Goal: Transaction & Acquisition: Purchase product/service

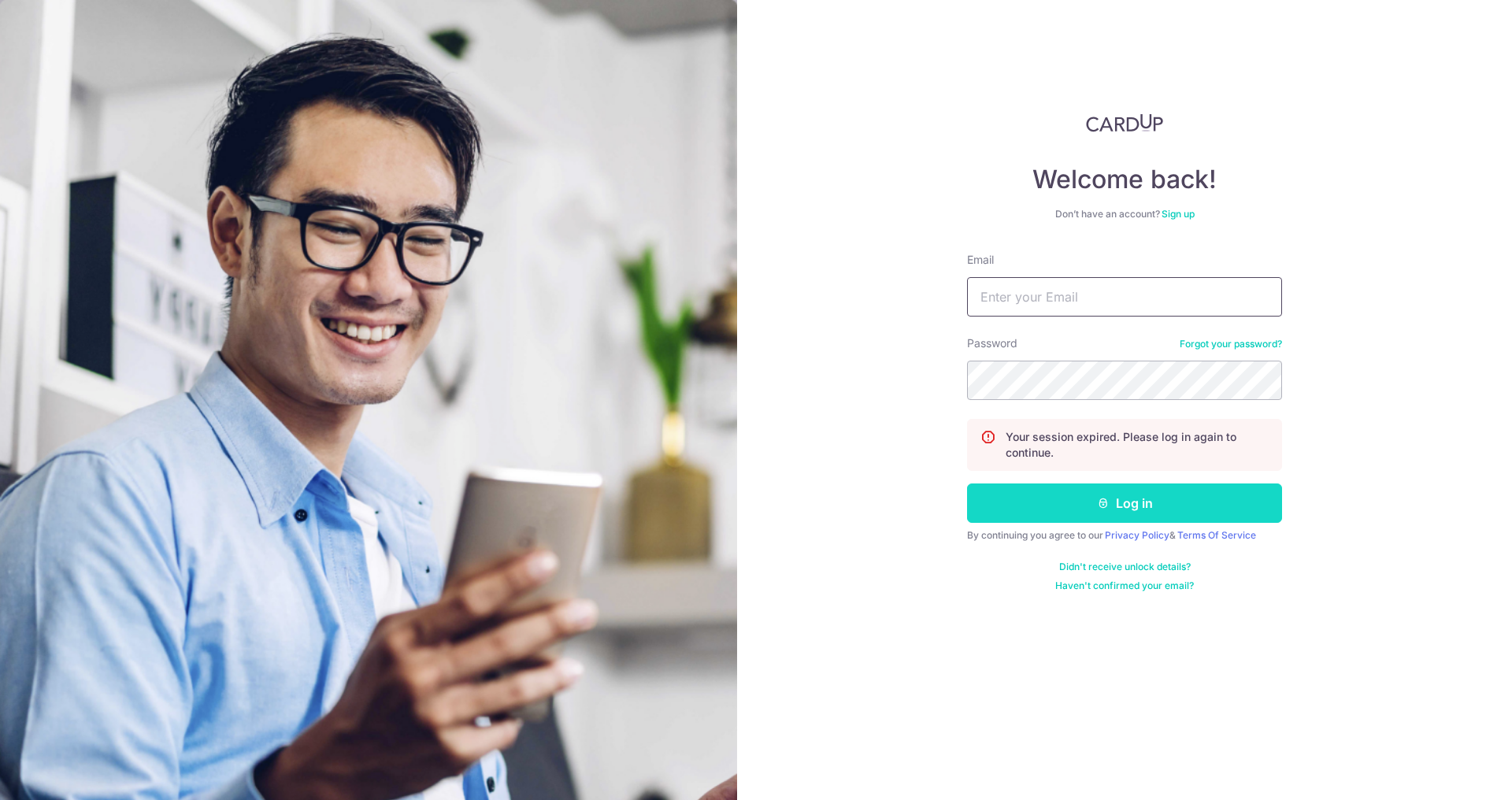
type input "juanluisfaylon@gmail.com"
click at [1112, 500] on button "Log in" at bounding box center [1124, 503] width 315 height 39
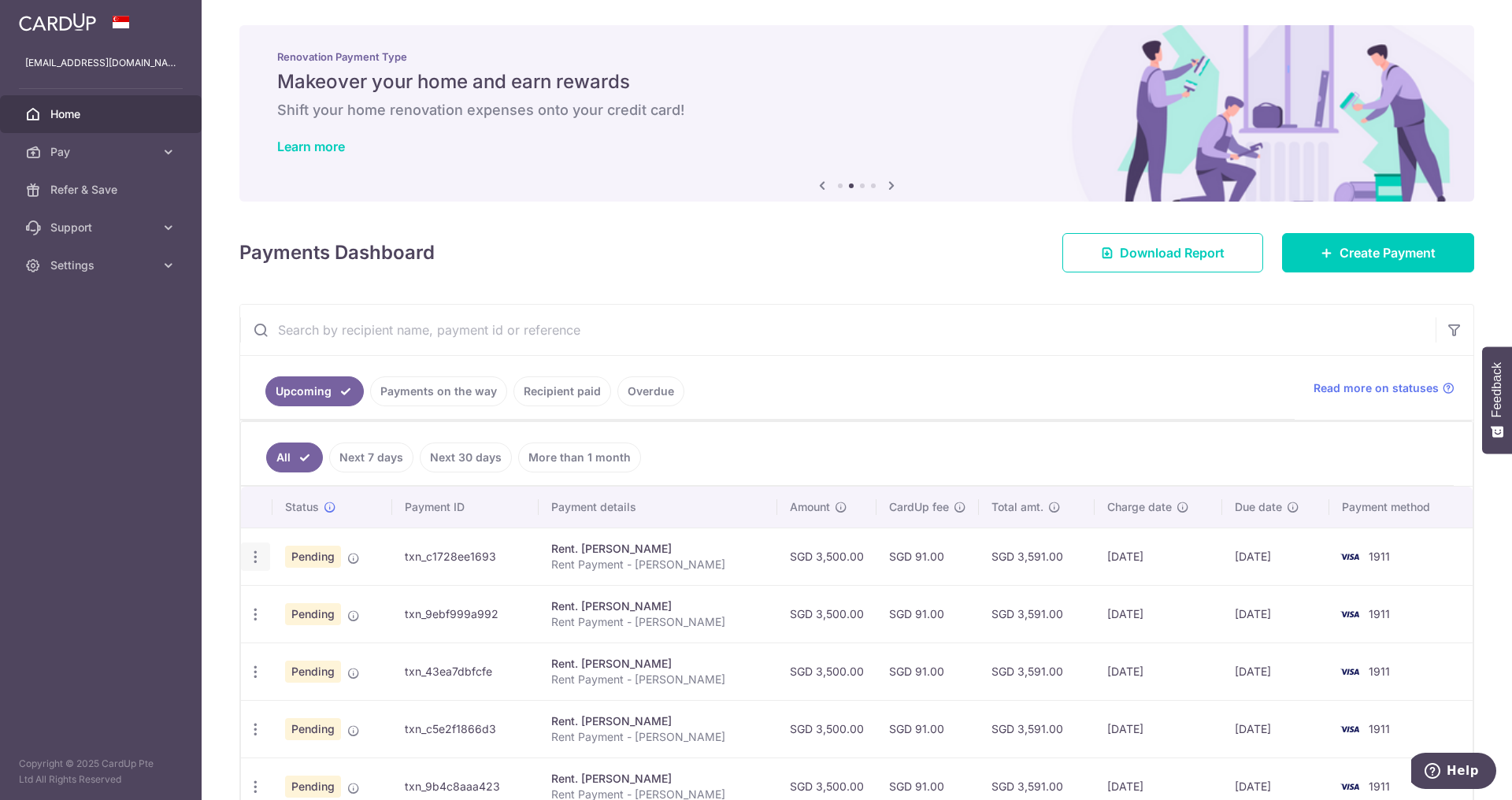
click at [258, 559] on icon "button" at bounding box center [256, 557] width 16 height 16
click at [290, 598] on span "Update payment" at bounding box center [339, 600] width 107 height 19
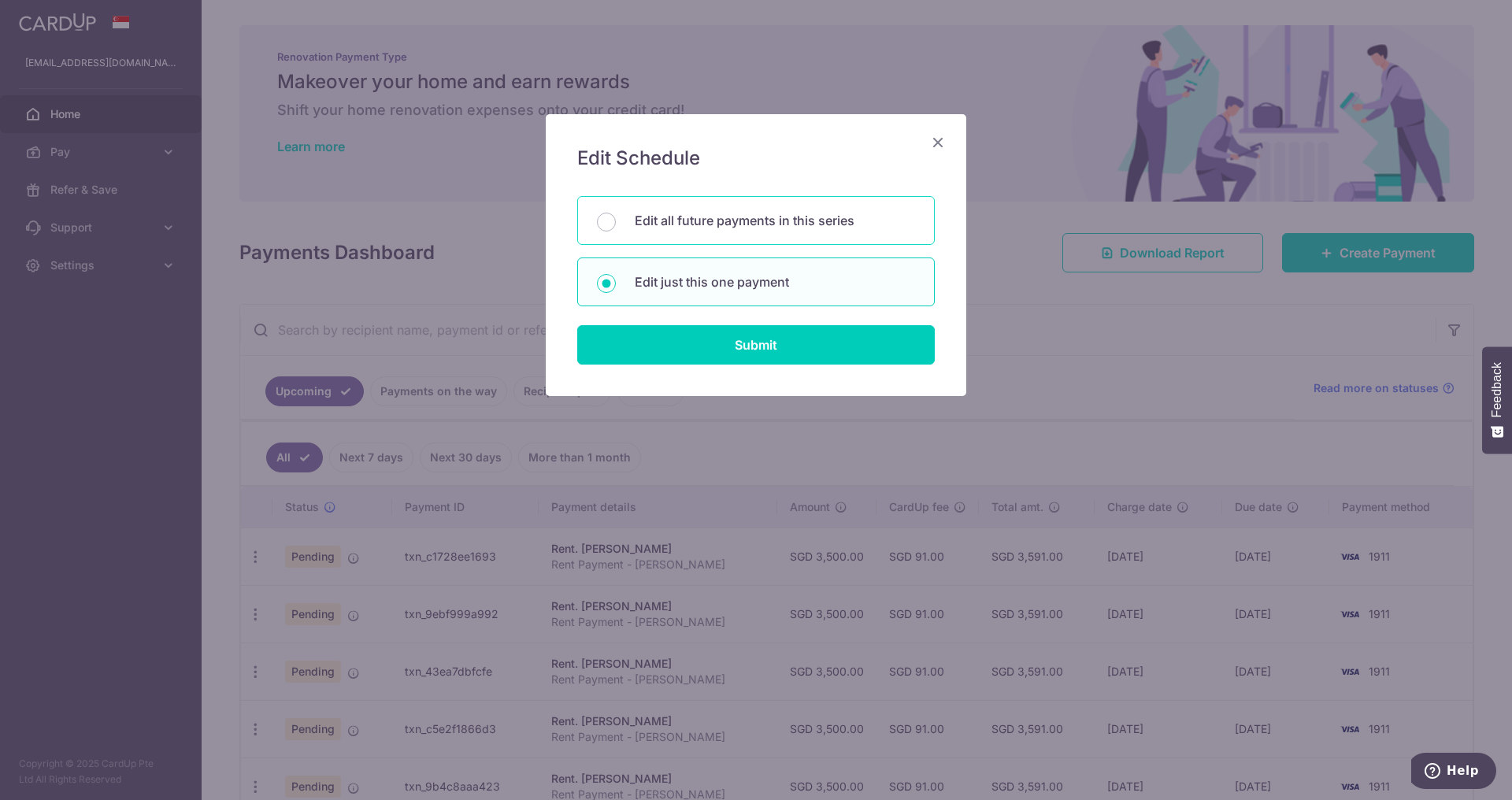
click at [758, 243] on div "Edit all future payments in this series" at bounding box center [756, 221] width 358 height 49
radio input "true"
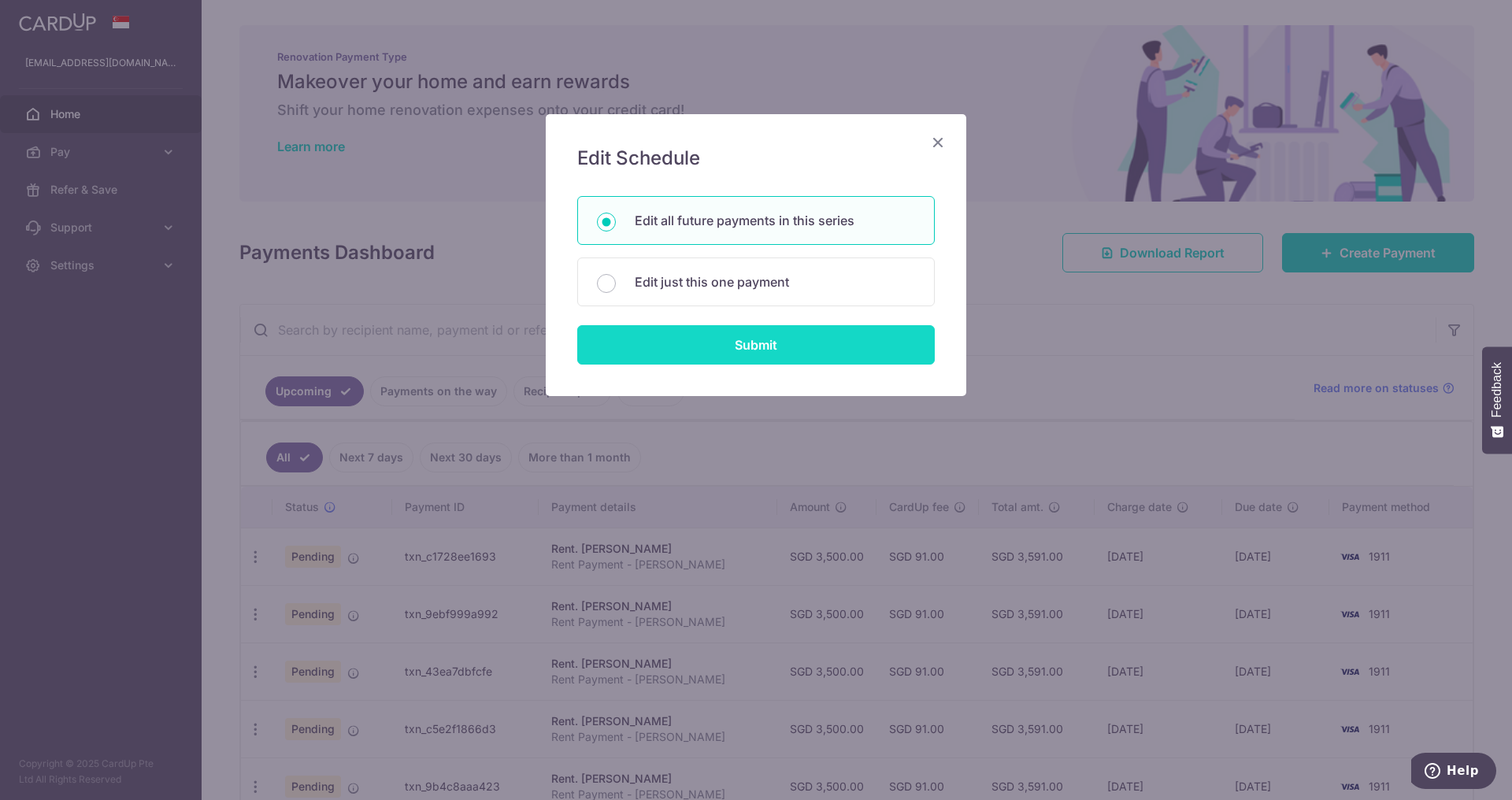
click at [763, 345] on input "Submit" at bounding box center [756, 345] width 358 height 39
radio input "true"
type input "3,500.00"
type input "Rent Payment - Faylon Juan"
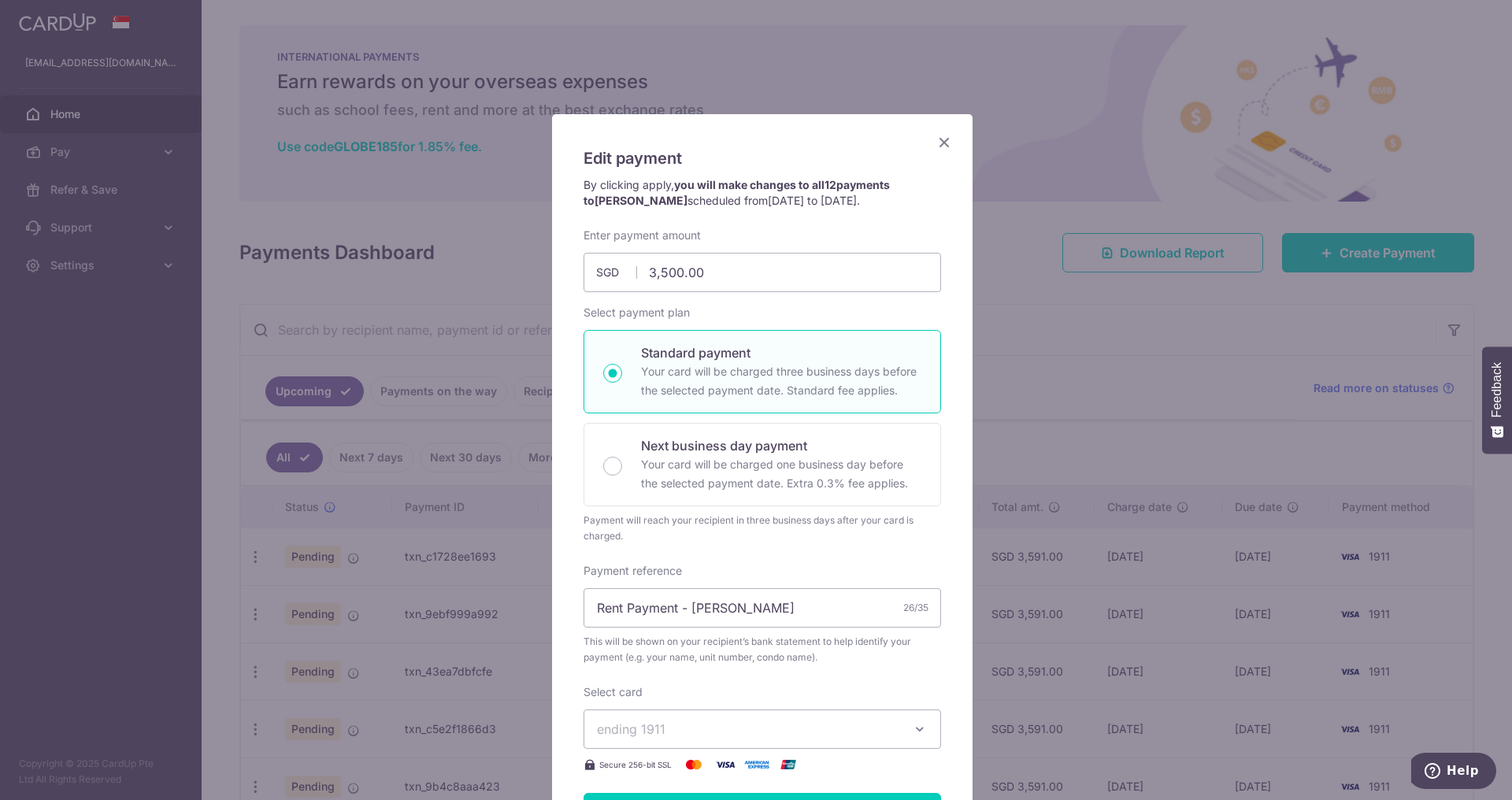
click at [935, 145] on icon "Close" at bounding box center [944, 142] width 19 height 20
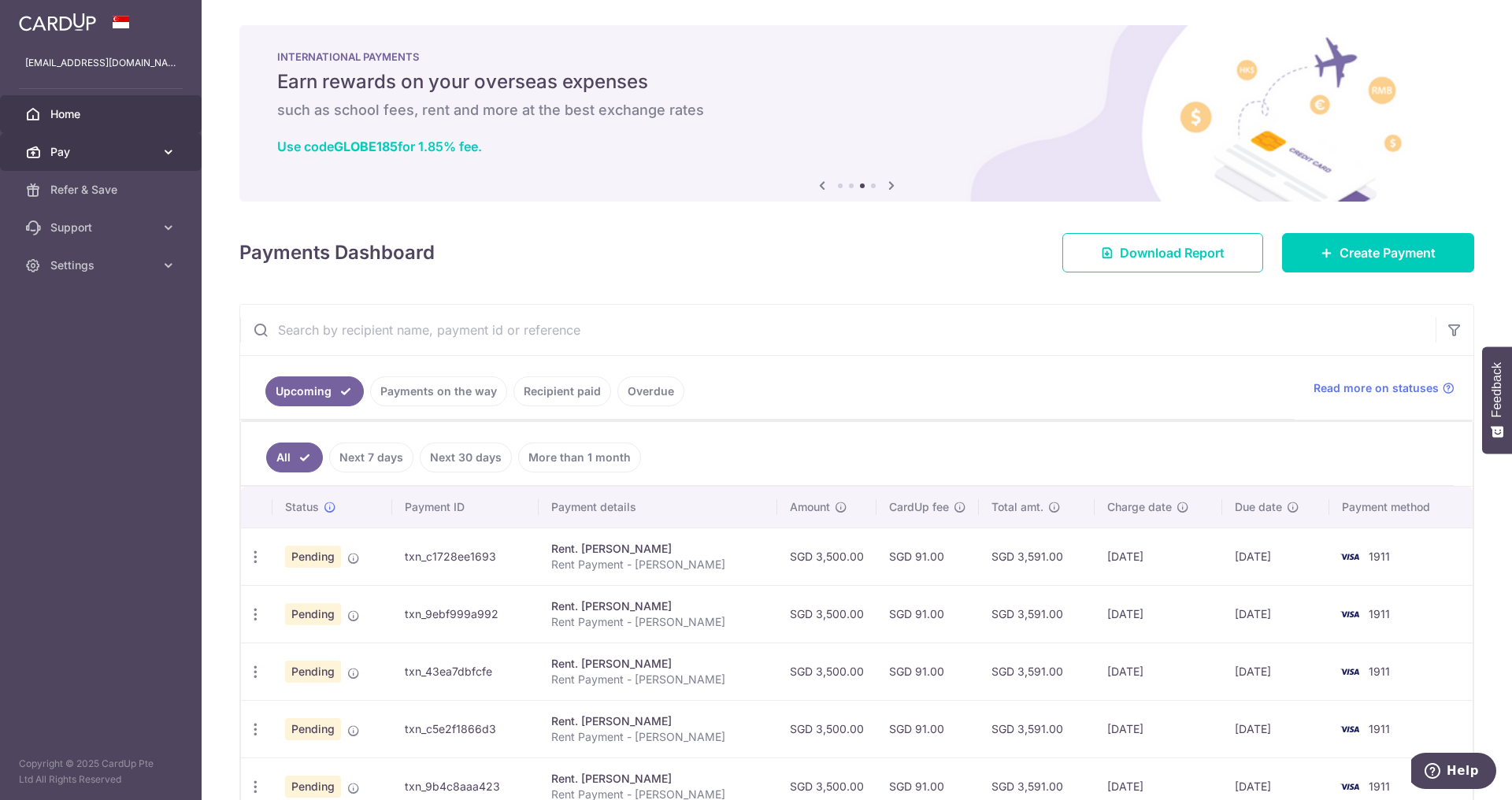
click at [111, 155] on span "Pay" at bounding box center [103, 152] width 104 height 15
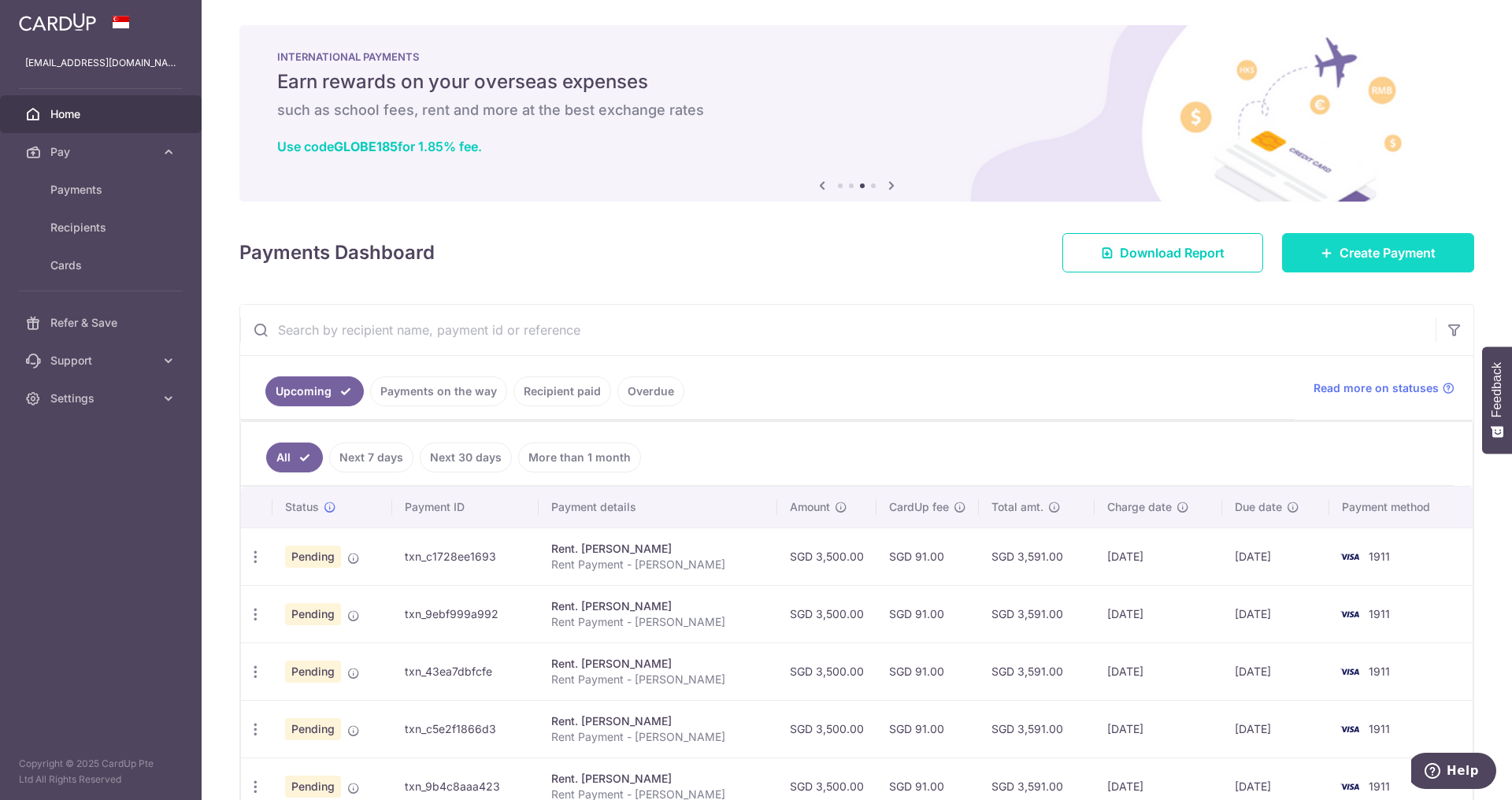
click at [1411, 266] on link "Create Payment" at bounding box center [1378, 253] width 192 height 39
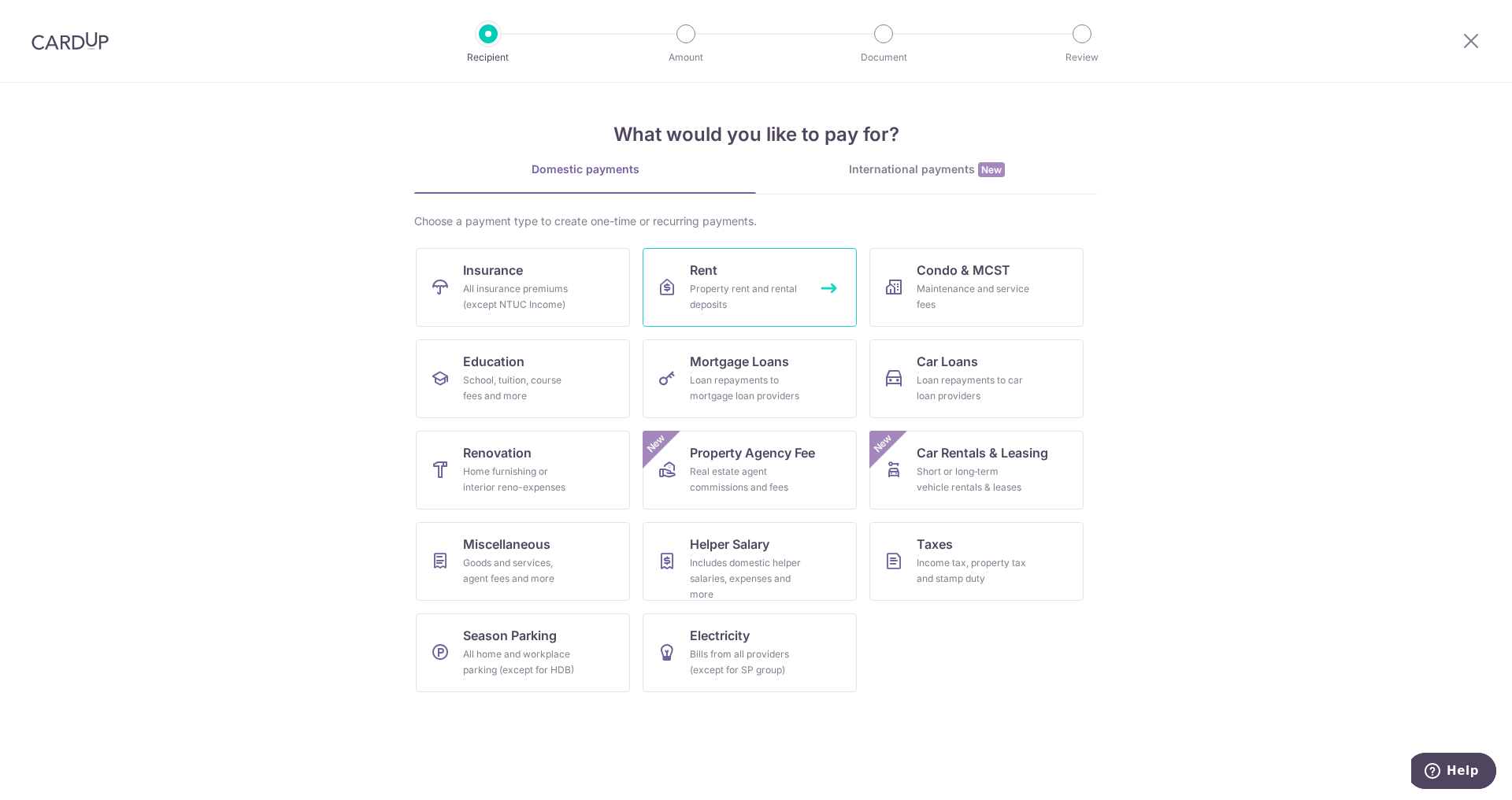
click at [750, 289] on div "Property rent and rental deposits" at bounding box center [746, 297] width 113 height 32
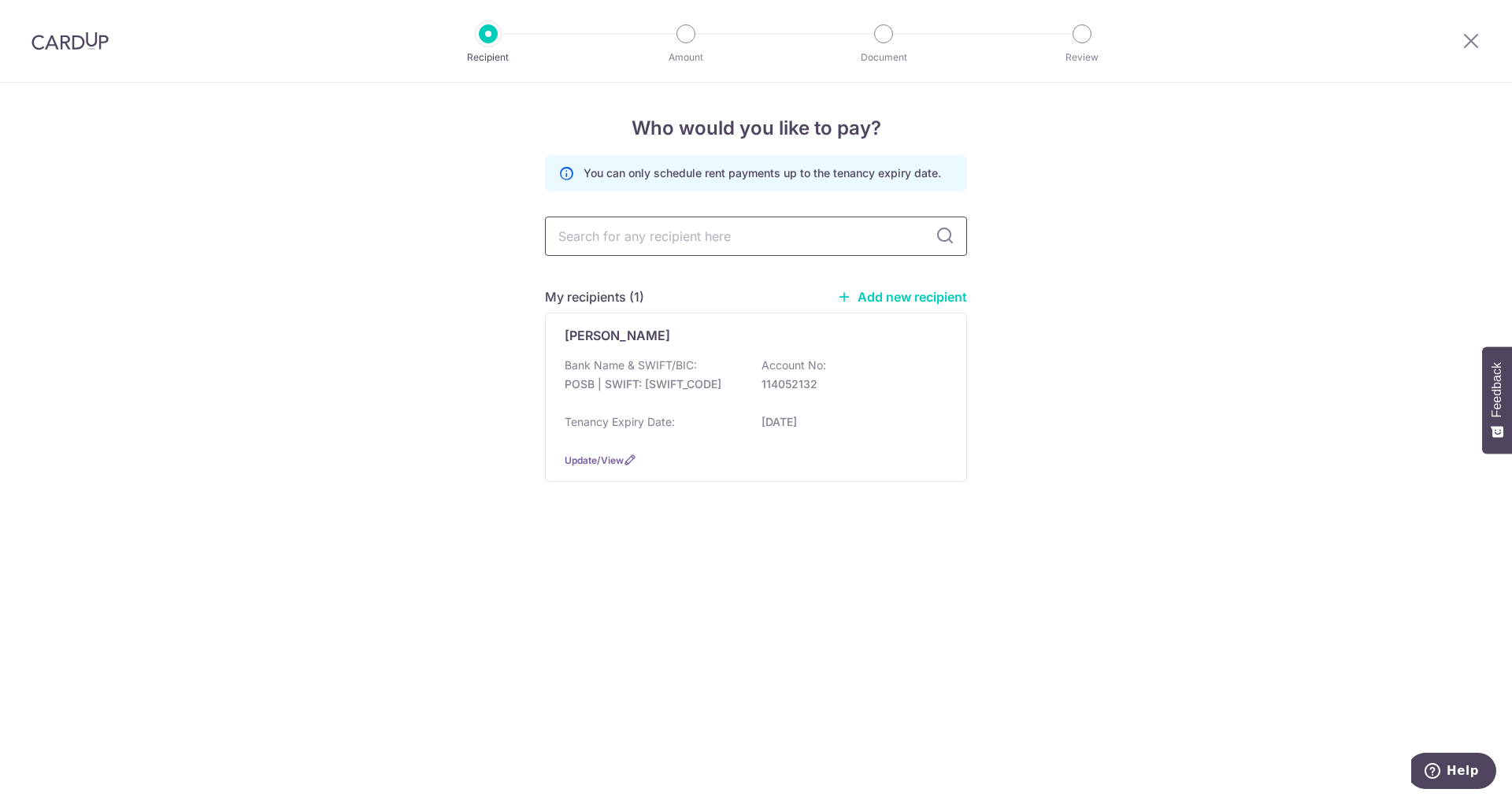
click at [829, 227] on input "text" at bounding box center [756, 236] width 422 height 39
click at [924, 234] on input "text" at bounding box center [756, 236] width 422 height 39
click at [606, 455] on span "Update/View" at bounding box center [594, 460] width 59 height 12
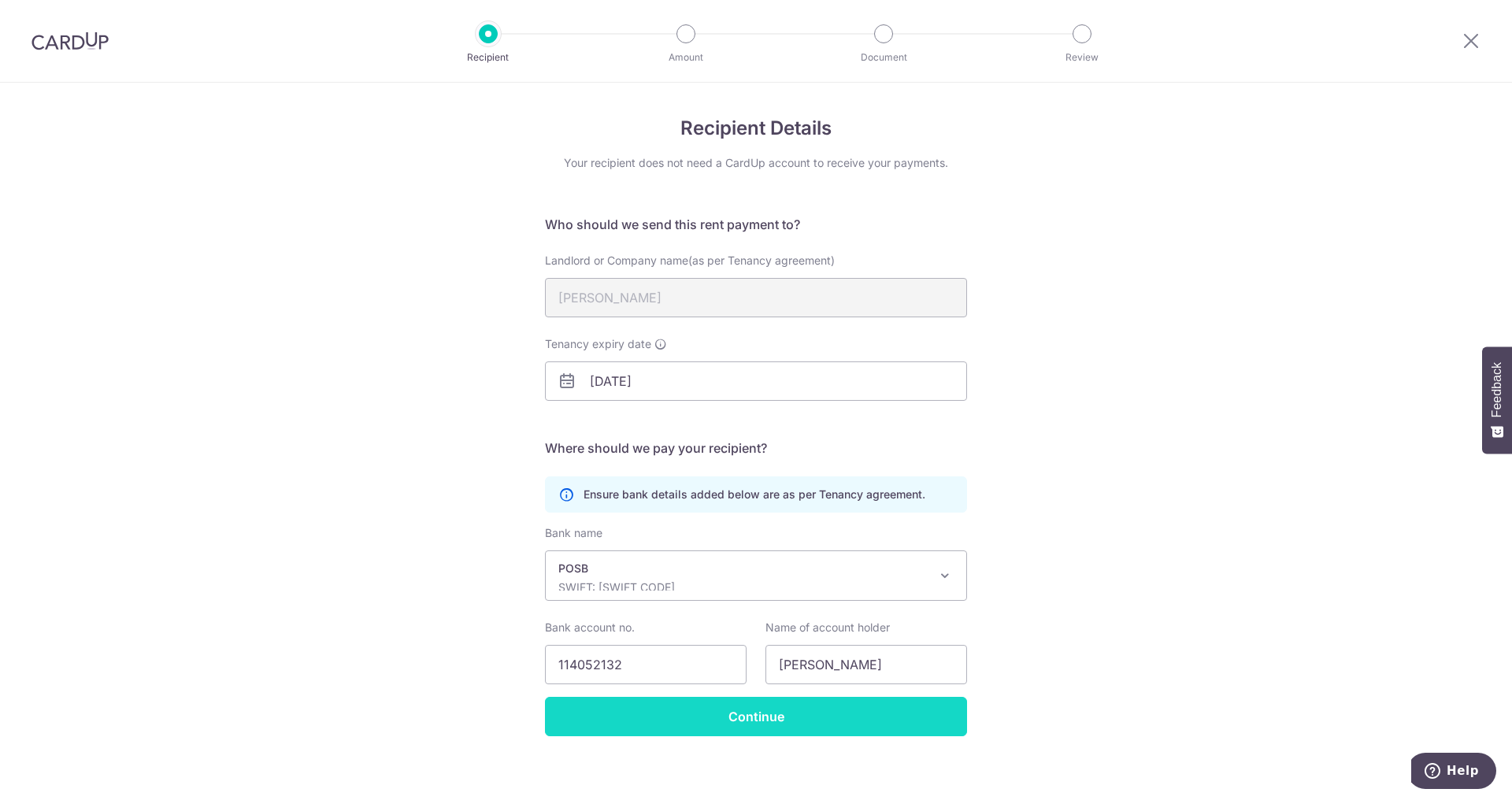
click at [769, 728] on input "Continue" at bounding box center [756, 717] width 422 height 39
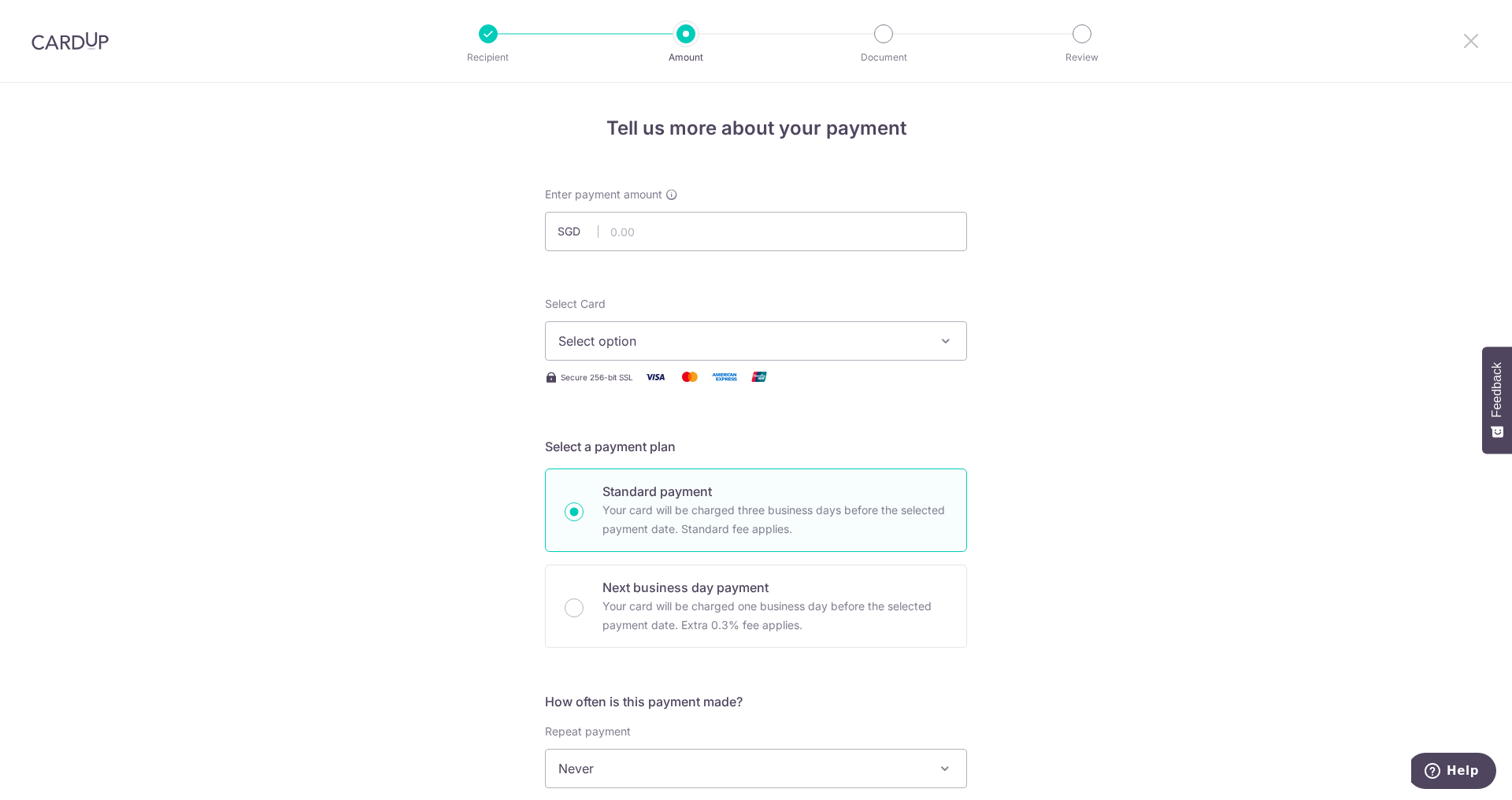
click at [1466, 40] on icon at bounding box center [1470, 41] width 19 height 20
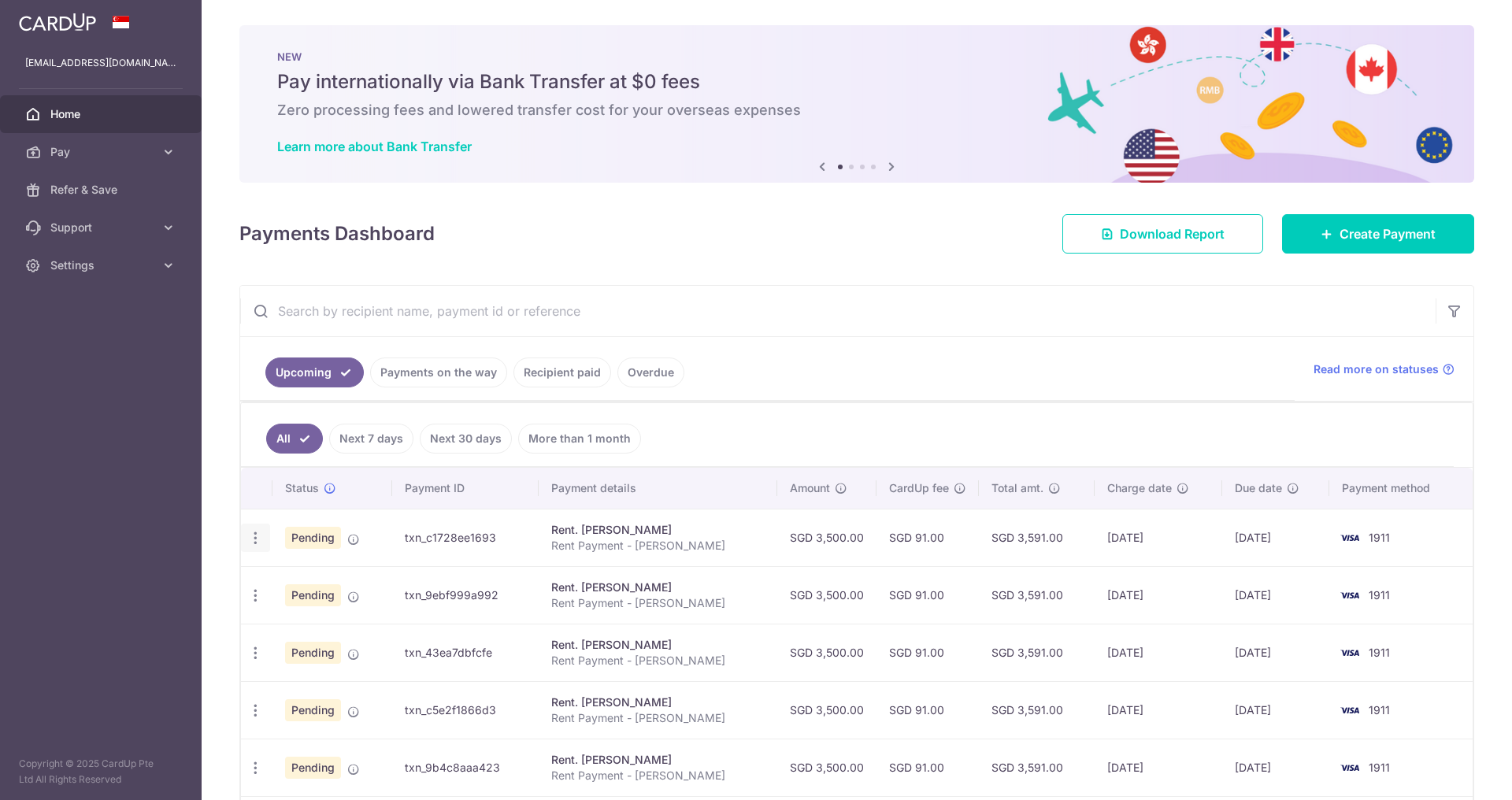
click at [259, 534] on icon "button" at bounding box center [256, 538] width 16 height 16
click at [319, 626] on span "Cancel payment" at bounding box center [340, 619] width 106 height 19
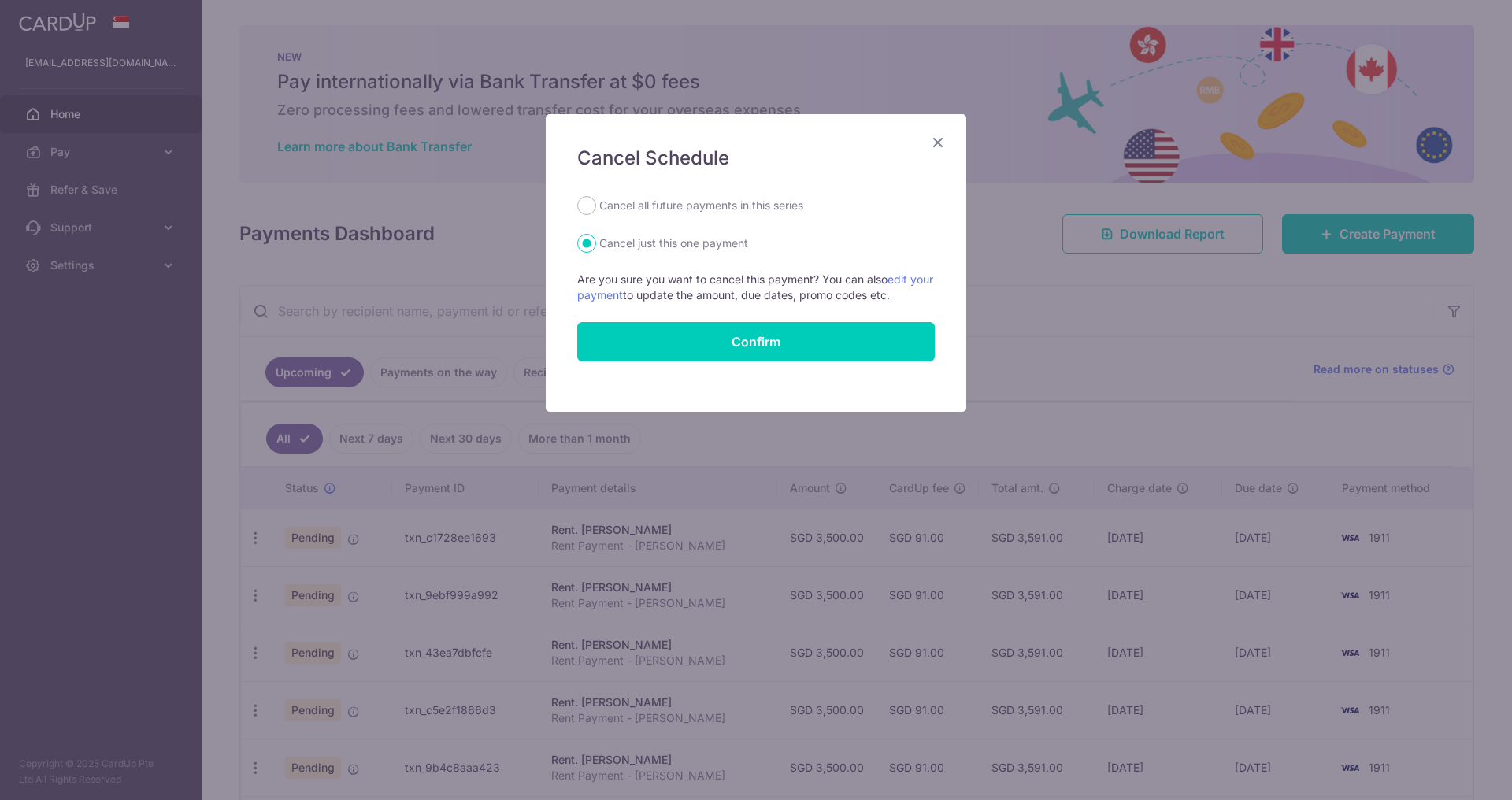
click at [648, 206] on label "Cancel all future payments in this series" at bounding box center [701, 205] width 204 height 19
click at [596, 206] on input "Cancel all future payments in this series" at bounding box center [587, 205] width 19 height 19
radio input "true"
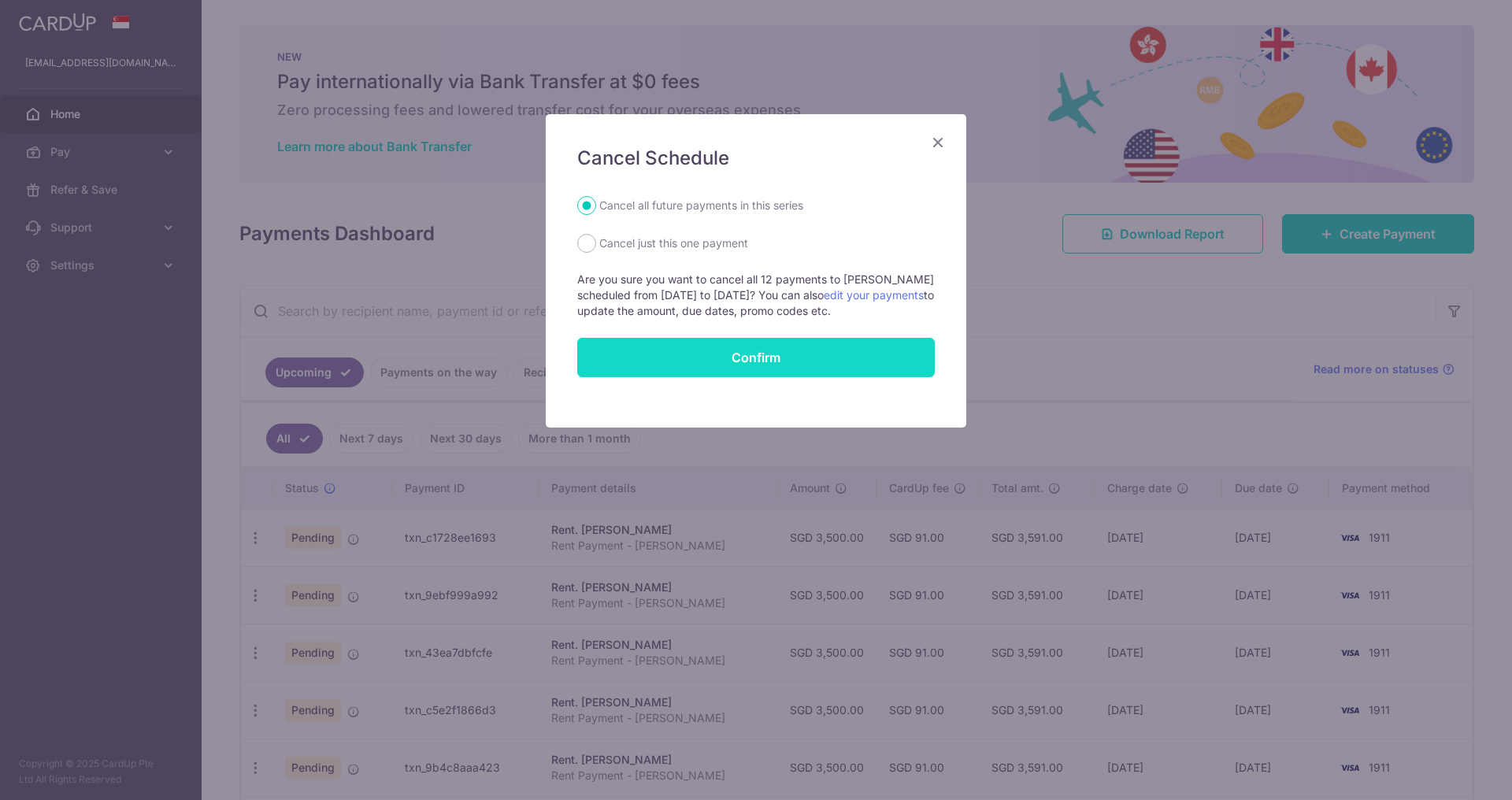
click at [752, 363] on button "Confirm" at bounding box center [756, 358] width 358 height 39
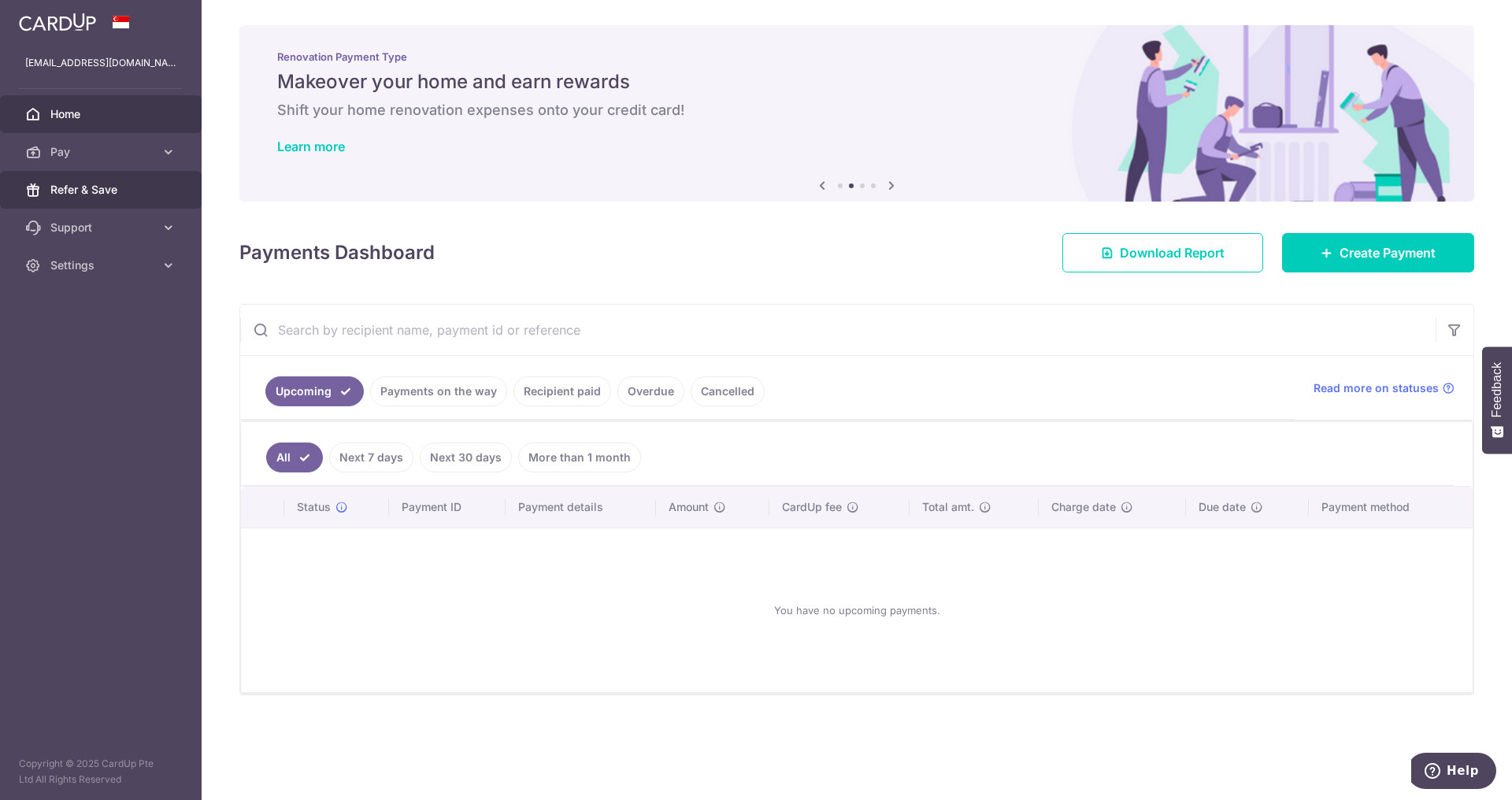
click at [71, 185] on span "Refer & Save" at bounding box center [103, 189] width 104 height 15
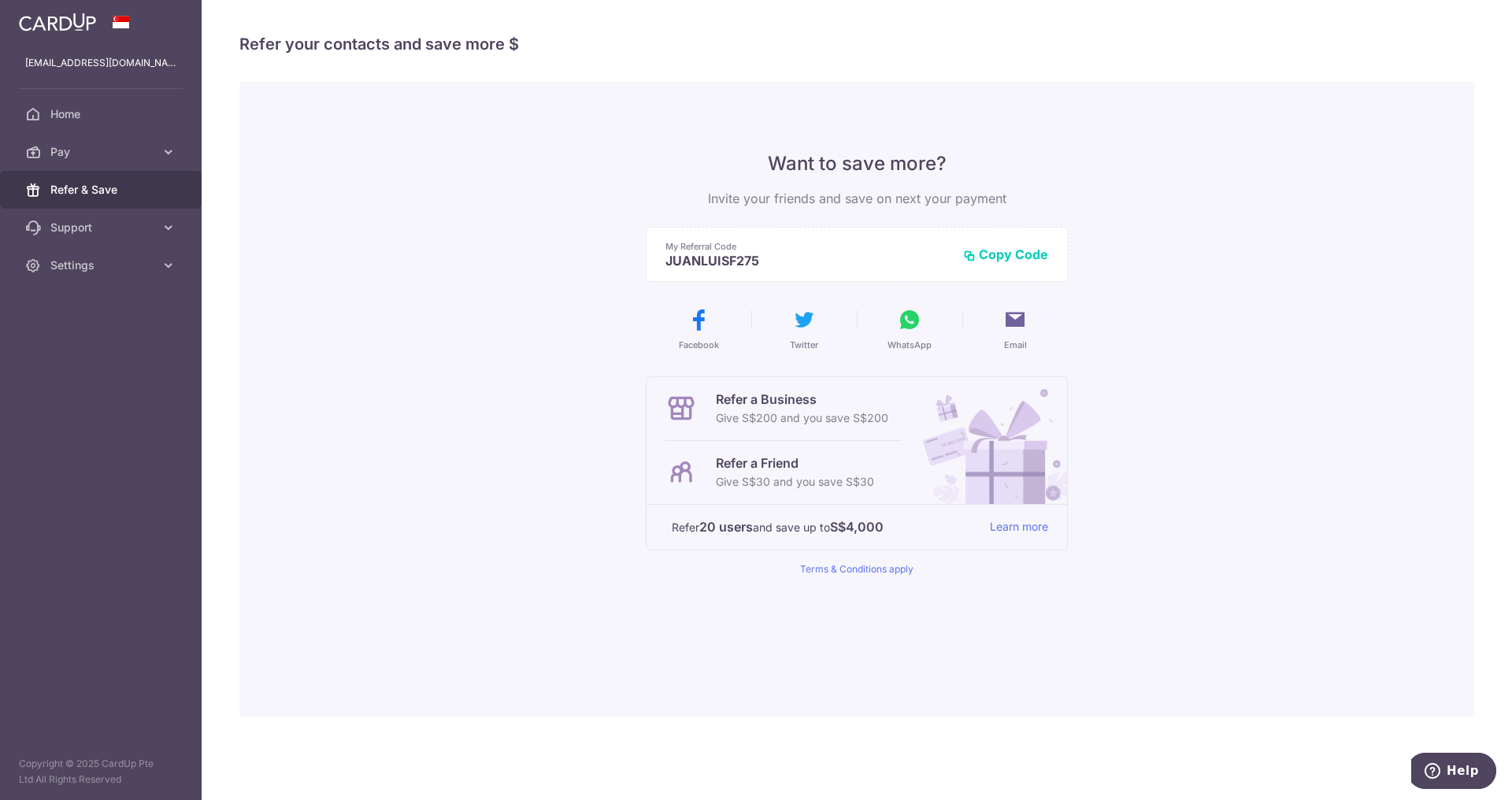
click at [784, 470] on p "Refer a Friend" at bounding box center [795, 463] width 158 height 19
click at [811, 479] on p "Give S$30 and you save S$30" at bounding box center [795, 481] width 158 height 19
click at [113, 158] on span "Pay" at bounding box center [103, 152] width 104 height 15
click at [105, 191] on span "Payments" at bounding box center [103, 189] width 104 height 15
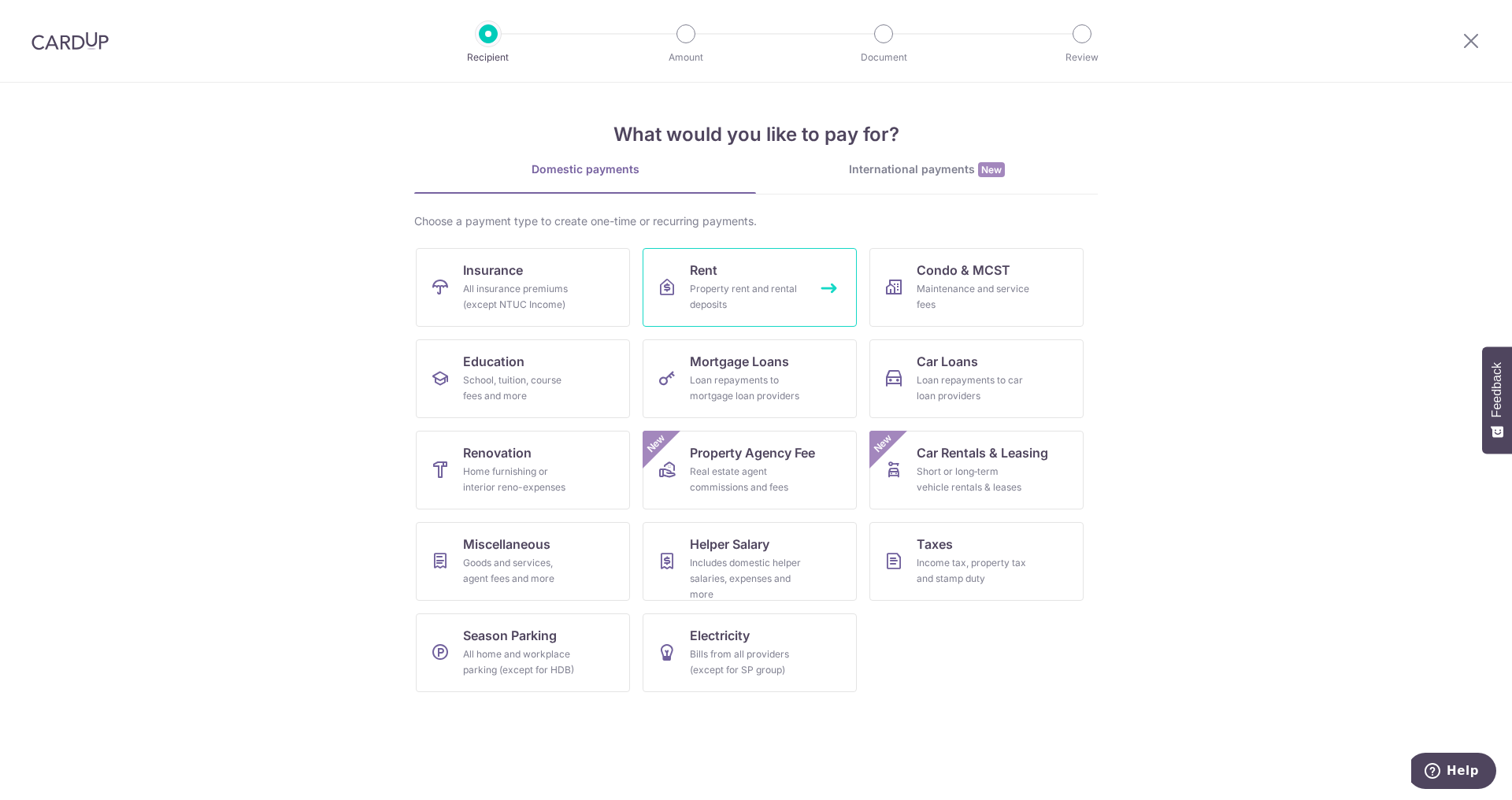
click at [744, 284] on div "Property rent and rental deposits" at bounding box center [746, 297] width 113 height 32
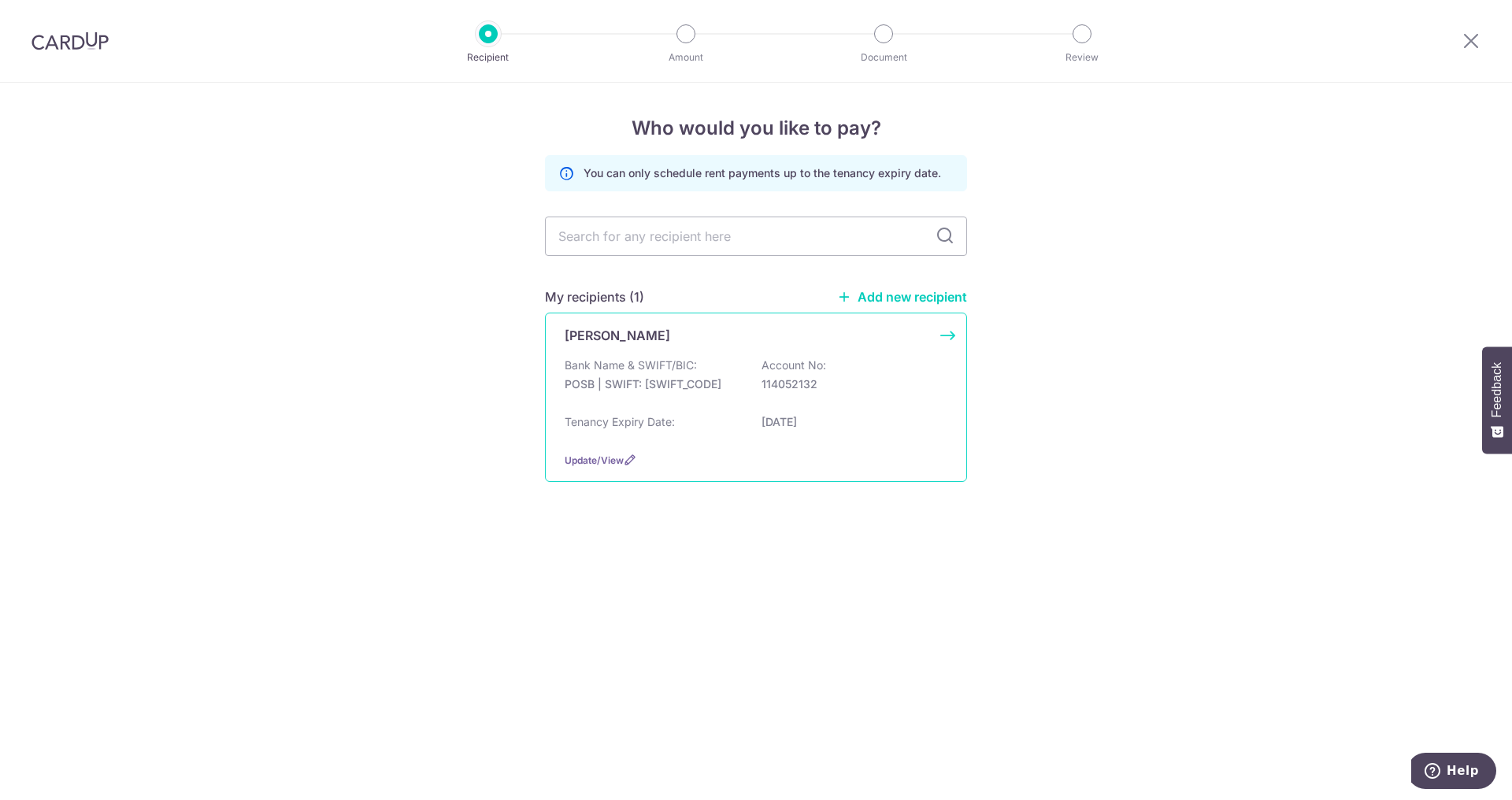
click at [599, 466] on div "Update/View" at bounding box center [756, 460] width 383 height 16
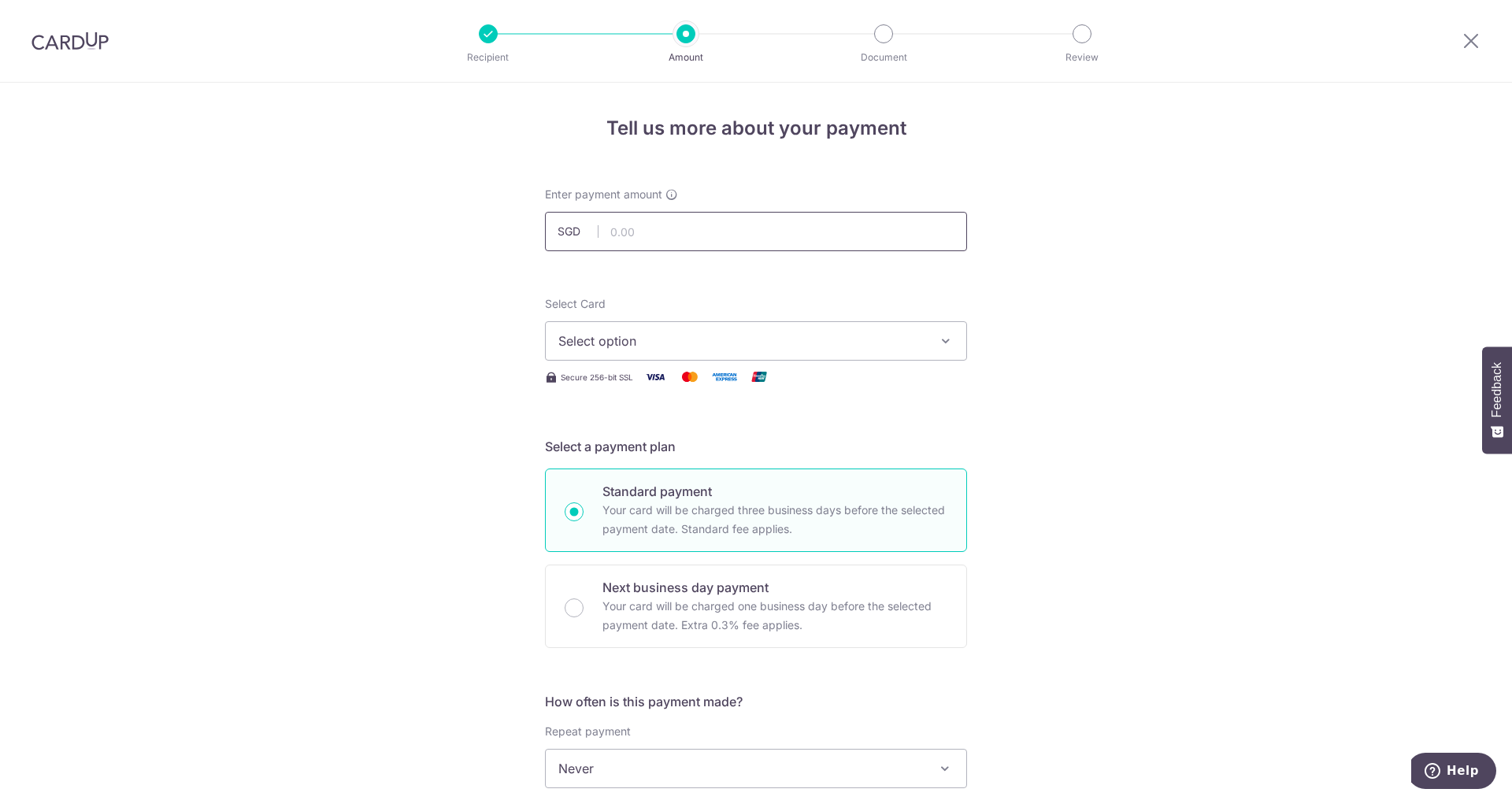
click at [644, 224] on input "text" at bounding box center [756, 231] width 422 height 39
type input "3,500.00"
click at [640, 349] on span "Select option" at bounding box center [742, 341] width 367 height 19
click at [641, 447] on span "**** 1911" at bounding box center [623, 453] width 54 height 19
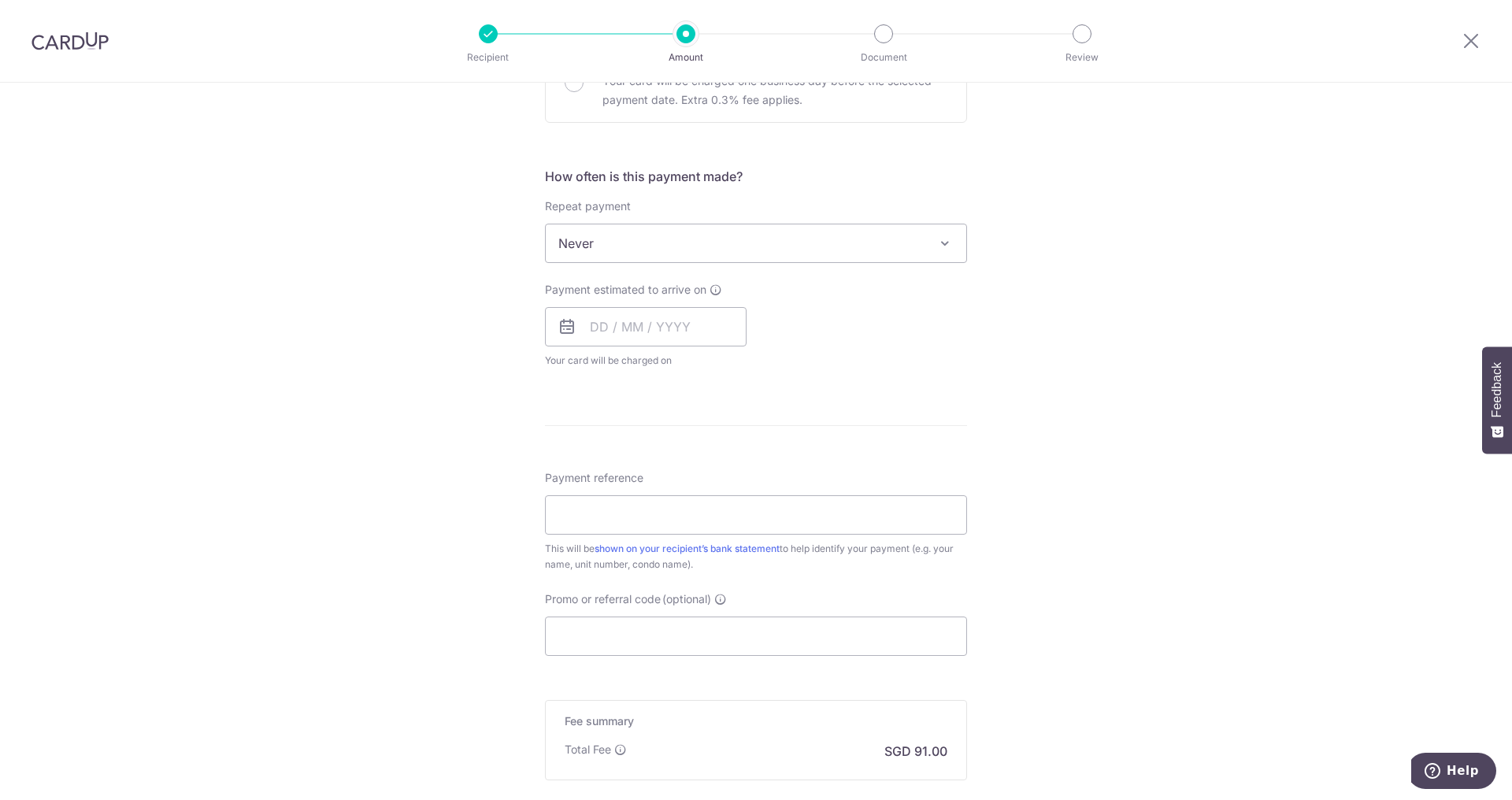
scroll to position [543, 0]
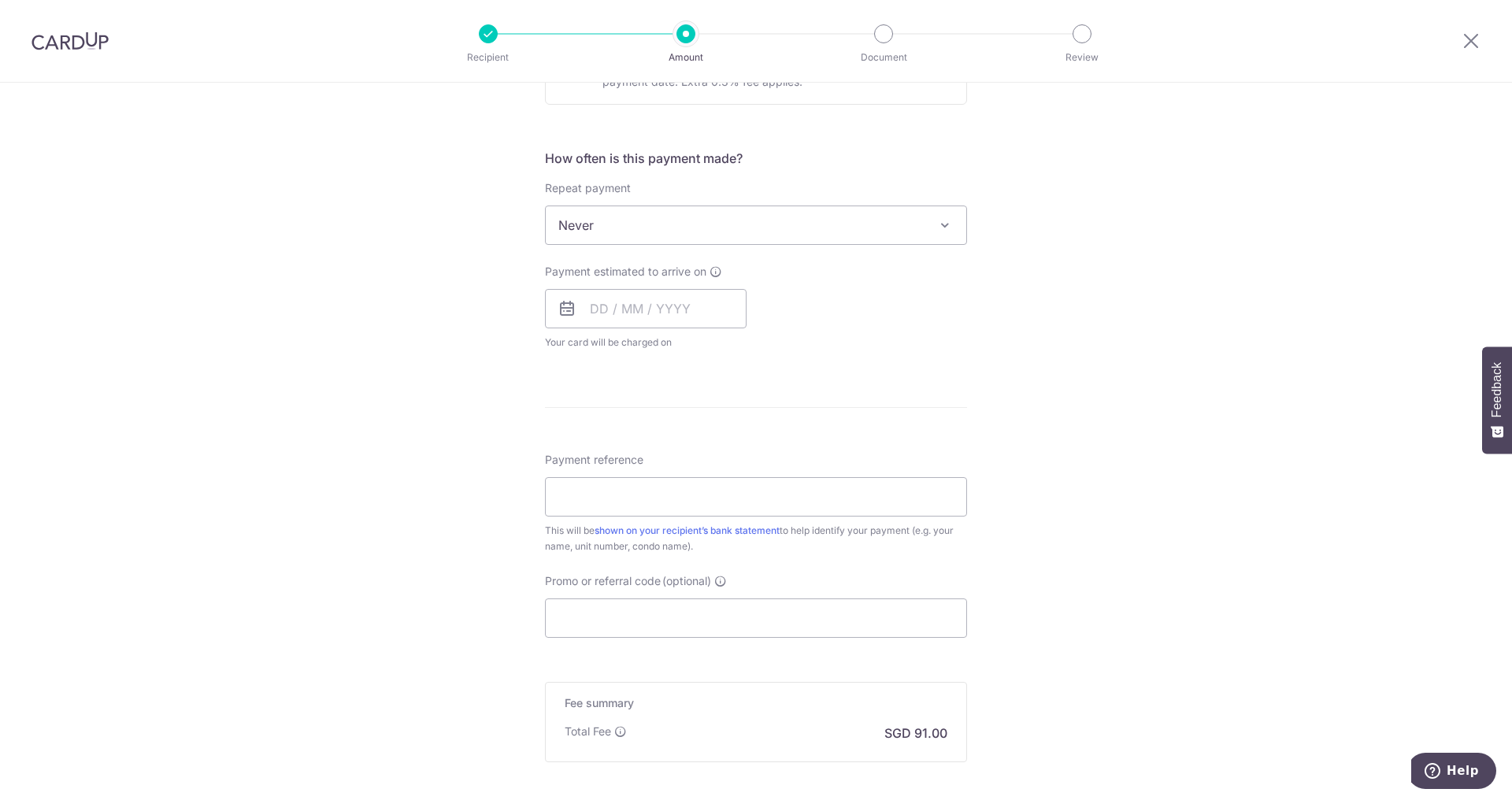
click at [653, 240] on span "Never" at bounding box center [756, 225] width 420 height 37
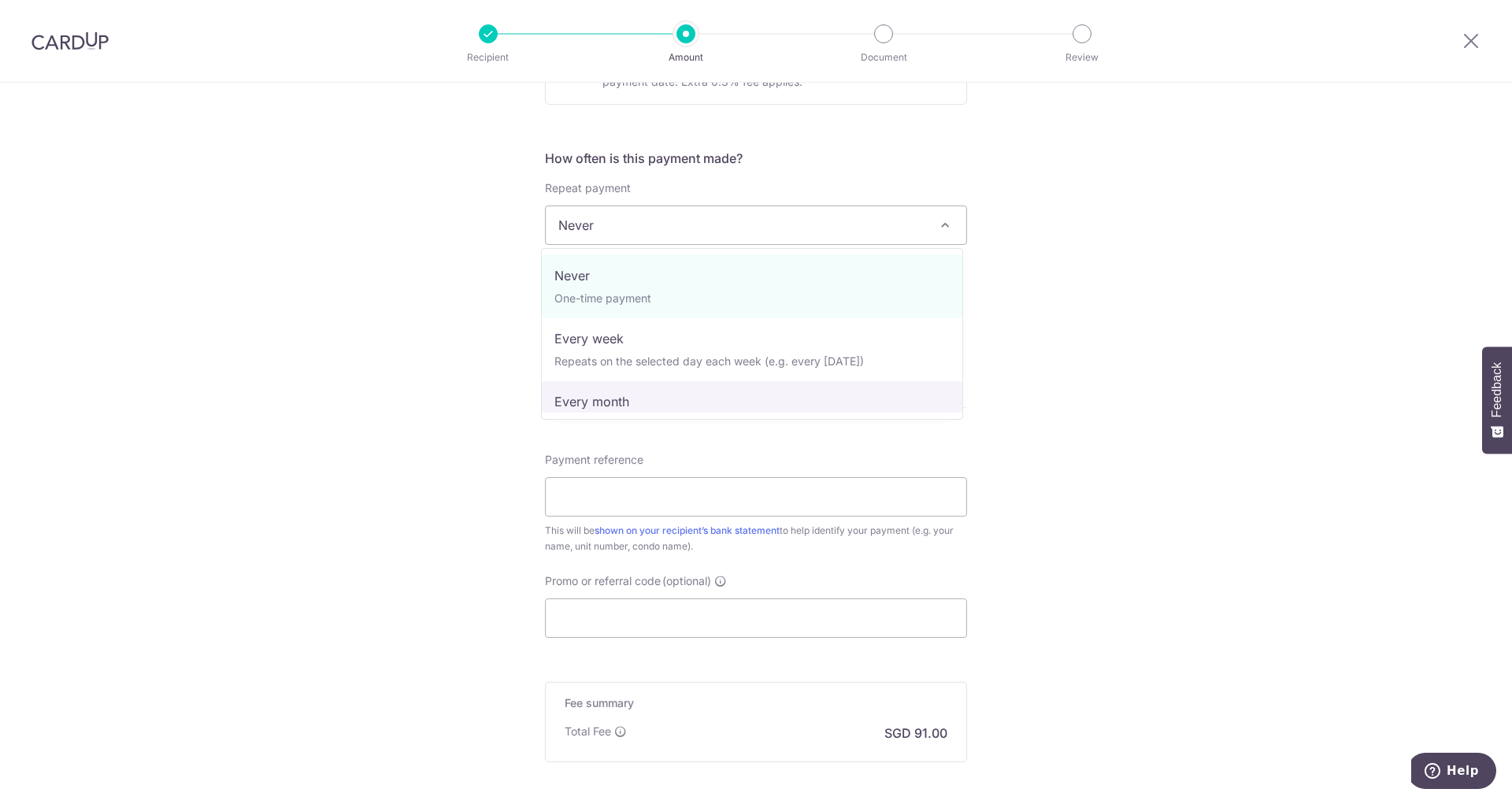
select select "3"
type input "31/08/2026"
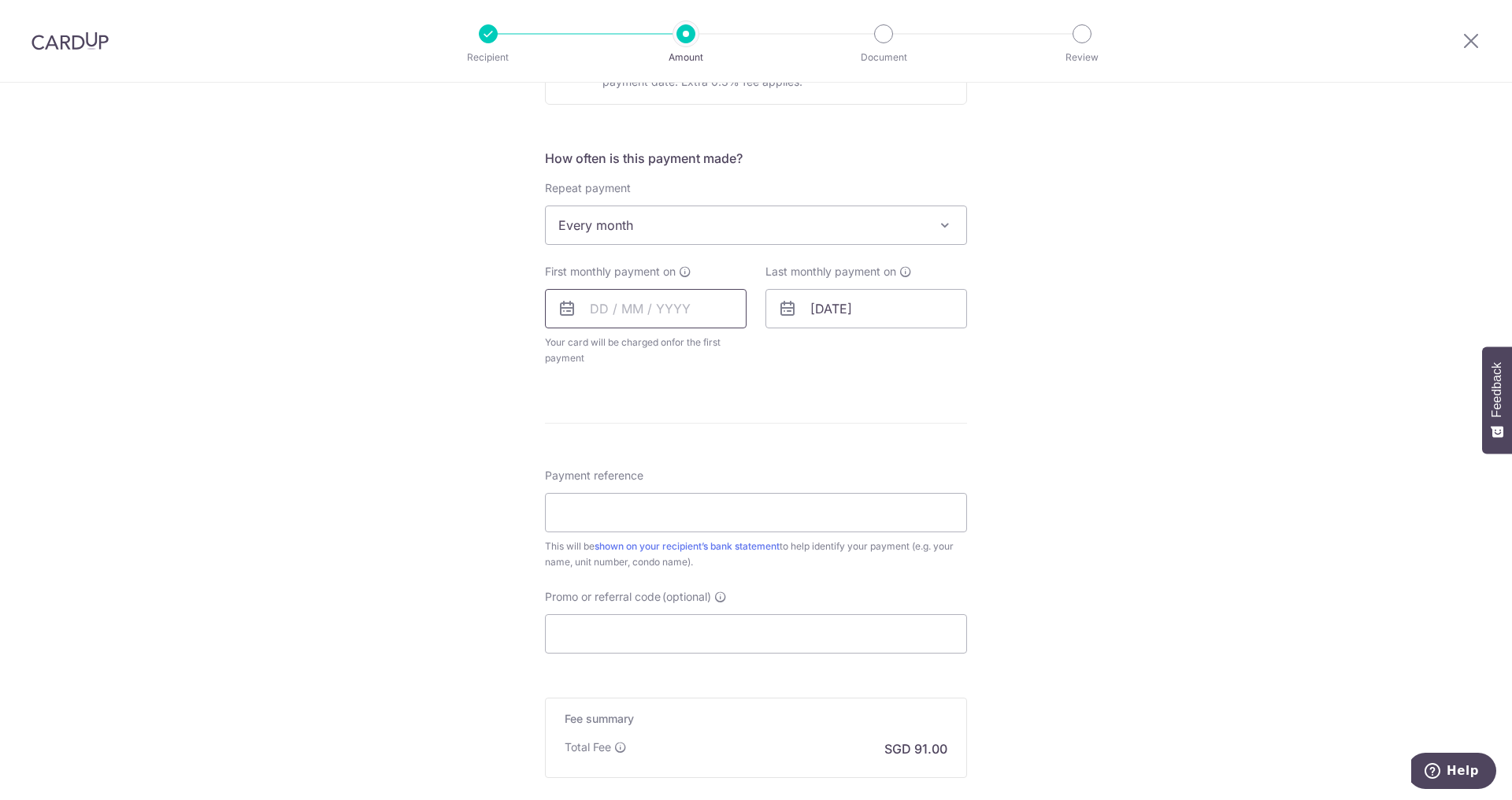
click at [680, 309] on input "text" at bounding box center [646, 309] width 202 height 39
click at [639, 538] on link "30" at bounding box center [640, 547] width 25 height 25
type input "[DATE]"
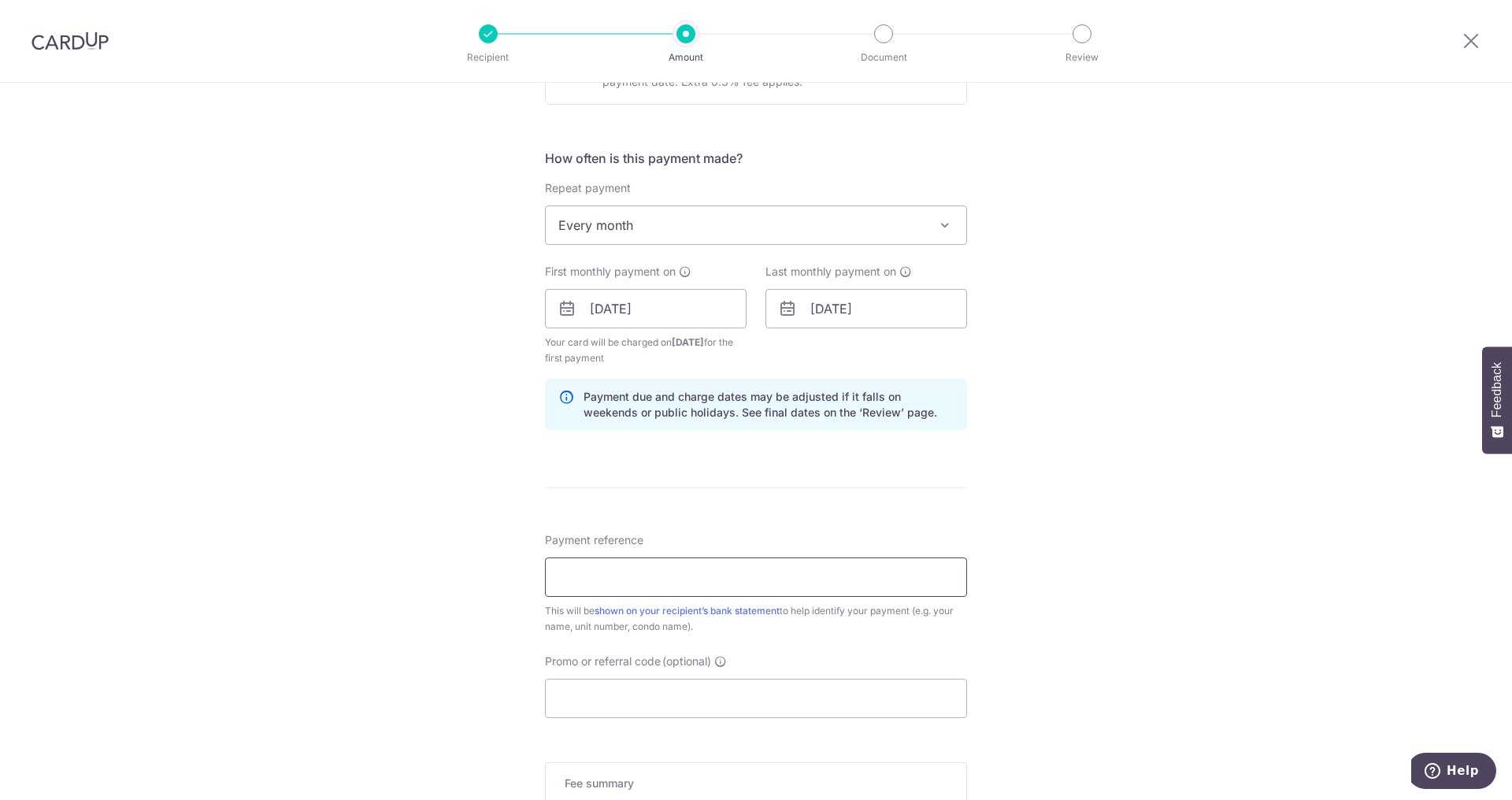
click at [669, 576] on input "Payment reference" at bounding box center [756, 578] width 422 height 39
type input "Rent Payment - Faylon Juan"
click at [645, 701] on input "Promo or referral code (optional)" at bounding box center [756, 698] width 422 height 39
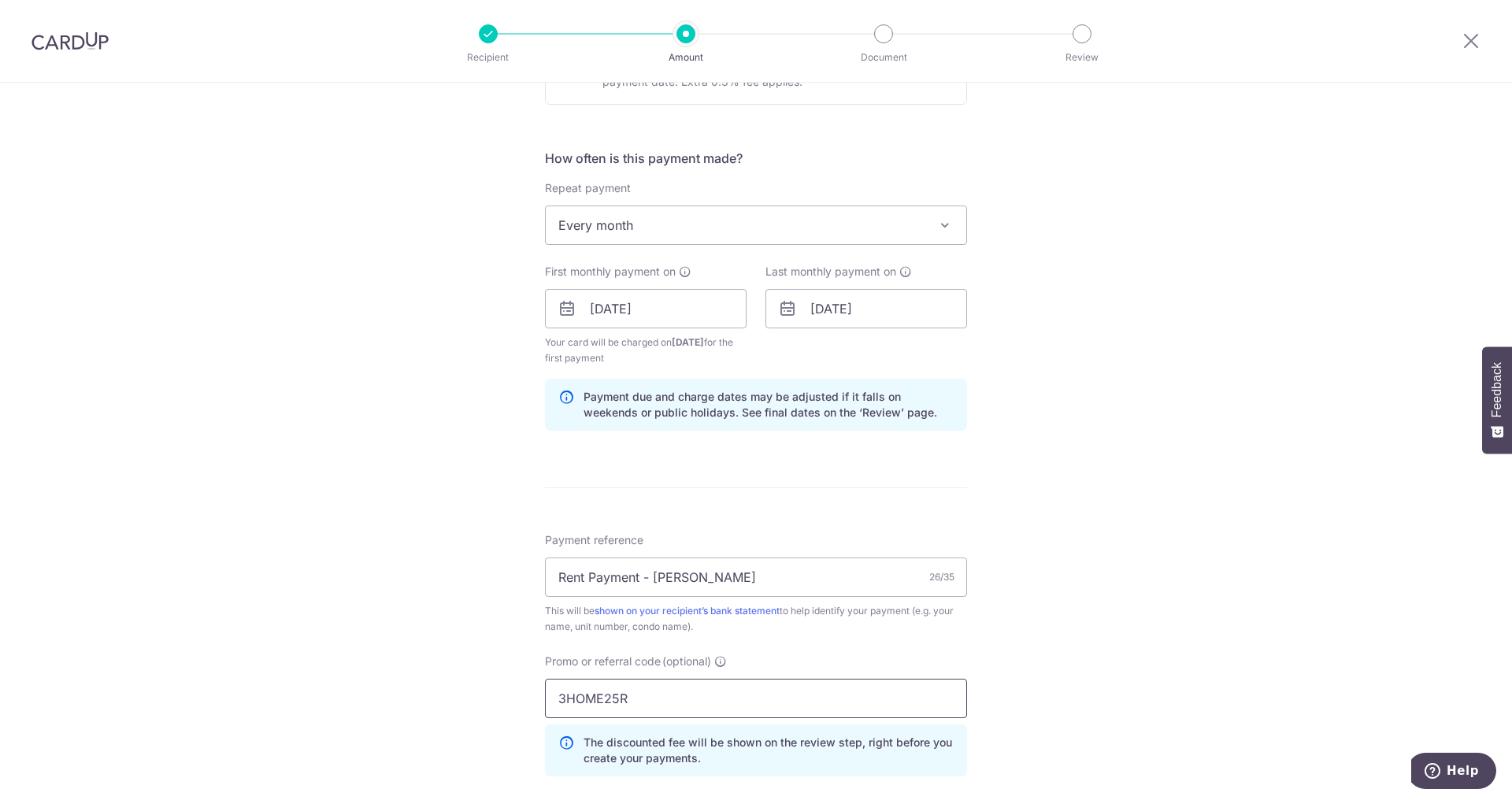
type input "3HOME25R"
click at [1050, 686] on div "Tell us more about your payment Enter payment amount SGD 3,500.00 3500.00 Selec…" at bounding box center [756, 327] width 1512 height 1576
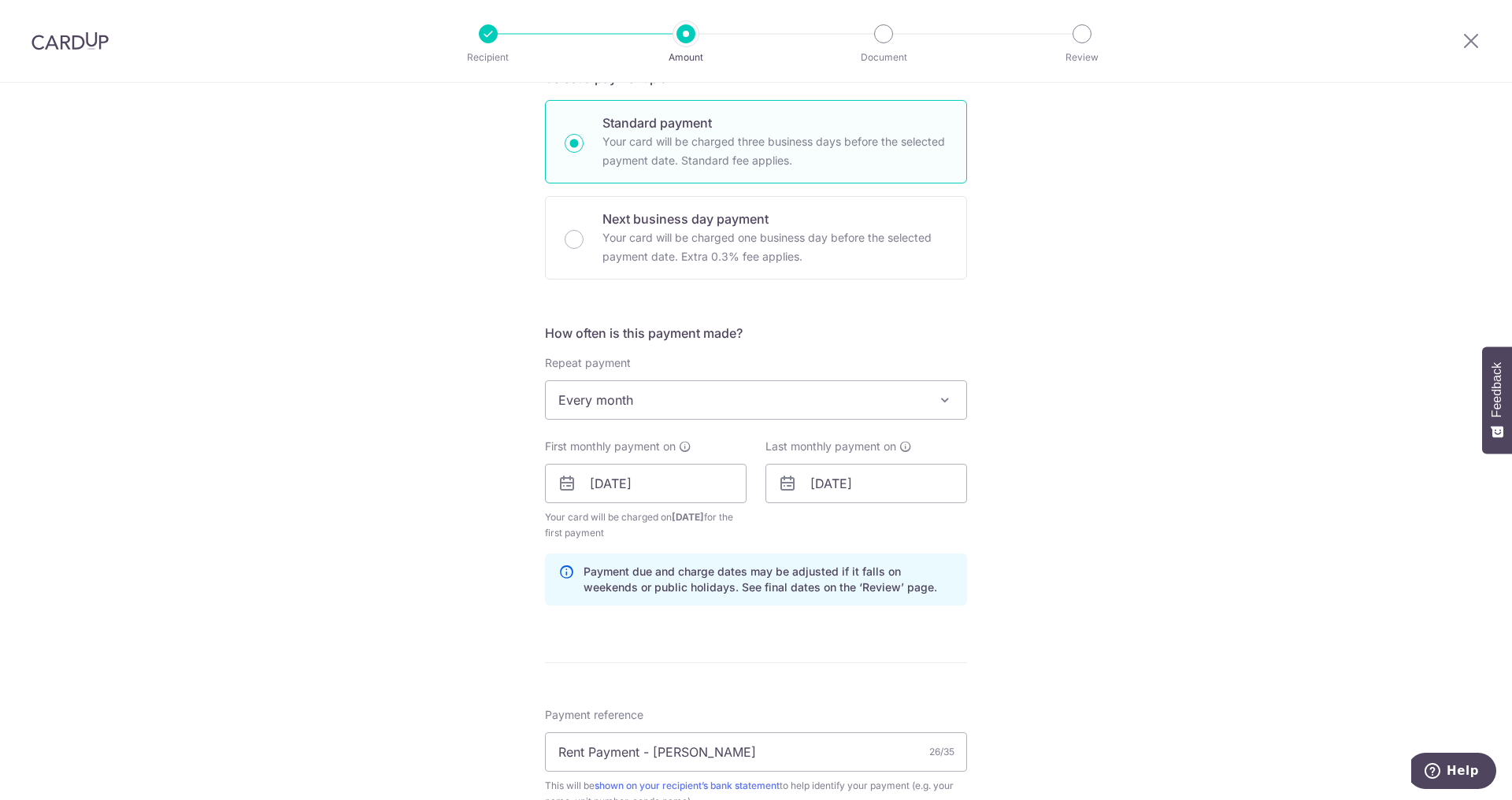
scroll to position [859, 0]
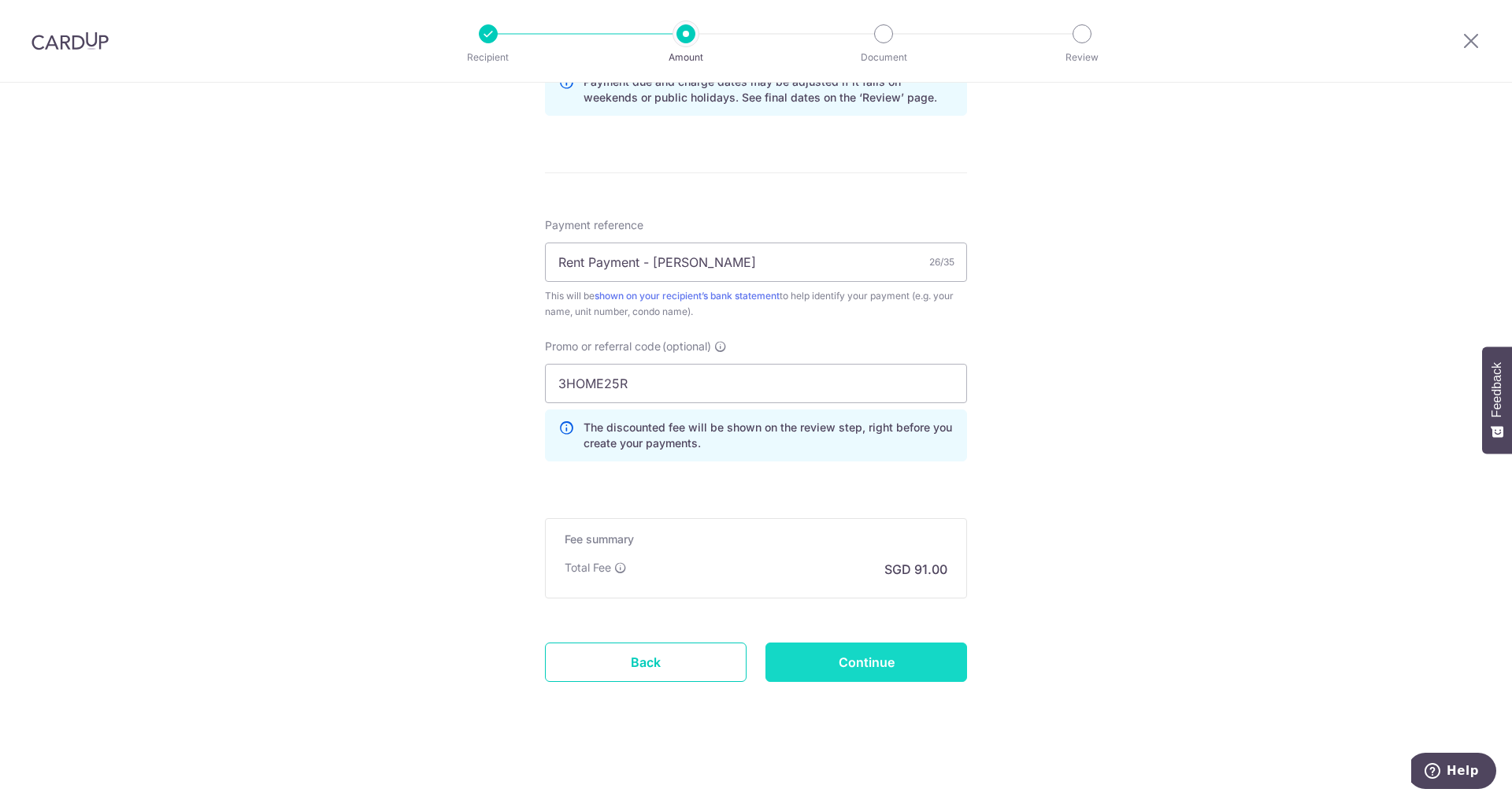
click at [845, 656] on input "Continue" at bounding box center [867, 662] width 202 height 39
type input "Create Schedule"
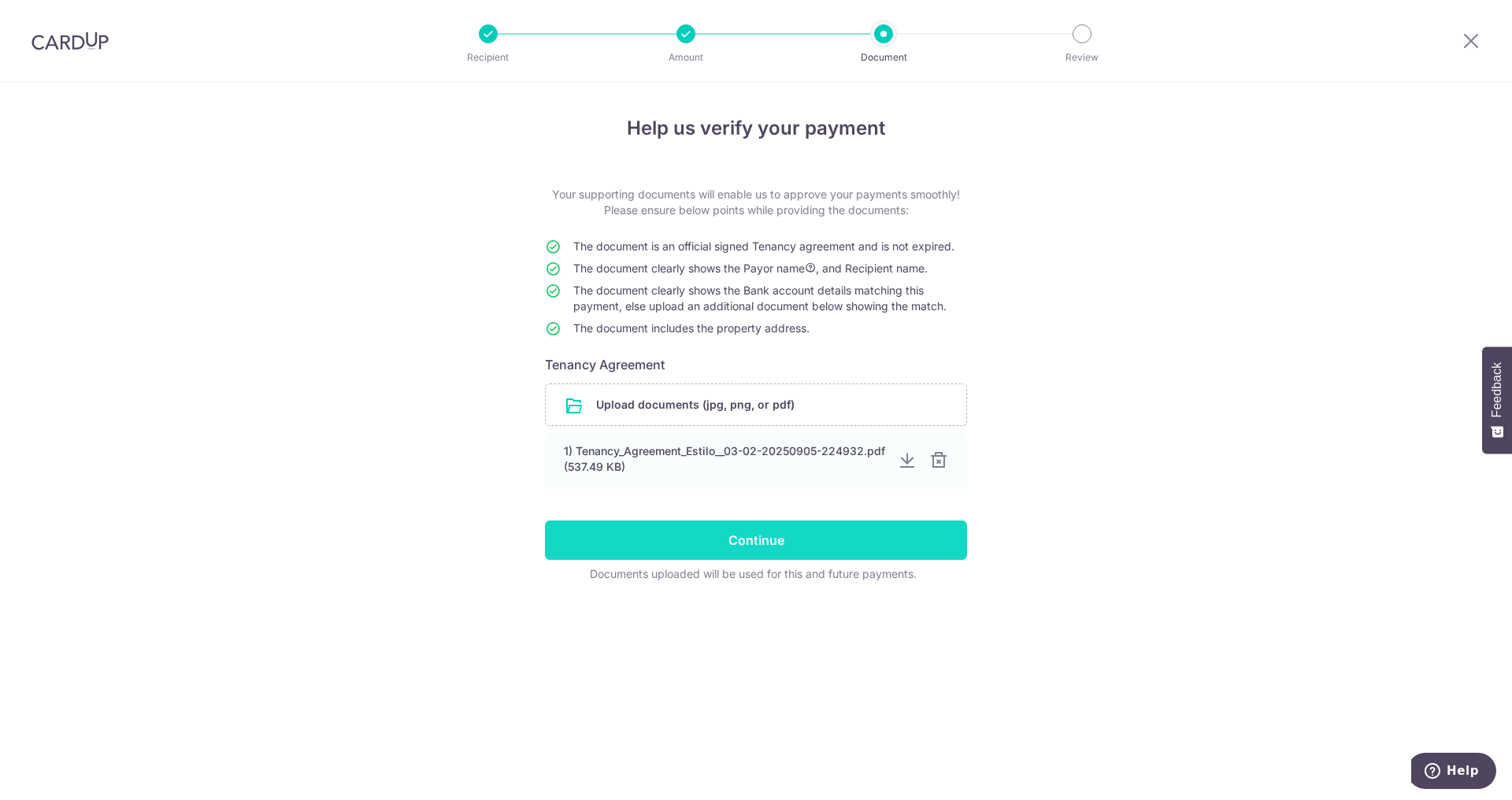
click at [766, 543] on input "Continue" at bounding box center [756, 540] width 422 height 39
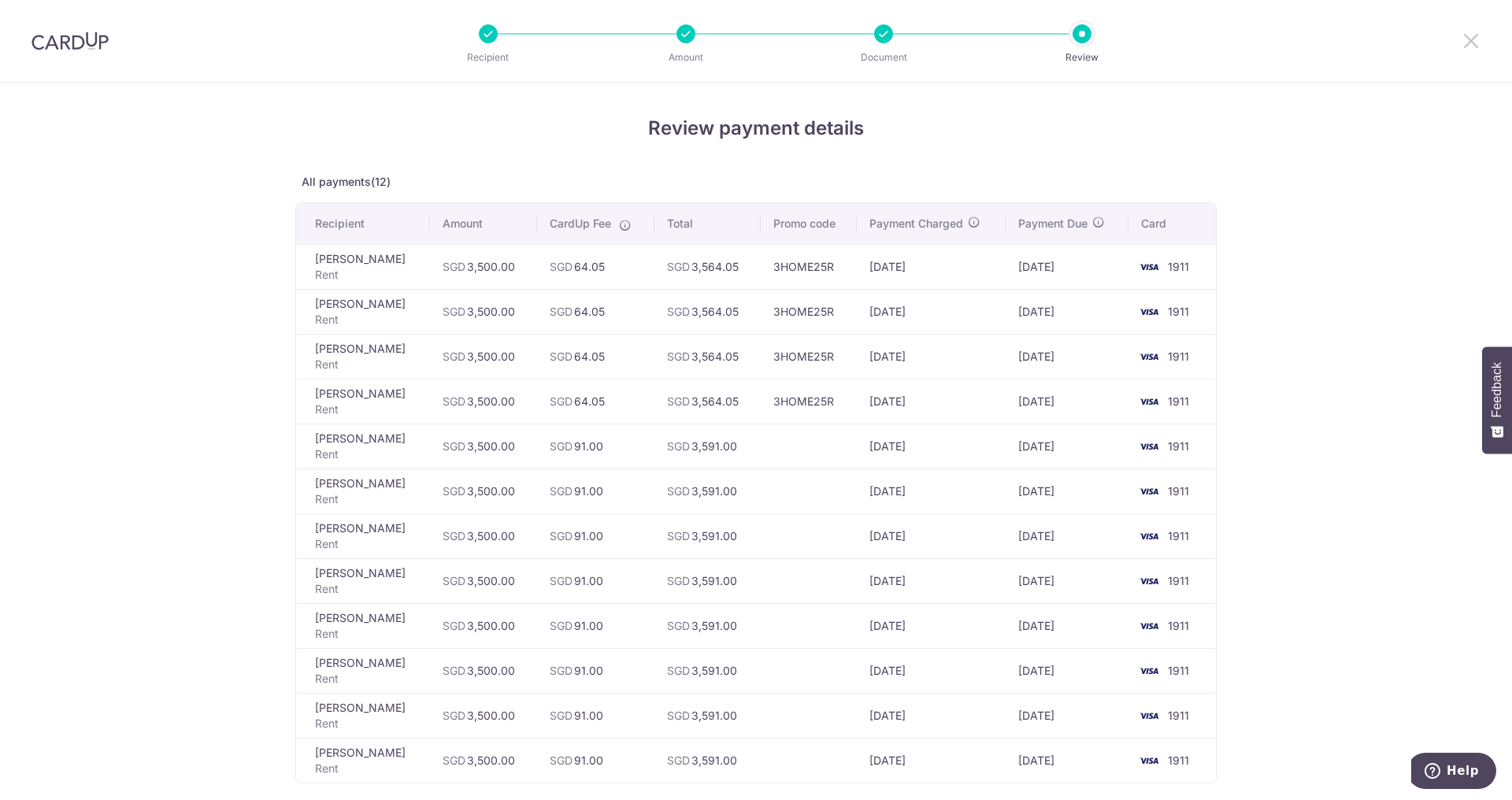
click at [1479, 48] on icon at bounding box center [1470, 41] width 19 height 20
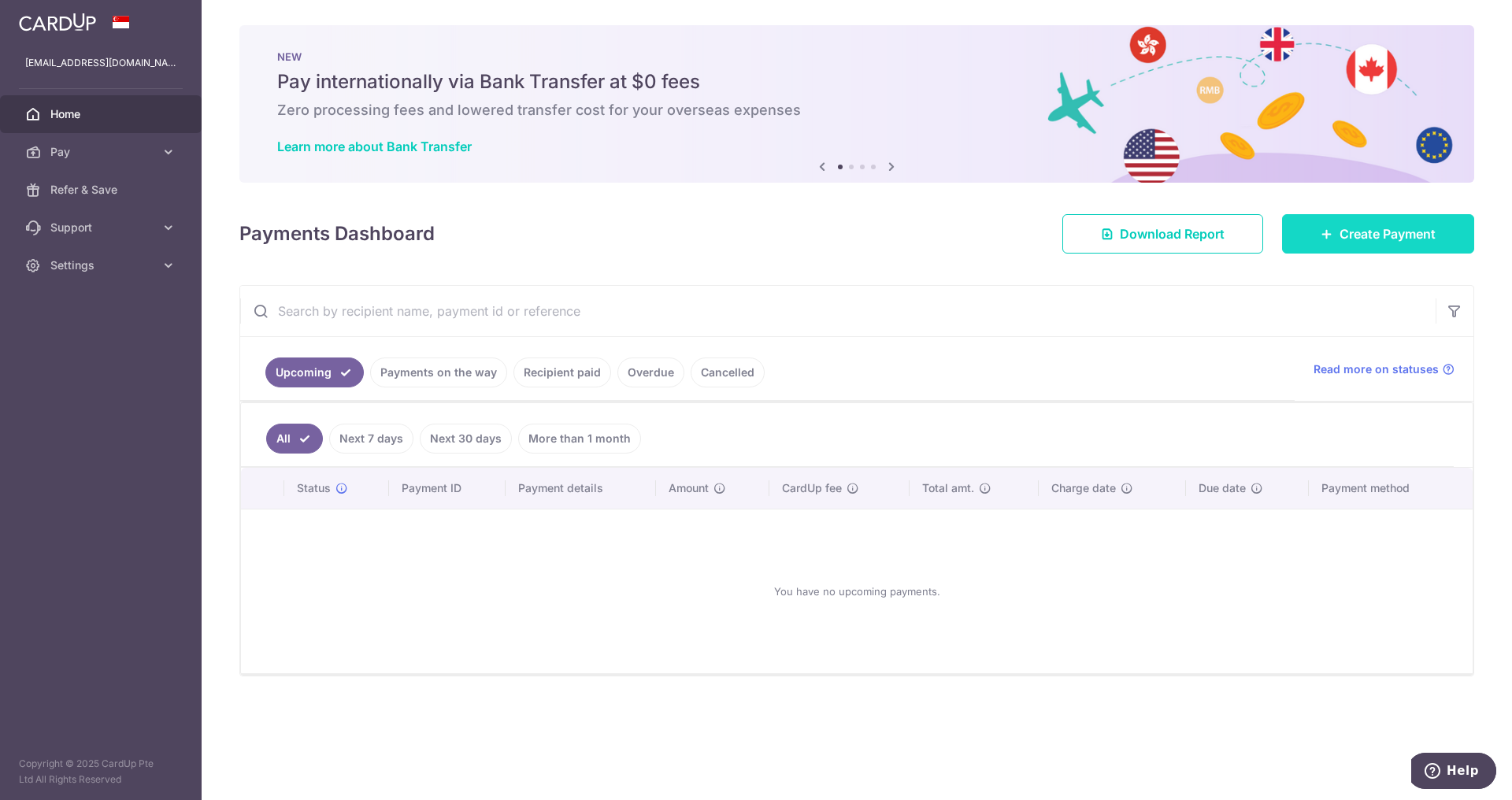
click at [1400, 234] on span "Create Payment" at bounding box center [1388, 234] width 96 height 19
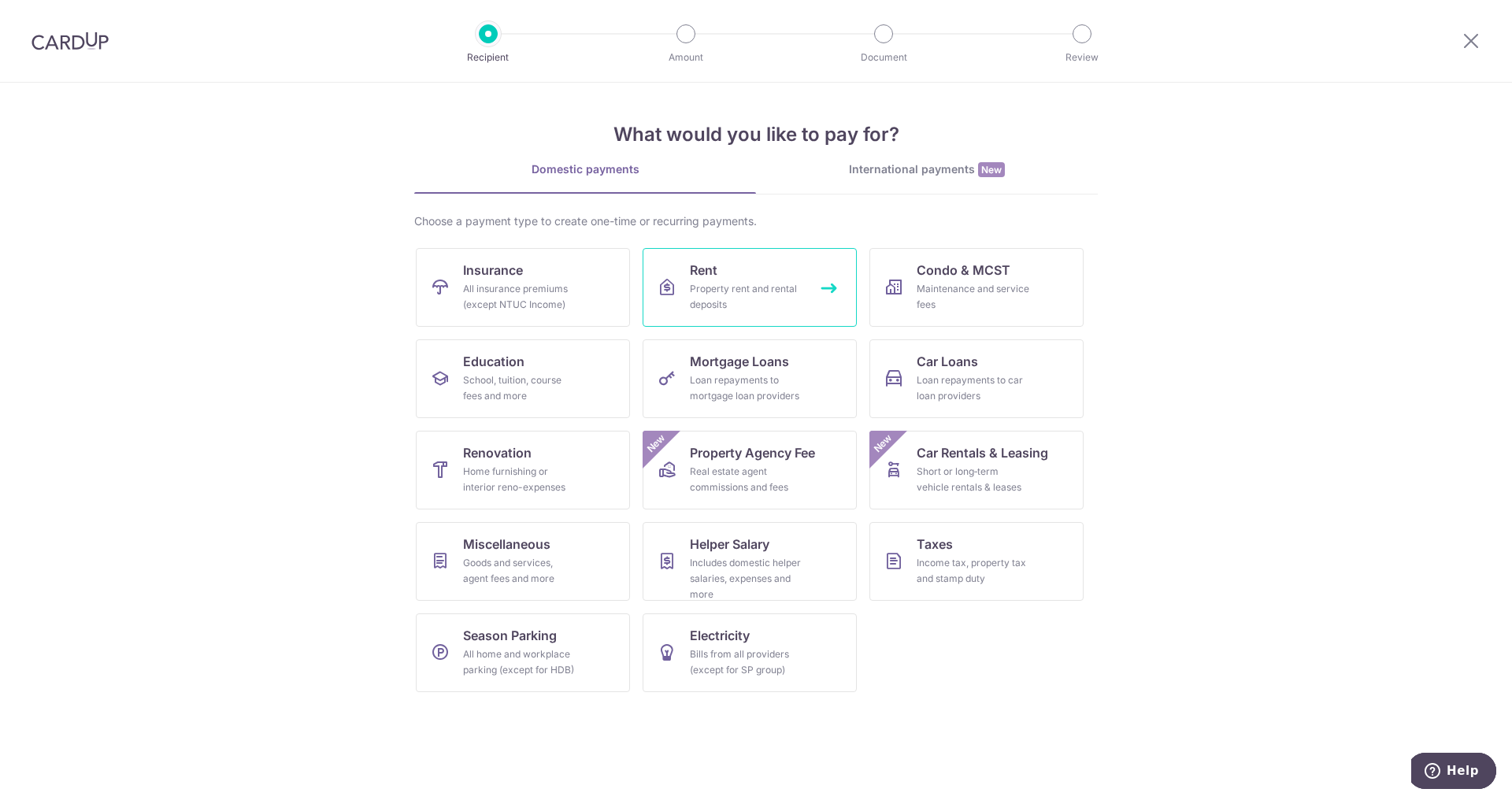
click at [715, 284] on div "Property rent and rental deposits" at bounding box center [746, 297] width 113 height 32
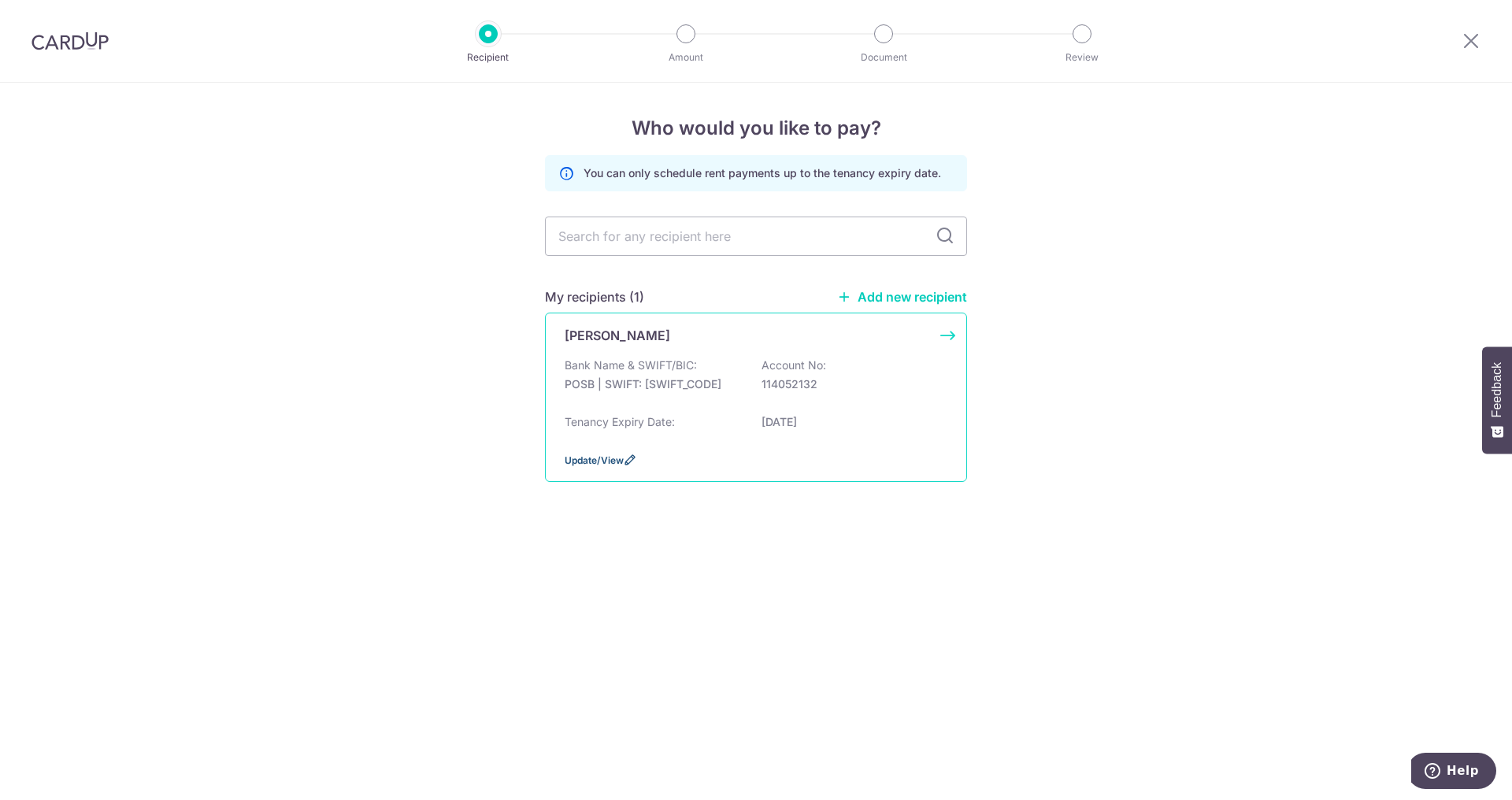
click at [605, 455] on span "Update/View" at bounding box center [594, 460] width 59 height 12
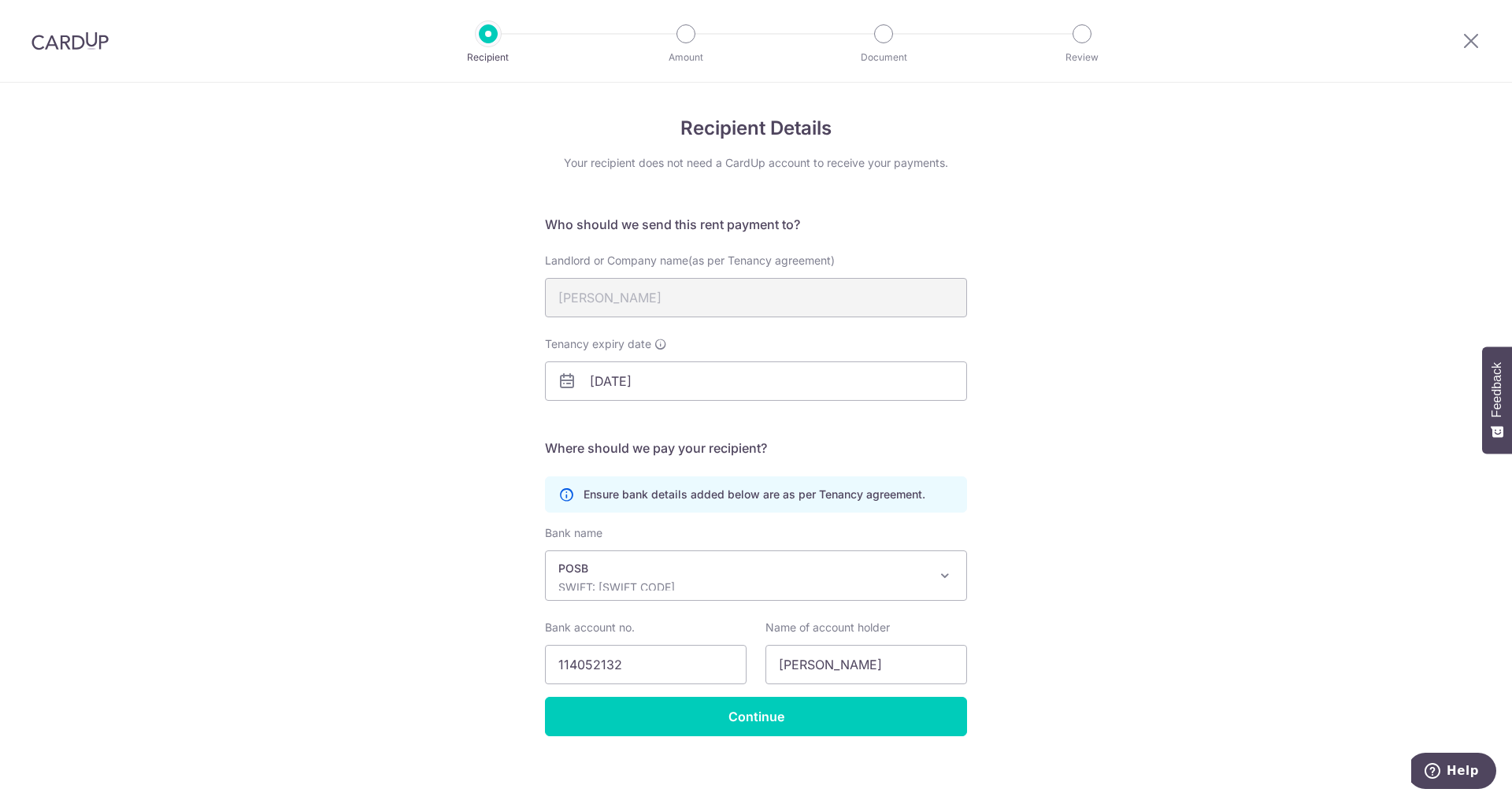
scroll to position [11, 0]
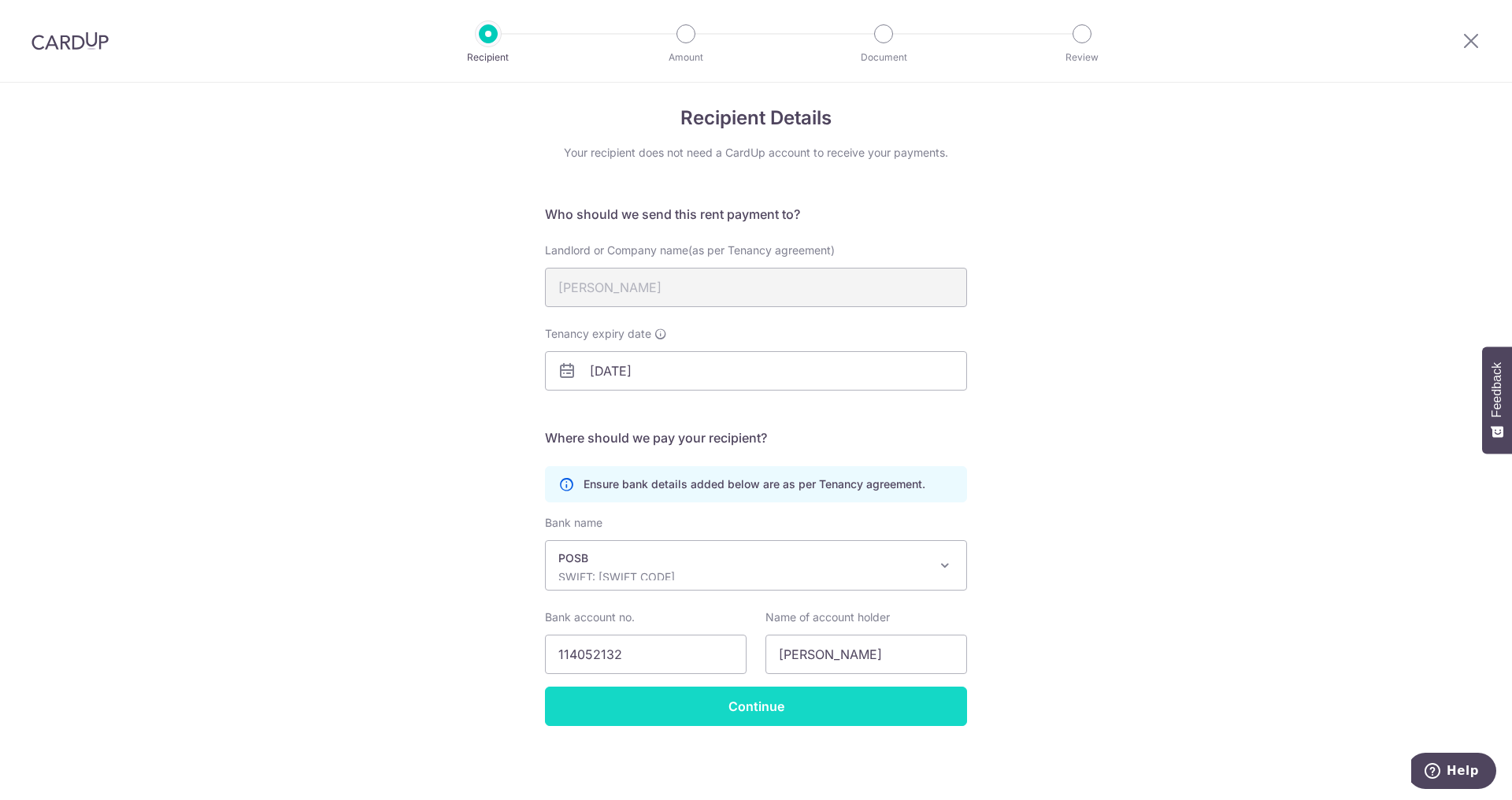
click at [756, 708] on input "Continue" at bounding box center [756, 706] width 422 height 39
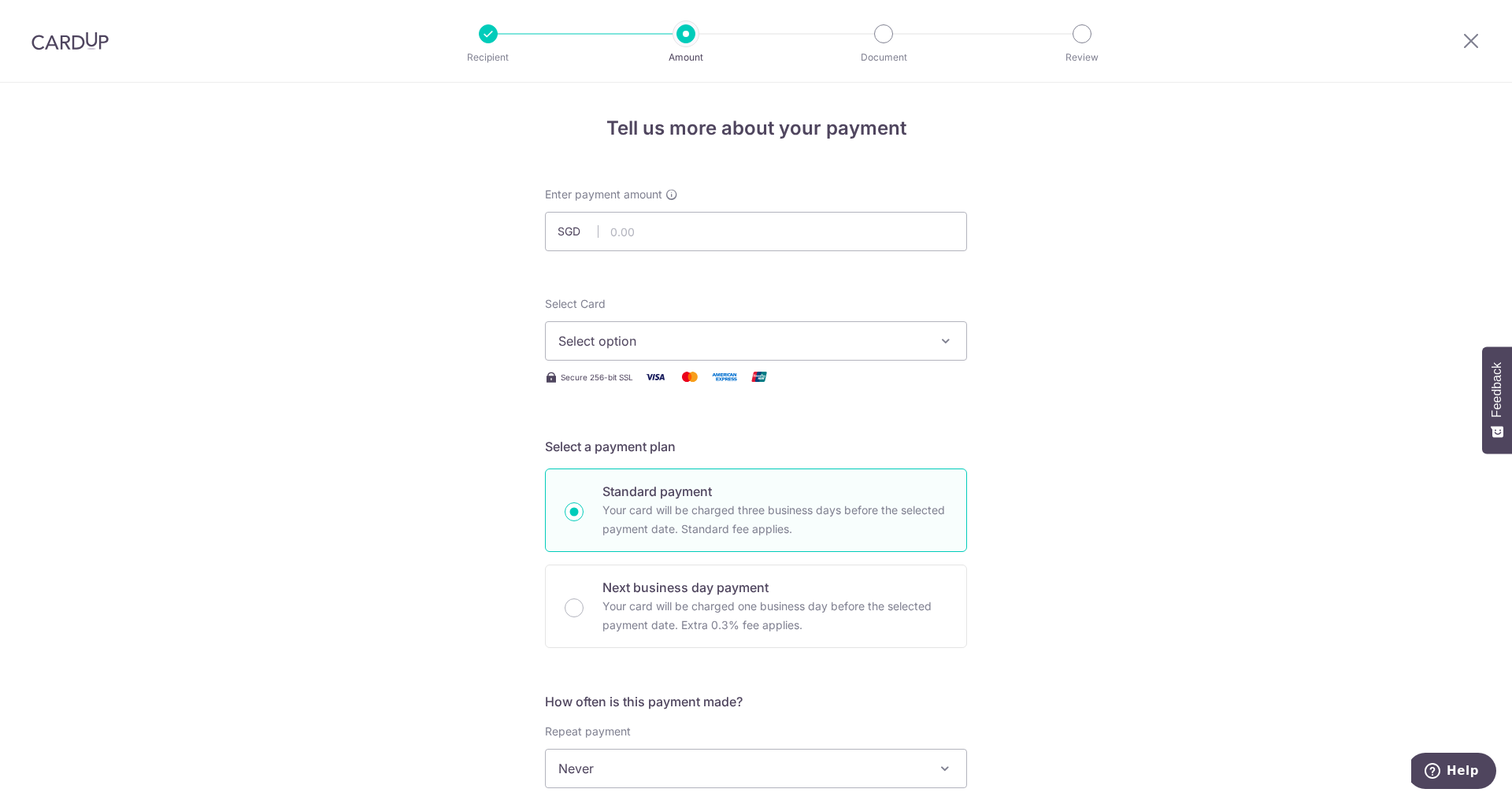
click at [709, 345] on span "Select option" at bounding box center [742, 341] width 367 height 19
click at [627, 455] on span "**** 1911" at bounding box center [623, 453] width 54 height 19
click at [672, 242] on input "text" at bounding box center [756, 231] width 422 height 39
type input "3,500.00"
click at [969, 399] on div "Tell us more about your payment Enter payment amount SGD 3,500.00 3500.00 Selec…" at bounding box center [756, 795] width 1512 height 1425
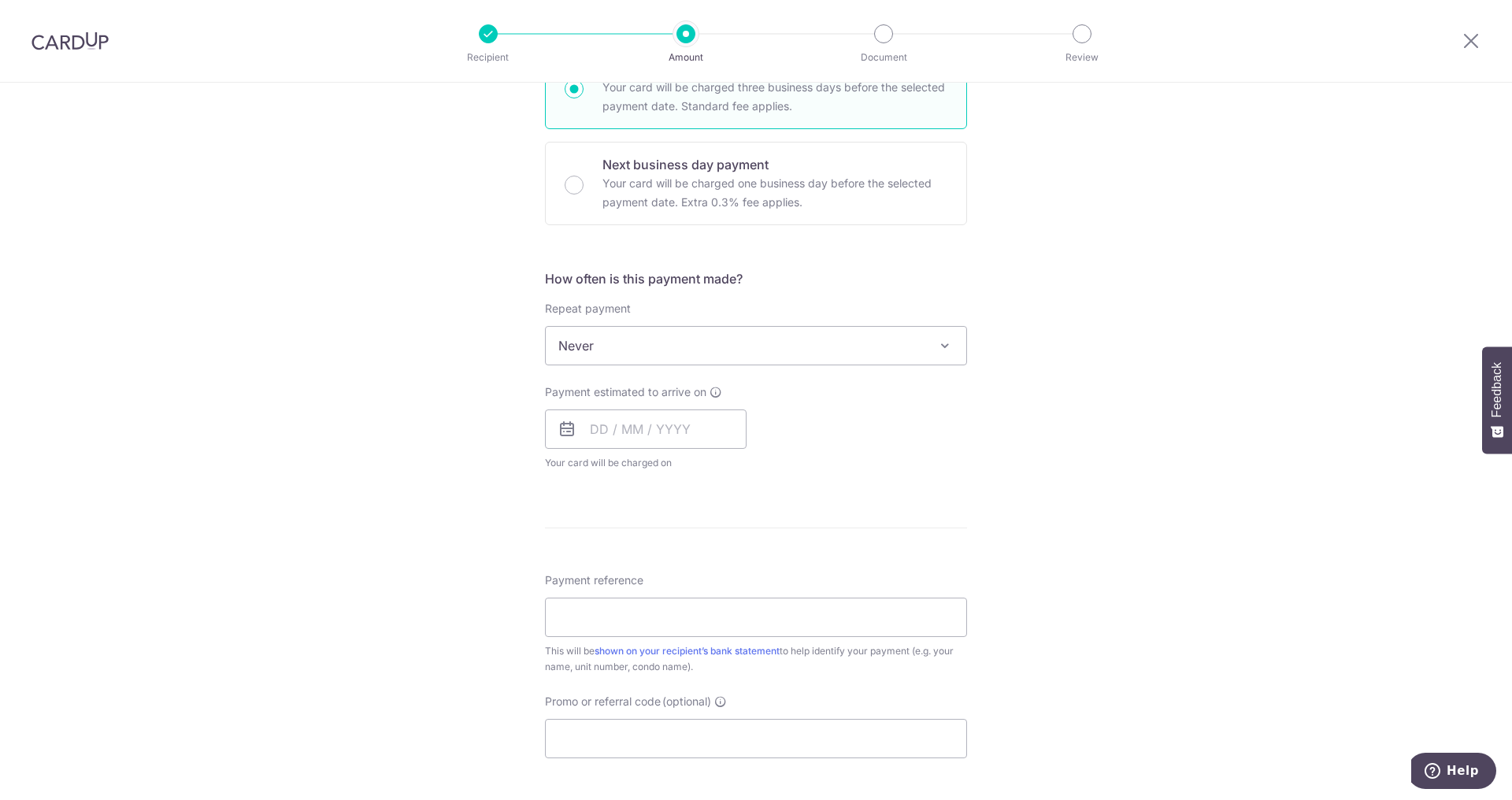
scroll to position [477, 0]
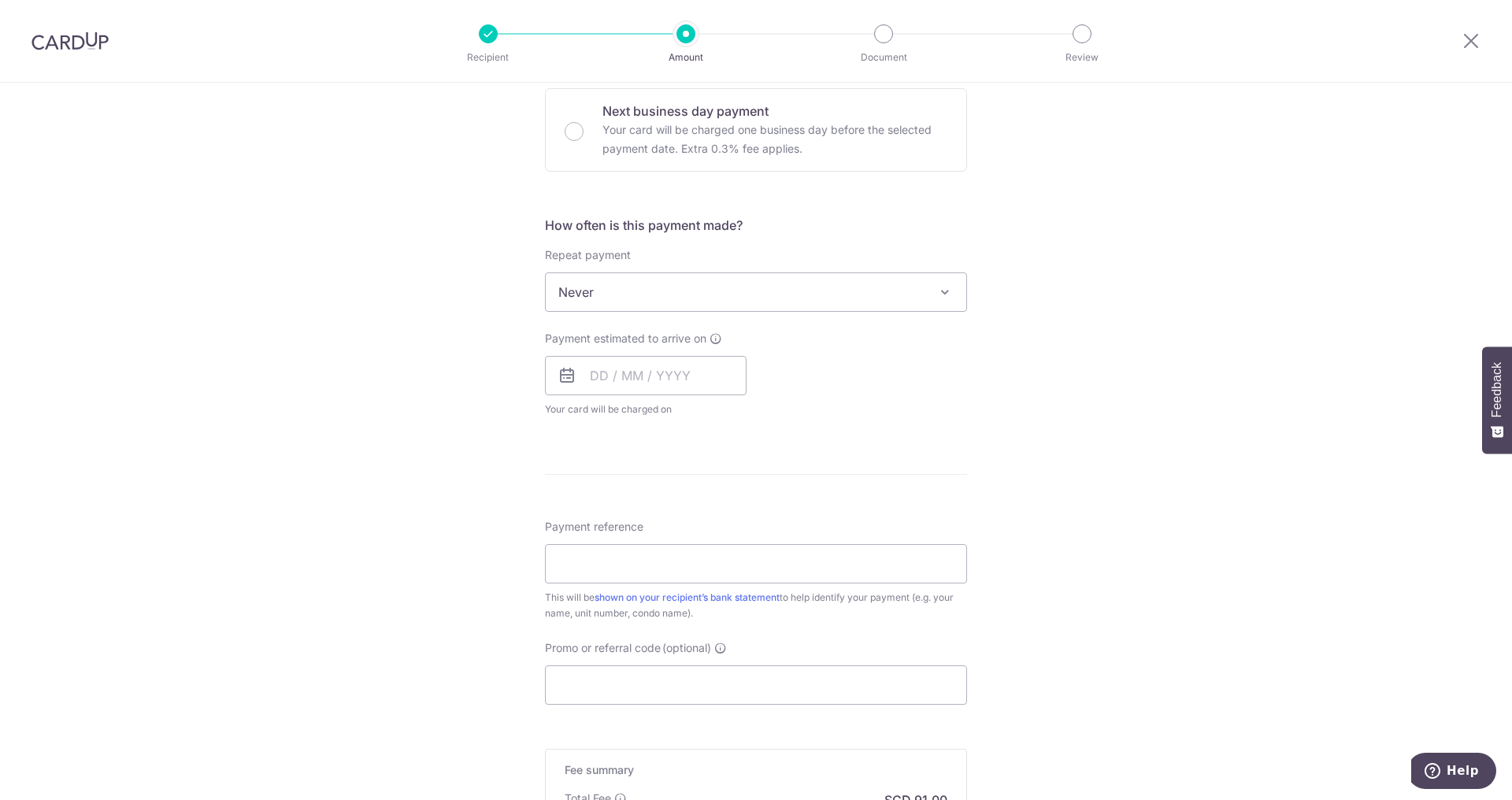
click at [749, 283] on span "Never" at bounding box center [756, 292] width 420 height 37
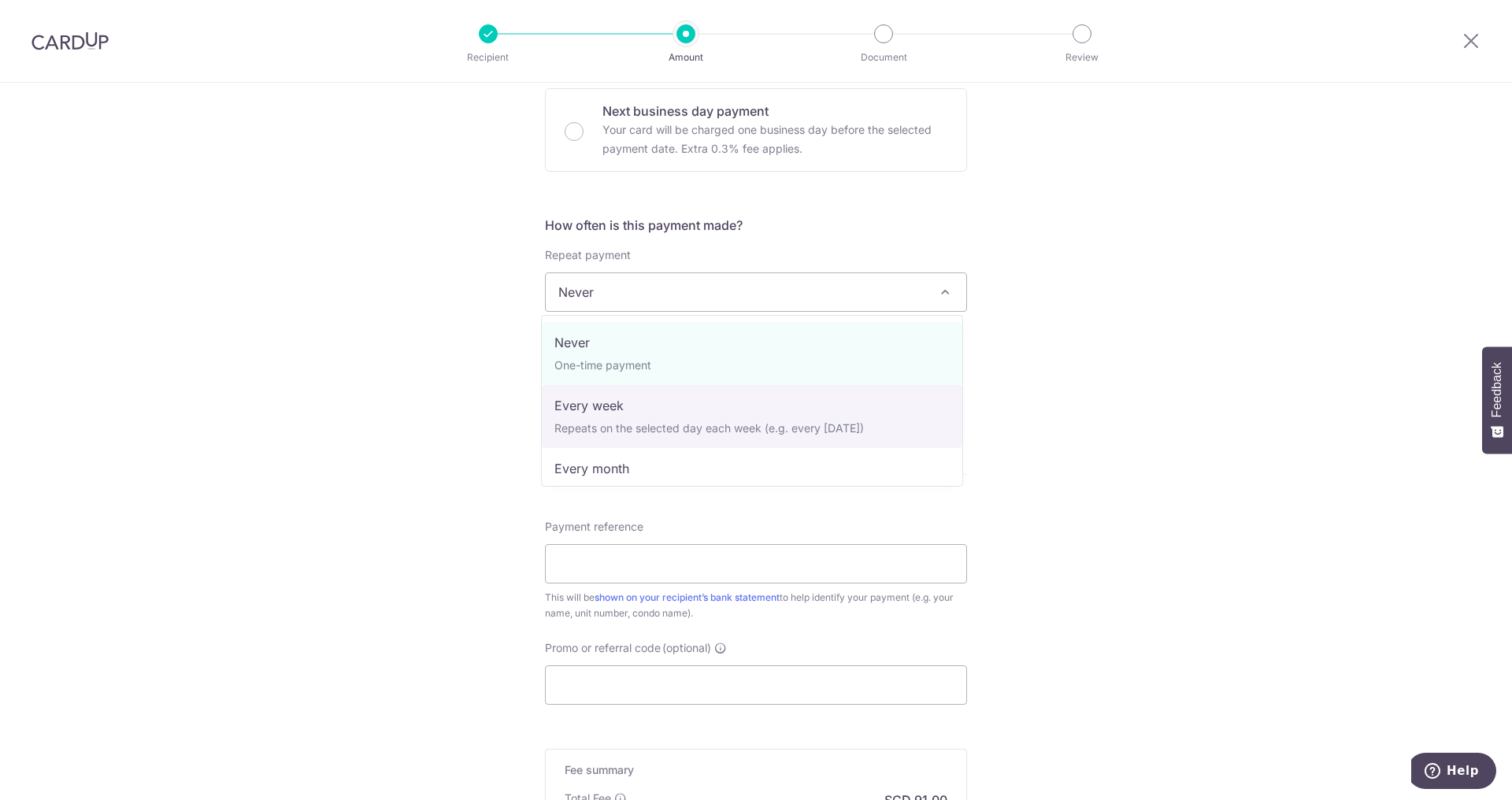
select select "2"
type input "31/08/2026"
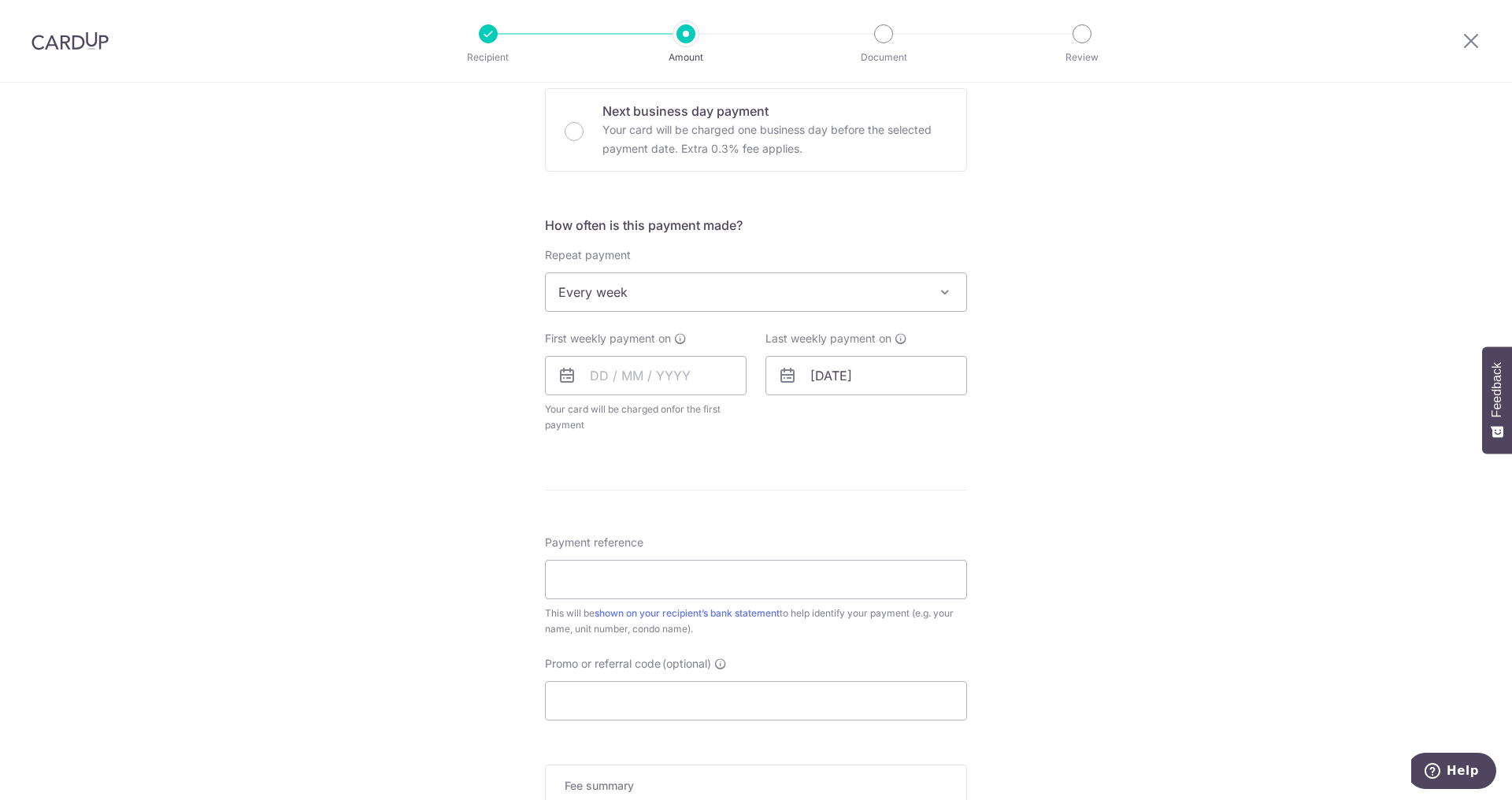
click at [666, 314] on div "How often is this payment made? Repeat payment Never Every week Every month Eve…" at bounding box center [756, 331] width 422 height 230
click at [668, 294] on span "Every week" at bounding box center [756, 292] width 420 height 37
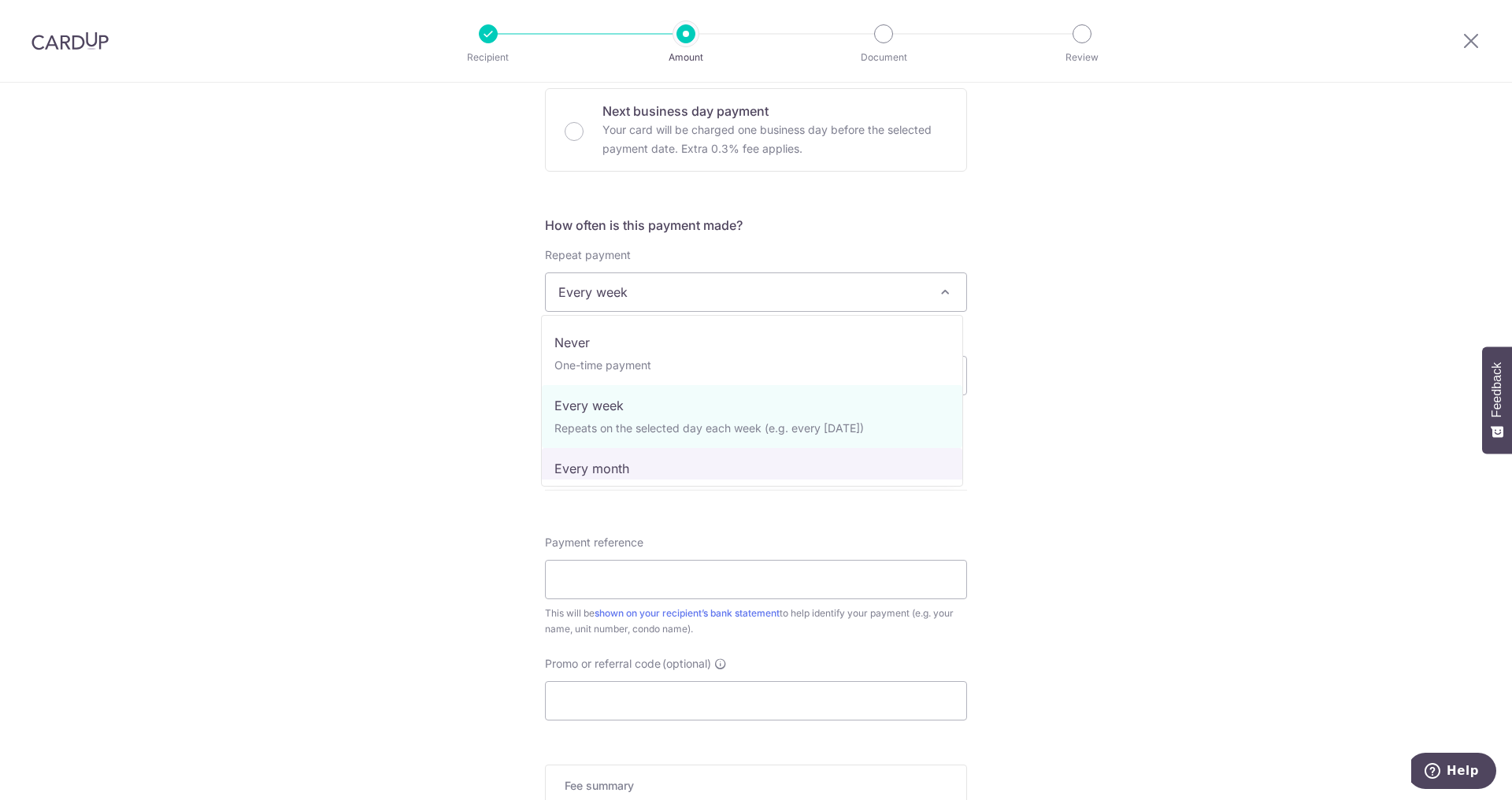
select select "3"
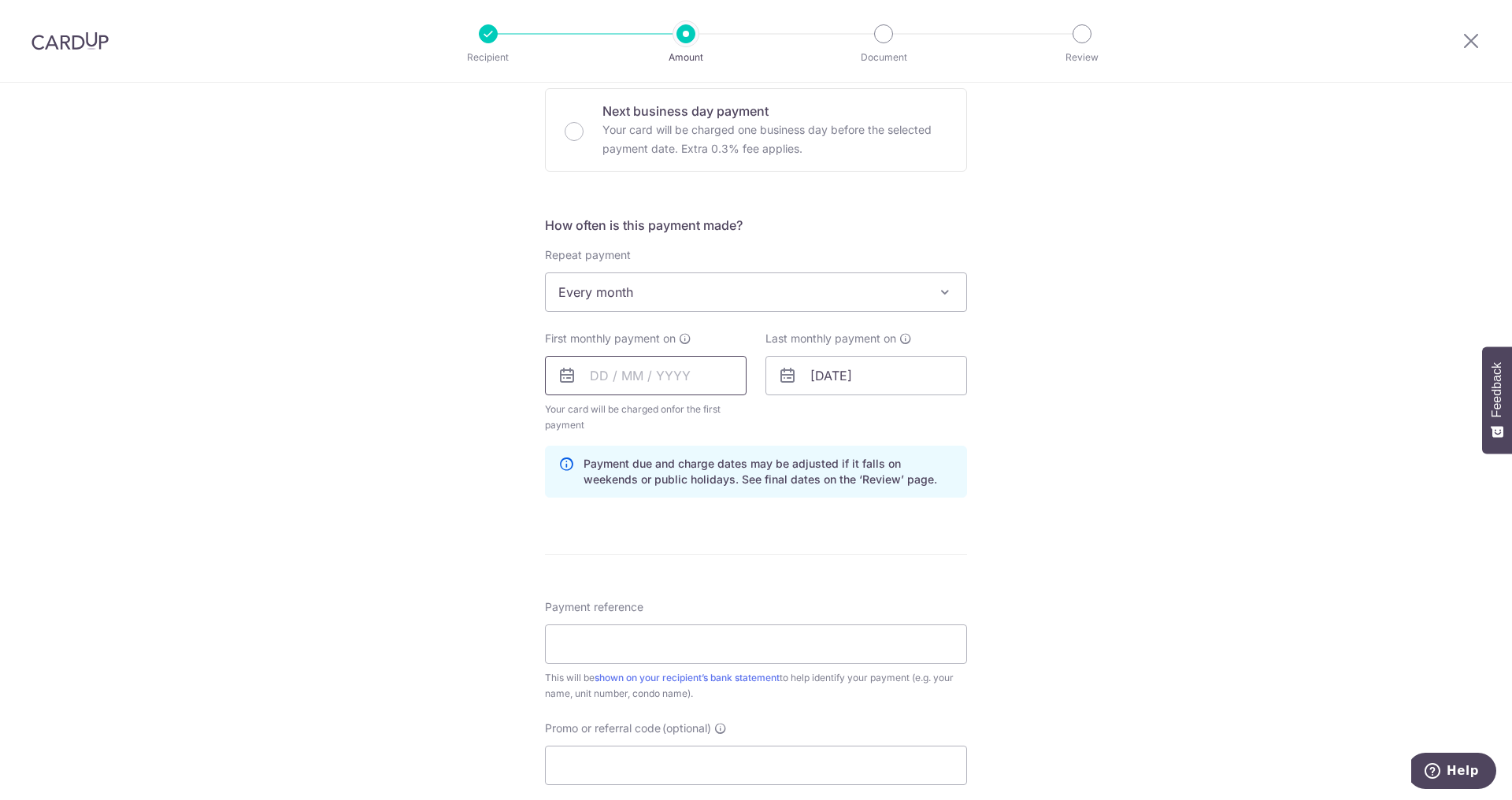
click at [677, 375] on input "text" at bounding box center [646, 376] width 202 height 39
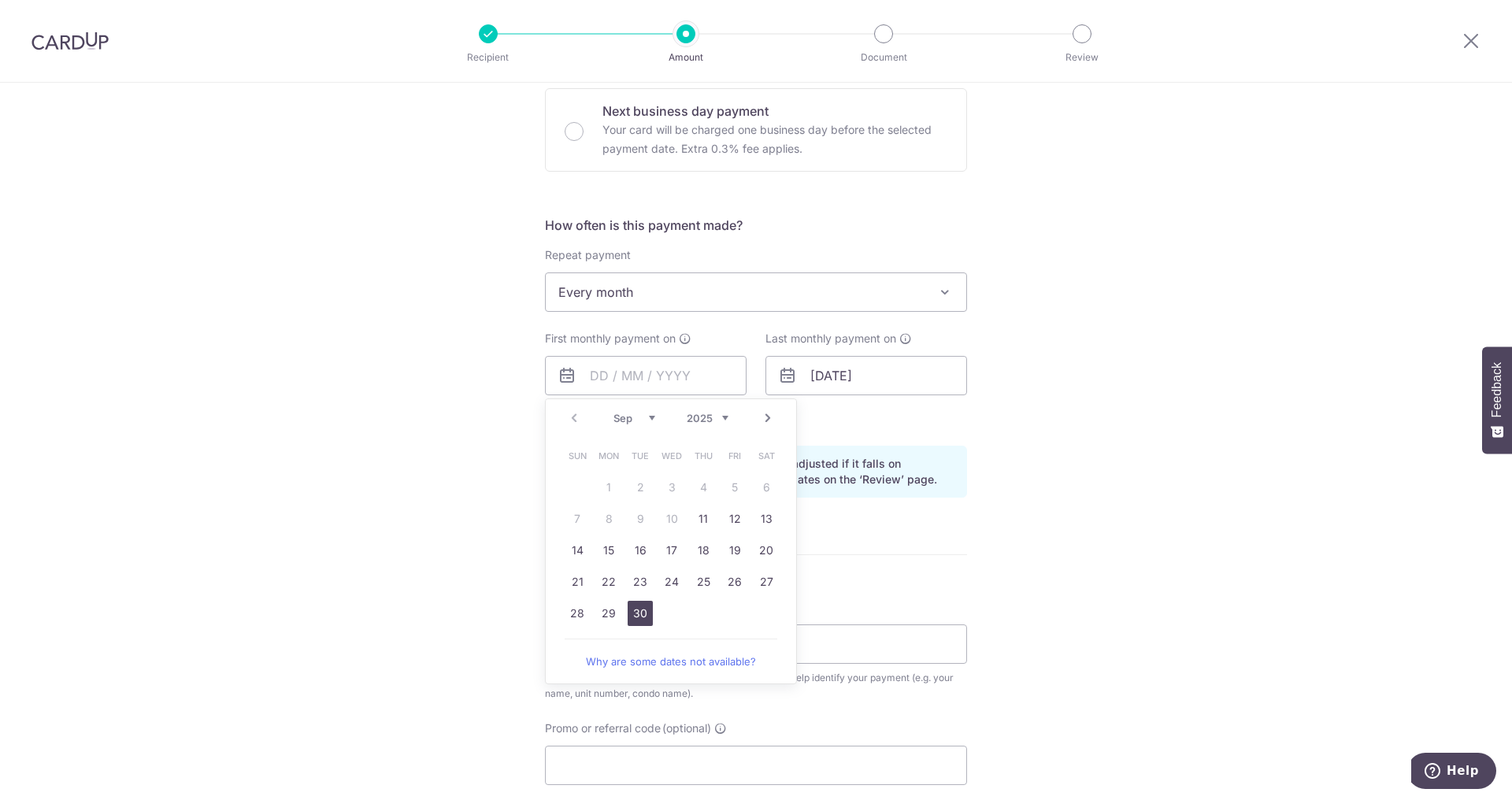
click at [635, 614] on link "30" at bounding box center [640, 613] width 25 height 25
type input "[DATE]"
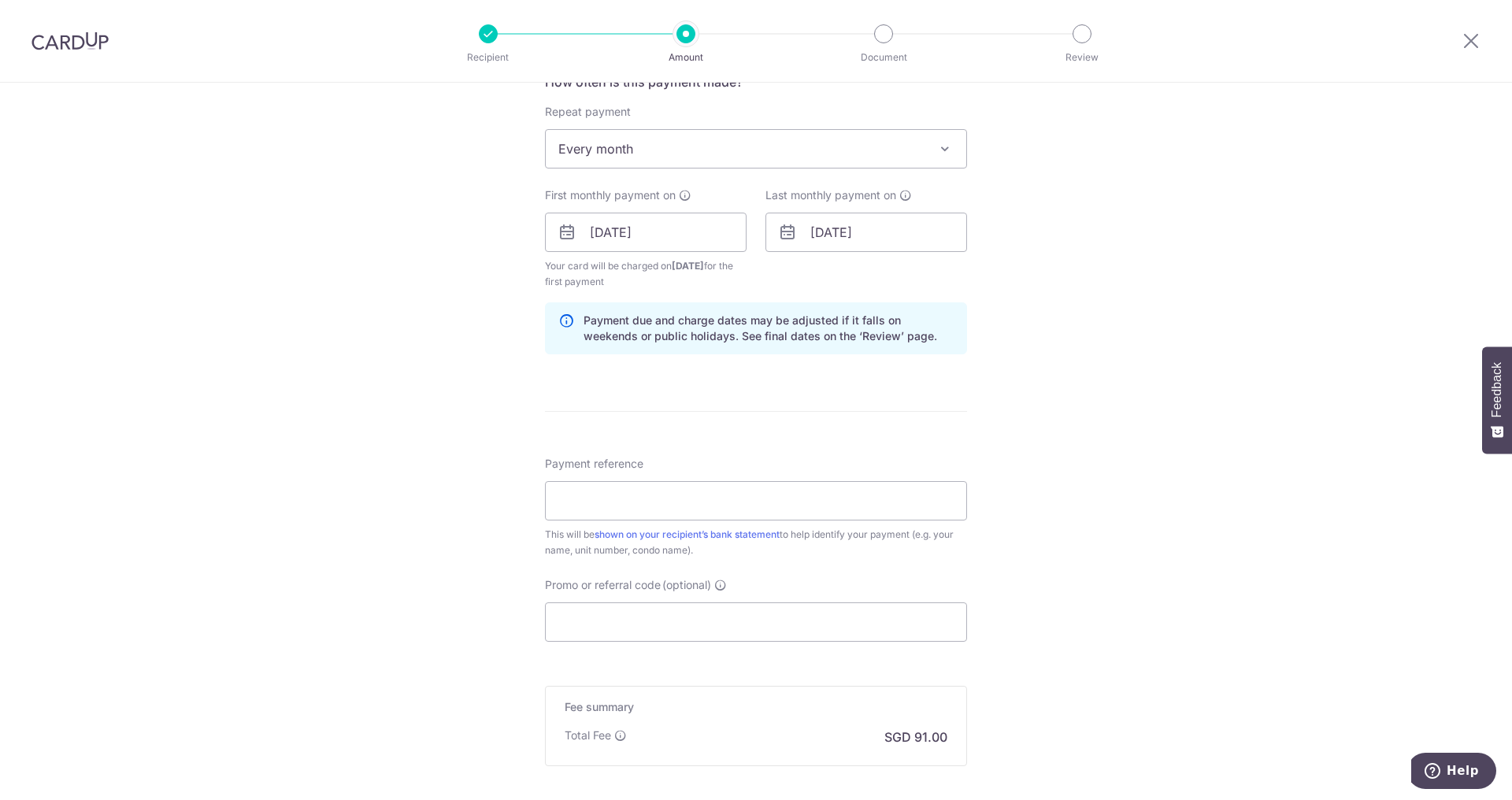
scroll to position [630, 0]
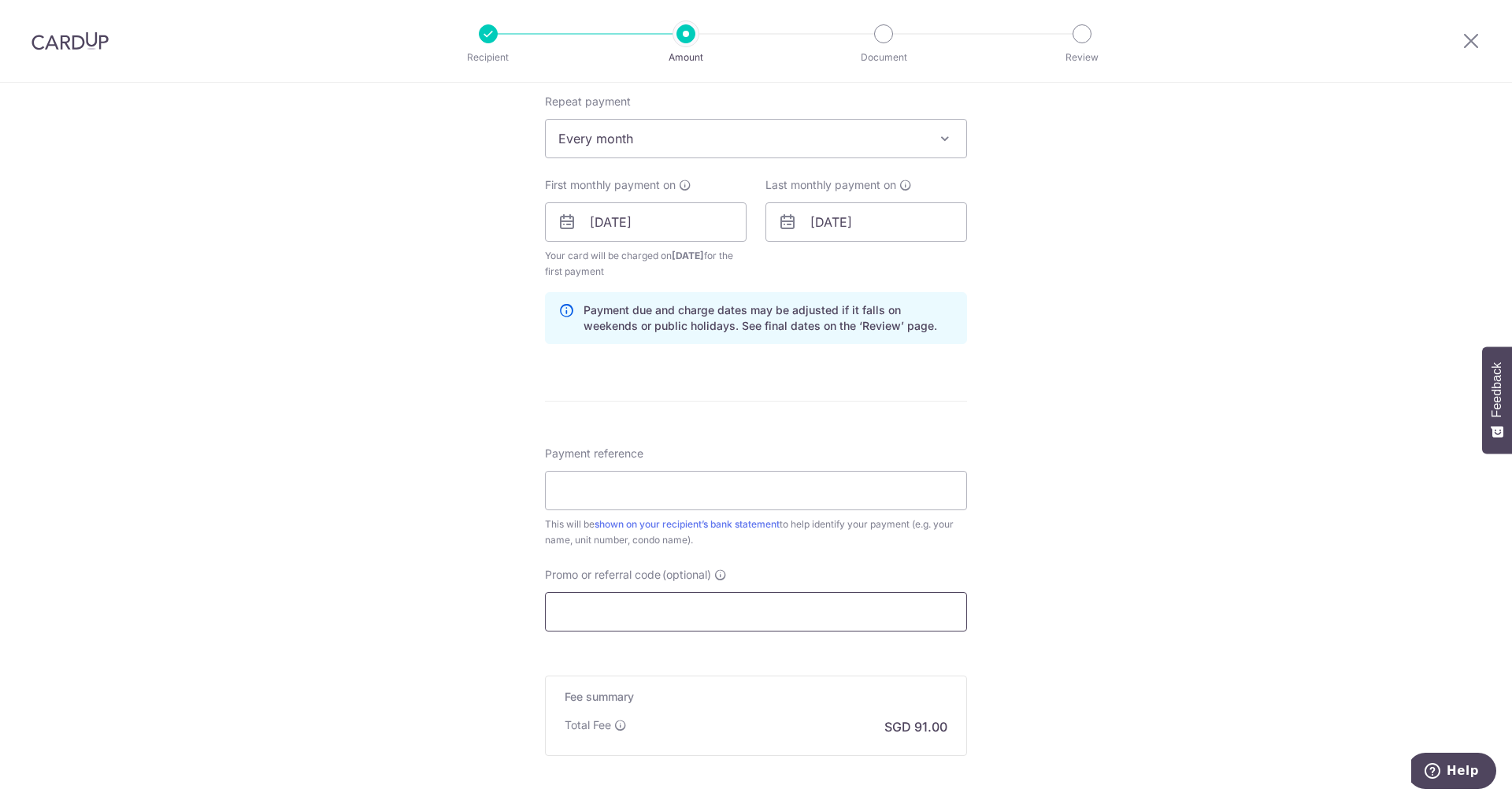
click at [652, 612] on input "Promo or referral code (optional)" at bounding box center [756, 612] width 422 height 39
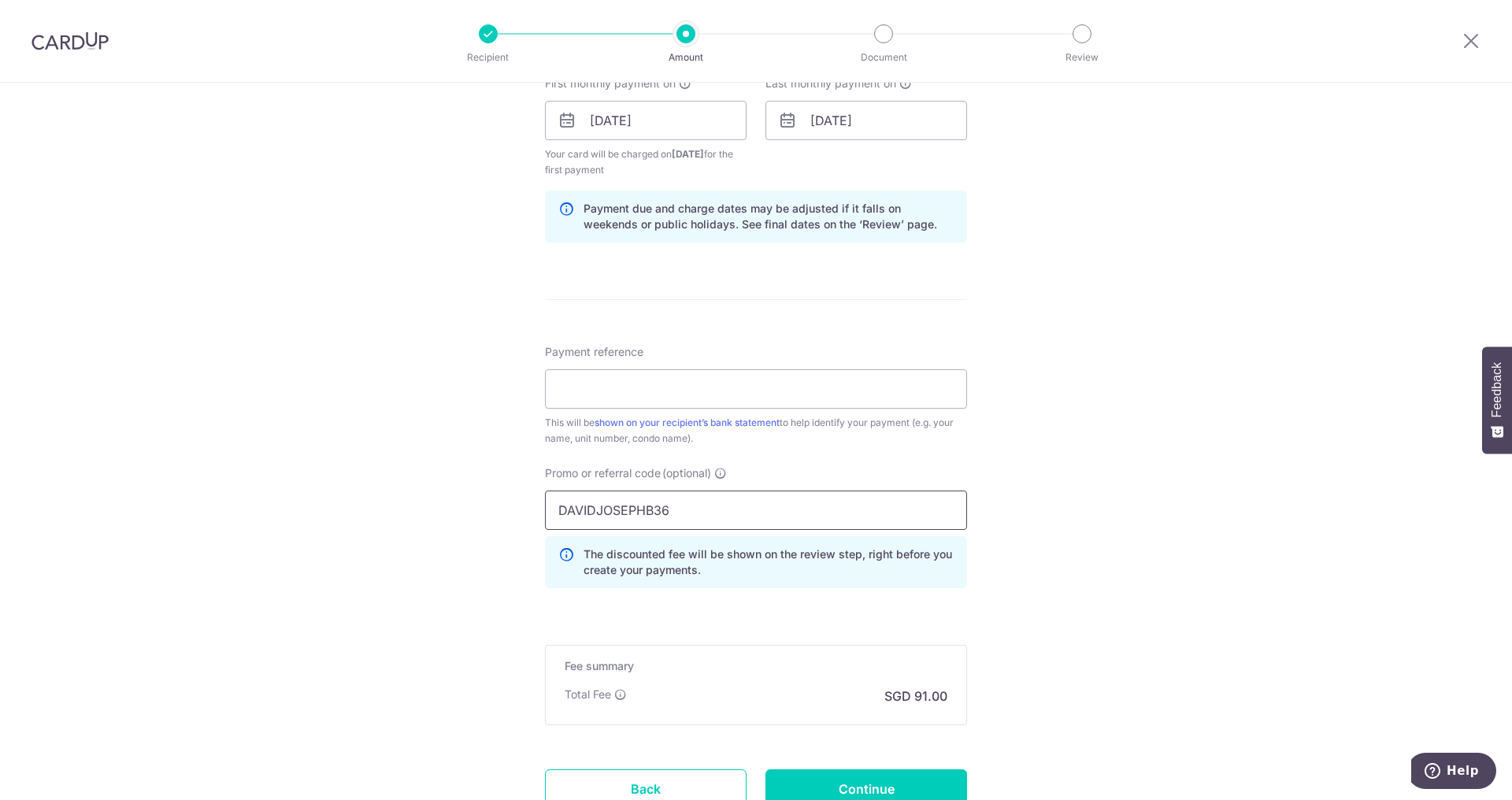
scroll to position [745, 0]
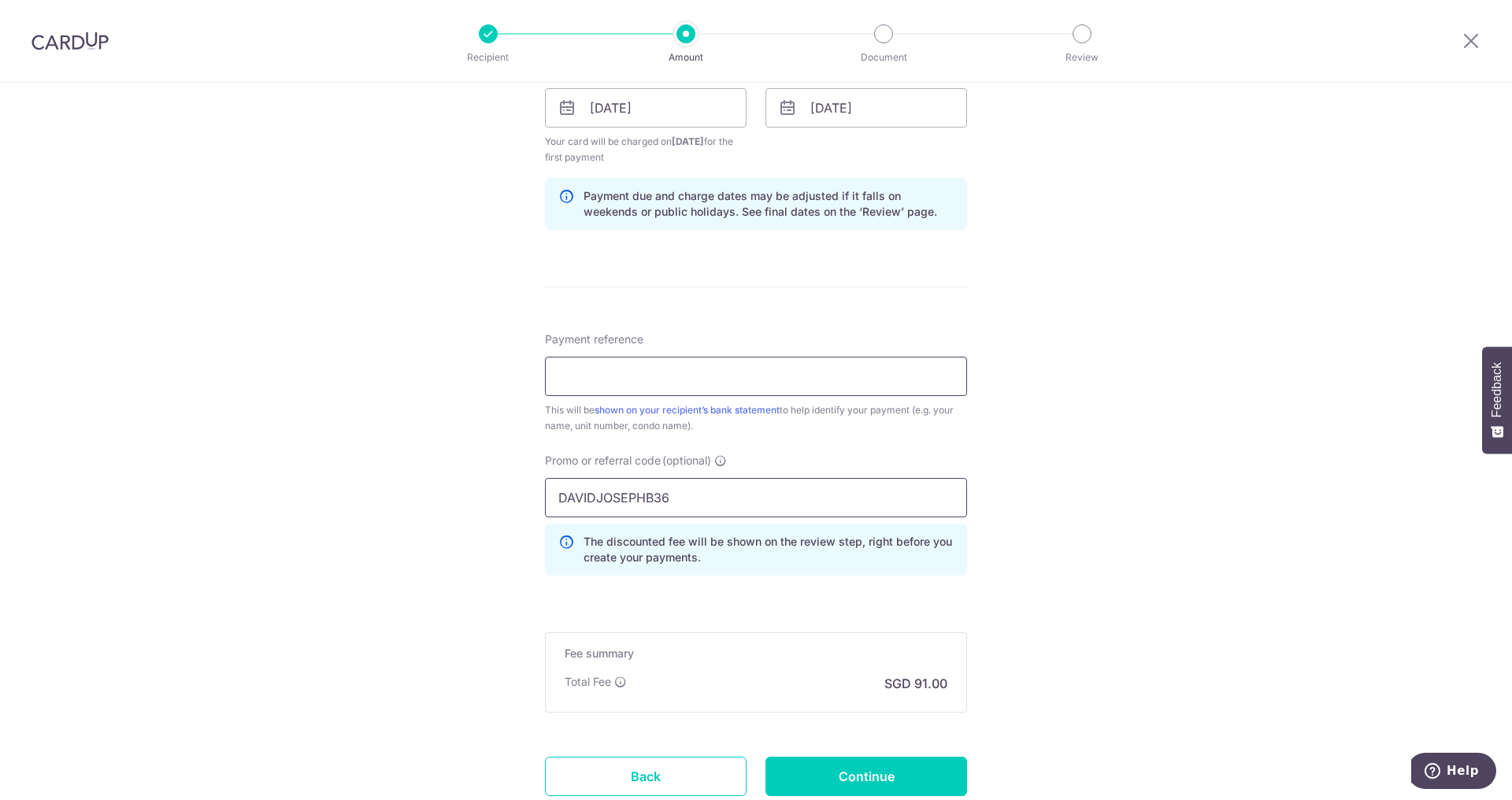
type input "DAVIDJOSEPHB36"
click at [627, 374] on input "Payment reference" at bounding box center [756, 376] width 422 height 39
type input "Rent Payment - Faylon Juan"
click at [850, 770] on input "Continue" at bounding box center [867, 776] width 202 height 39
type input "Create Schedule"
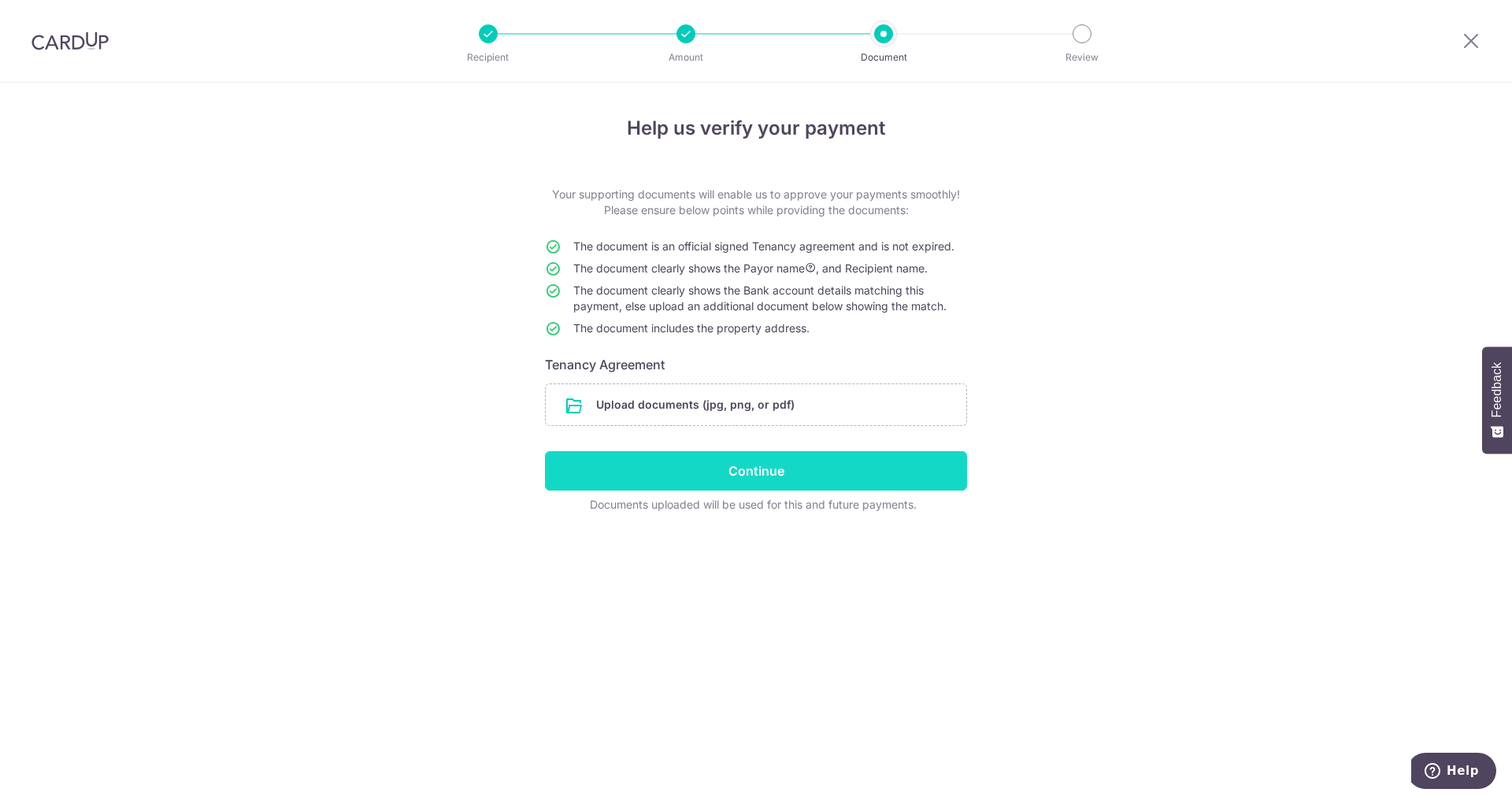
click at [748, 461] on input "Continue" at bounding box center [756, 471] width 422 height 39
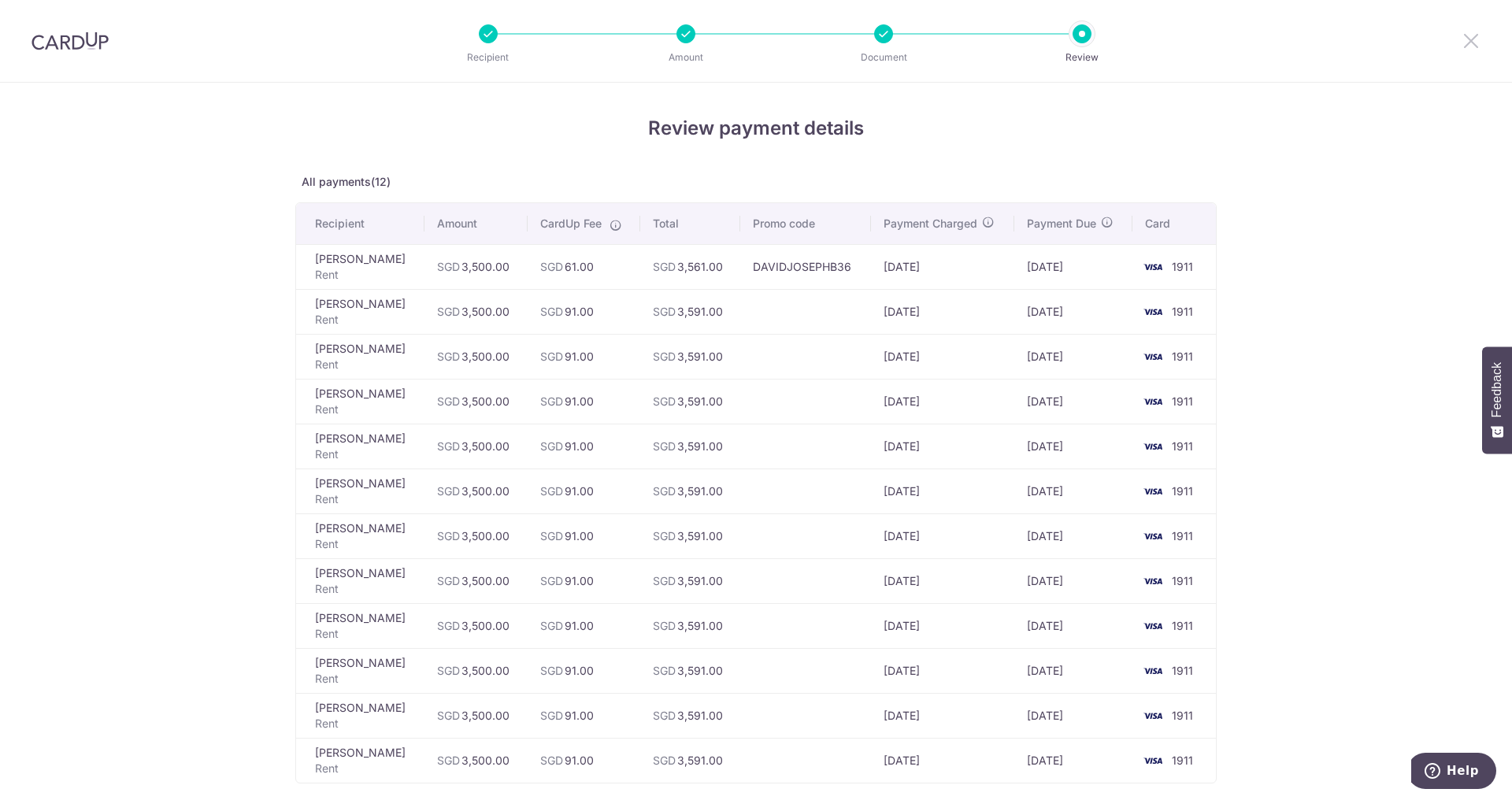
click at [1469, 43] on icon at bounding box center [1470, 41] width 19 height 20
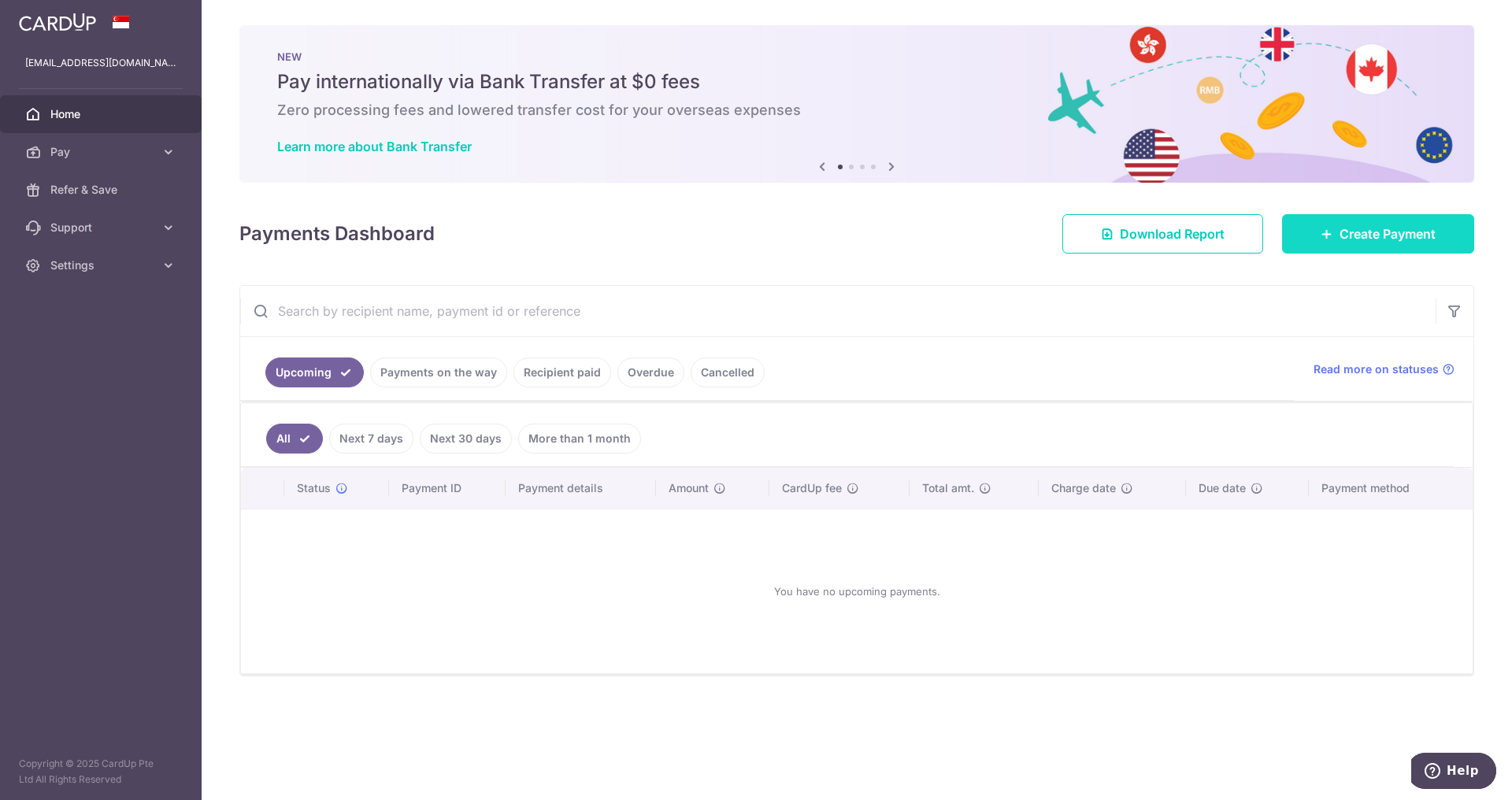
click at [1414, 237] on span "Create Payment" at bounding box center [1388, 234] width 96 height 19
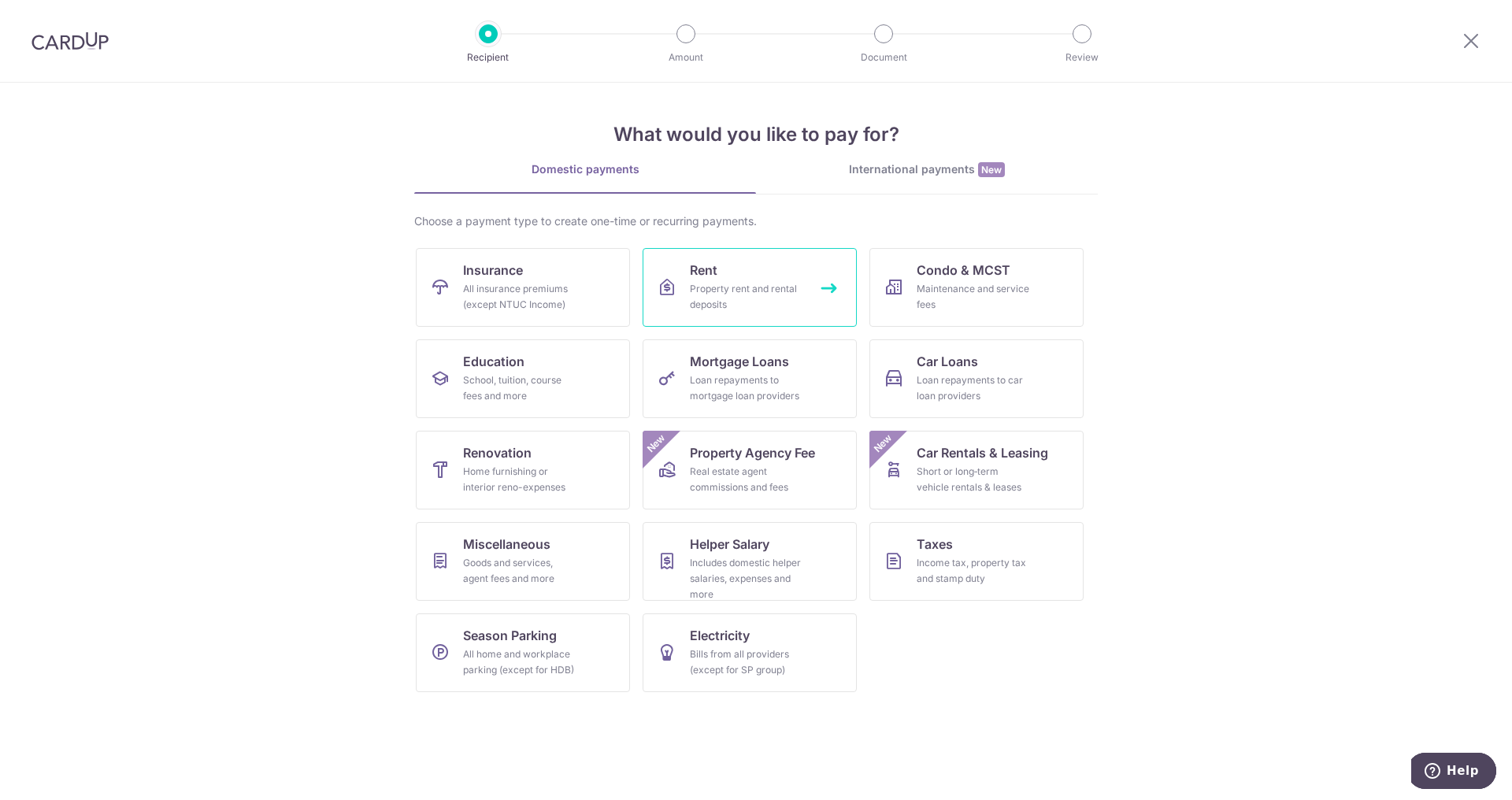
click at [780, 275] on link "Rent Property rent and rental deposits" at bounding box center [749, 288] width 214 height 79
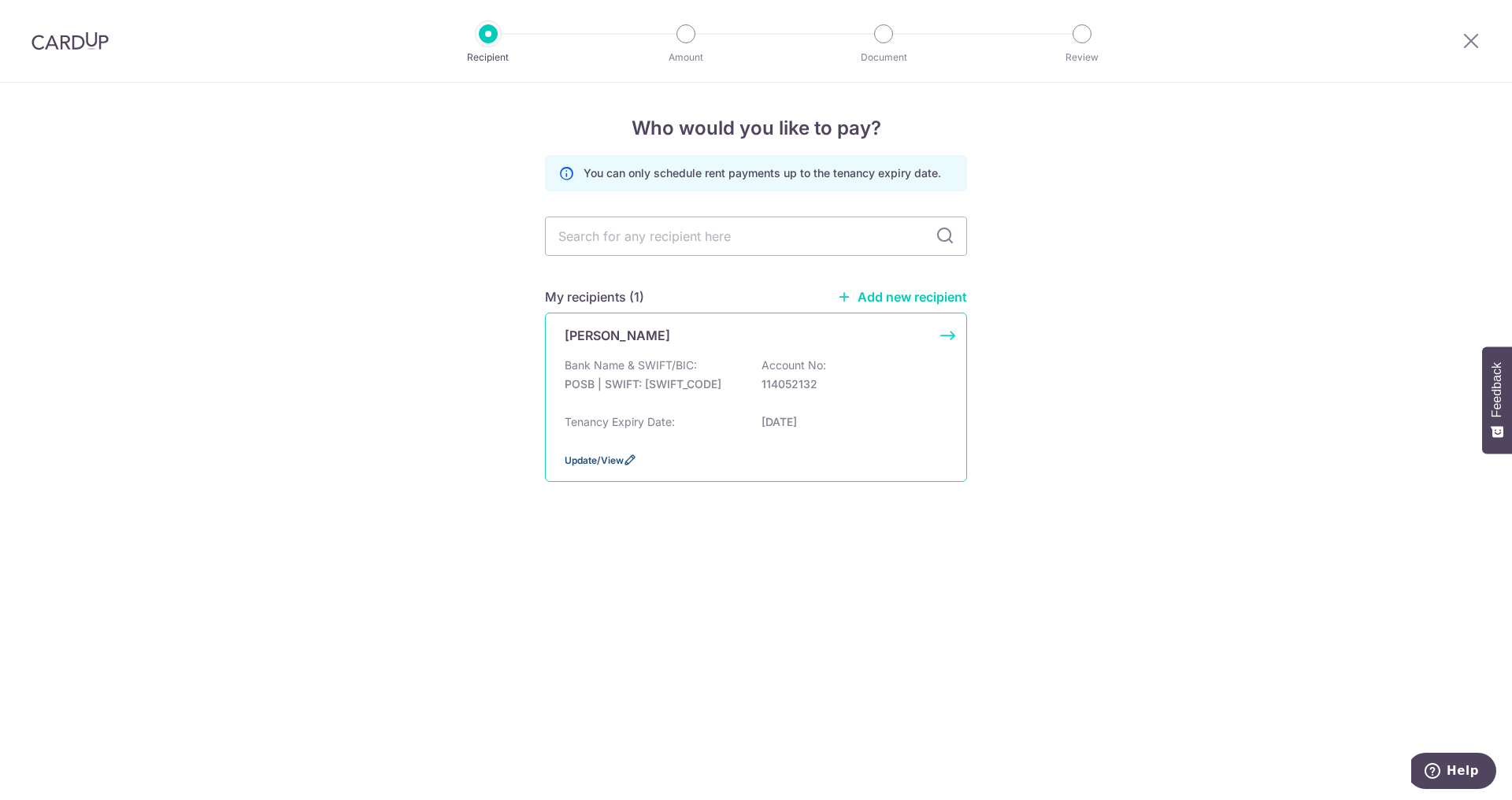
click at [620, 461] on span "Update/View" at bounding box center [594, 460] width 59 height 12
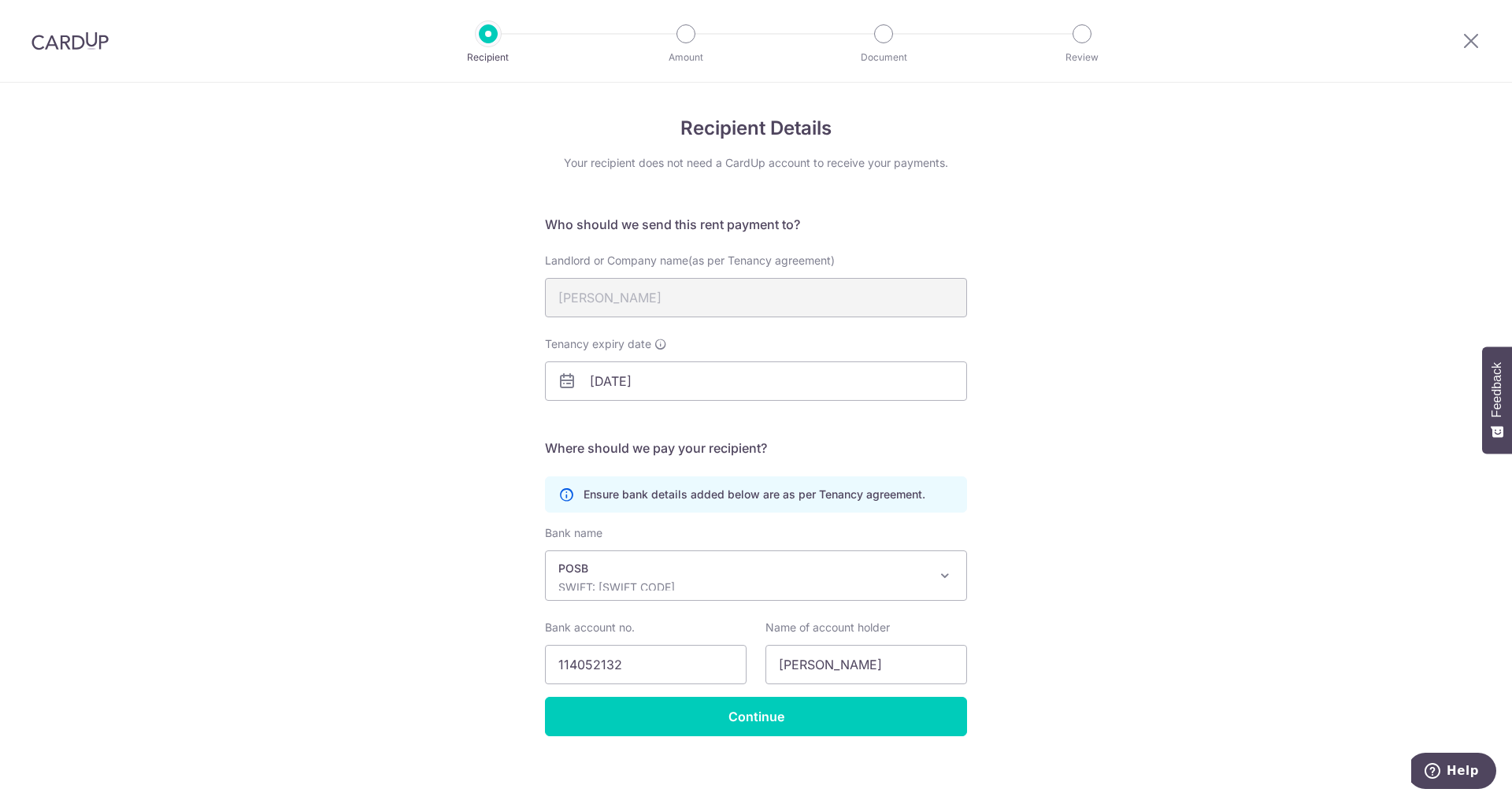
scroll to position [11, 0]
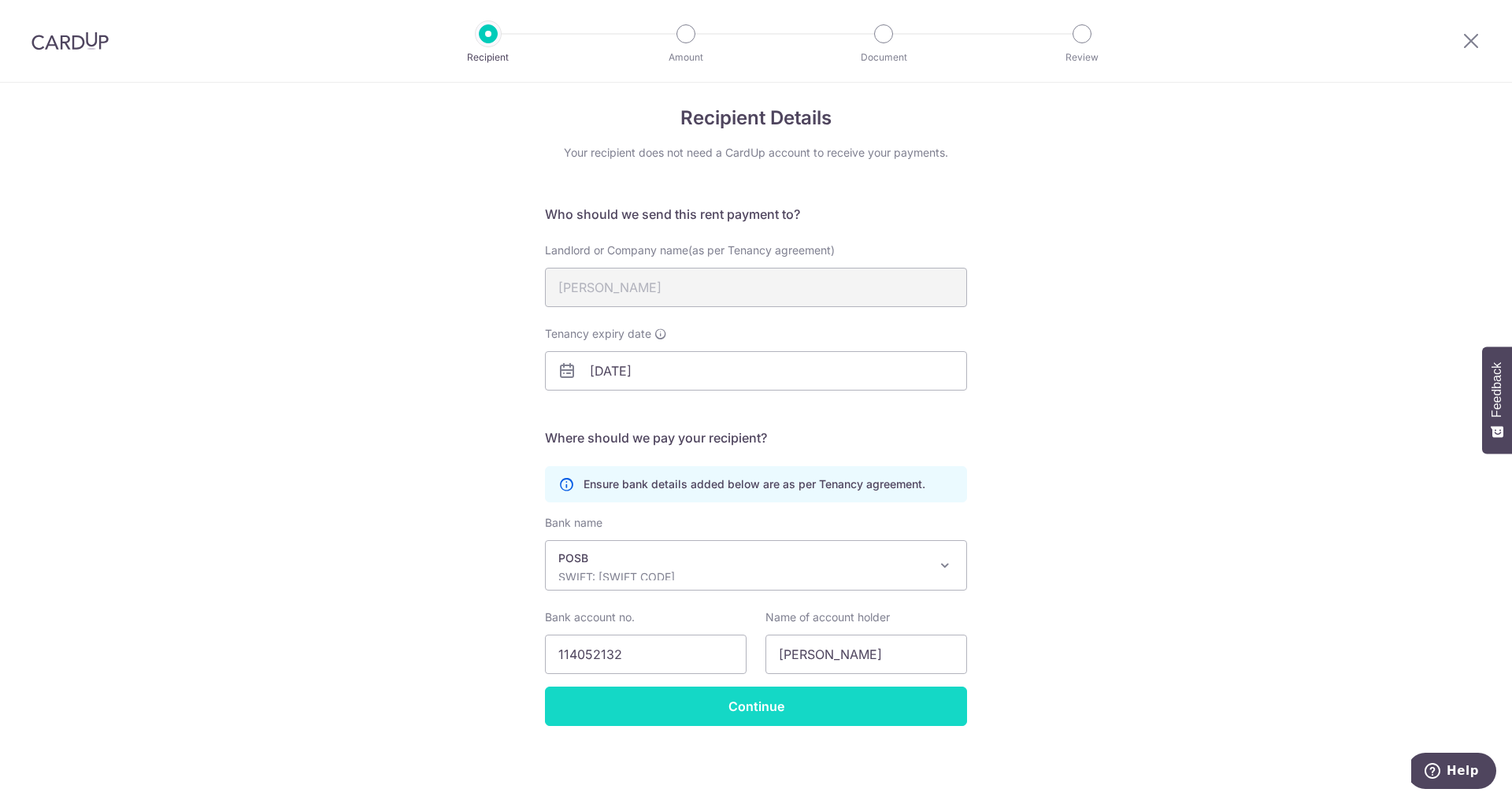
click at [758, 711] on input "Continue" at bounding box center [756, 706] width 422 height 39
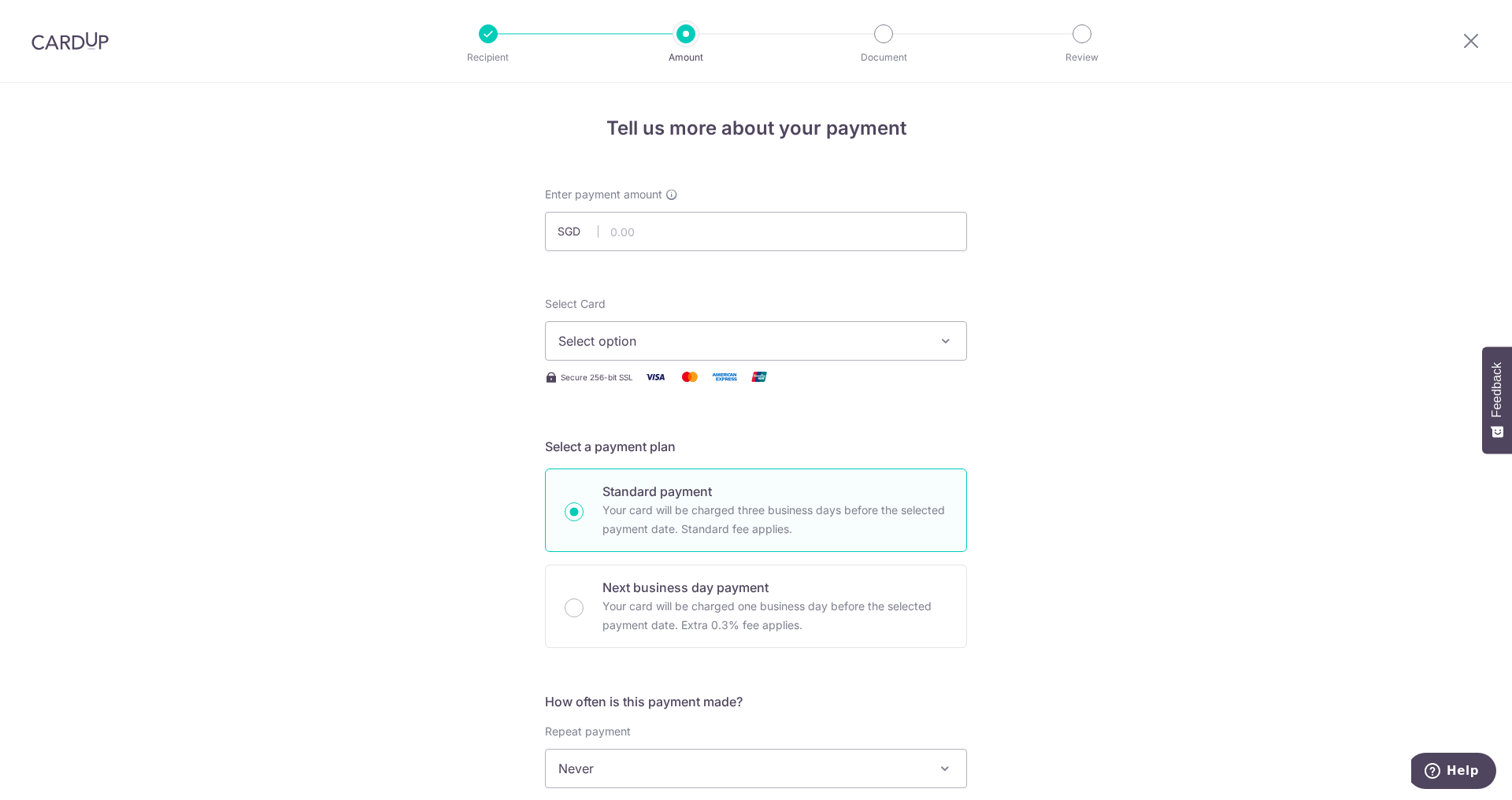
click at [686, 354] on button "Select option" at bounding box center [756, 341] width 422 height 39
click at [655, 455] on span "**** 1911" at bounding box center [756, 453] width 395 height 19
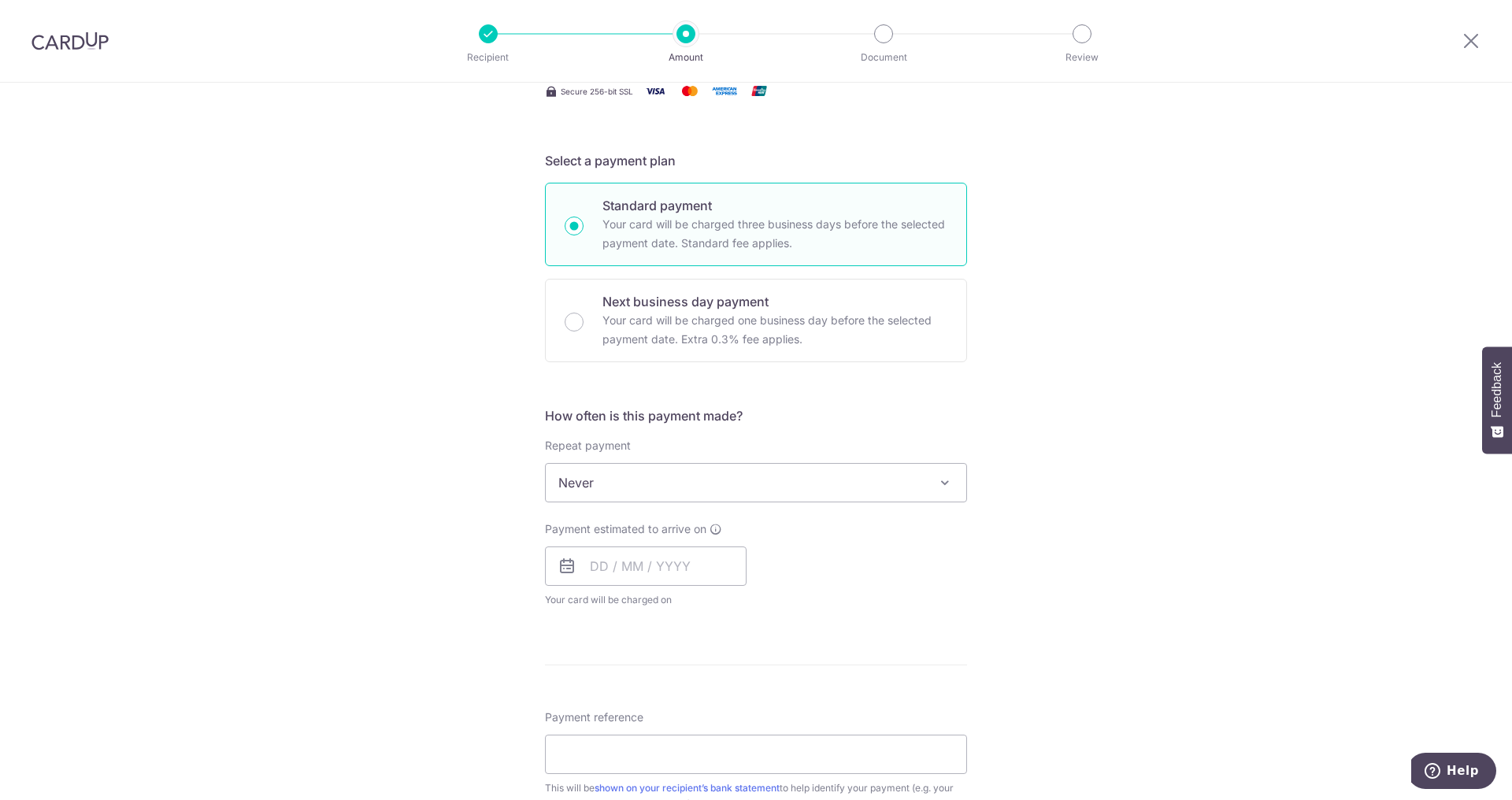
scroll to position [309, 0]
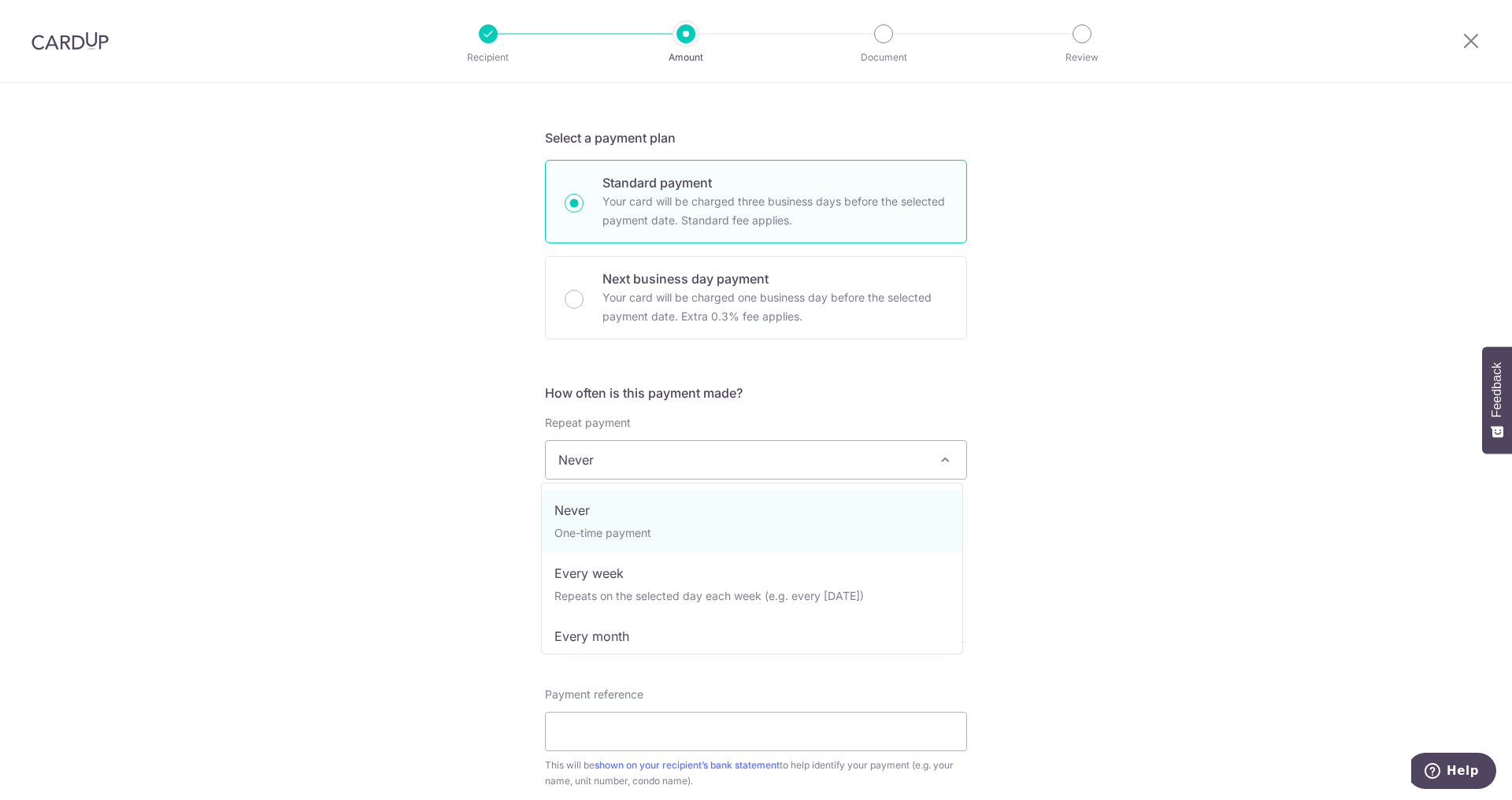
click at [656, 464] on span "Never" at bounding box center [756, 459] width 420 height 37
select select "3"
type input "[DATE]"
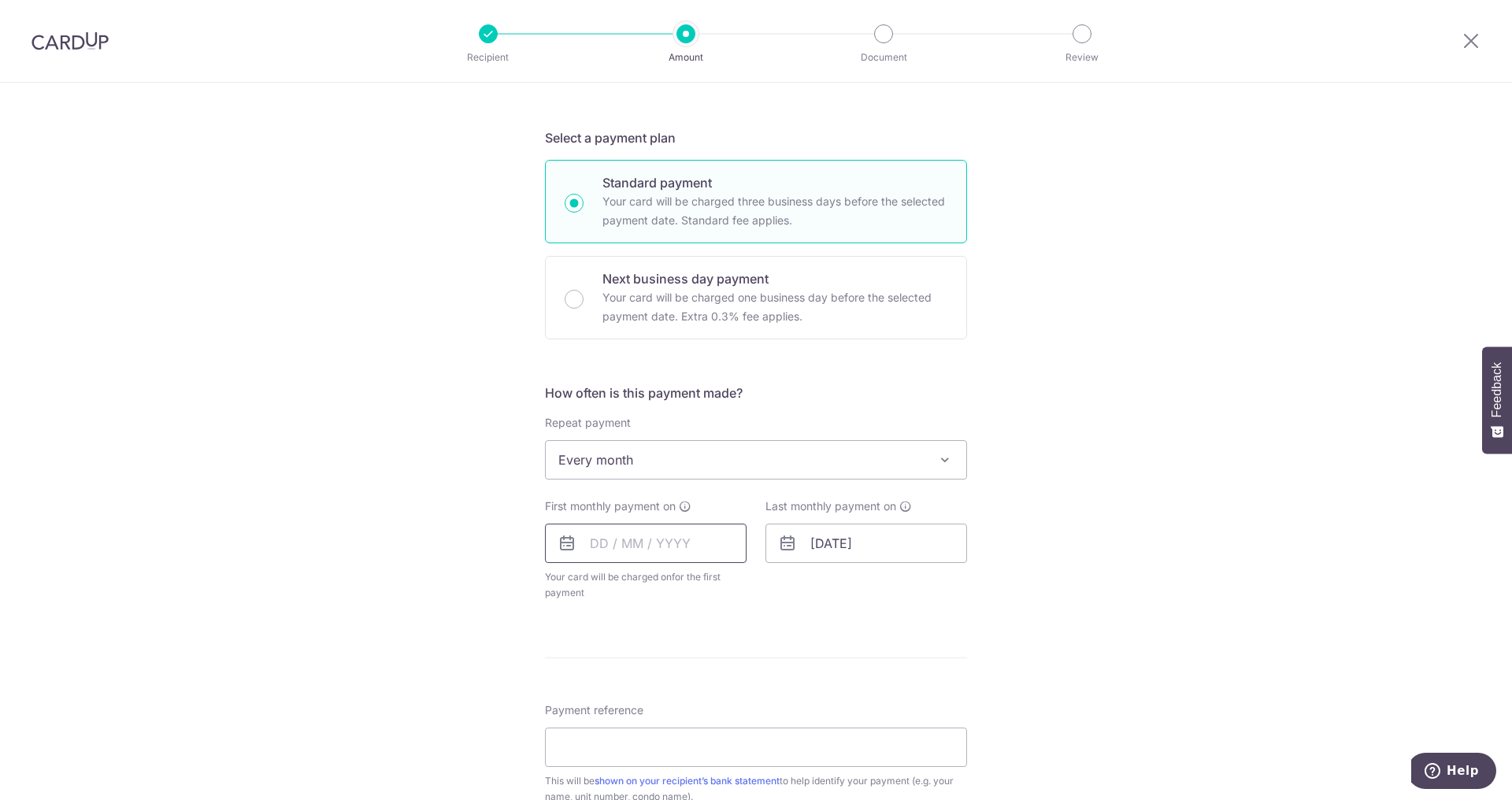
click at [677, 548] on input "text" at bounding box center [646, 543] width 202 height 39
click at [636, 782] on link "30" at bounding box center [640, 781] width 25 height 25
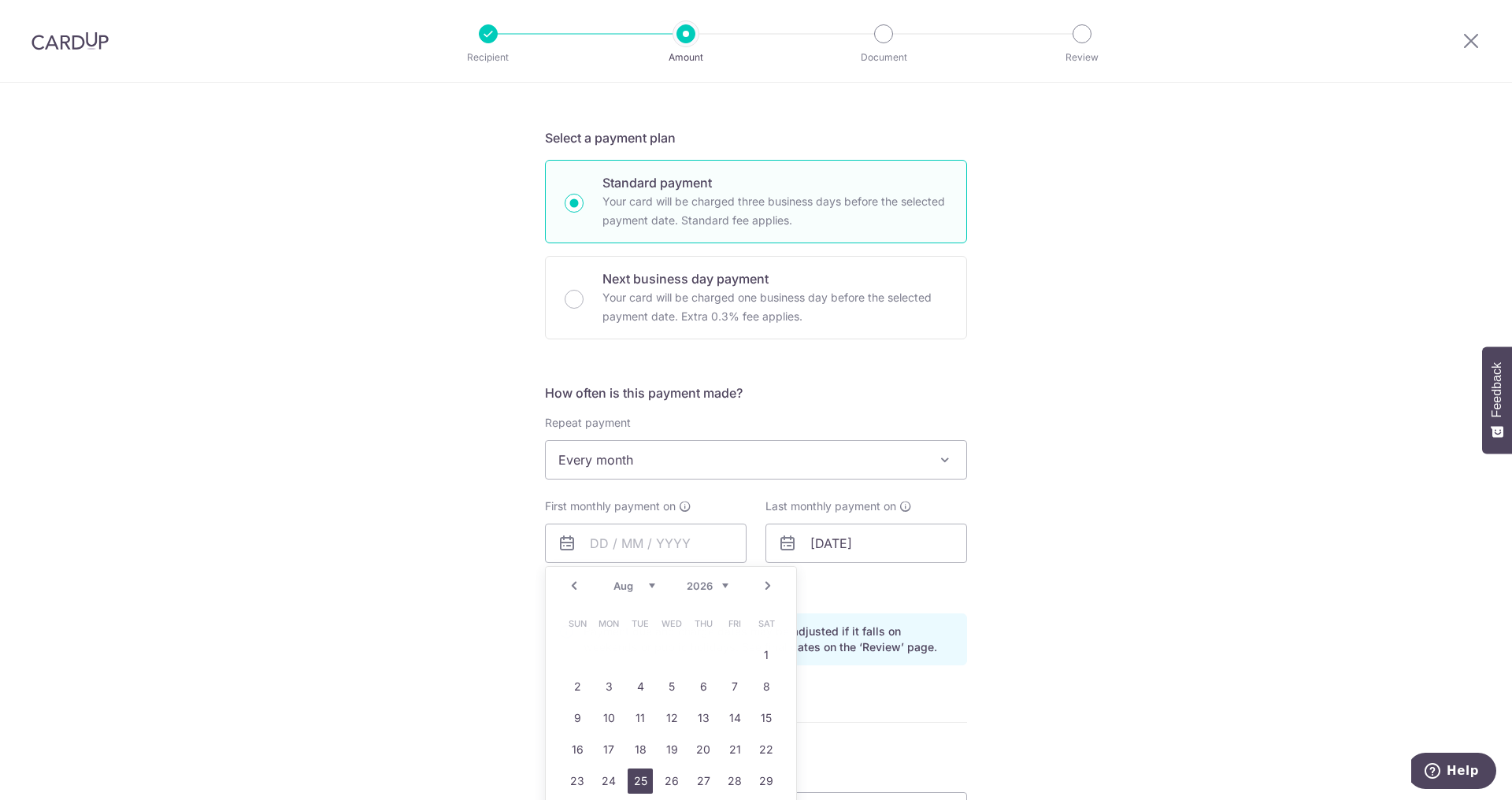
type input "30/09/2025"
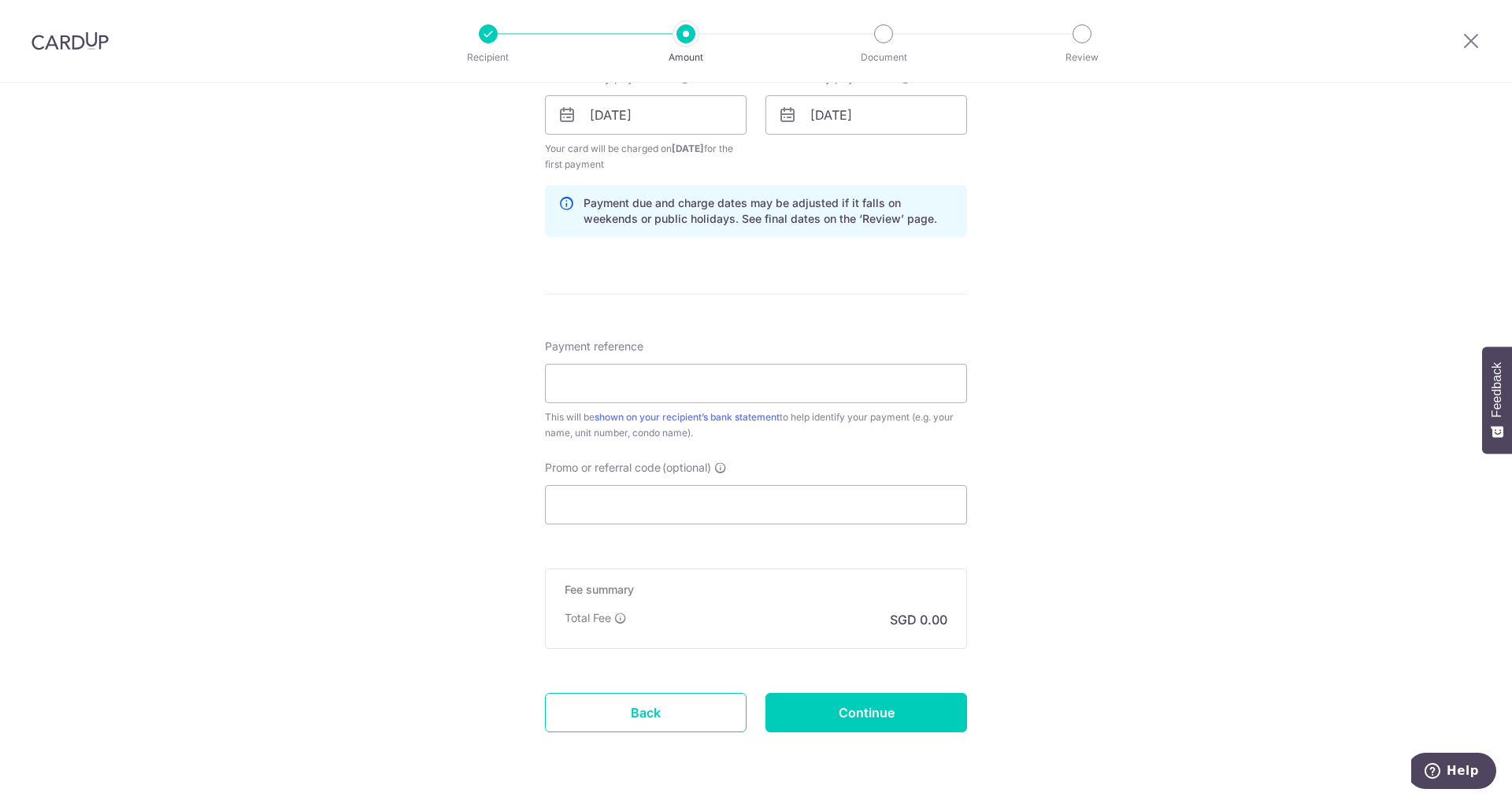
scroll to position [734, 0]
click at [657, 369] on input "Payment reference" at bounding box center [756, 387] width 422 height 39
type input "Rent Payment - Faylon Juan"
click at [638, 516] on input "Promo or referral code (optional)" at bounding box center [756, 508] width 422 height 39
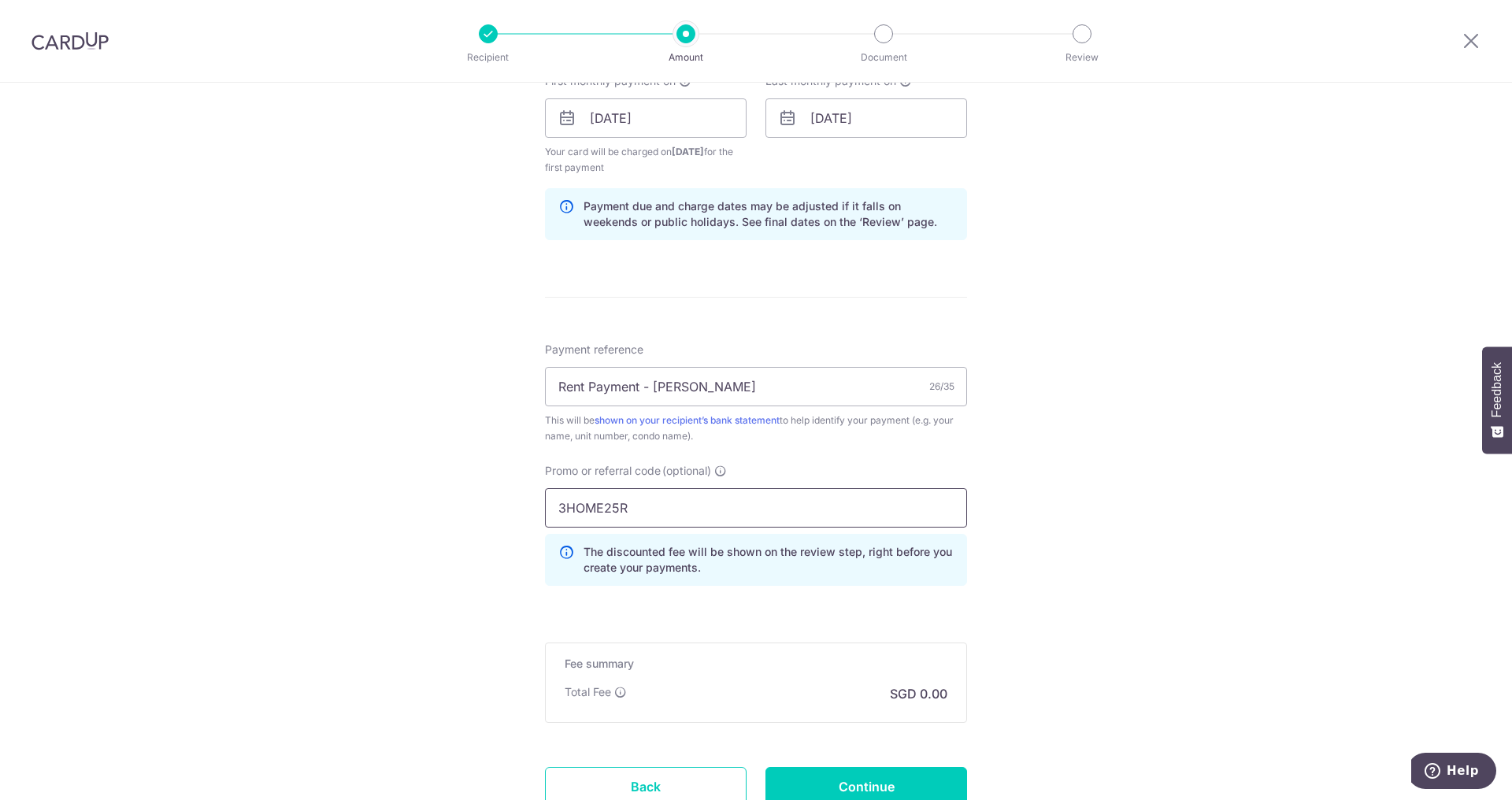
type input "3HOME25R"
click at [957, 719] on div "Fee summary Base fee Extend fee Next-day fee Total Fee SGD 0.00" at bounding box center [756, 683] width 422 height 81
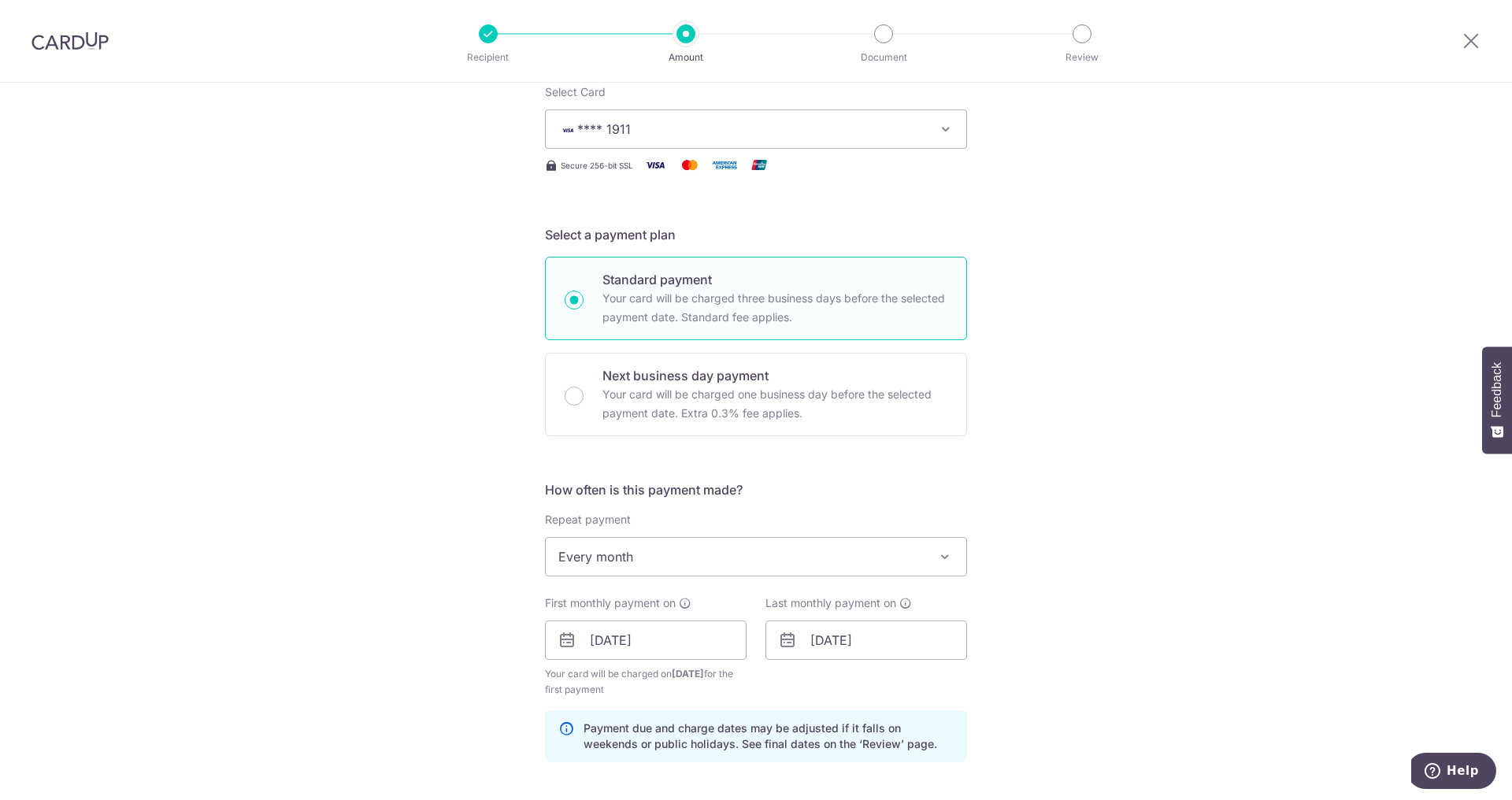
scroll to position [859, 0]
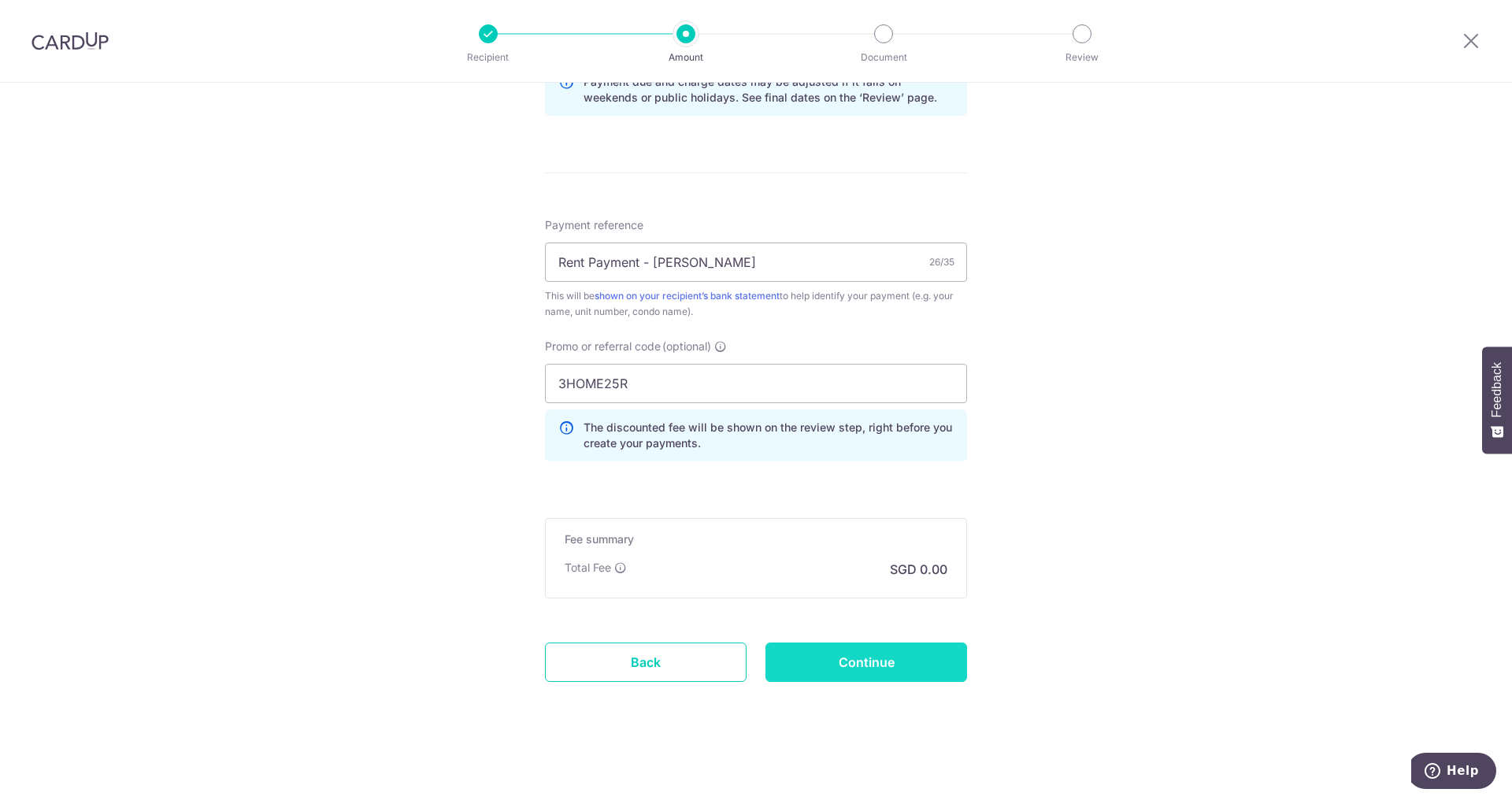
click at [893, 669] on input "Continue" at bounding box center [867, 662] width 202 height 39
type input "Create Schedule"
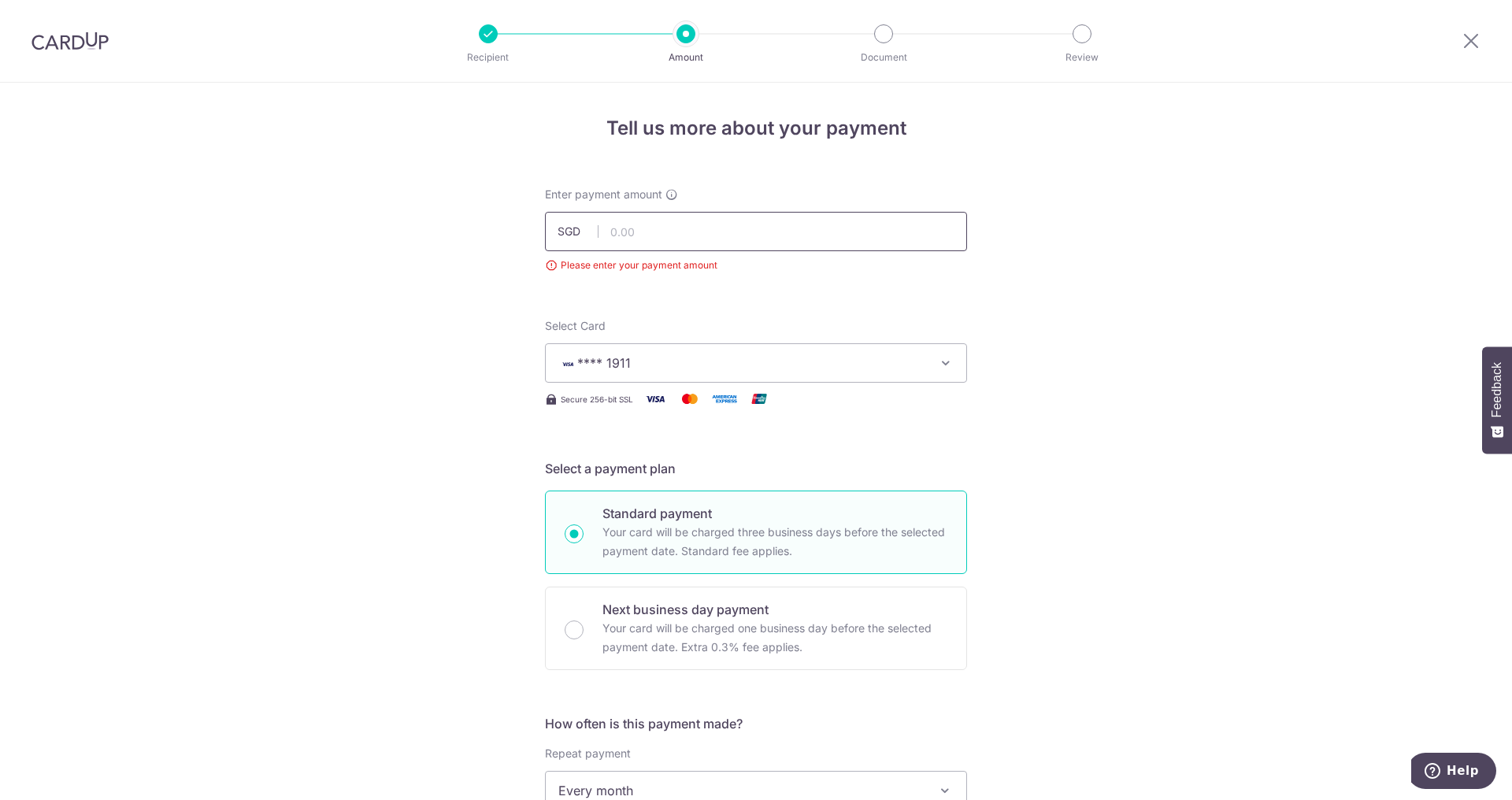
click at [730, 235] on input "text" at bounding box center [756, 231] width 422 height 39
type input "3,500.00"
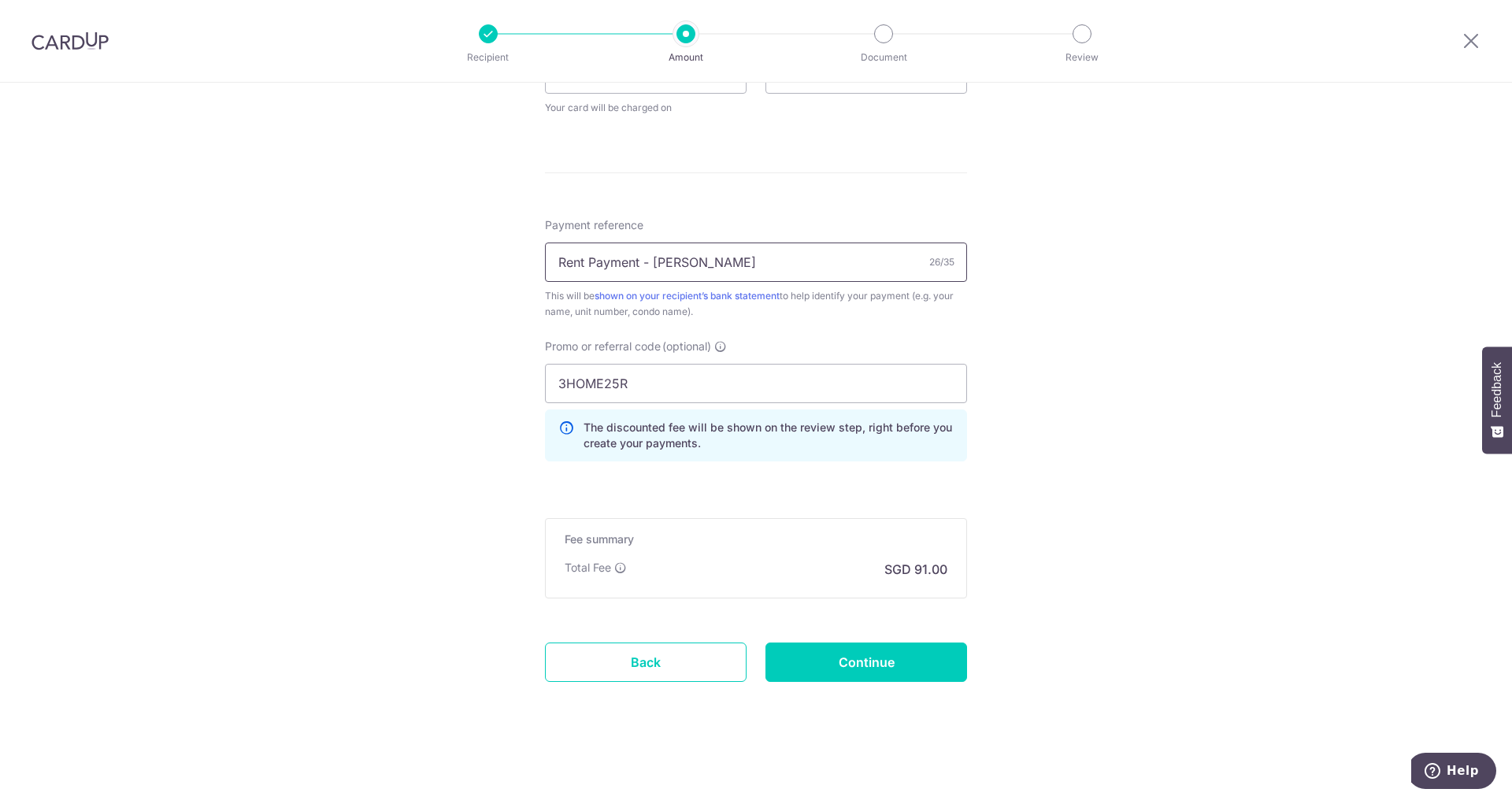
click at [780, 250] on input "Rent Payment - Faylon Juan" at bounding box center [756, 262] width 422 height 39
click at [780, 258] on input "Rent Payment - Faylon Juan" at bounding box center [756, 262] width 422 height 39
drag, startPoint x: 638, startPoint y: 265, endPoint x: 591, endPoint y: 261, distance: 47.2
click at [591, 261] on input "Rent Payment - Faylon Juan 03-02 Es" at bounding box center [756, 262] width 422 height 39
click at [730, 256] on input "Rent - Faylon Juan 03-02 Es" at bounding box center [756, 262] width 422 height 39
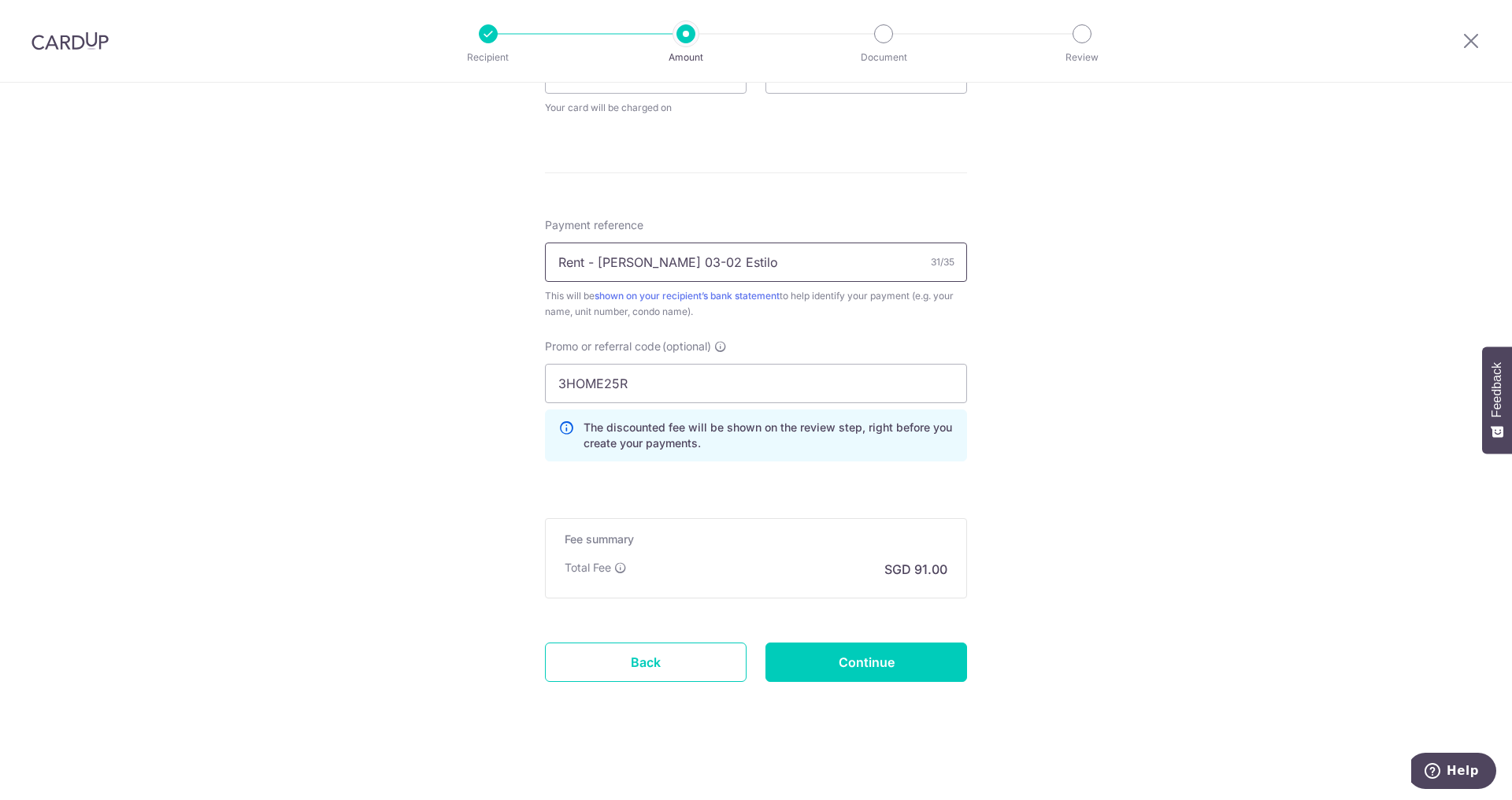
click at [586, 266] on input "Rent - Faylon Juan 03-02 Estilo" at bounding box center [756, 262] width 422 height 39
type input "Rent Pmt - Faylon Juan 03-02 Estilo"
click at [849, 661] on input "Continue" at bounding box center [867, 662] width 202 height 39
type input "Create Schedule"
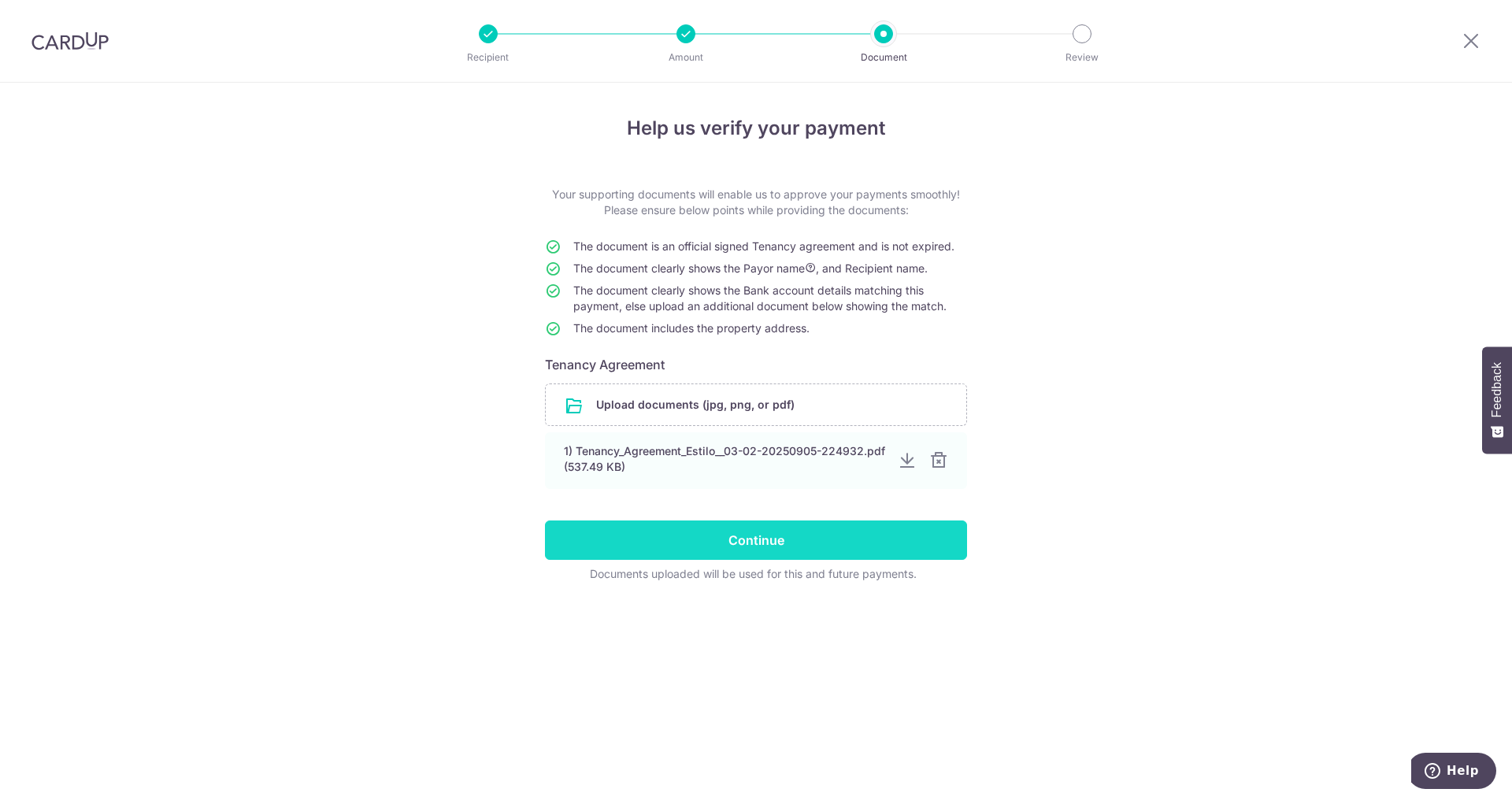
click at [763, 542] on input "Continue" at bounding box center [756, 540] width 422 height 39
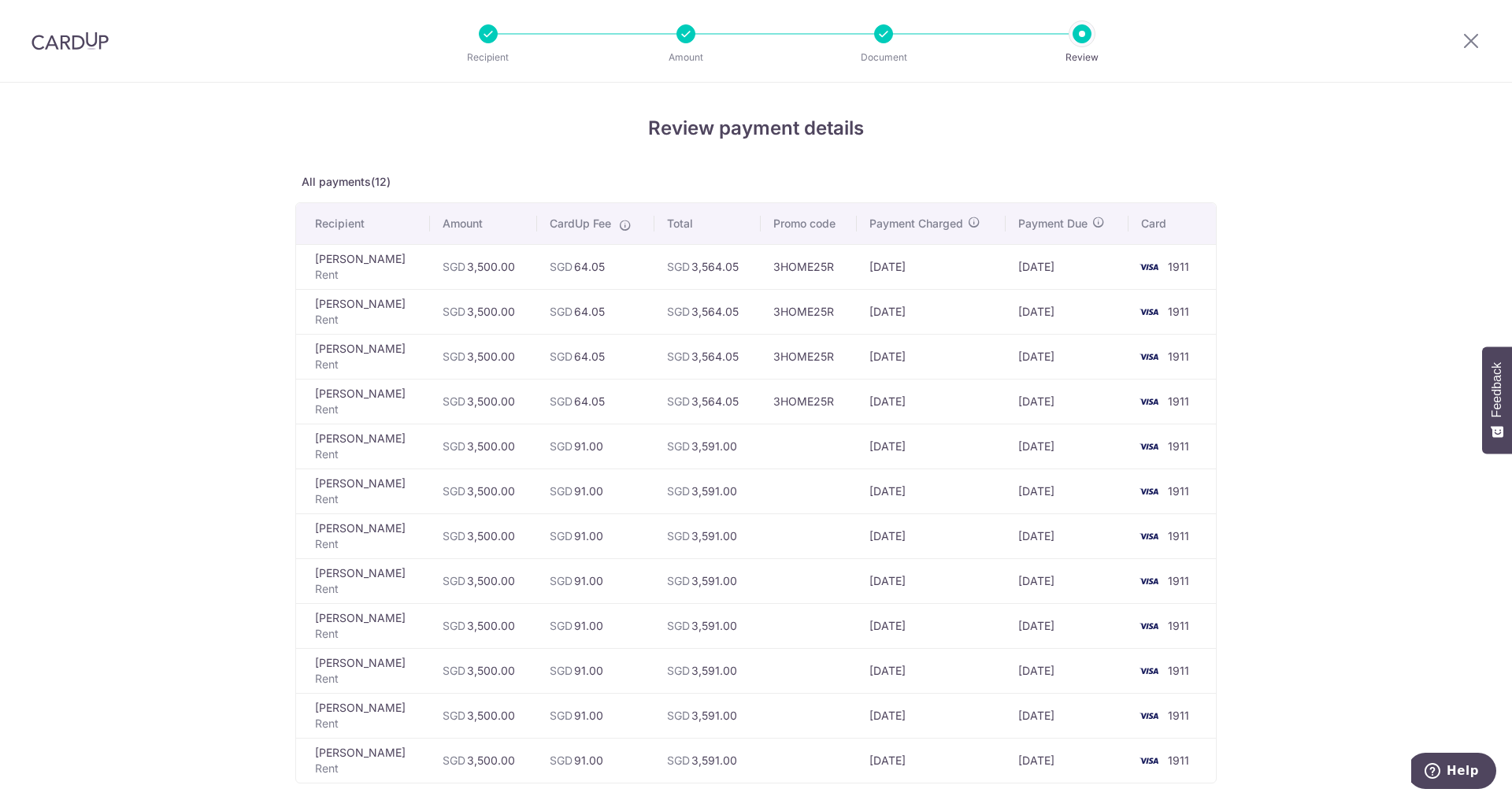
scroll to position [270, 0]
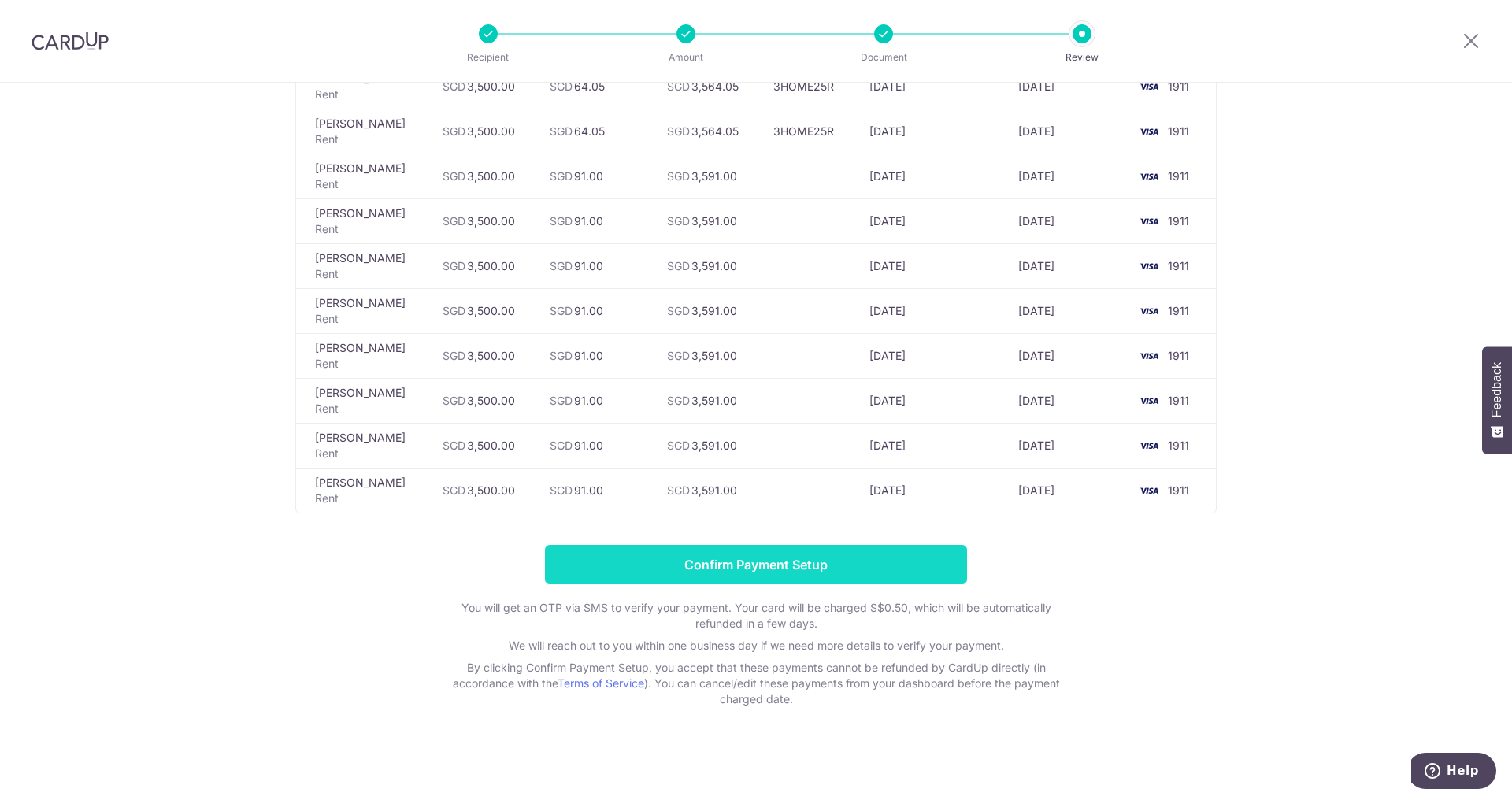
click at [767, 559] on input "Confirm Payment Setup" at bounding box center [756, 565] width 422 height 39
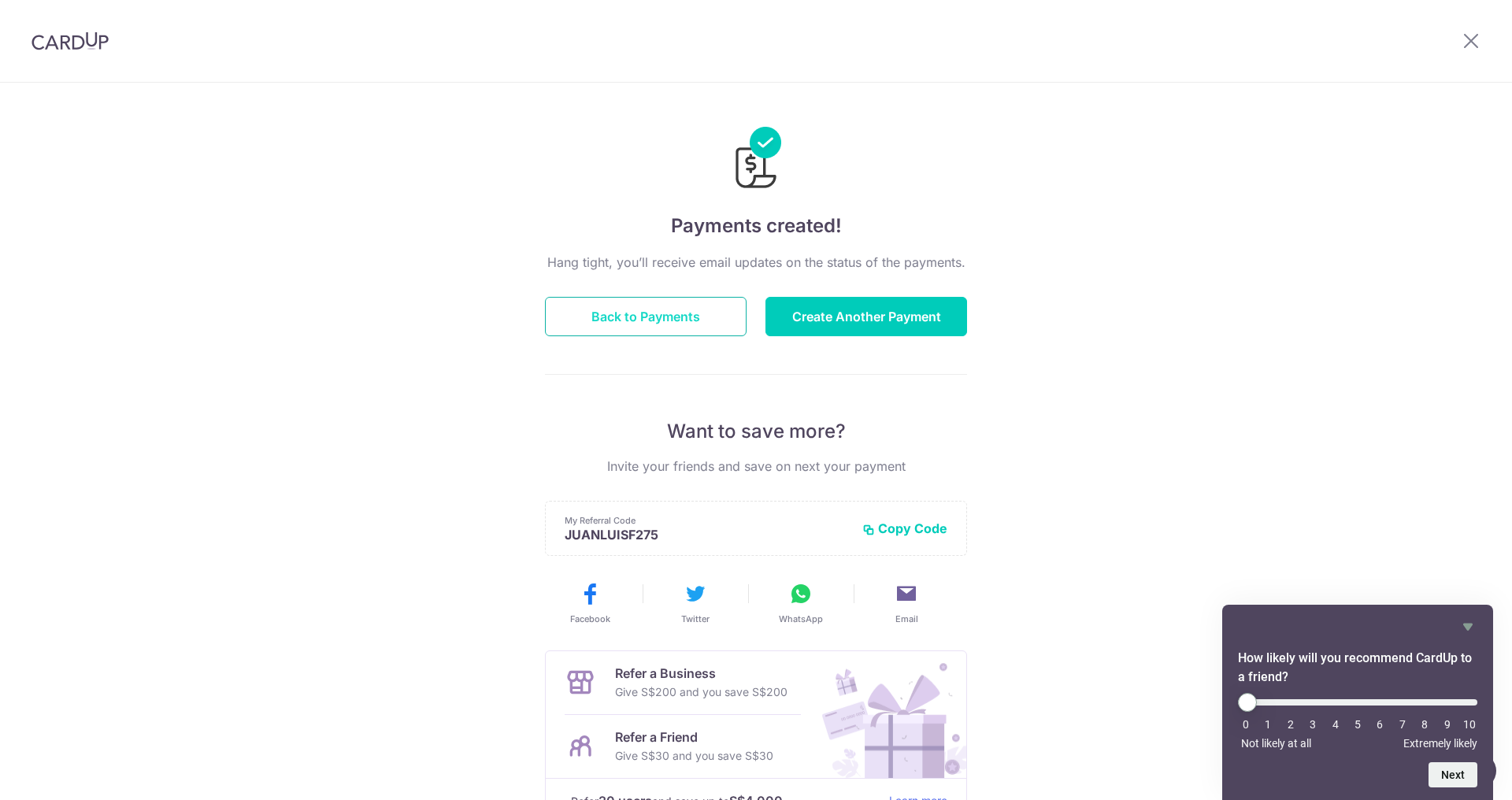
click at [648, 310] on button "Back to Payments" at bounding box center [646, 317] width 202 height 39
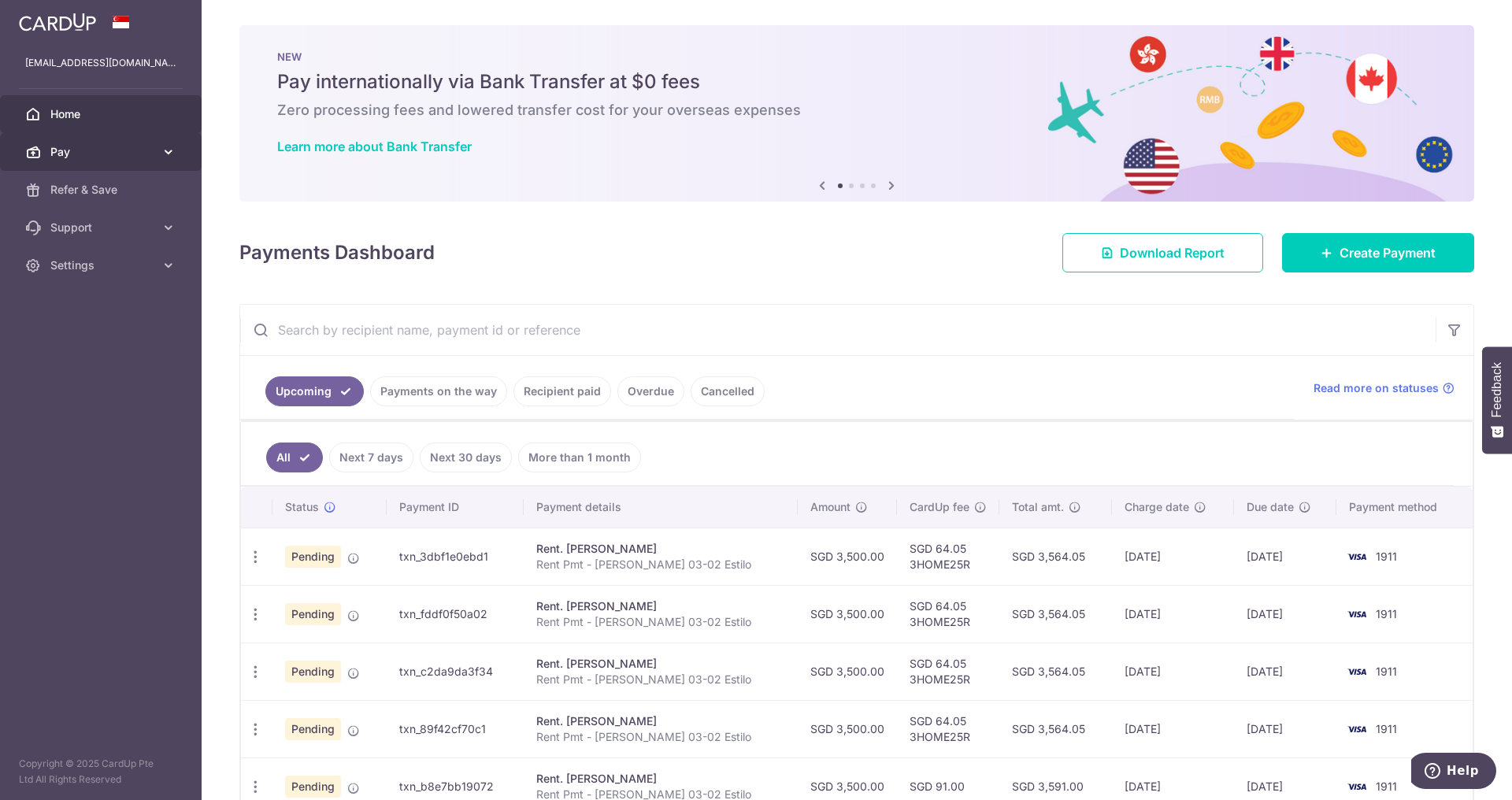
click at [135, 156] on span "Pay" at bounding box center [103, 152] width 104 height 15
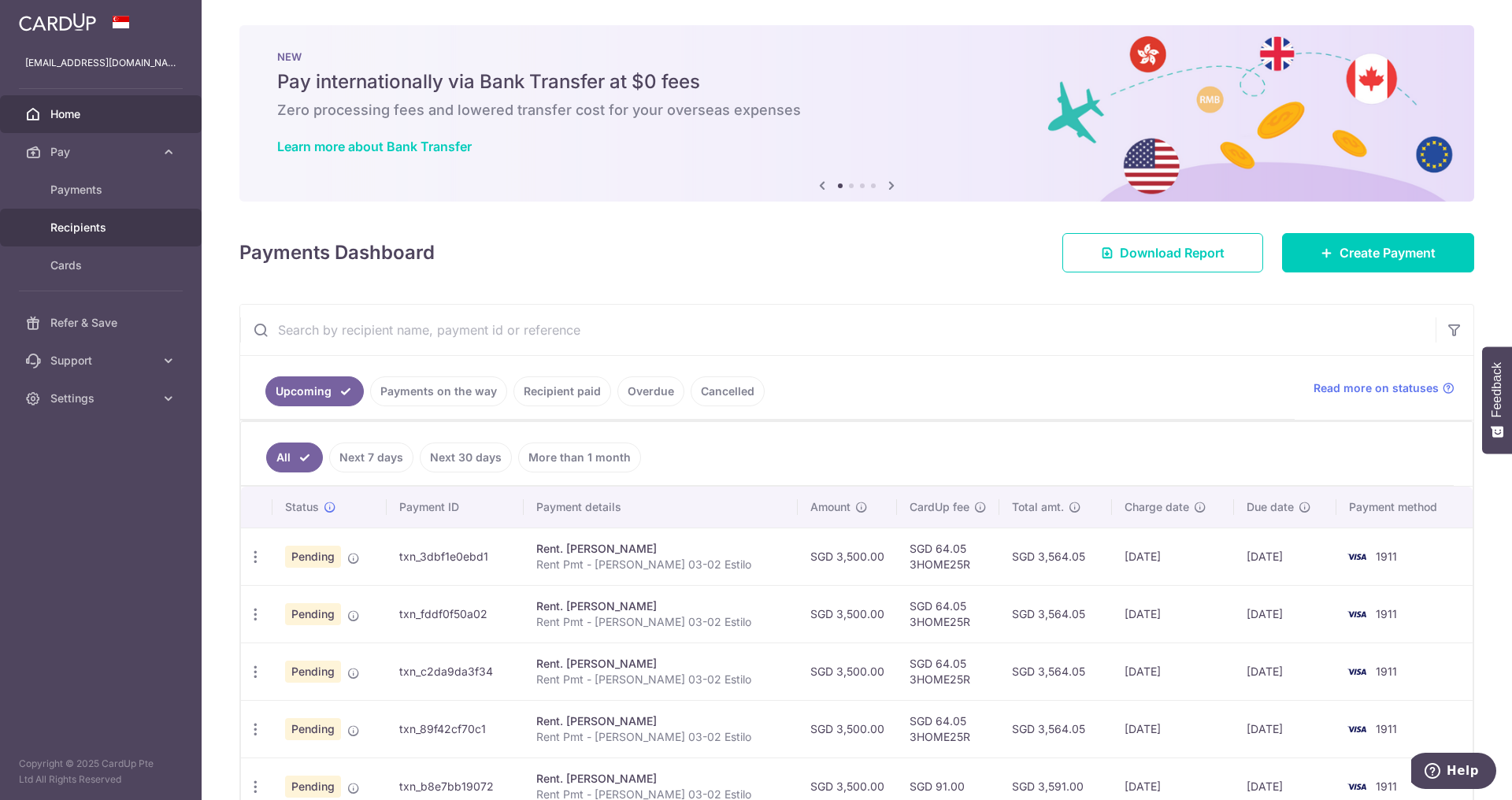
click at [89, 239] on link "Recipients" at bounding box center [101, 227] width 202 height 37
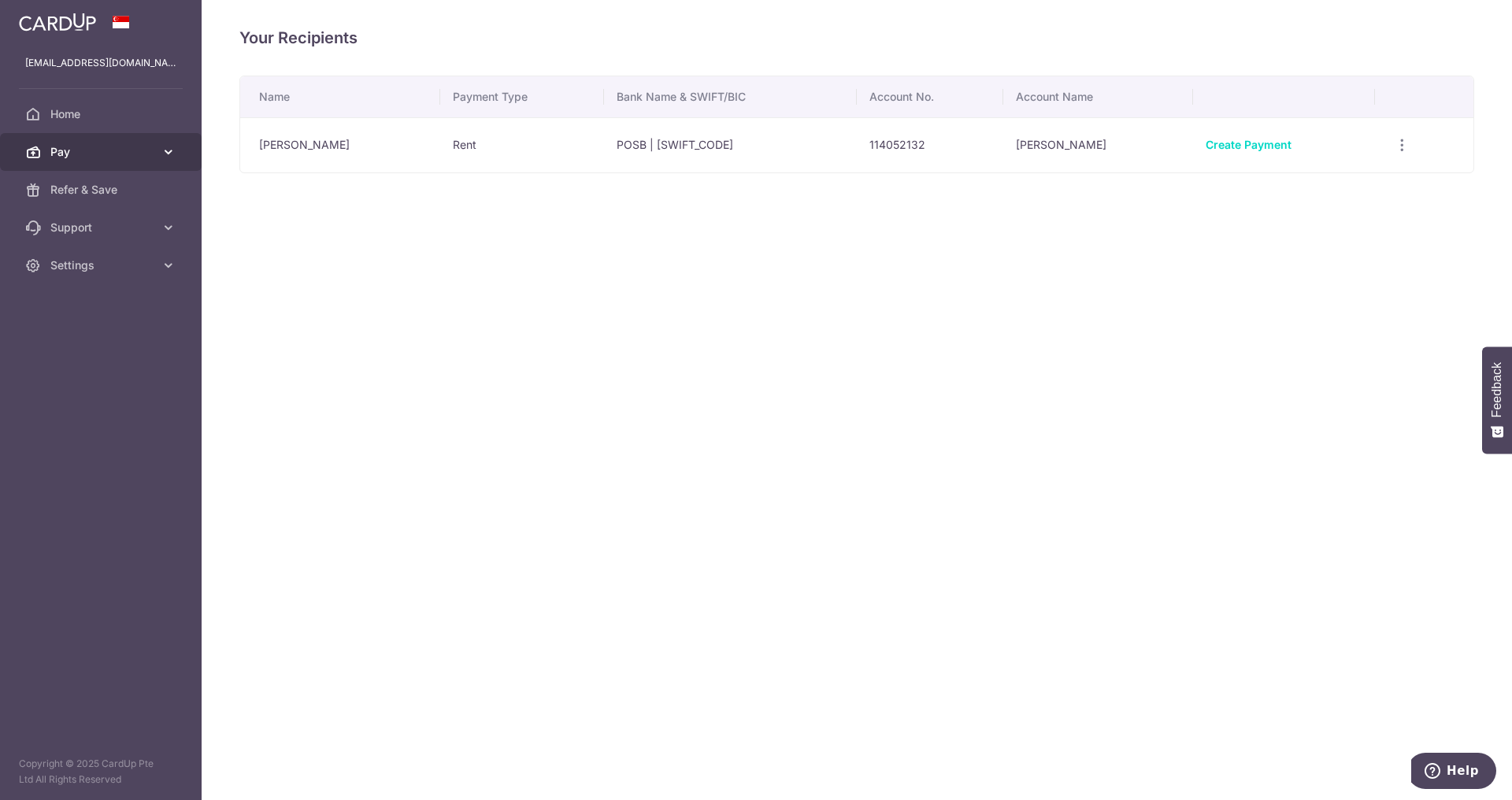
click at [94, 151] on span "Pay" at bounding box center [103, 152] width 104 height 15
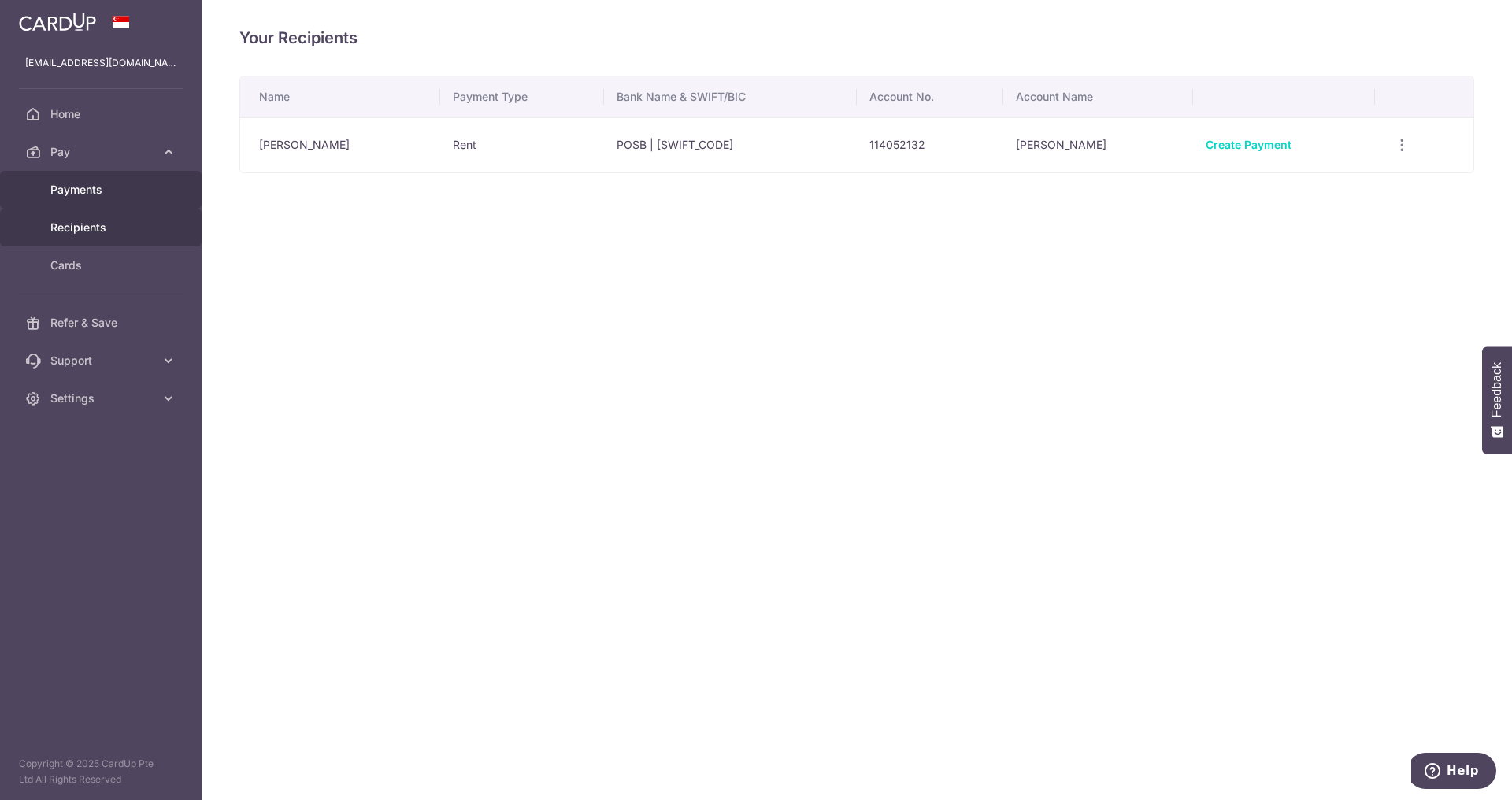
click at [71, 198] on link "Payments" at bounding box center [101, 190] width 202 height 37
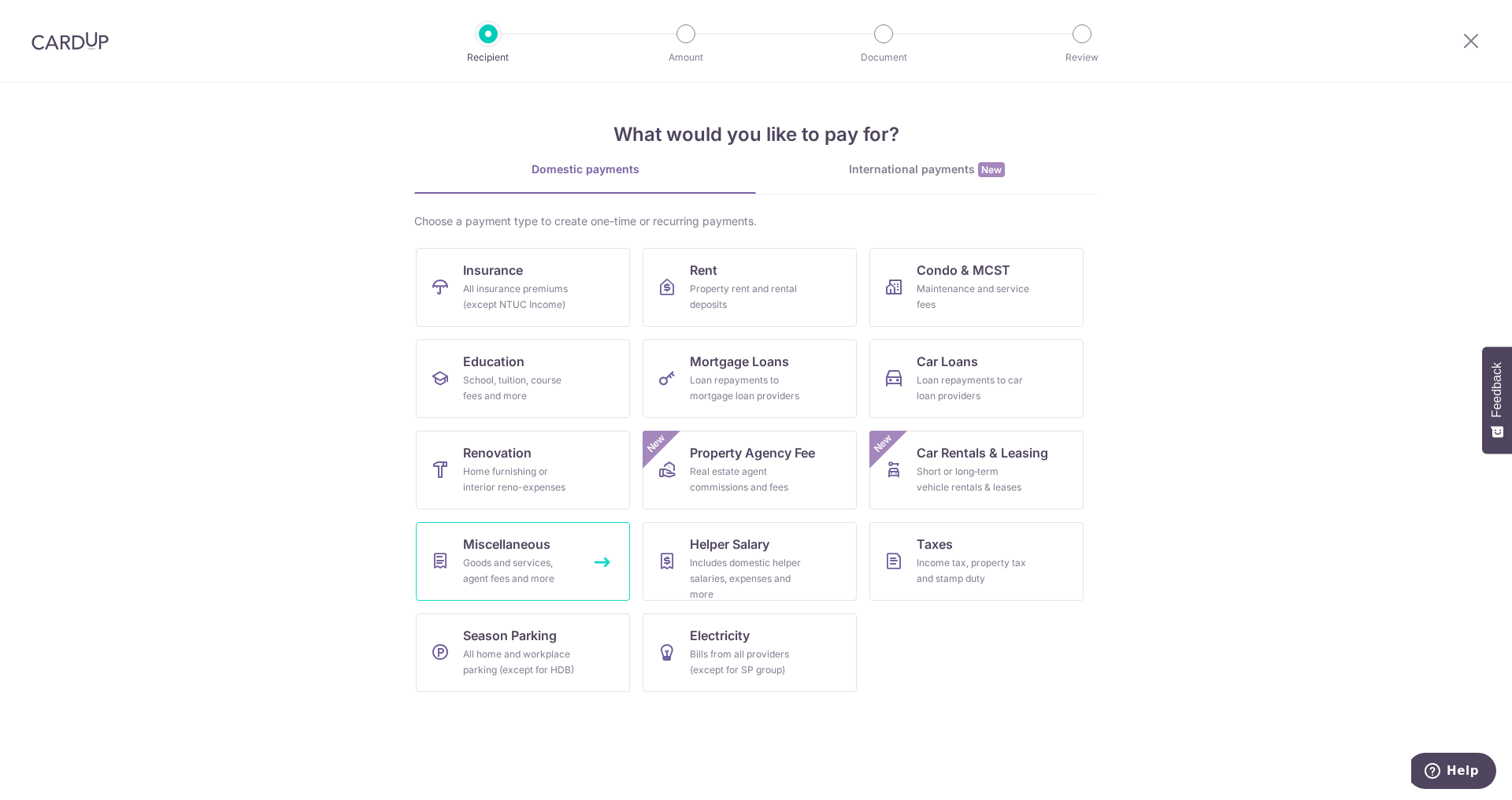
click at [539, 567] on div "Goods and services, agent fees and more" at bounding box center [520, 571] width 113 height 32
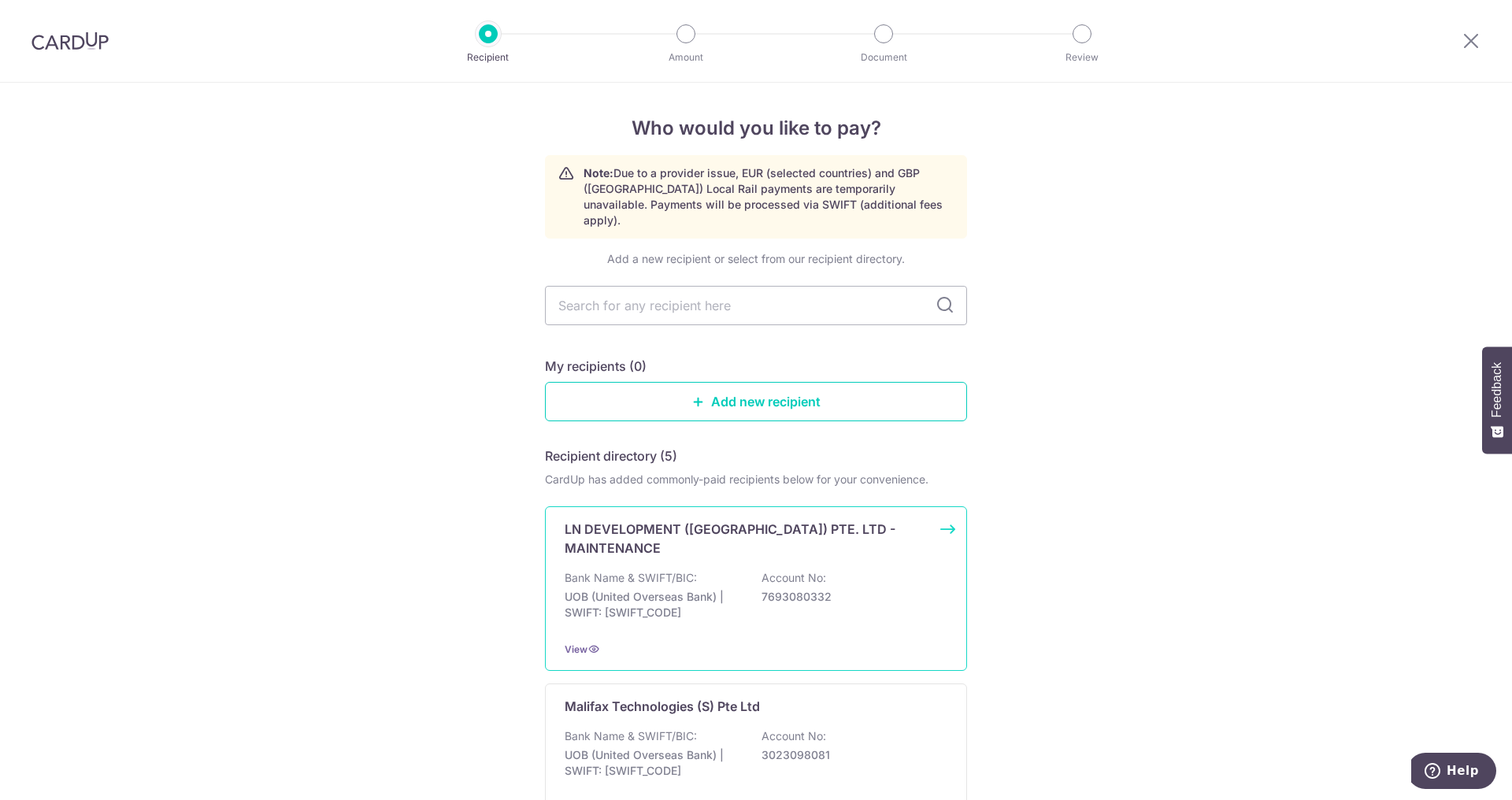
click at [798, 589] on p "7693080332" at bounding box center [850, 596] width 177 height 15
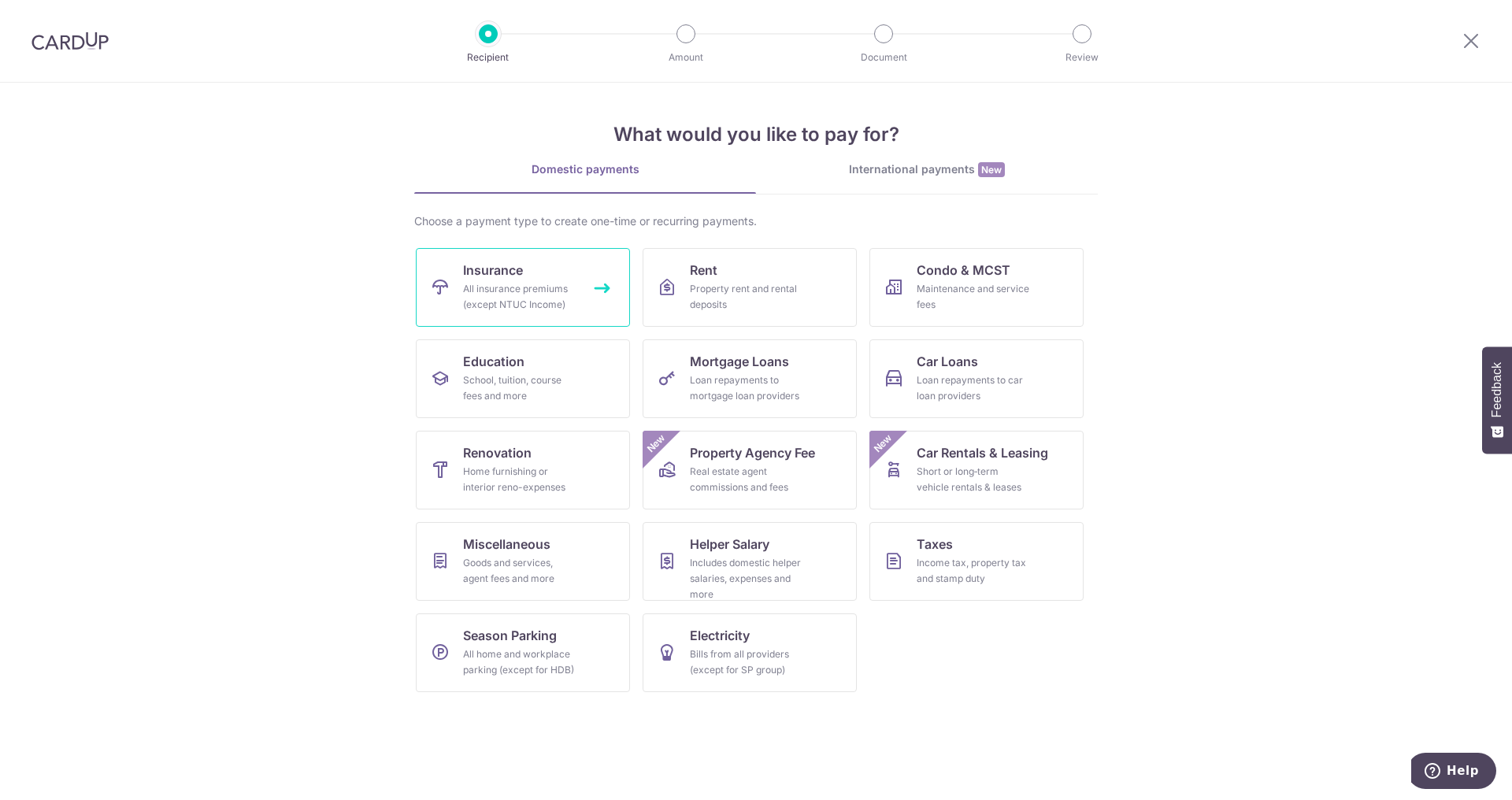
click at [486, 292] on div "All insurance premiums (except NTUC Income)" at bounding box center [520, 297] width 113 height 32
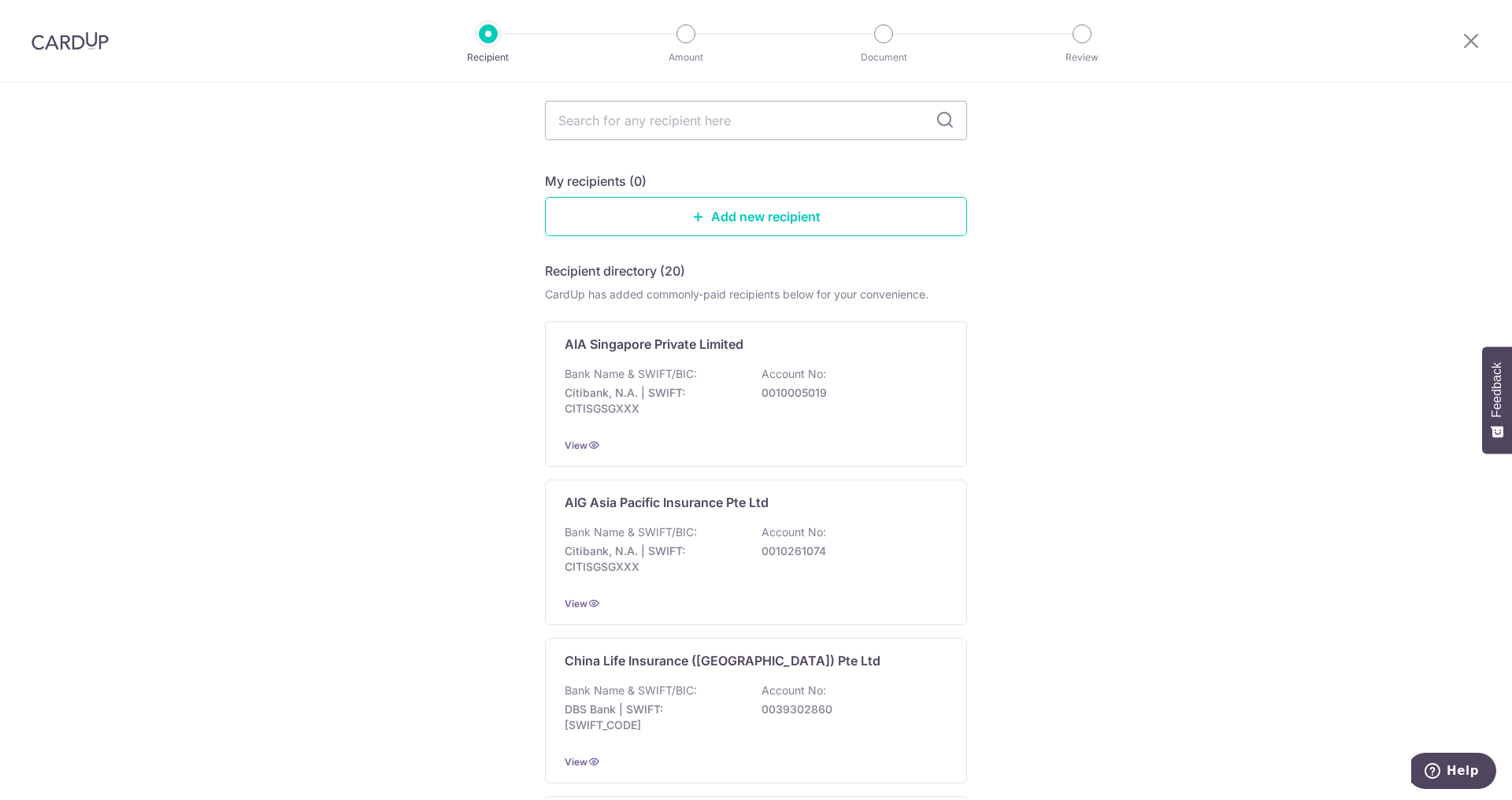
scroll to position [103, 0]
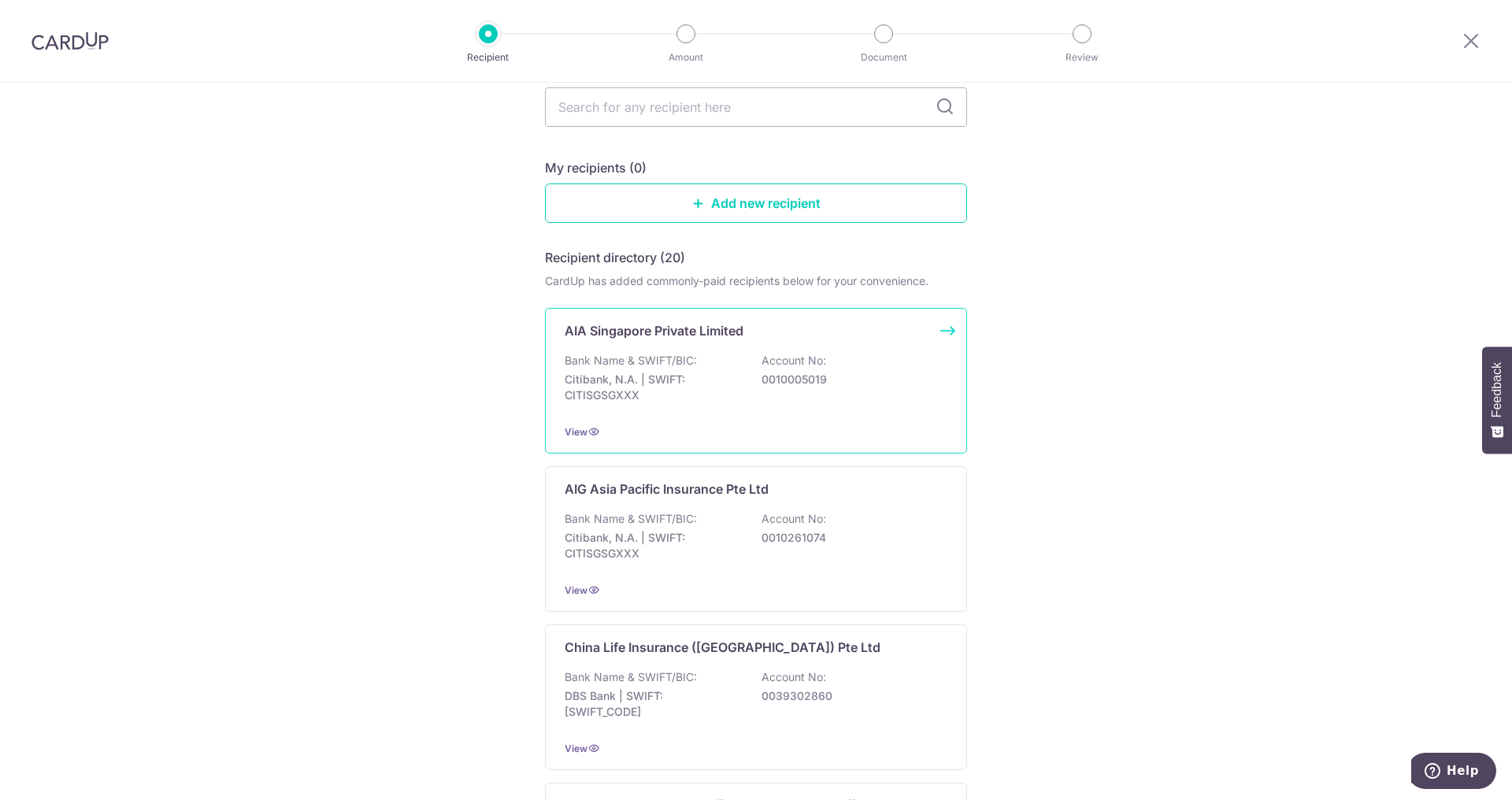
click at [673, 385] on p "Citibank, N.A. | SWIFT: CITISGSGXXX" at bounding box center [653, 387] width 177 height 32
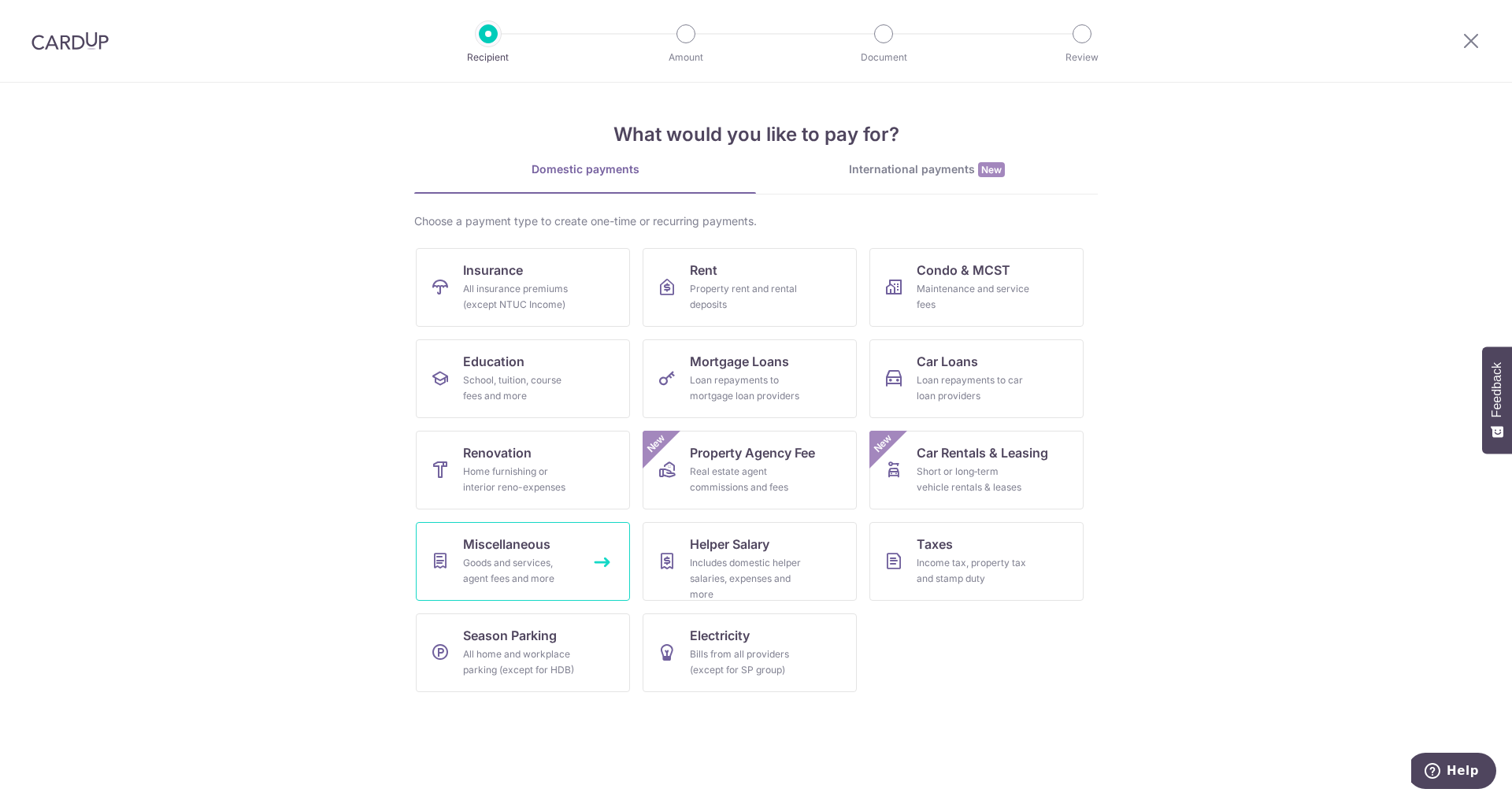
click at [544, 578] on div "Goods and services, agent fees and more" at bounding box center [520, 571] width 113 height 32
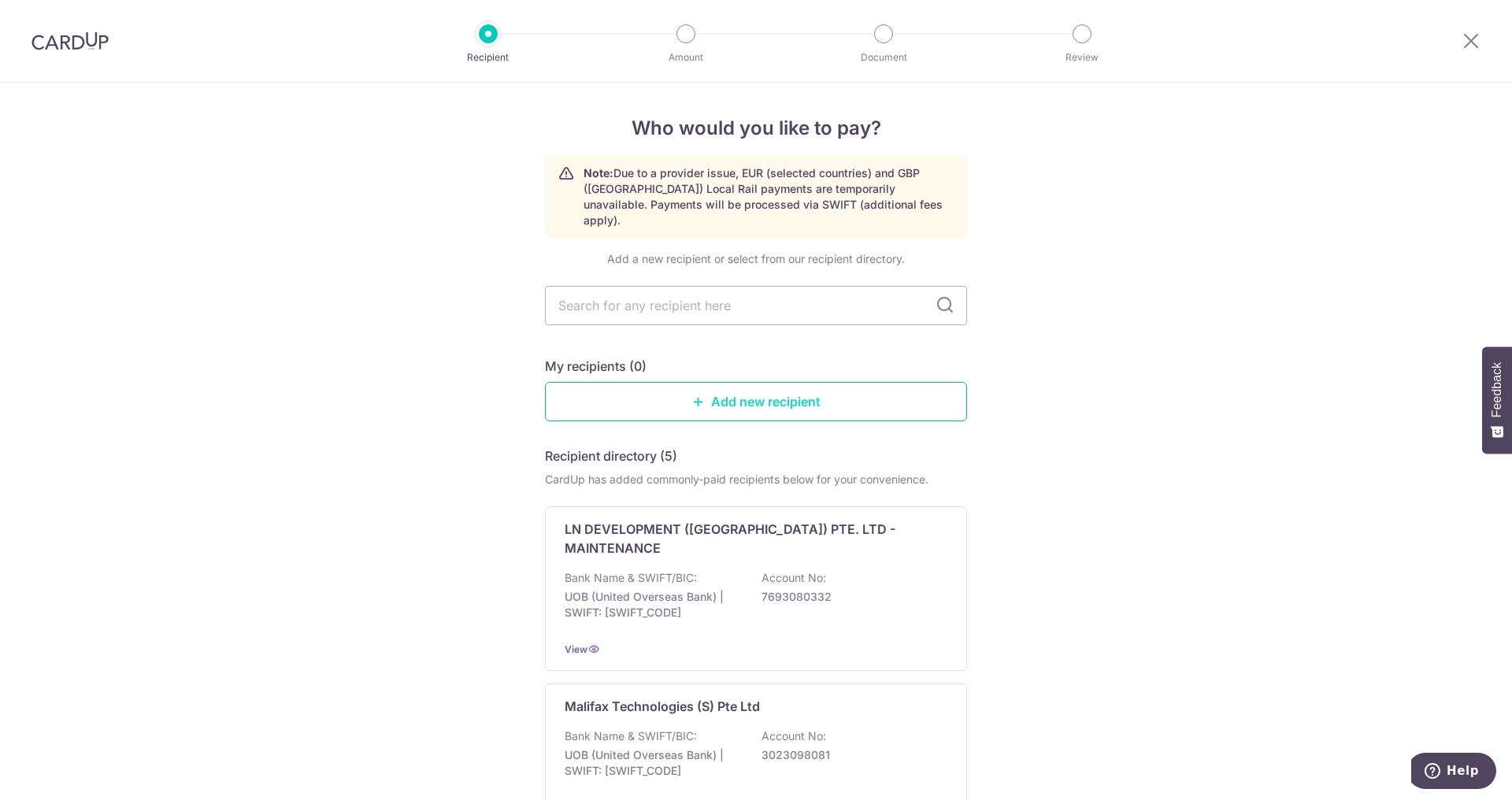
click at [696, 395] on icon at bounding box center [698, 401] width 12 height 12
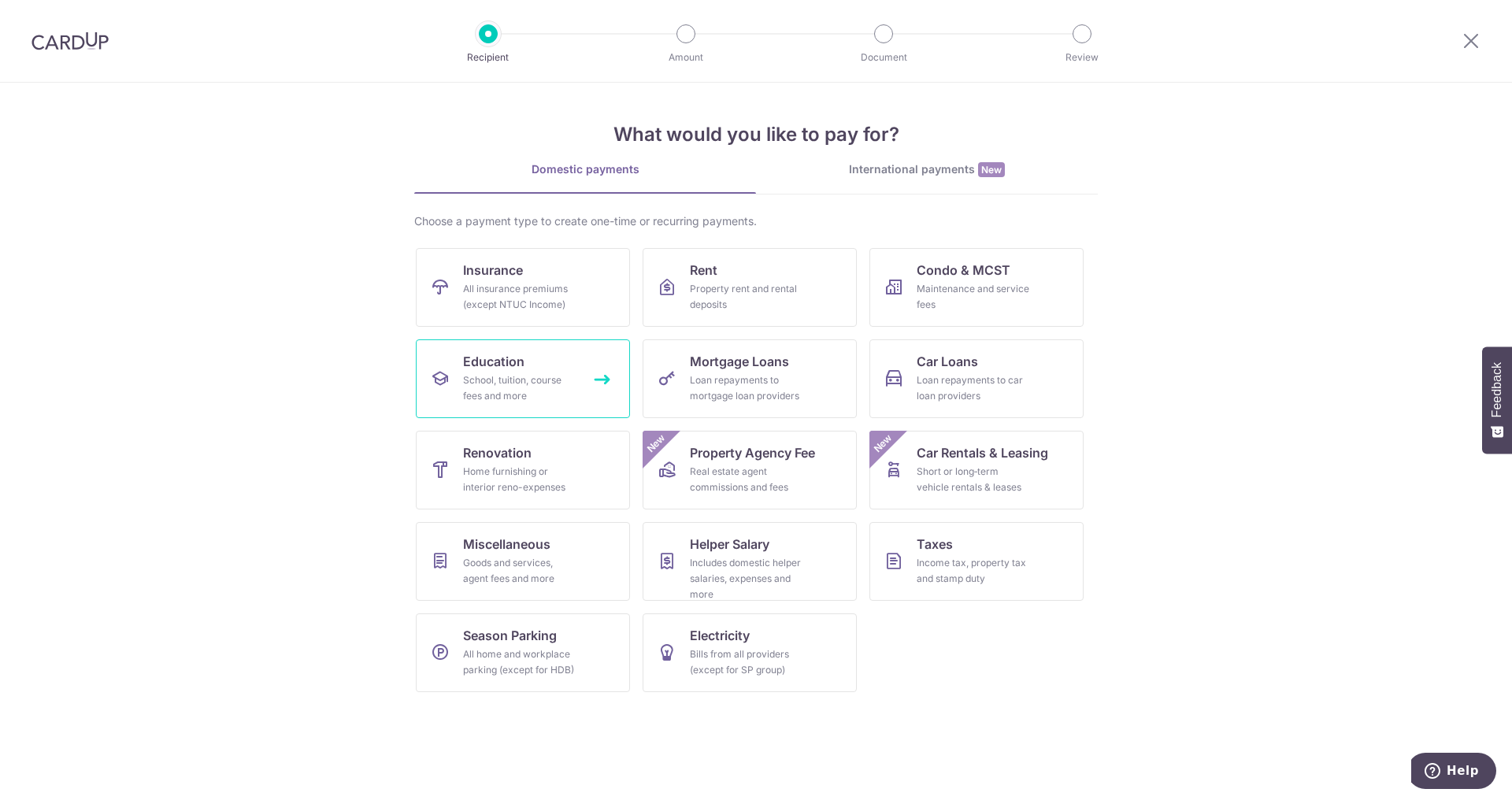
click at [524, 392] on div "School, tuition, course fees and more" at bounding box center [520, 388] width 113 height 32
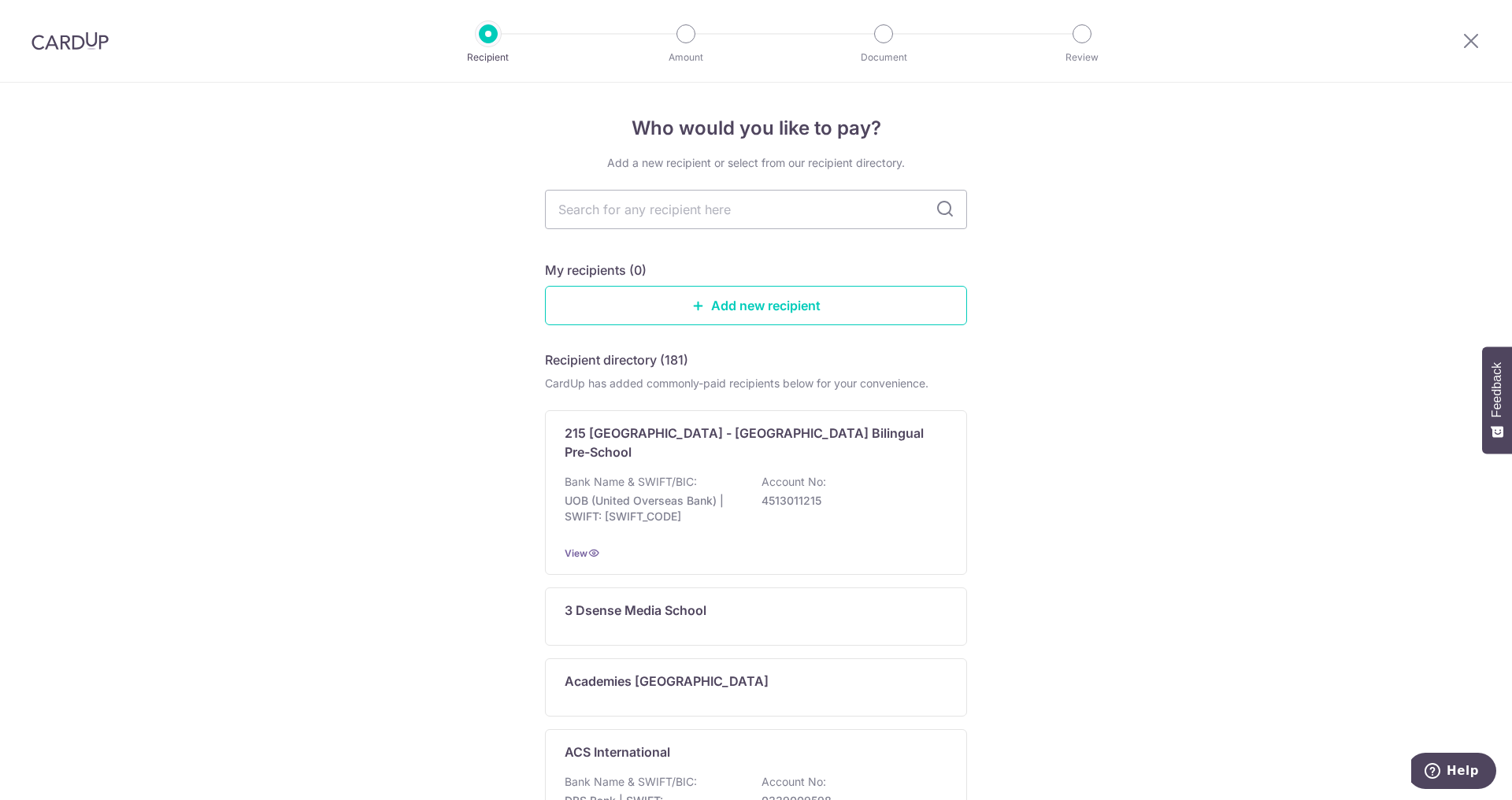
scroll to position [8, 0]
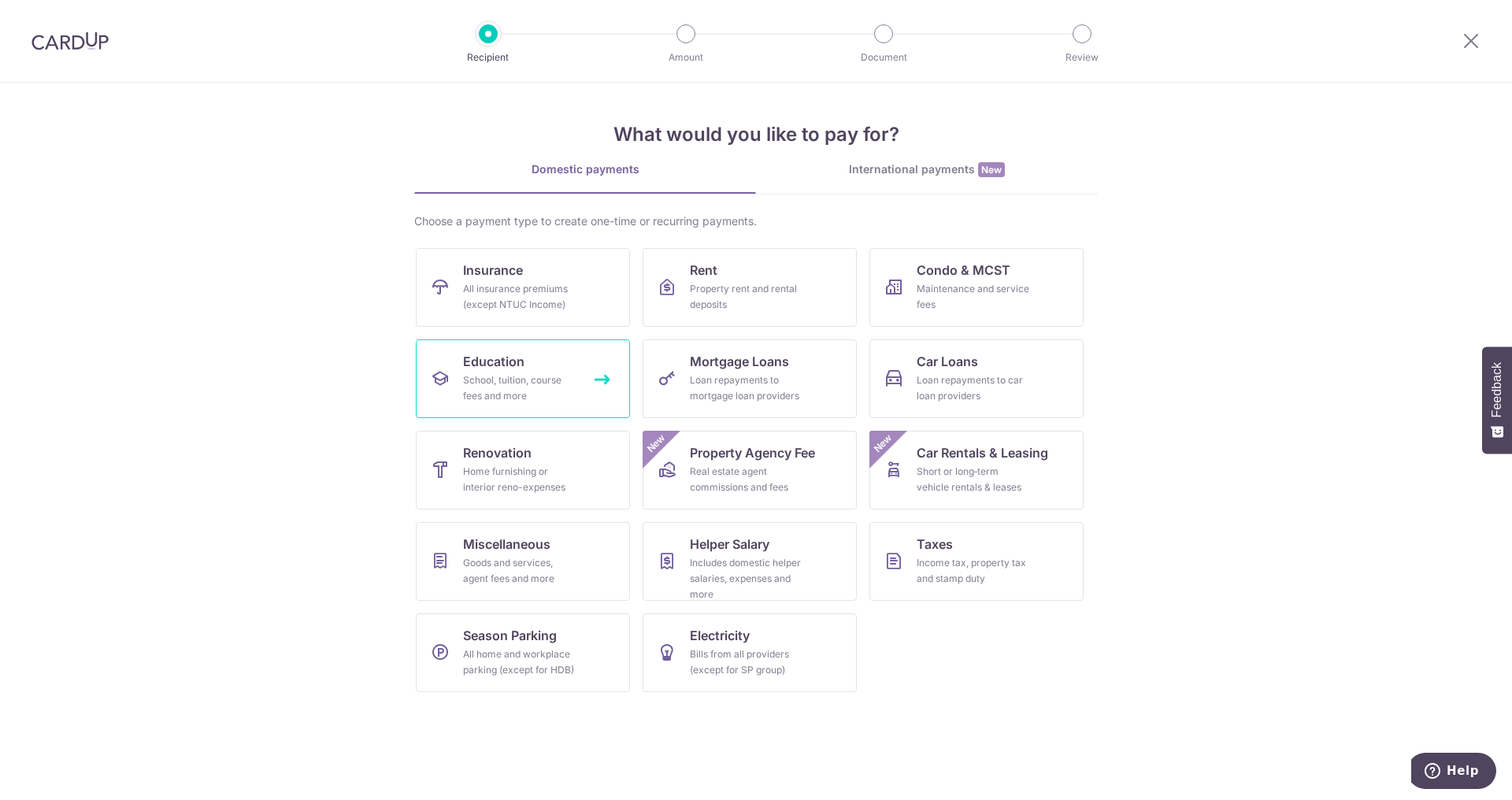
click at [514, 383] on div "School, tuition, course fees and more" at bounding box center [520, 388] width 113 height 32
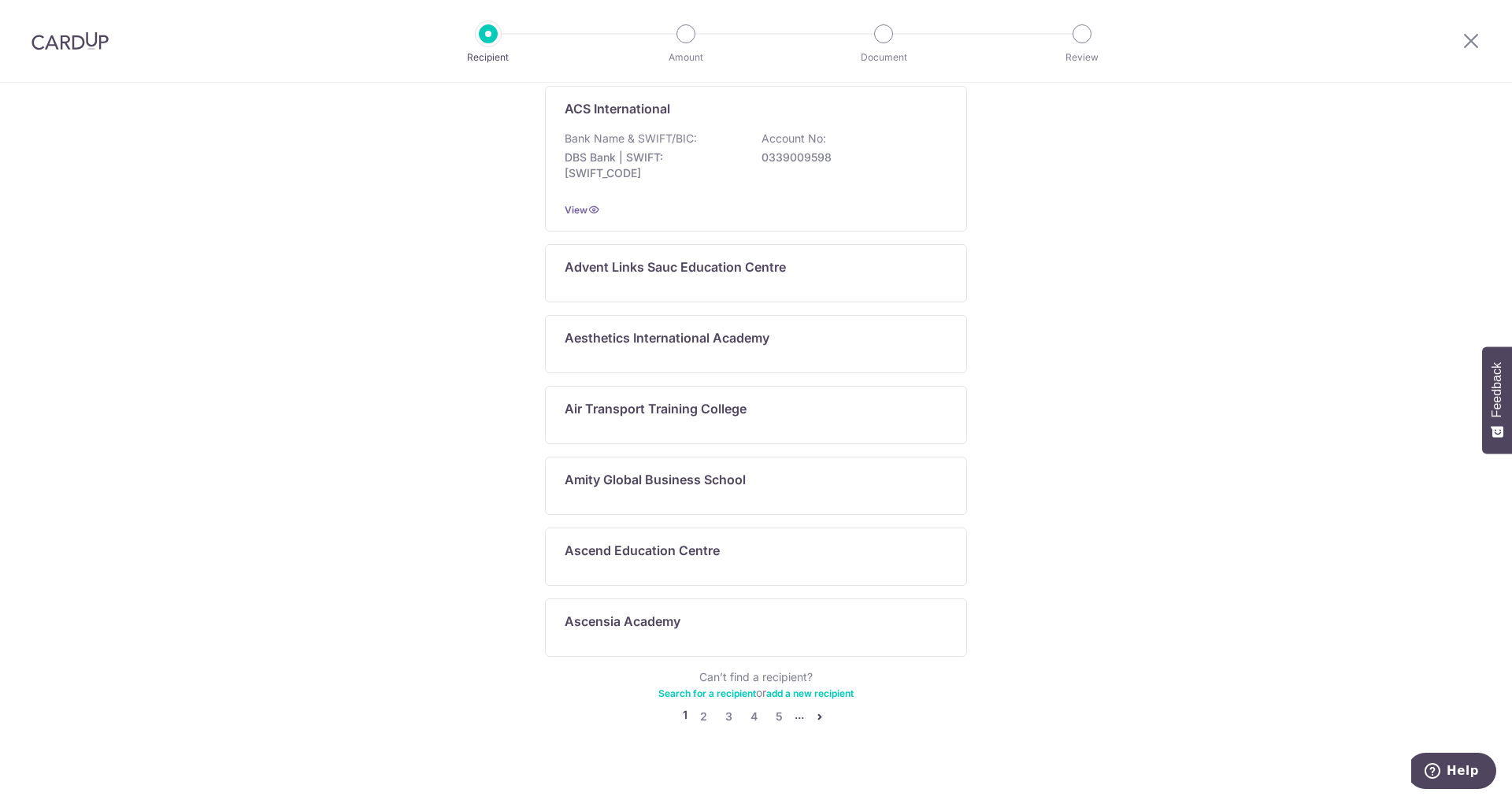
scroll to position [635, 0]
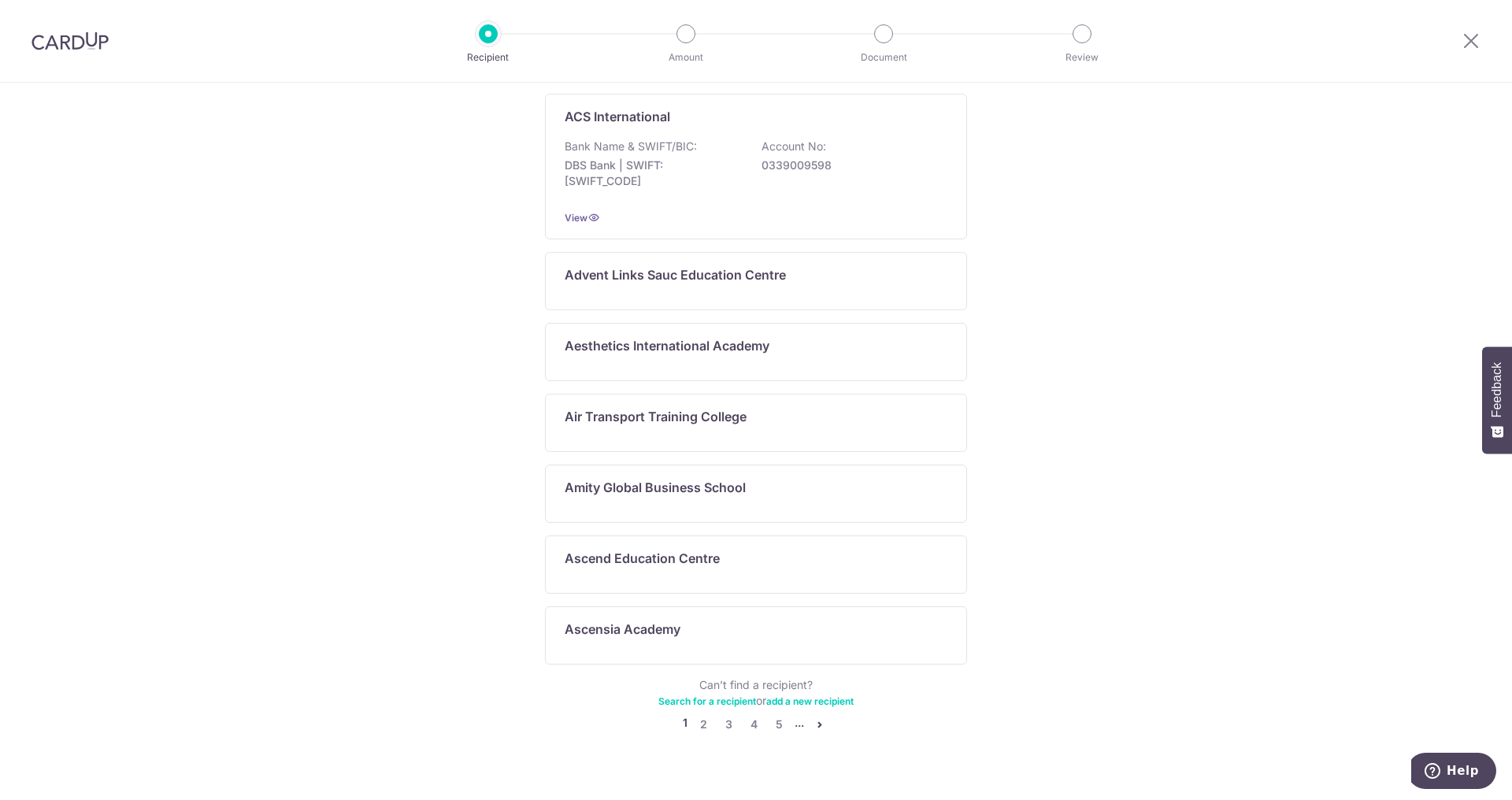
click at [713, 696] on link "Search for a recipient" at bounding box center [707, 701] width 98 height 12
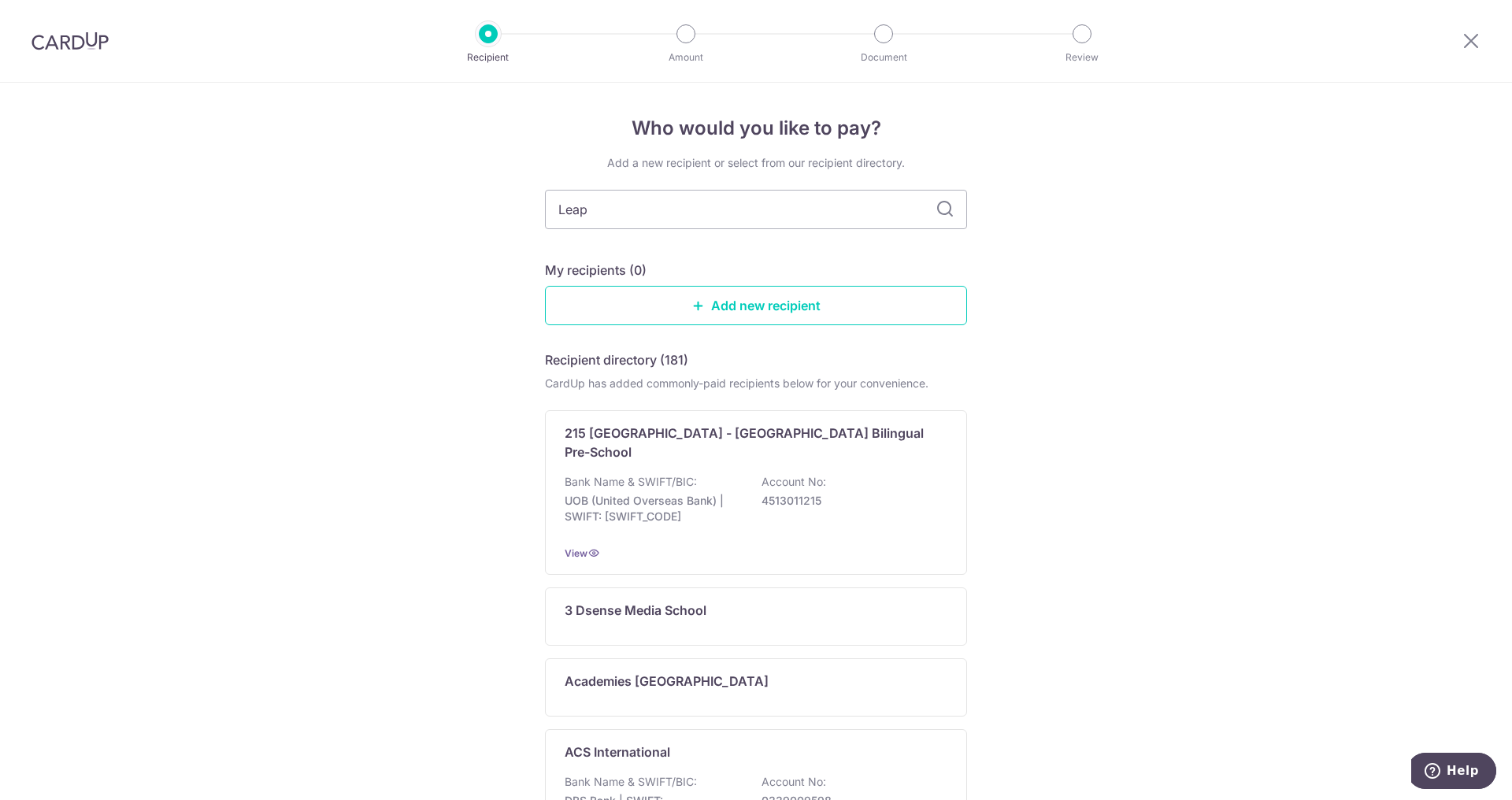
type input "Leap"
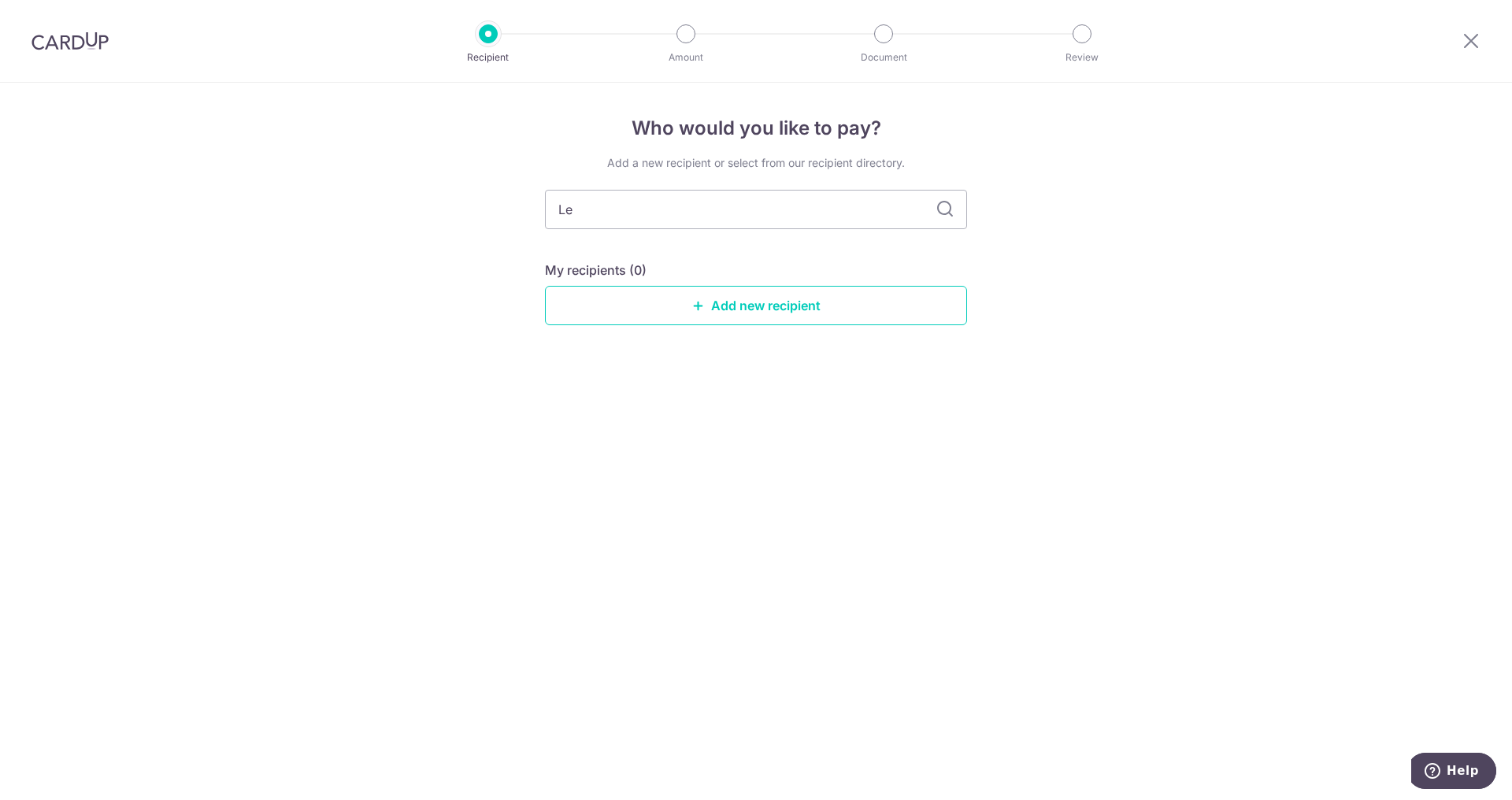
type input "L"
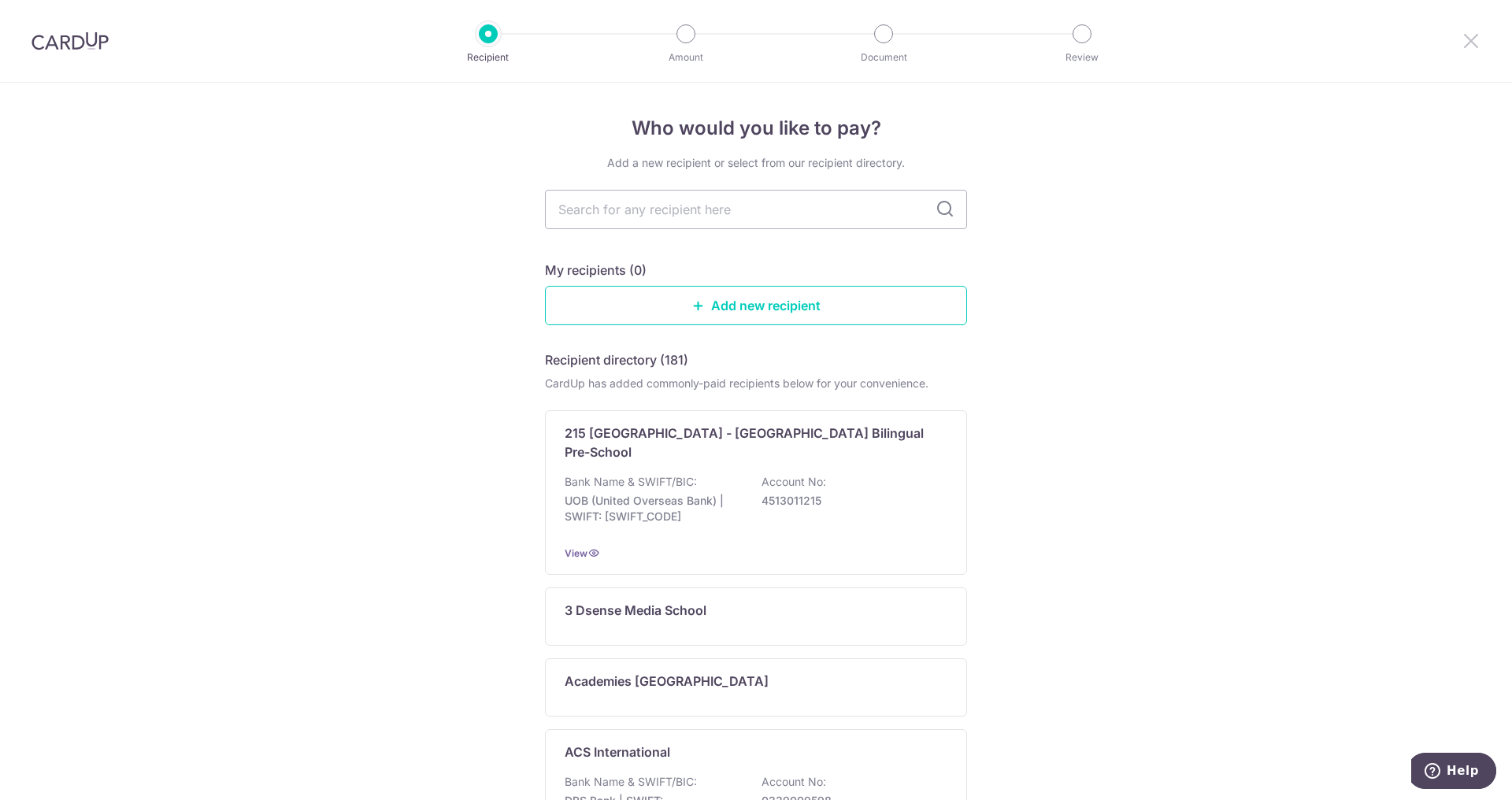
click at [1466, 44] on icon at bounding box center [1470, 41] width 19 height 20
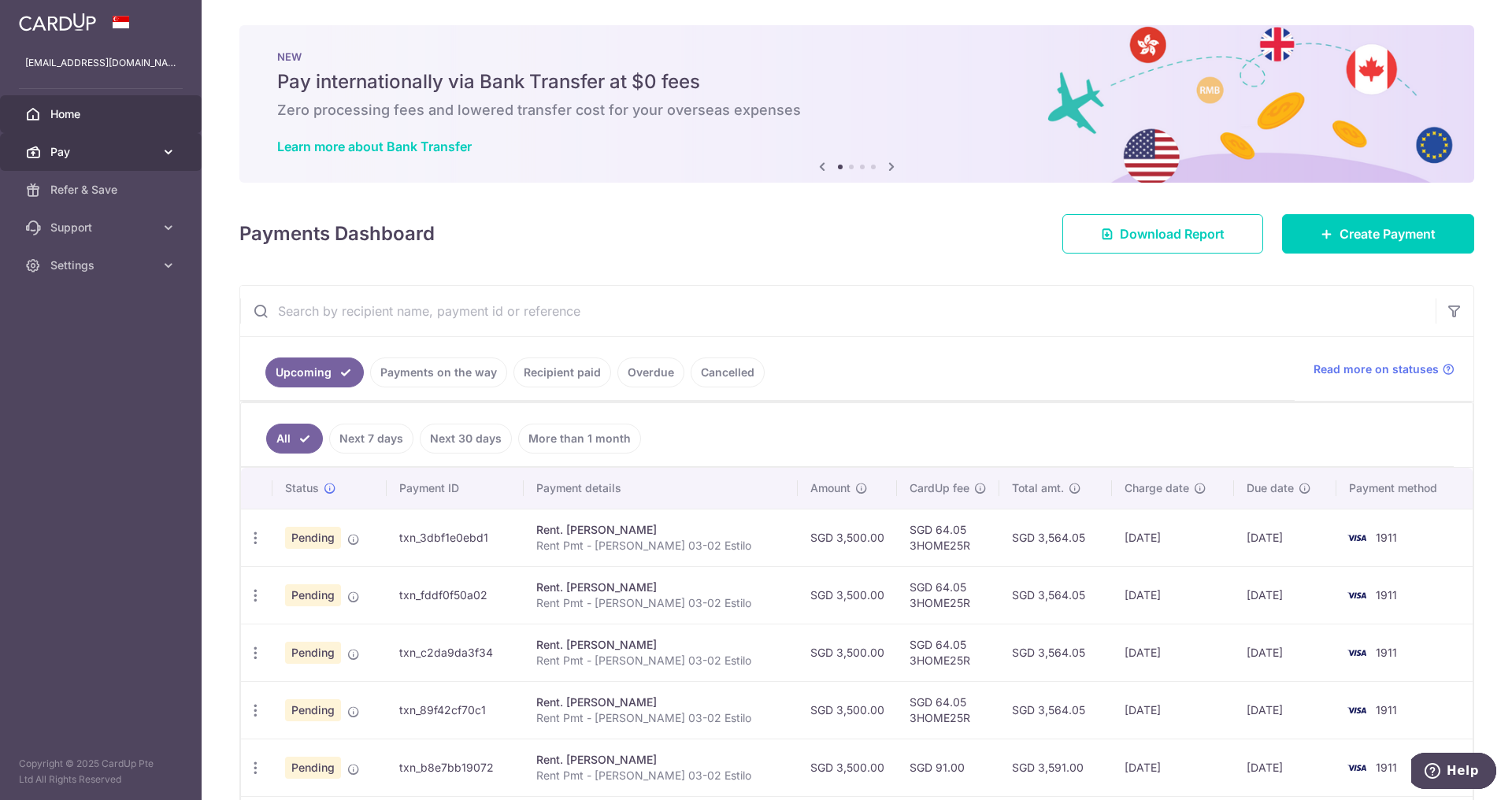
click at [90, 152] on span "Pay" at bounding box center [103, 152] width 104 height 15
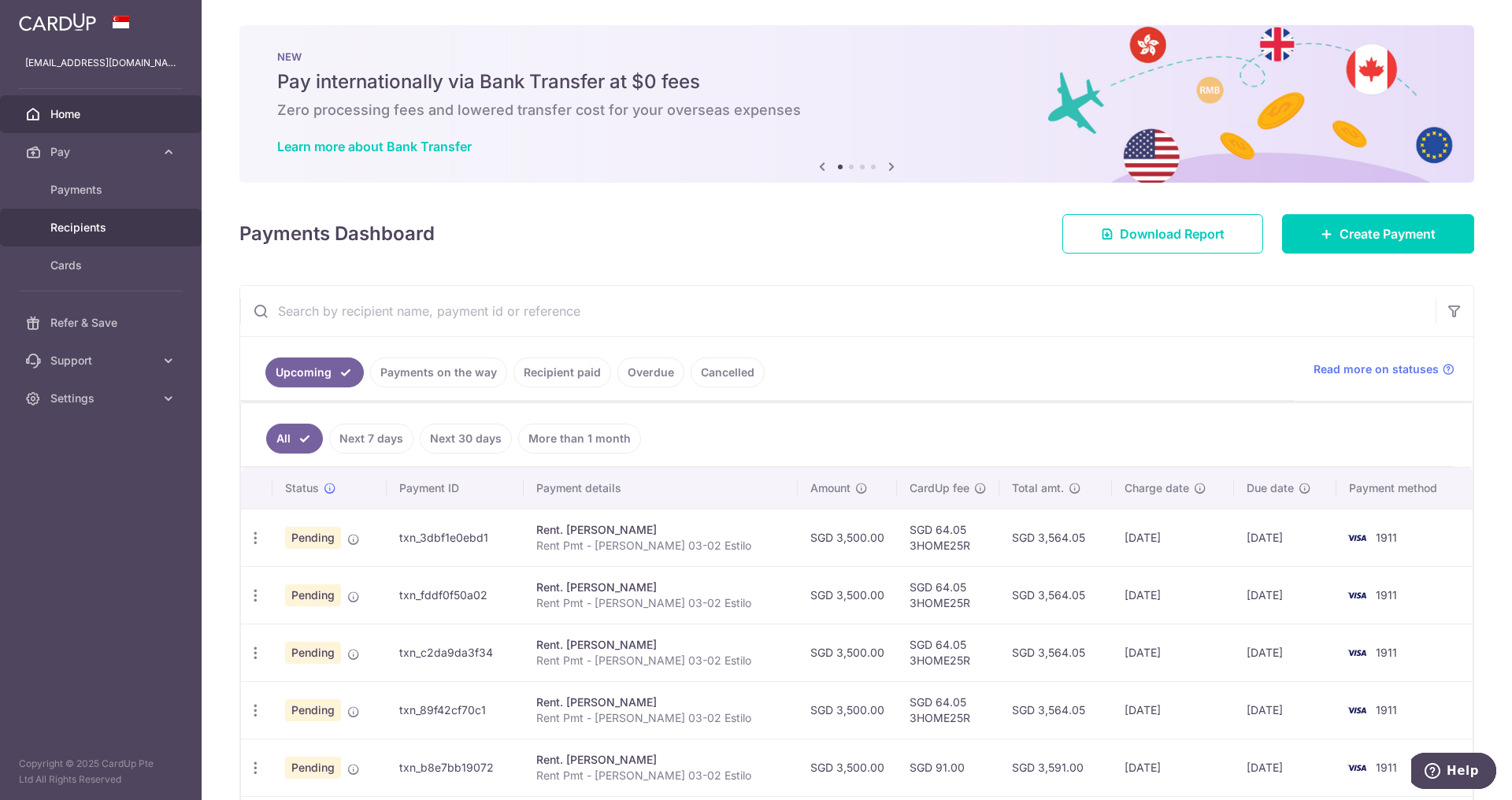
click at [87, 224] on span "Recipients" at bounding box center [103, 227] width 104 height 15
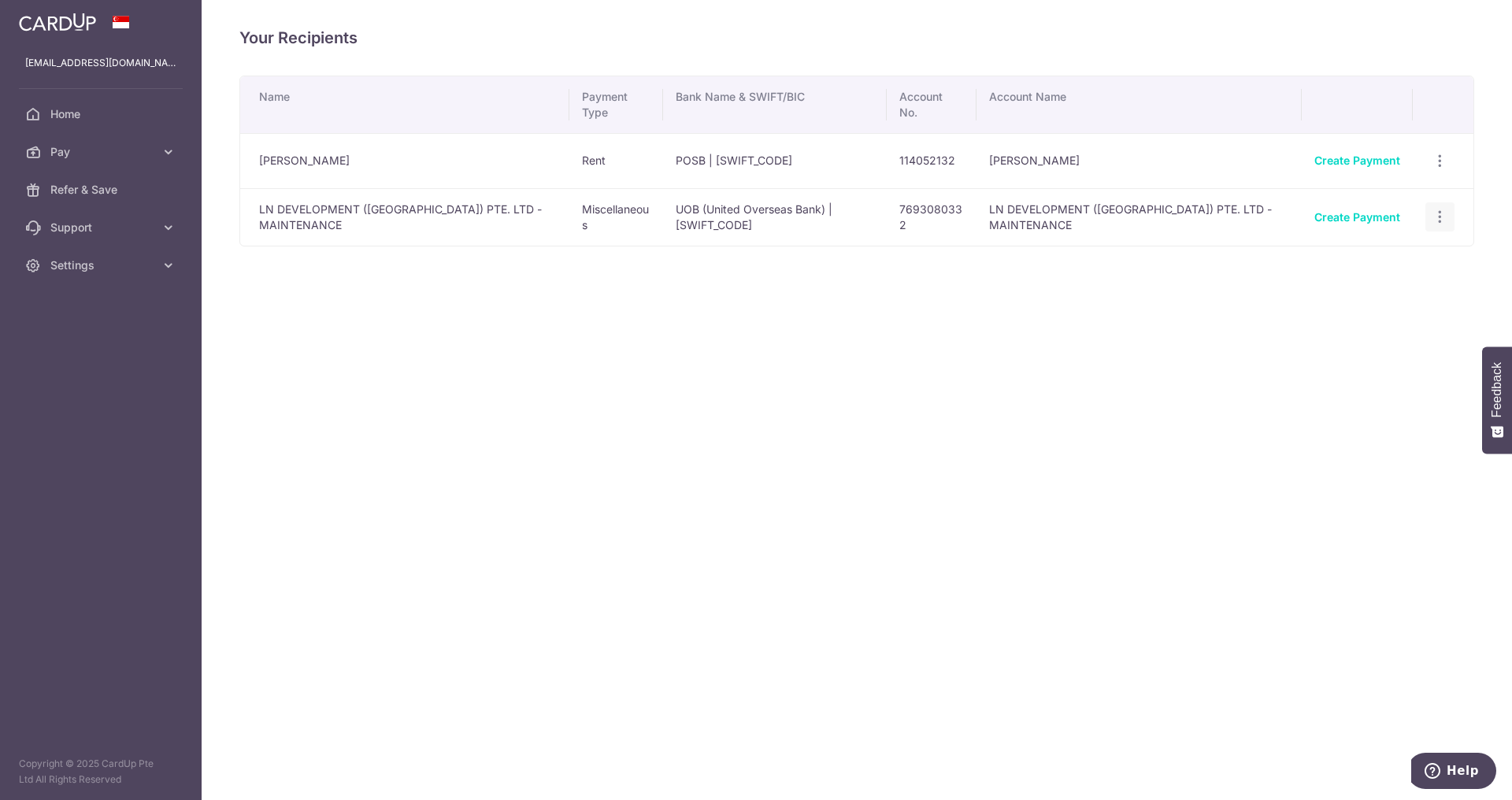
click at [1443, 219] on icon "button" at bounding box center [1440, 217] width 16 height 16
click at [1388, 266] on span "View/Edit" at bounding box center [1387, 260] width 107 height 19
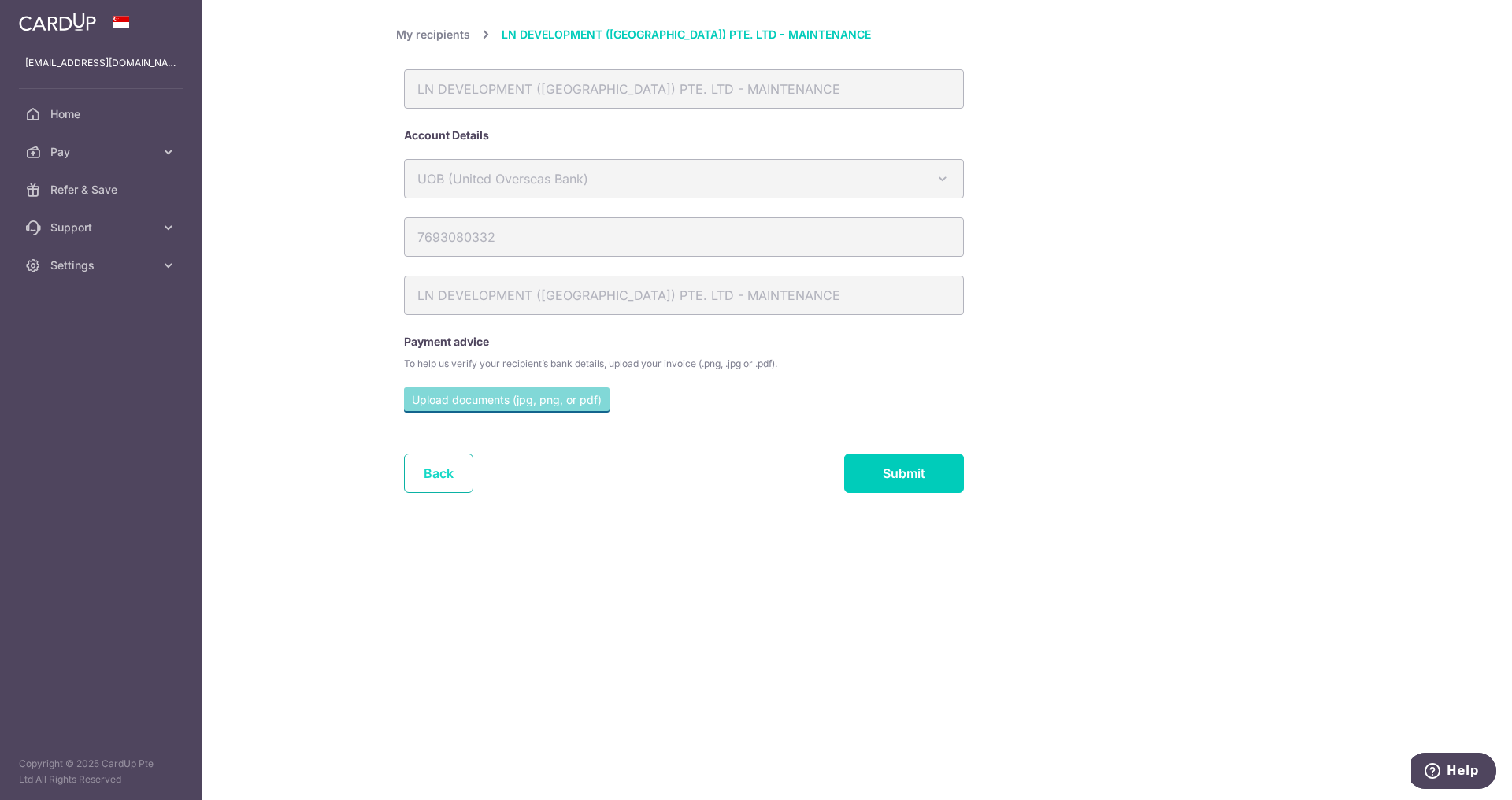
click at [442, 468] on link "Back" at bounding box center [438, 473] width 69 height 39
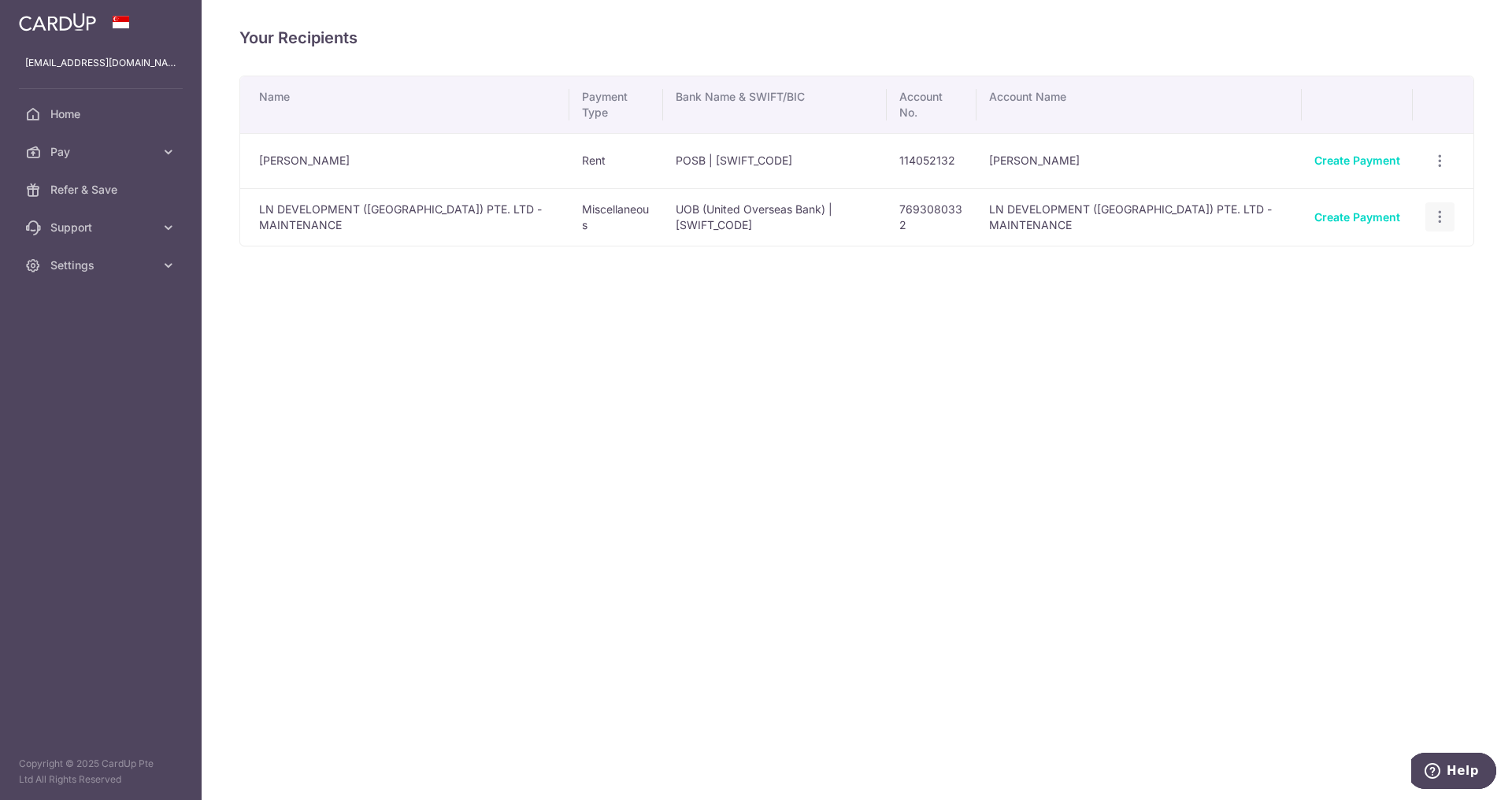
click at [1443, 217] on icon "button" at bounding box center [1440, 217] width 16 height 16
click at [1369, 304] on span "Linked Payments" at bounding box center [1385, 298] width 101 height 15
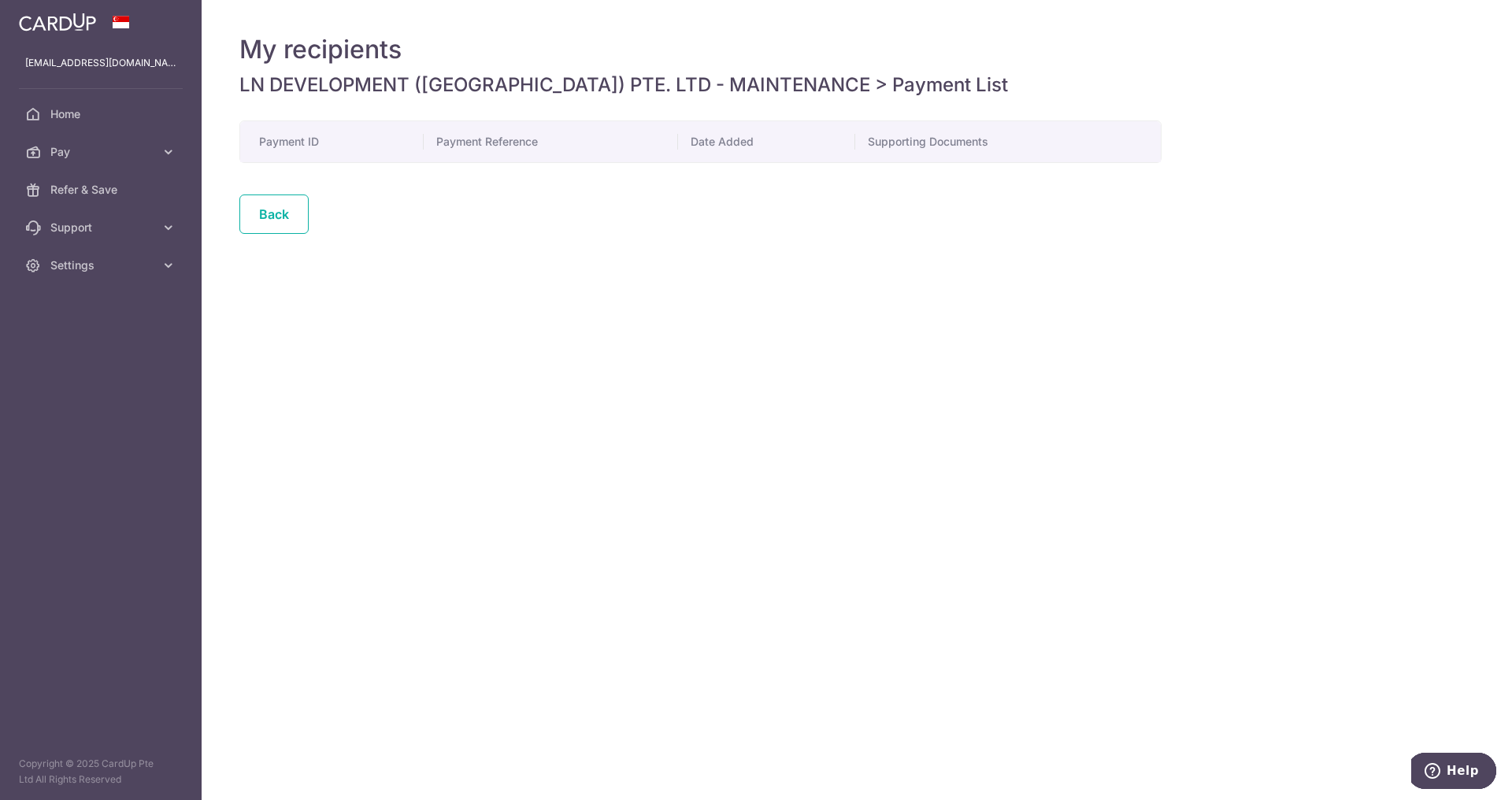
drag, startPoint x: 292, startPoint y: 204, endPoint x: 290, endPoint y: 194, distance: 10.2
click at [293, 206] on link "Back" at bounding box center [274, 214] width 69 height 39
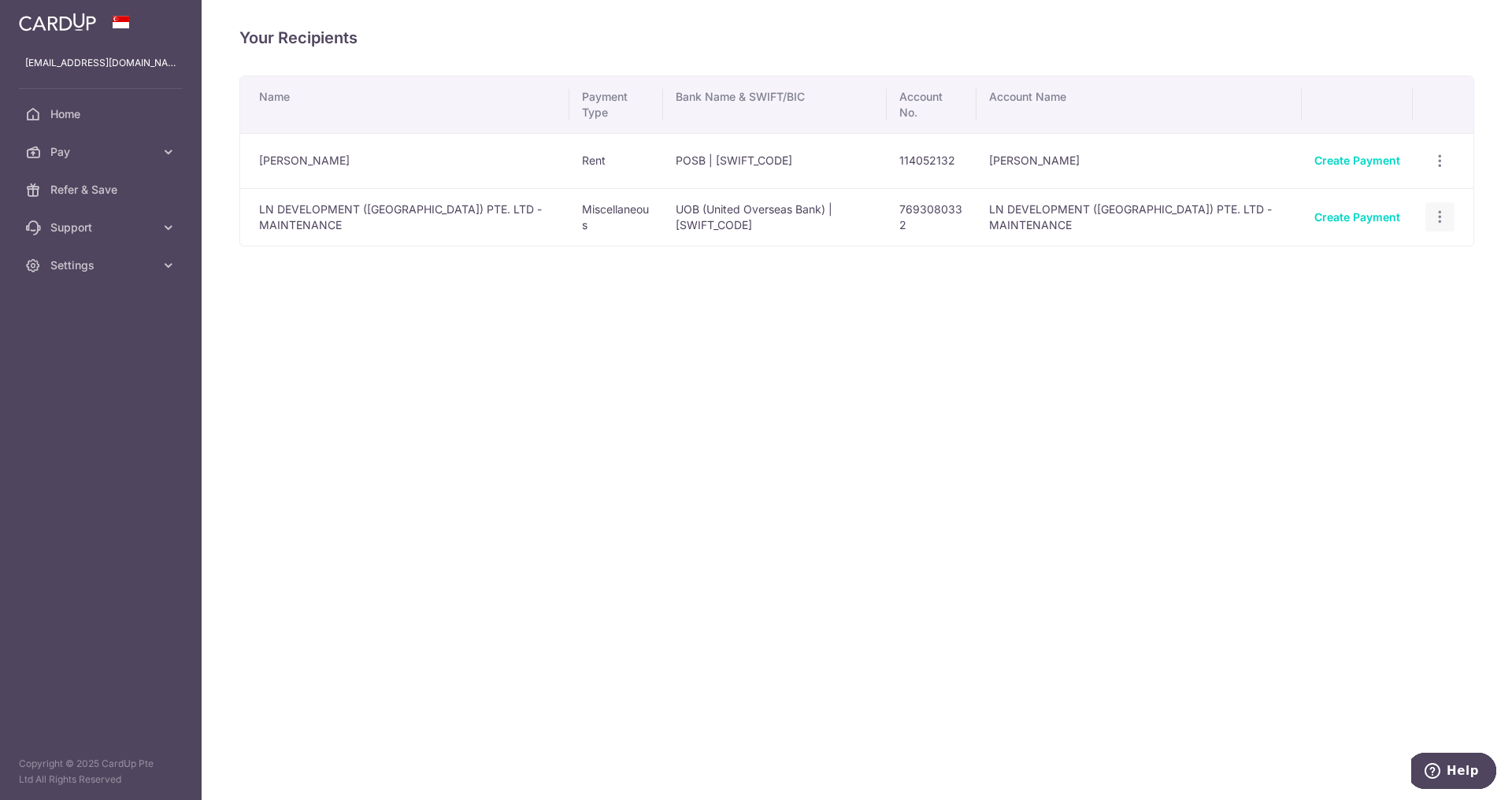
click at [1443, 219] on icon "button" at bounding box center [1440, 217] width 16 height 16
click at [1374, 262] on span "View/Edit" at bounding box center [1387, 260] width 107 height 19
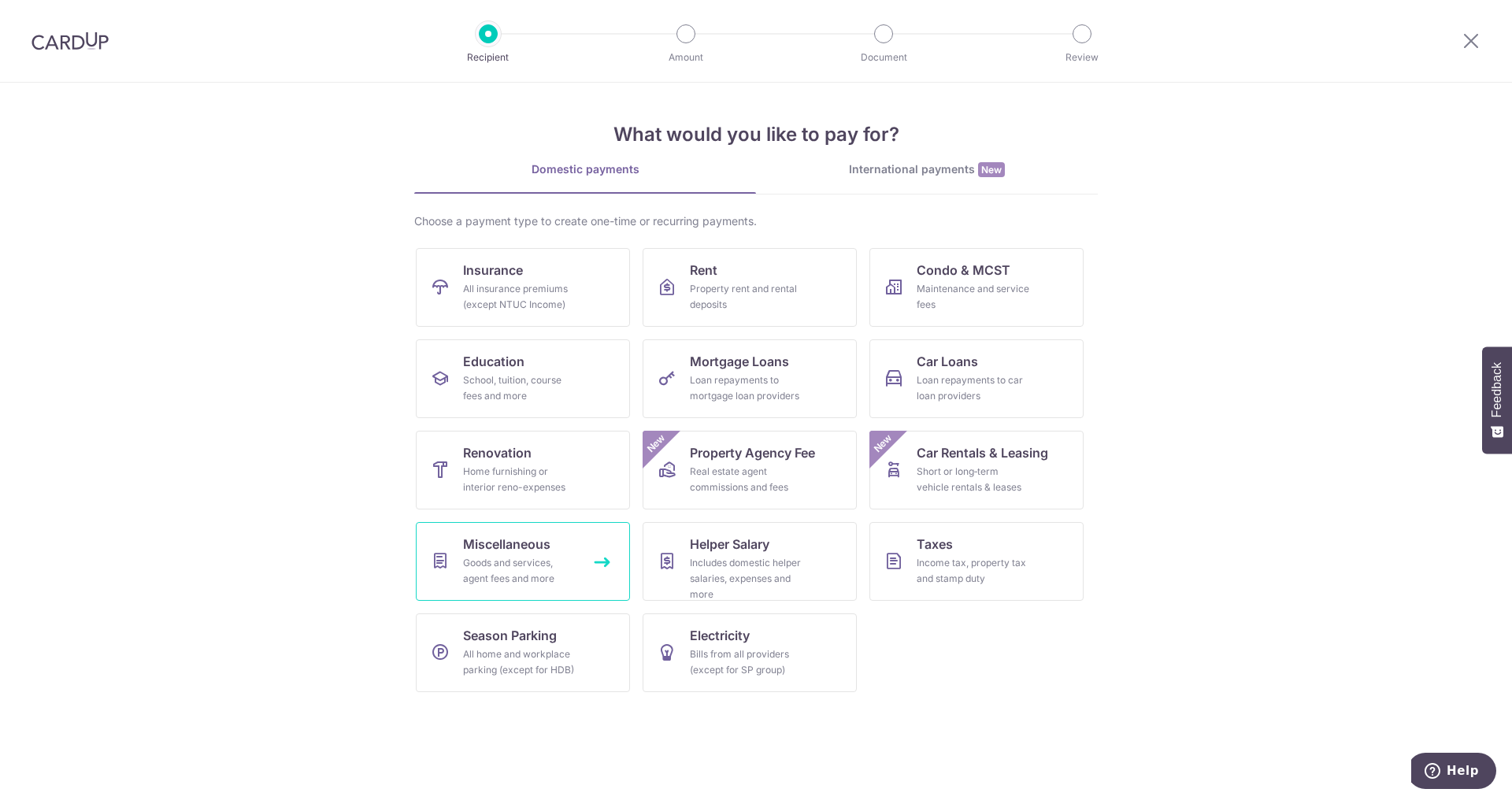
click at [523, 574] on div "Goods and services, agent fees and more" at bounding box center [520, 571] width 113 height 32
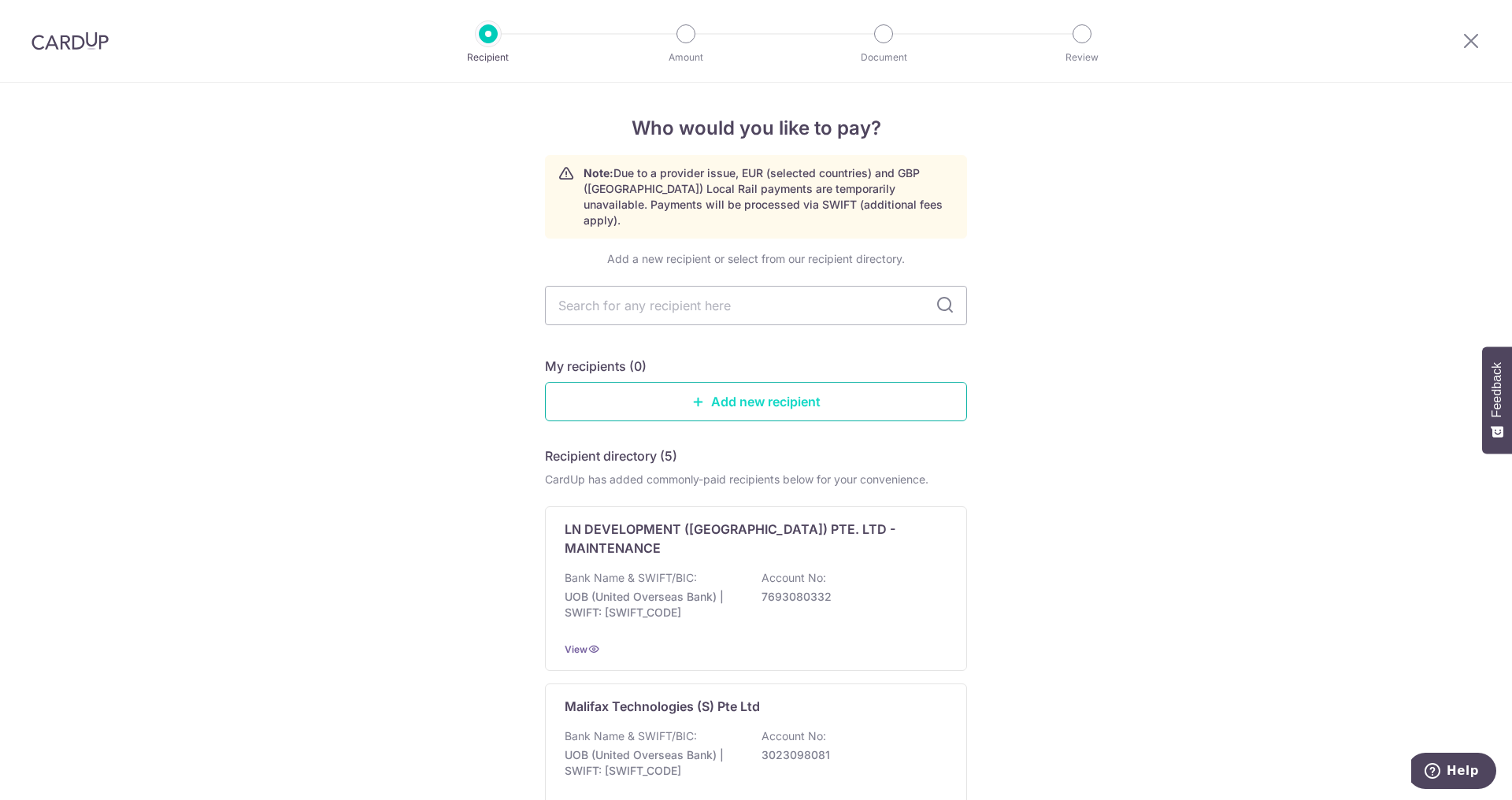
click at [639, 395] on link "Add new recipient" at bounding box center [756, 402] width 422 height 39
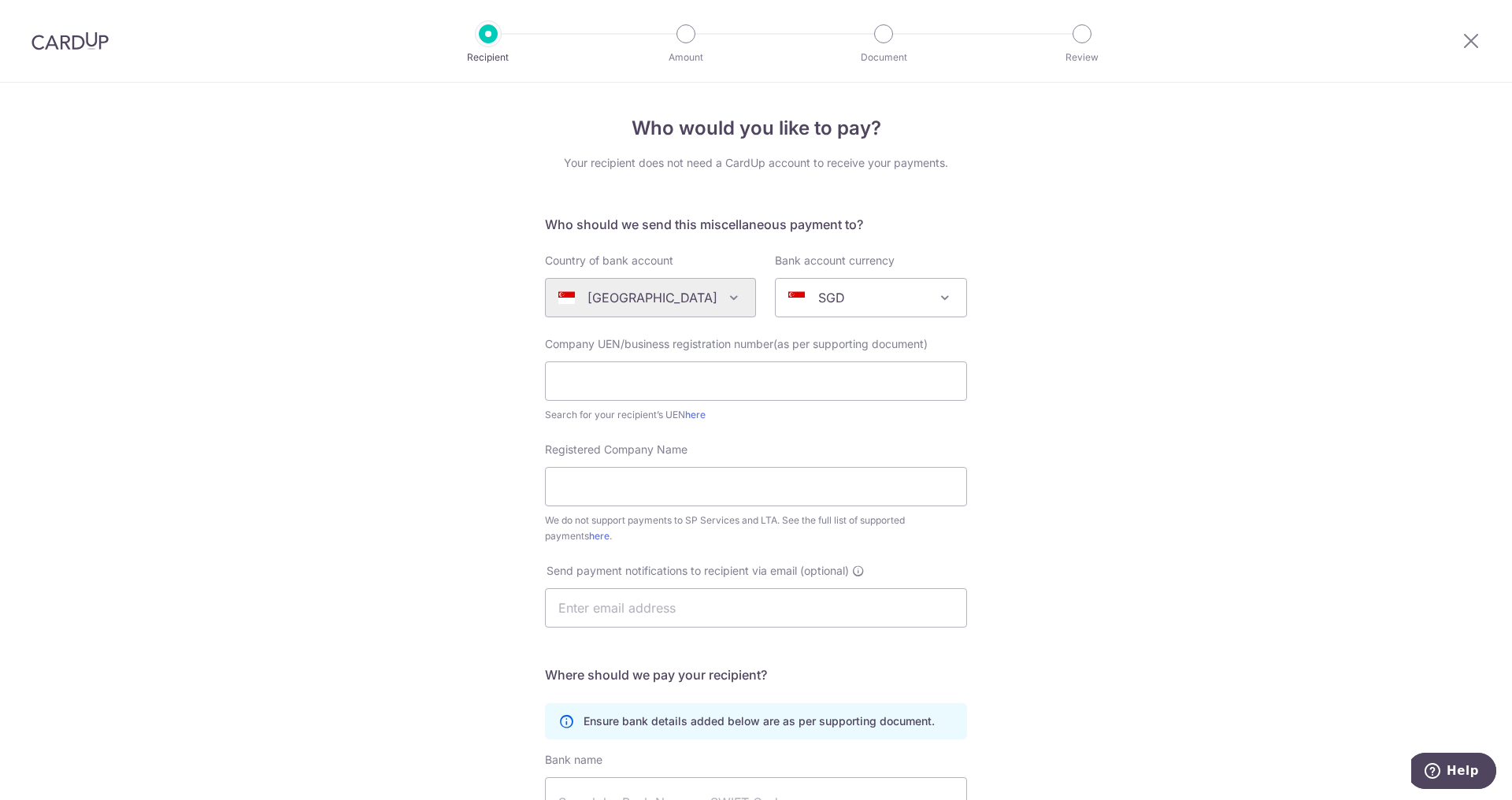
click at [1471, 52] on div at bounding box center [1471, 41] width 82 height 82
click at [1471, 42] on icon at bounding box center [1470, 41] width 19 height 20
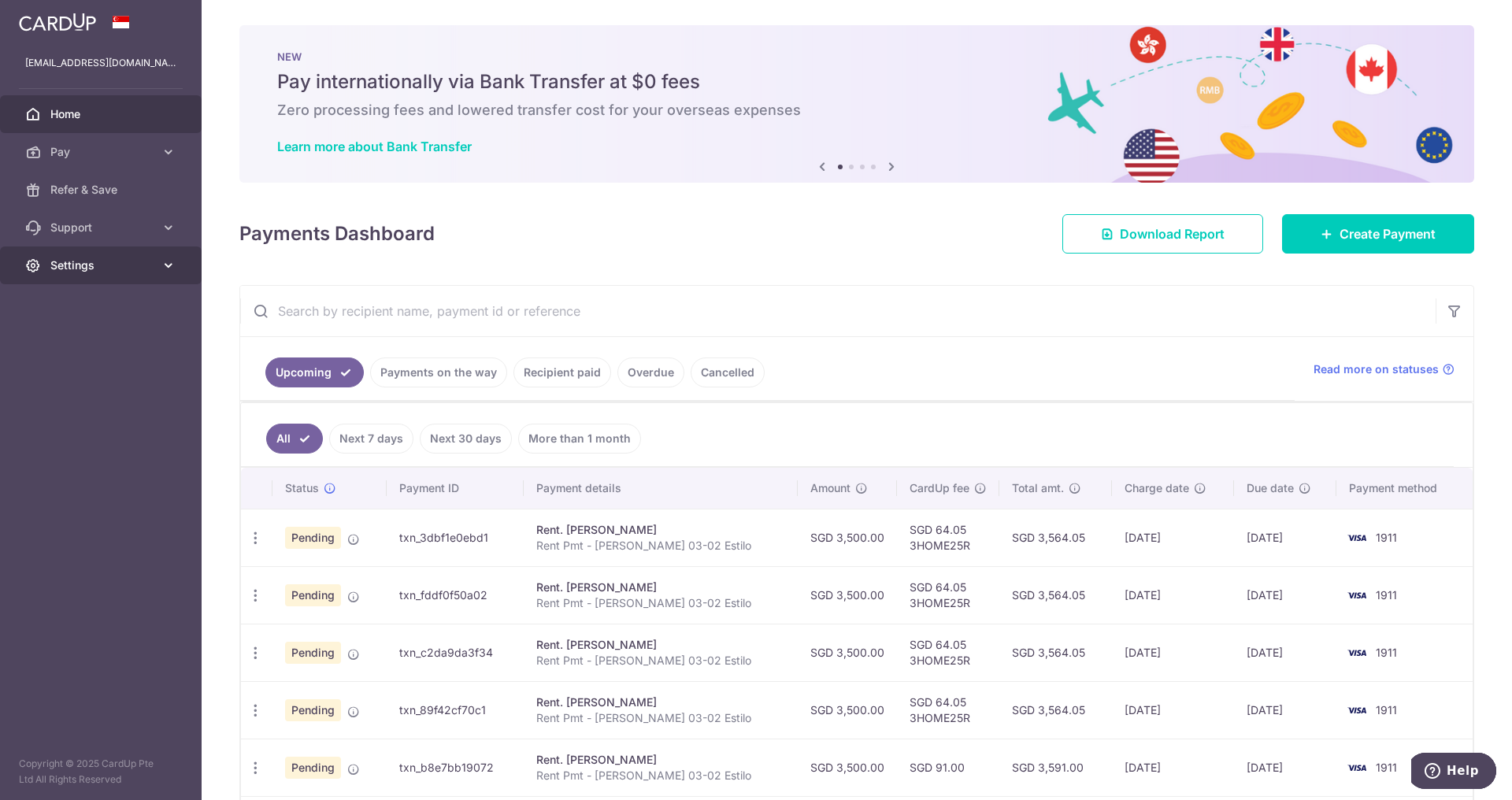
click at [140, 261] on span "Settings" at bounding box center [103, 265] width 104 height 15
click at [81, 306] on span "Account" at bounding box center [103, 303] width 104 height 15
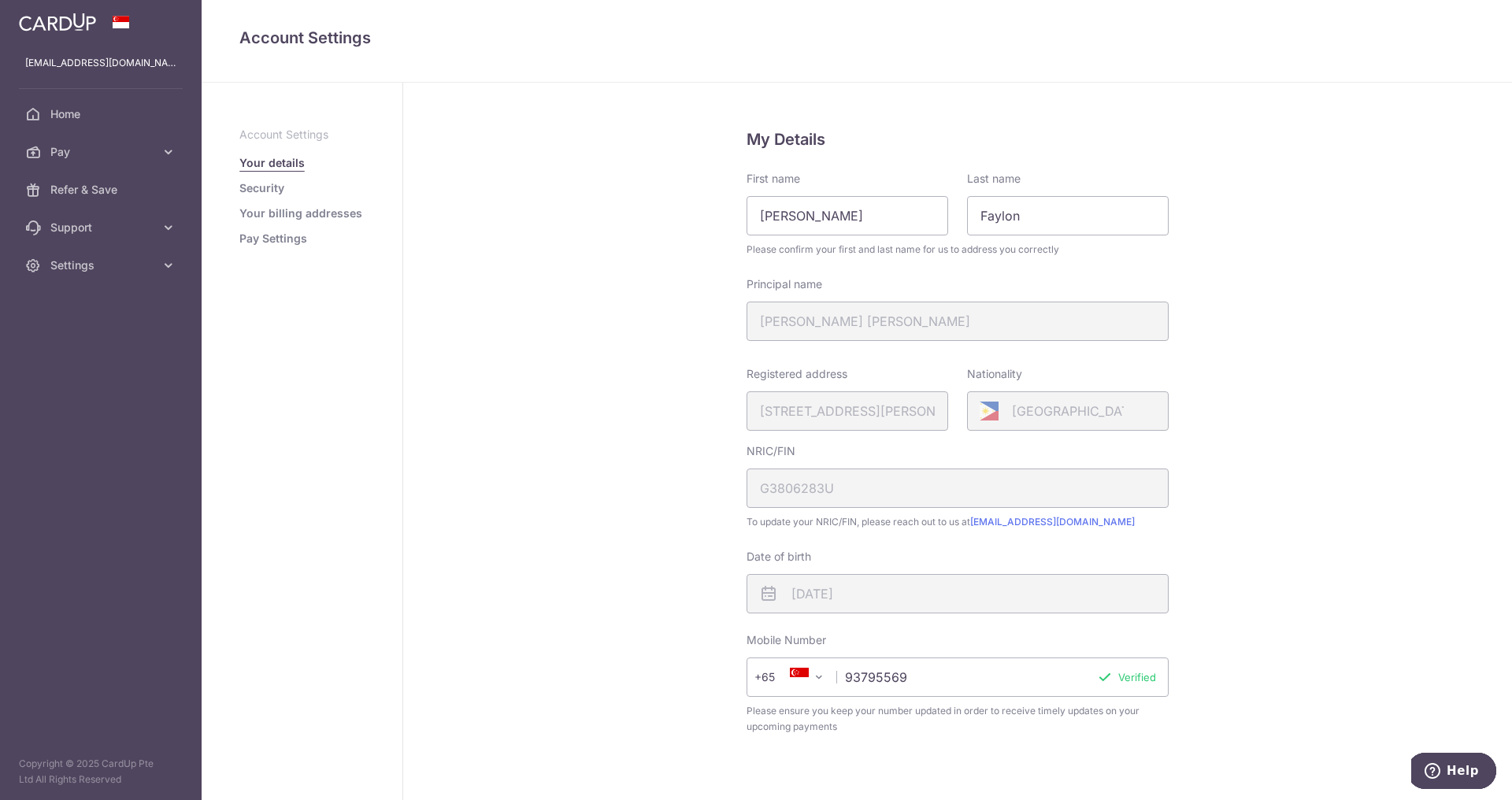
click at [270, 190] on link "Security" at bounding box center [262, 187] width 45 height 15
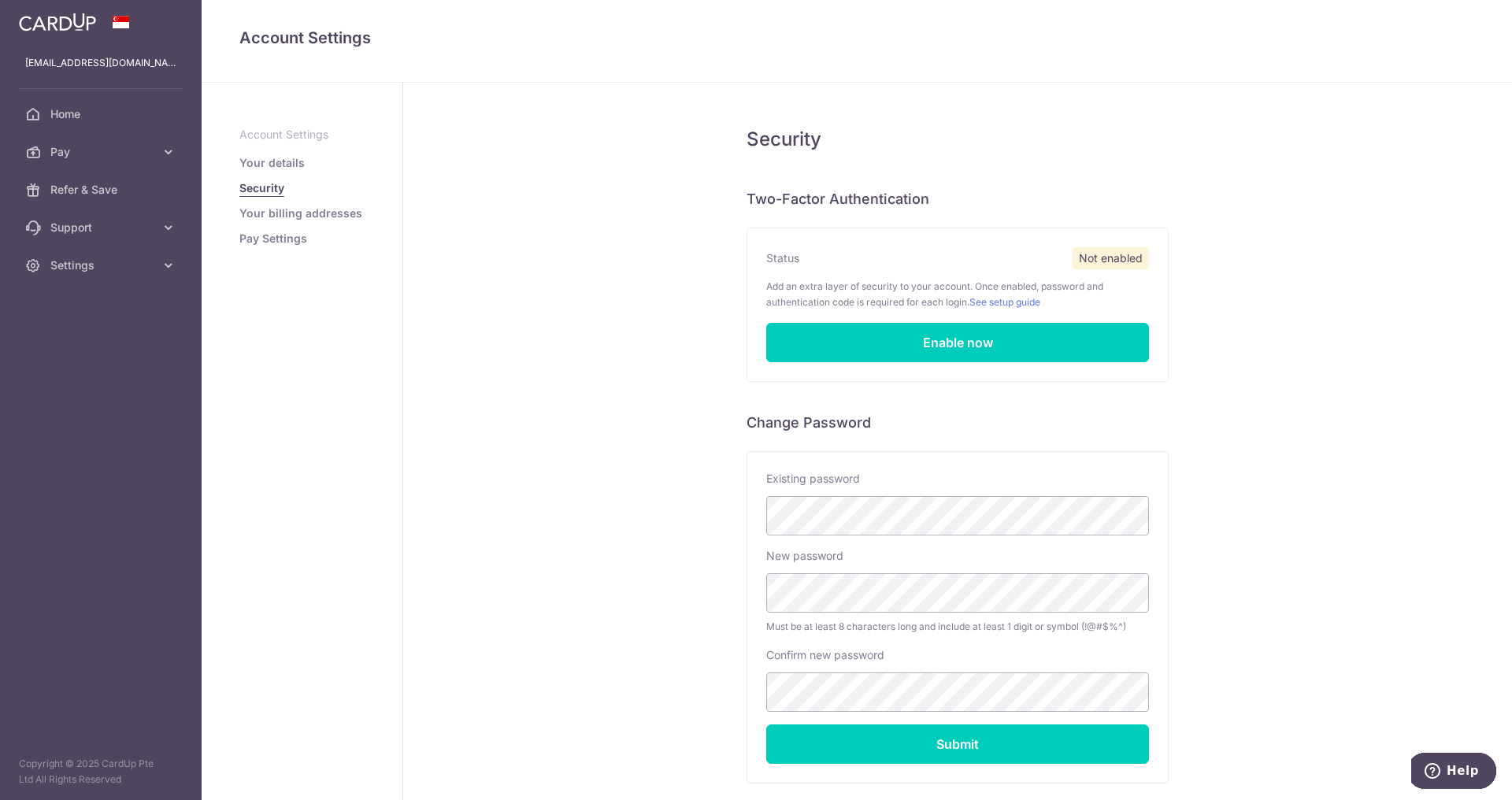
click at [266, 244] on link "Pay Settings" at bounding box center [273, 238] width 68 height 15
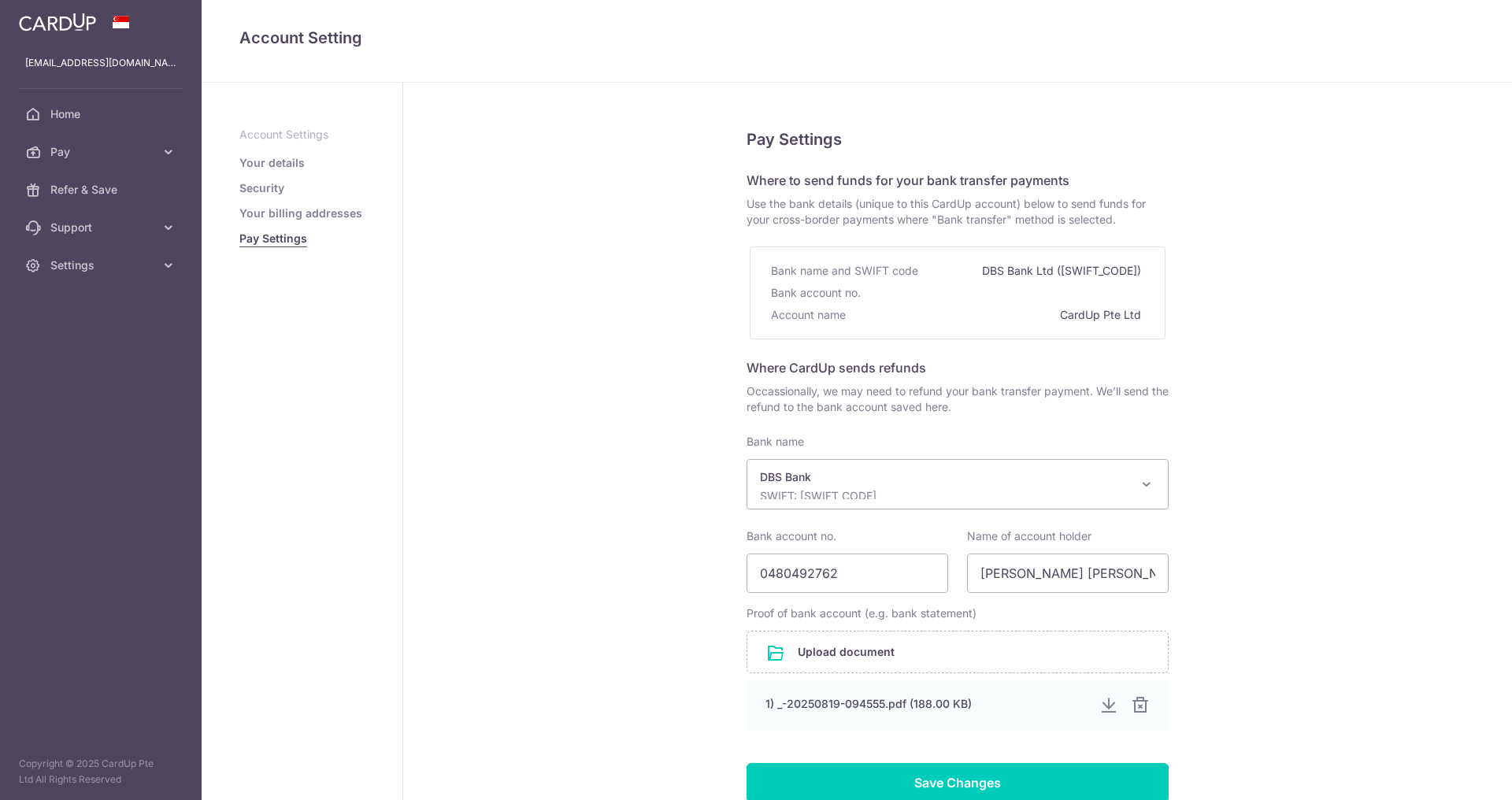
select select "6"
click at [271, 215] on link "Your billing addresses" at bounding box center [301, 213] width 123 height 15
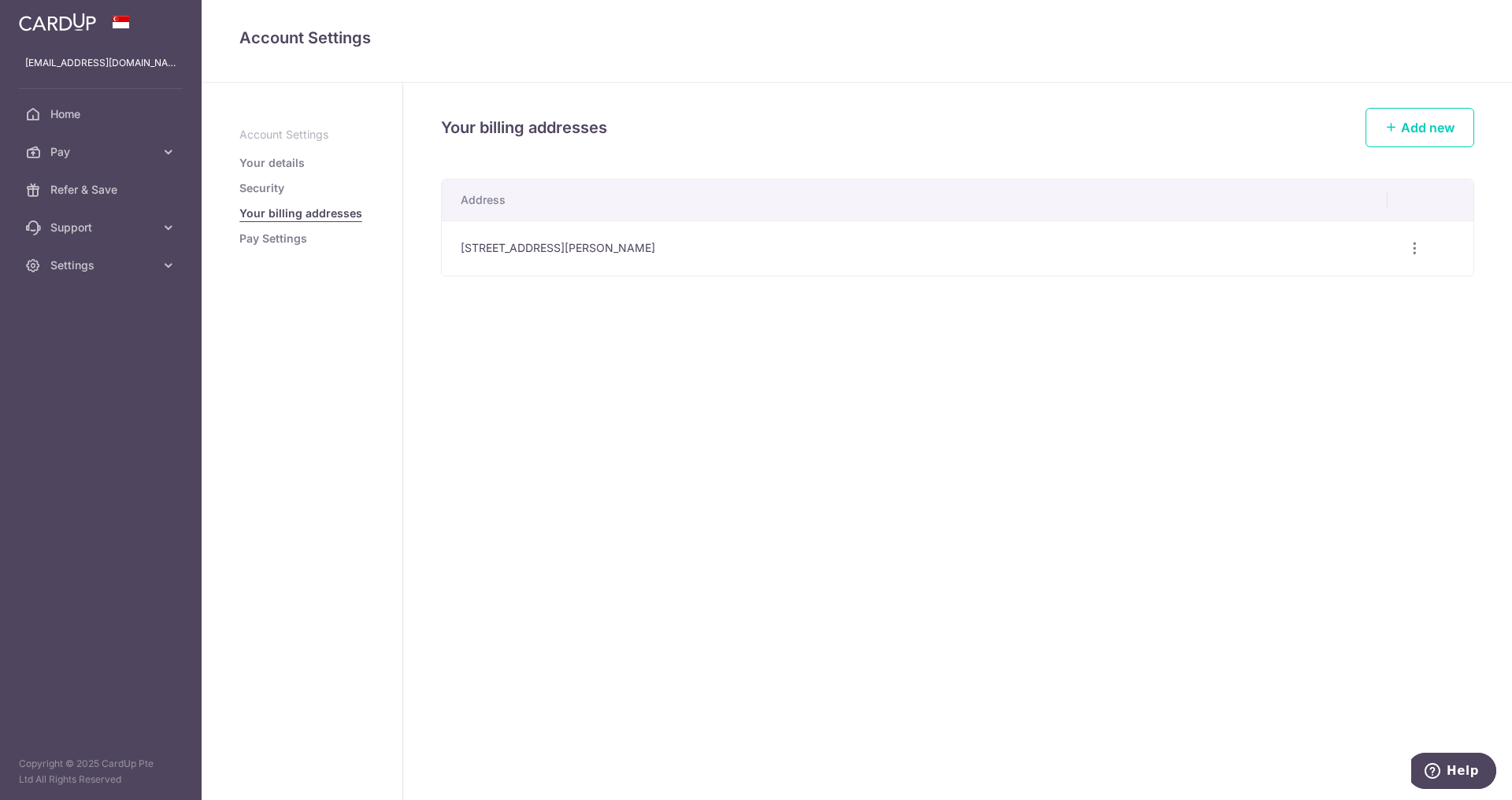
click at [274, 188] on link "Security" at bounding box center [262, 187] width 45 height 15
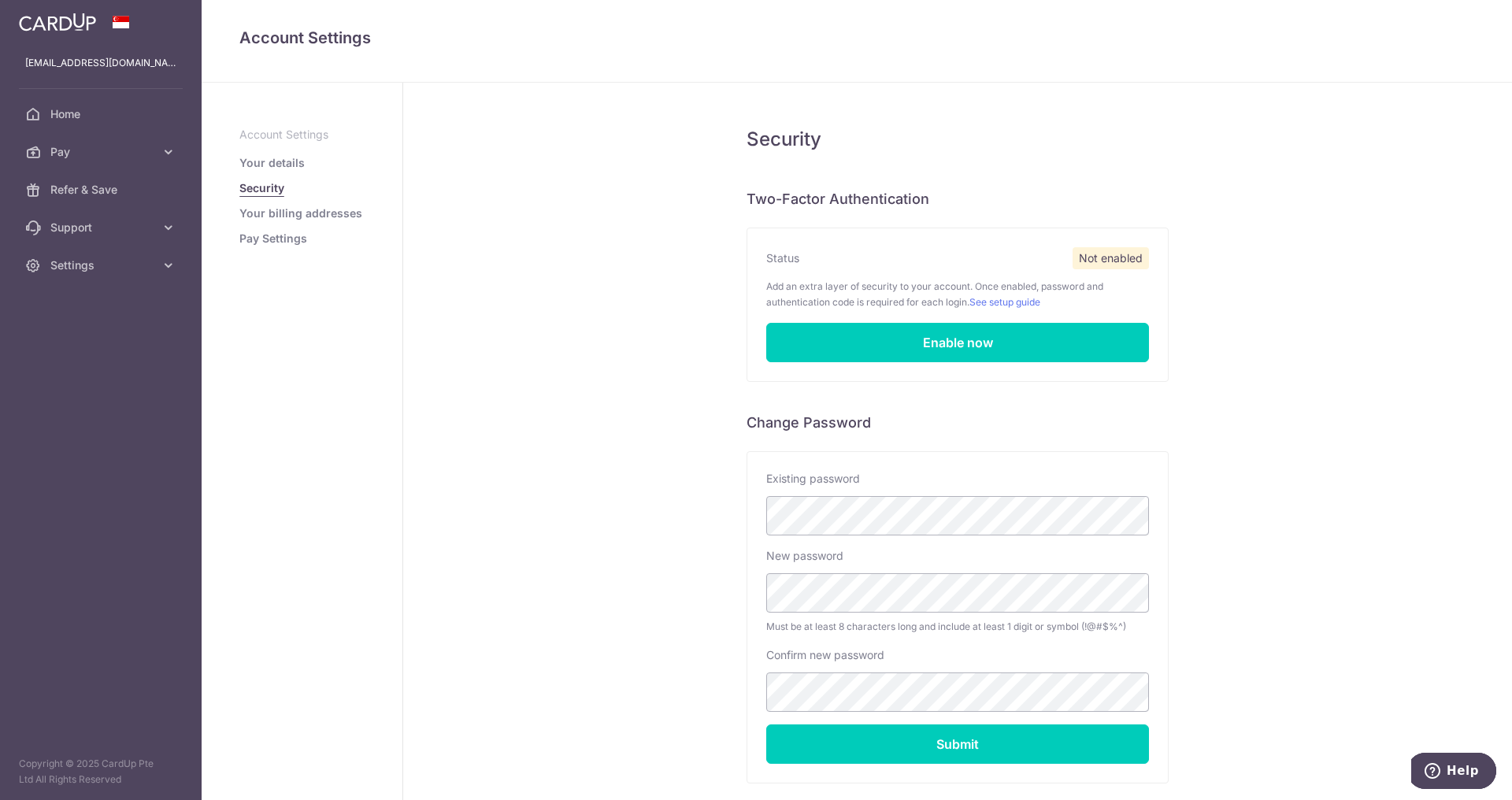
click at [272, 165] on link "Your details" at bounding box center [272, 162] width 65 height 15
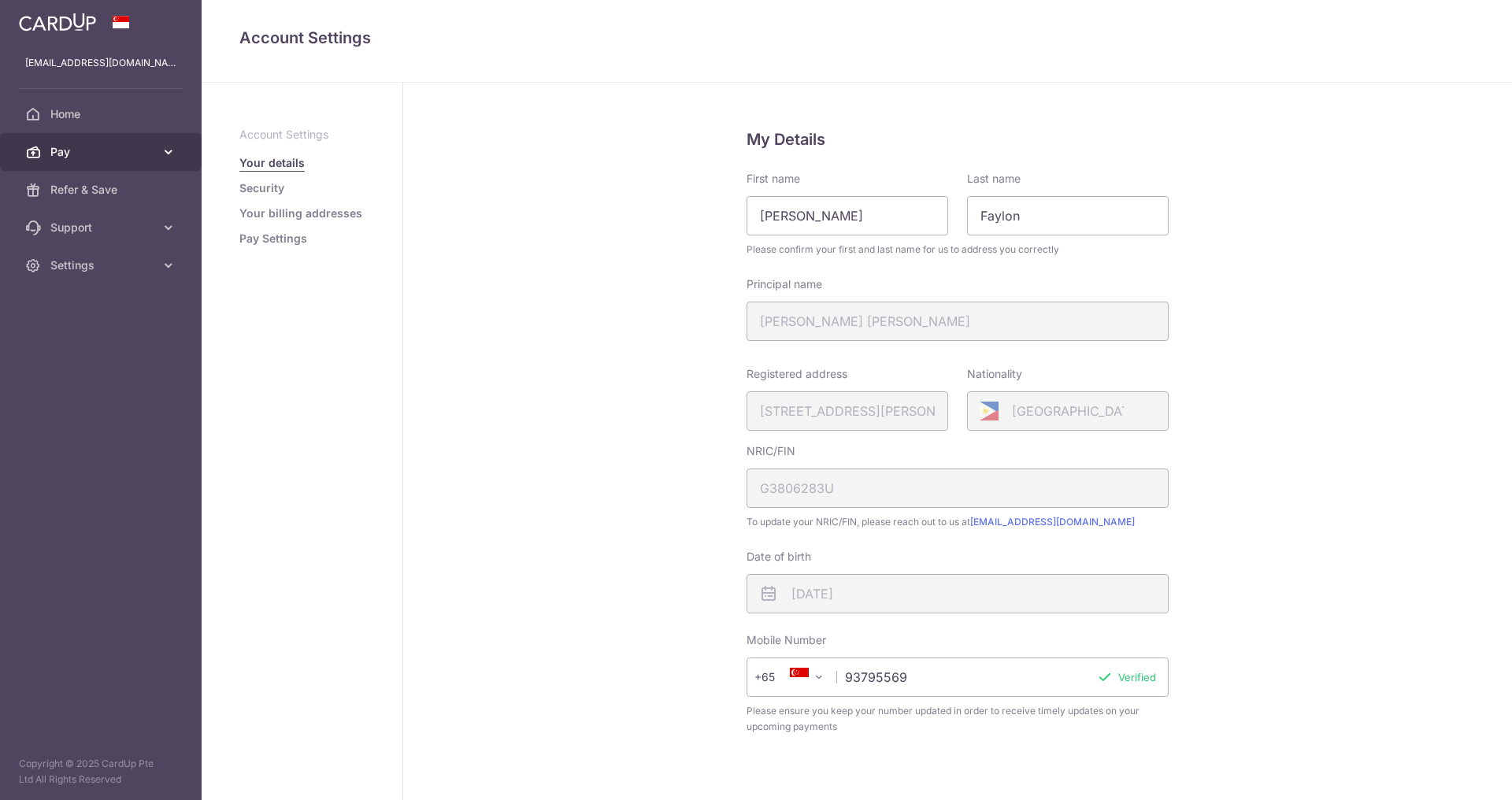
click at [101, 161] on link "Pay" at bounding box center [101, 152] width 202 height 37
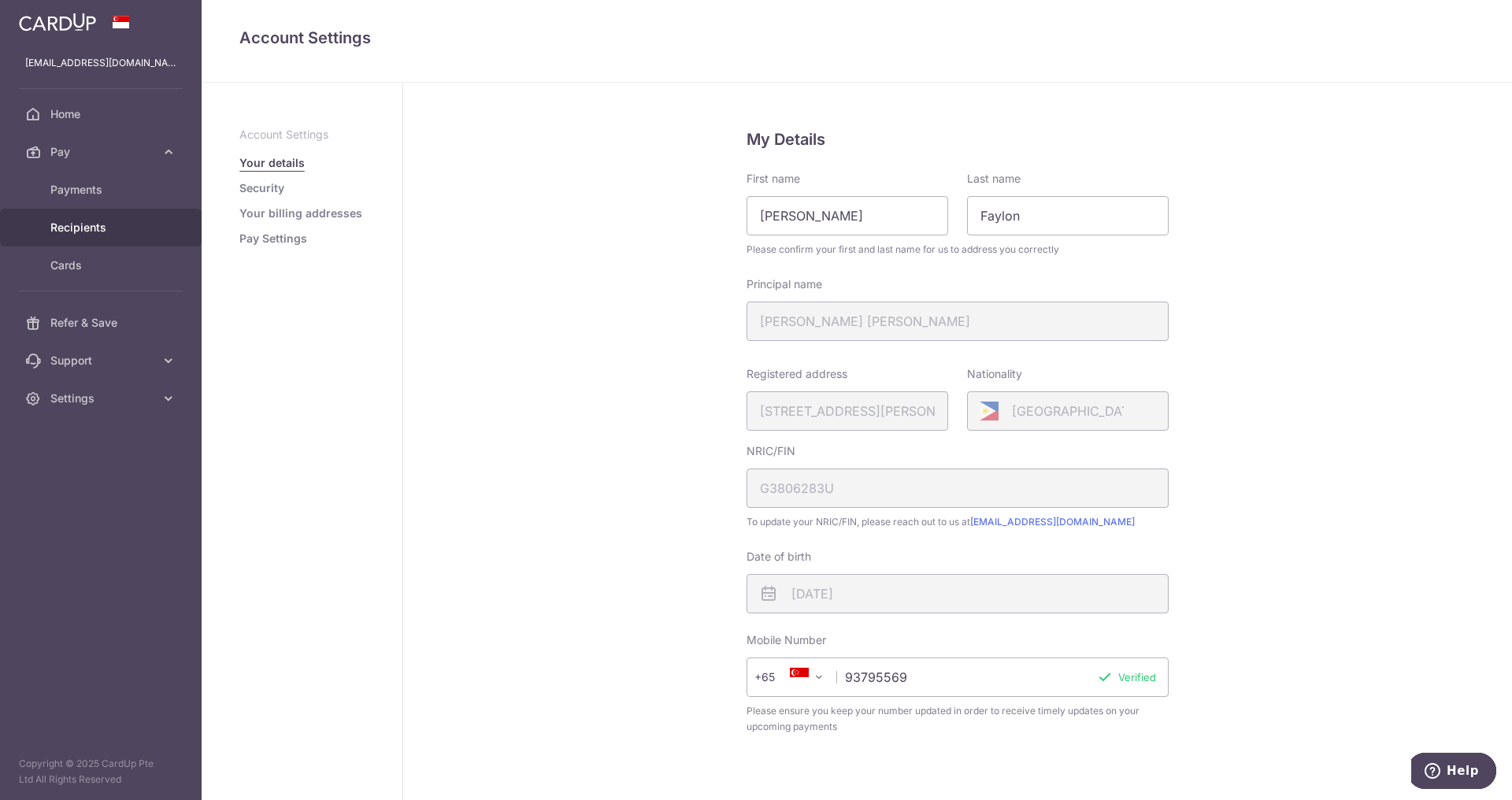
click at [81, 222] on span "Recipients" at bounding box center [103, 227] width 104 height 15
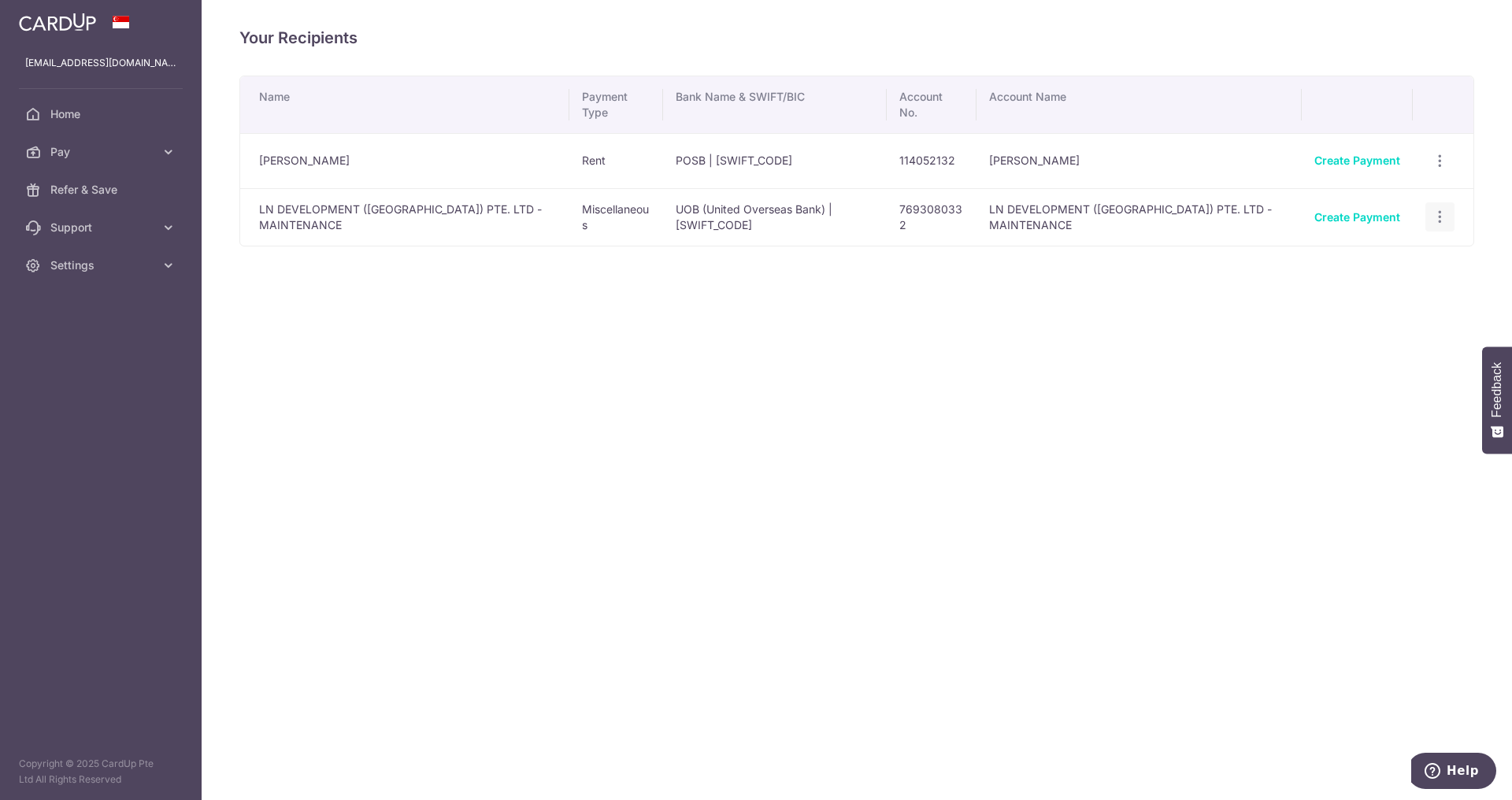
click at [1438, 216] on icon "button" at bounding box center [1440, 217] width 16 height 16
click at [1495, 386] on span "Feedback" at bounding box center [1497, 390] width 14 height 55
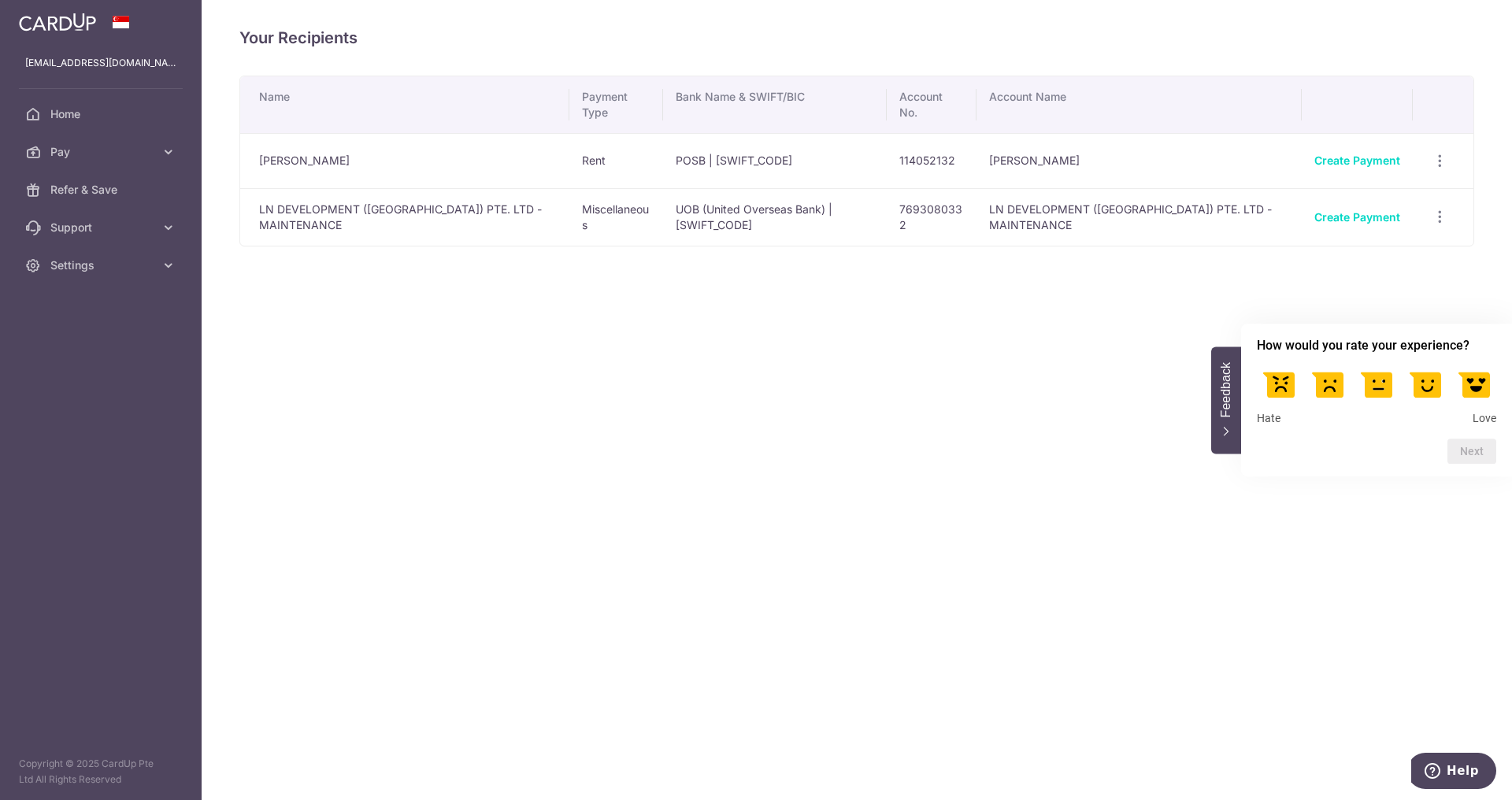
click at [1368, 381] on label at bounding box center [1377, 384] width 44 height 44
click at [1377, 365] on input "3" at bounding box center [1377, 365] width 0 height 0
click at [1461, 452] on button "Next" at bounding box center [1472, 451] width 49 height 25
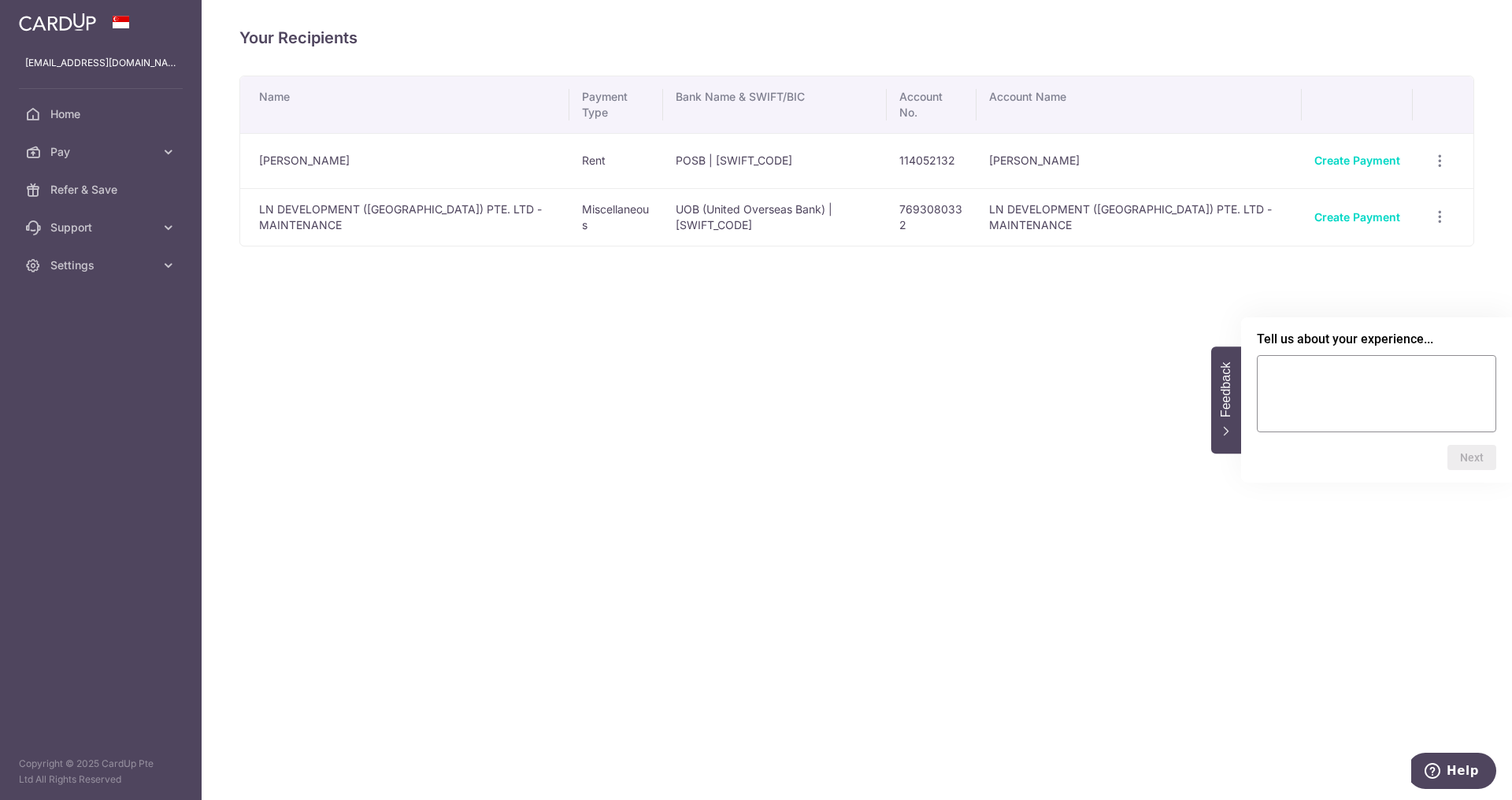
click at [1343, 402] on textarea at bounding box center [1377, 393] width 240 height 77
click at [1425, 373] on textarea "Hope I can delete some of the receipients" at bounding box center [1377, 393] width 240 height 77
click at [1433, 374] on textarea "Hope I can delete some of the receipients" at bounding box center [1377, 393] width 240 height 77
type textarea "Hope I can delete some of the recipients."
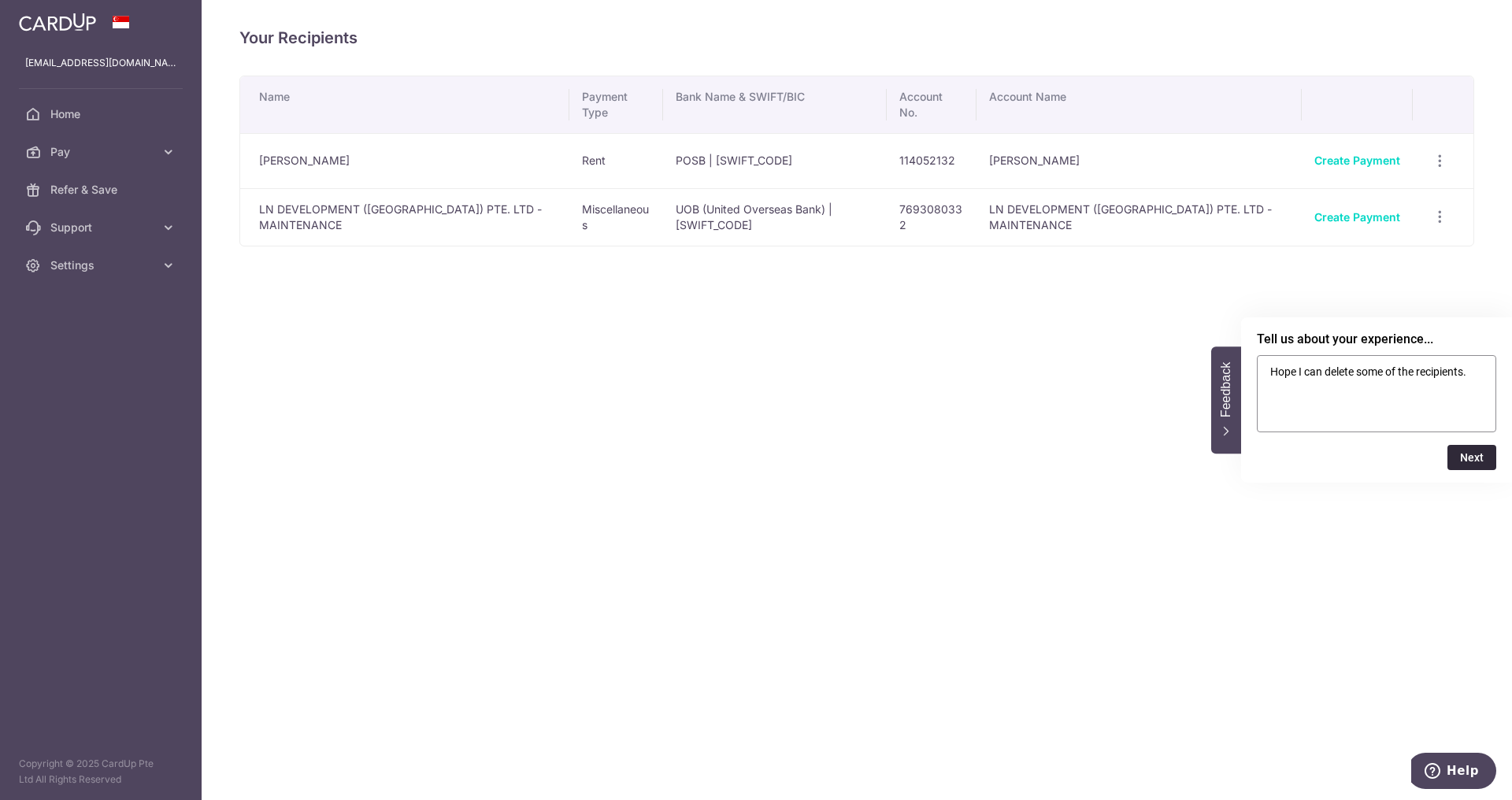
click at [1476, 458] on button "Next" at bounding box center [1472, 457] width 49 height 25
click at [1428, 442] on button "Skip" at bounding box center [1424, 444] width 20 height 12
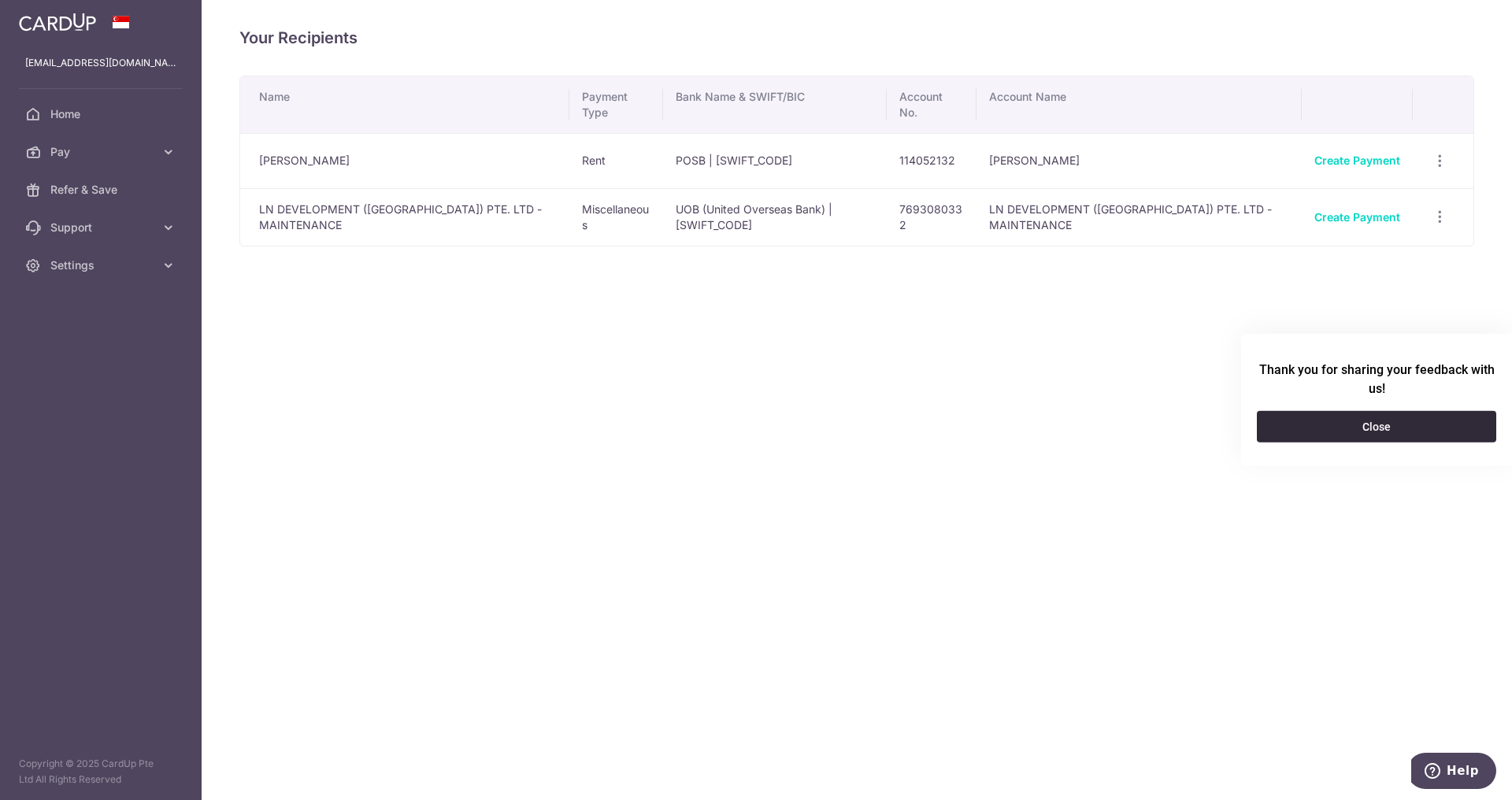
click at [1402, 435] on button "Close" at bounding box center [1377, 427] width 240 height 32
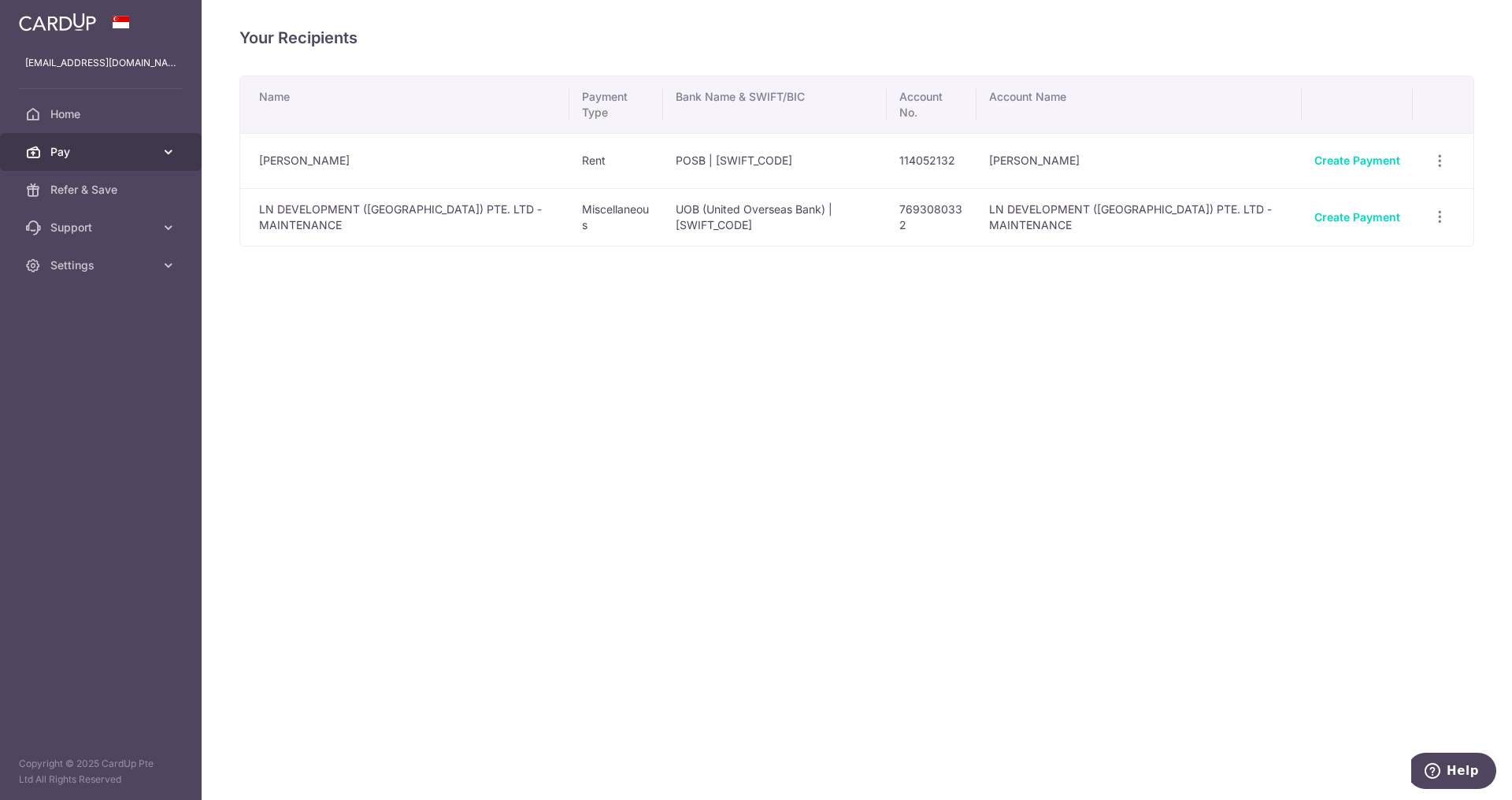
click at [77, 157] on span "Pay" at bounding box center [103, 152] width 104 height 15
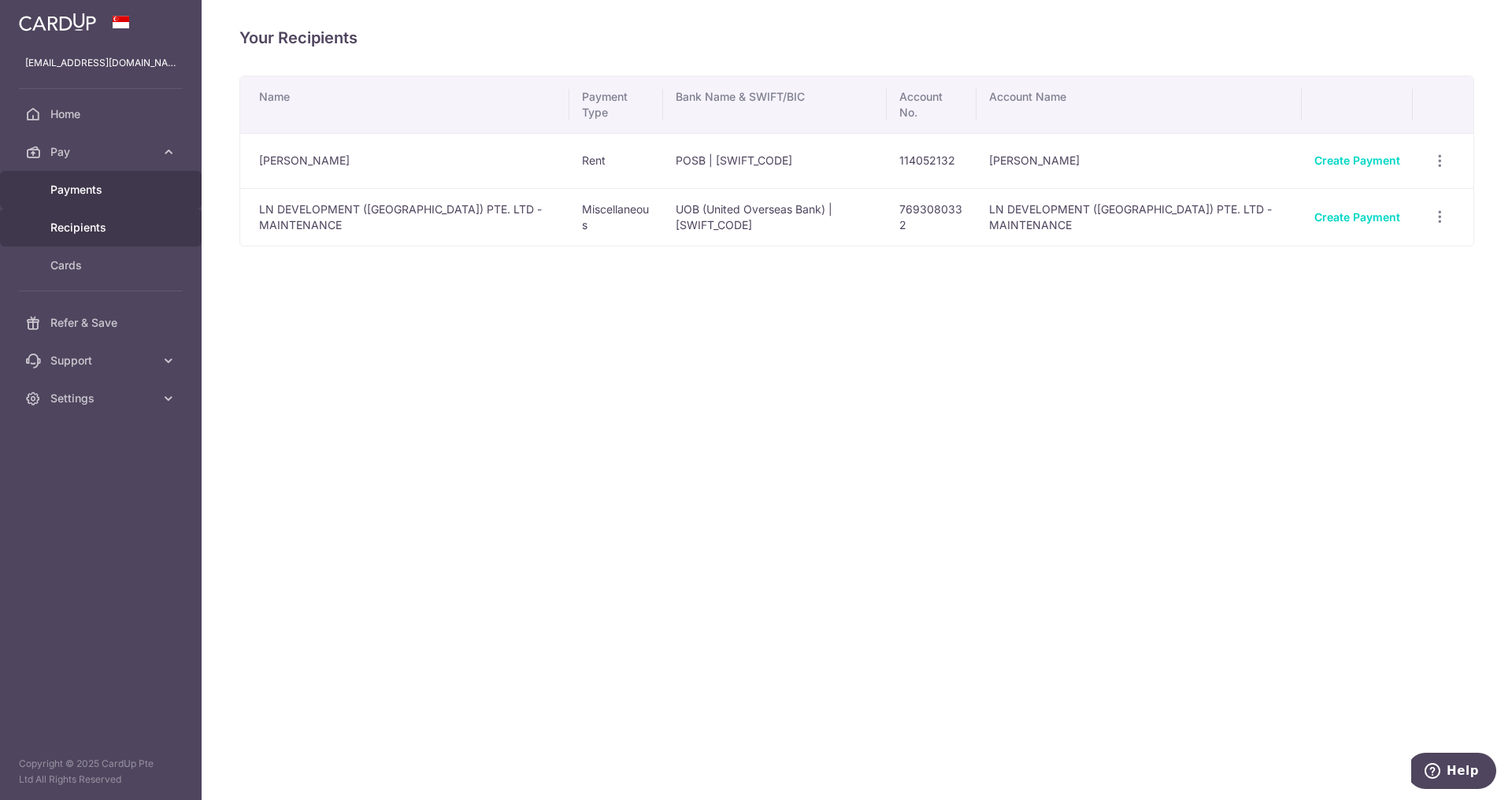
click at [79, 195] on span "Payments" at bounding box center [103, 189] width 104 height 15
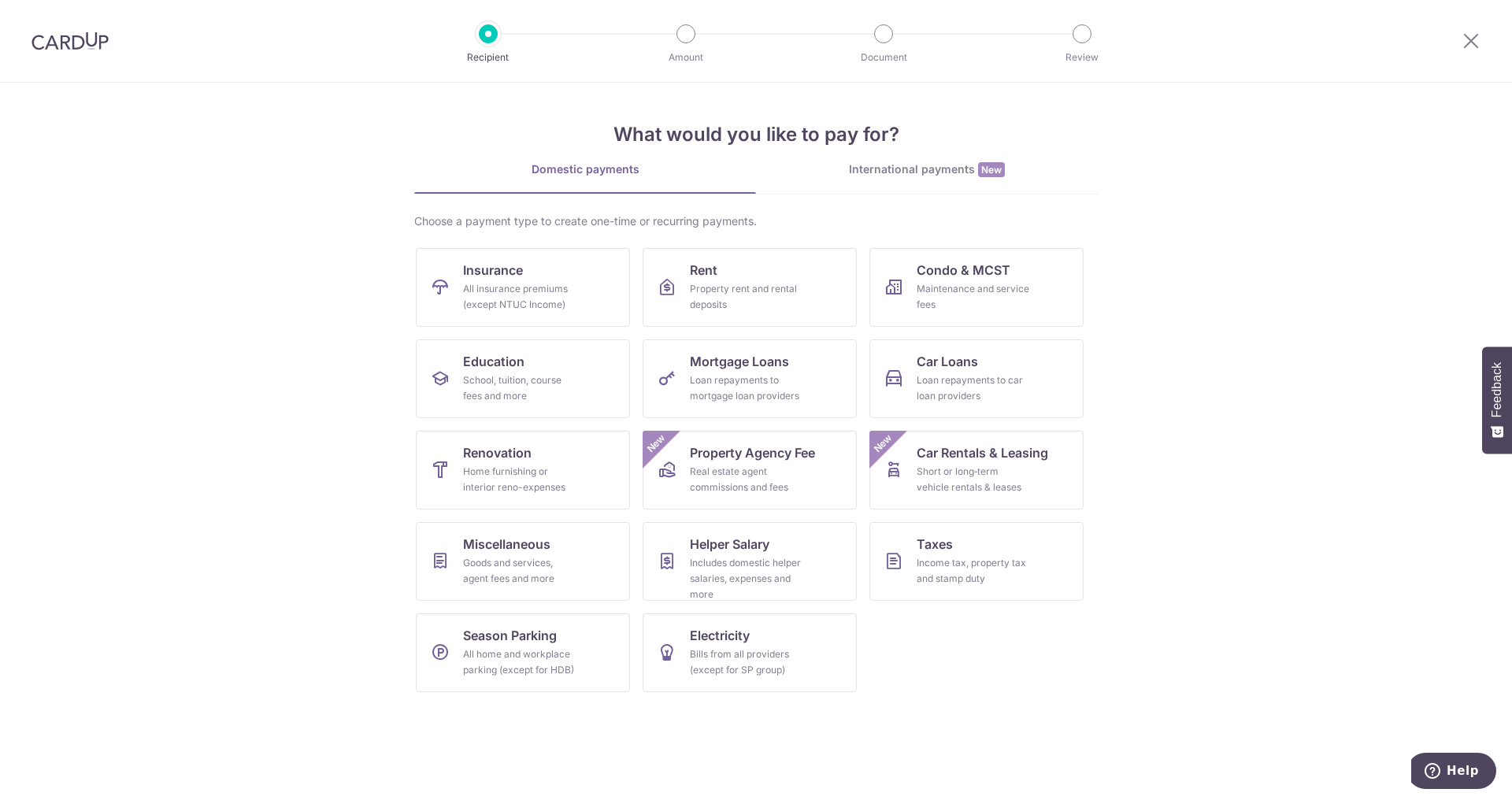
click at [897, 171] on div "International payments New" at bounding box center [927, 169] width 342 height 16
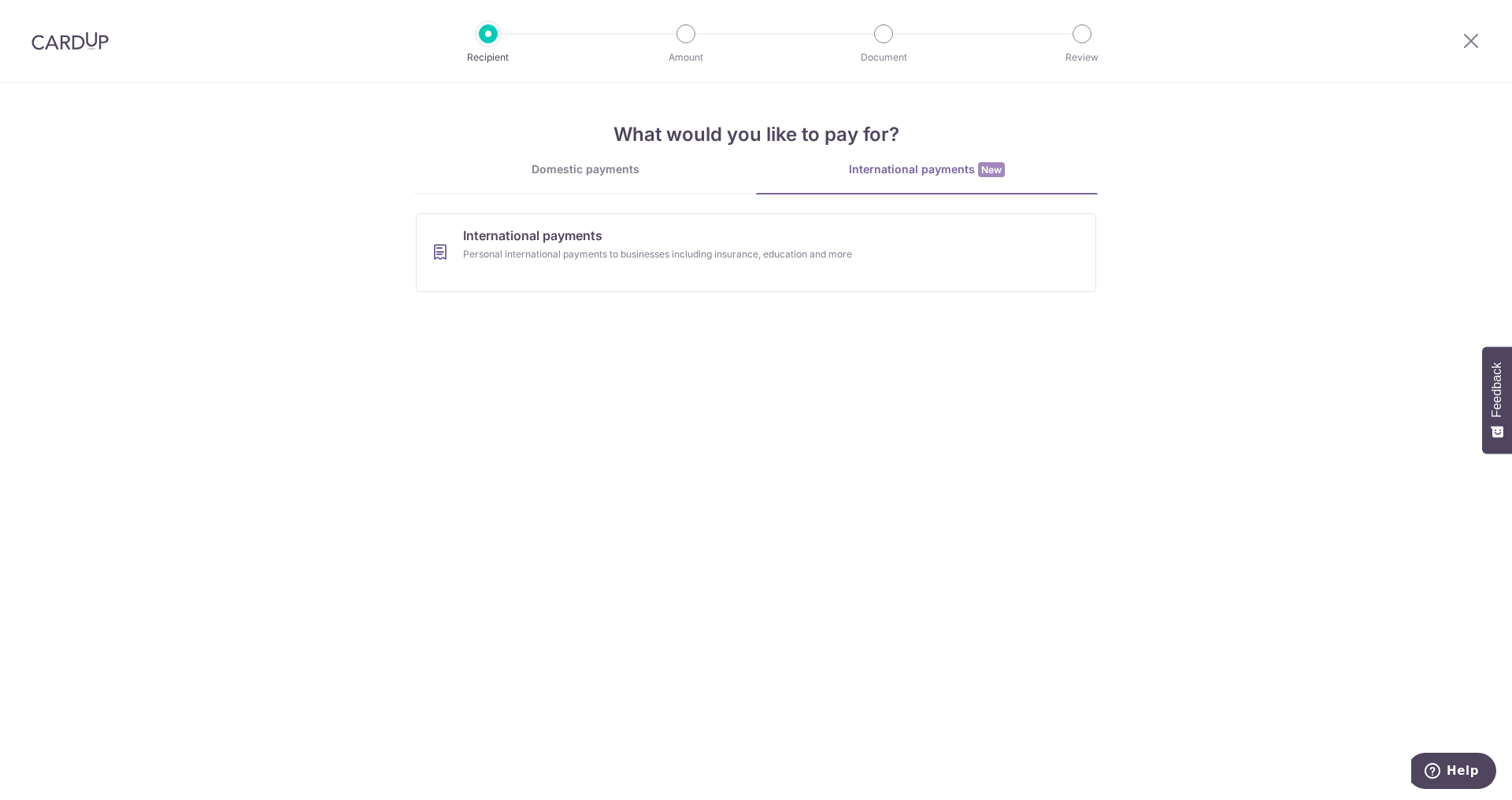
click at [625, 169] on div "Domestic payments" at bounding box center [586, 169] width 342 height 15
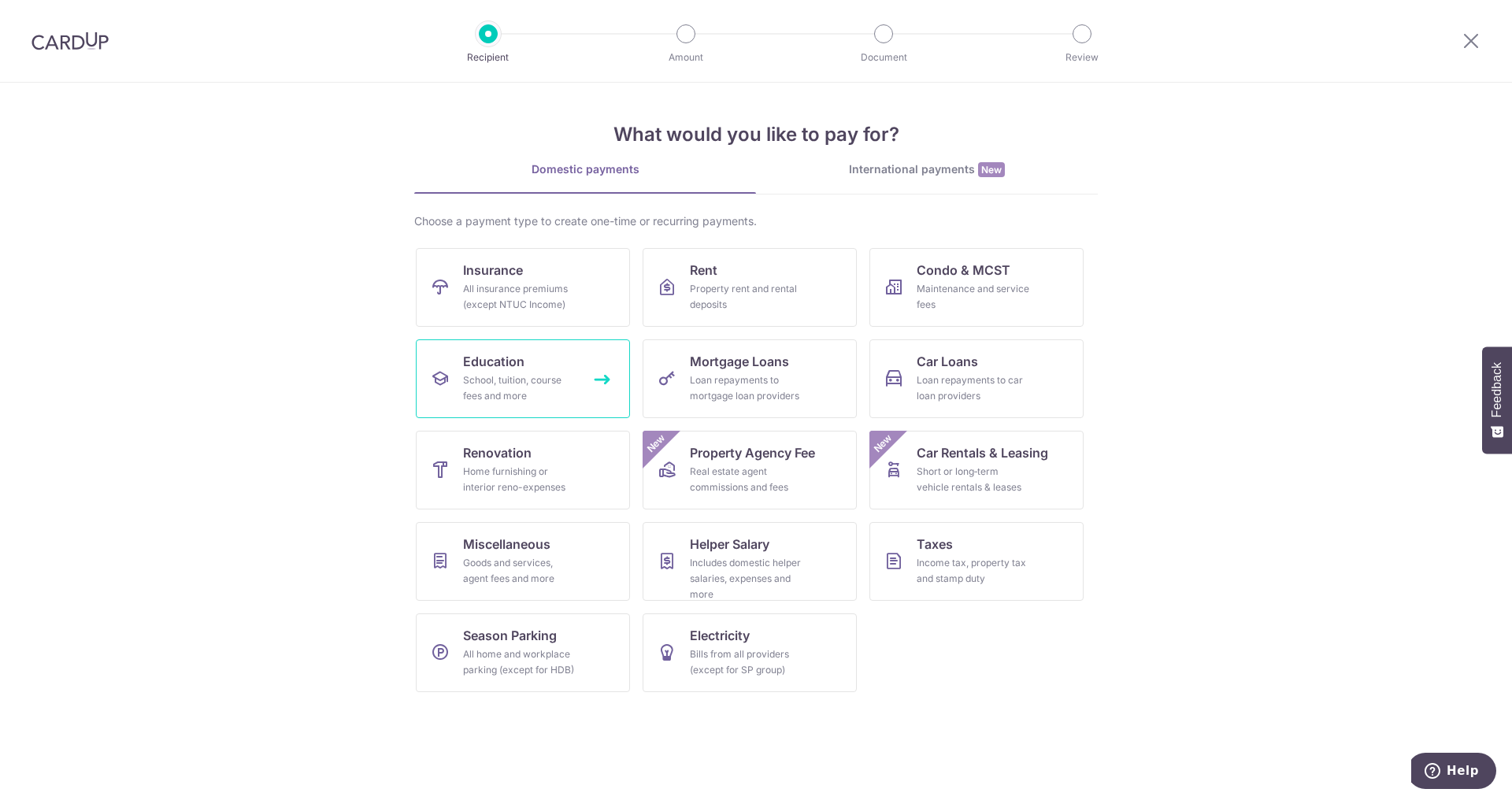
click at [515, 364] on span "Education" at bounding box center [494, 361] width 61 height 19
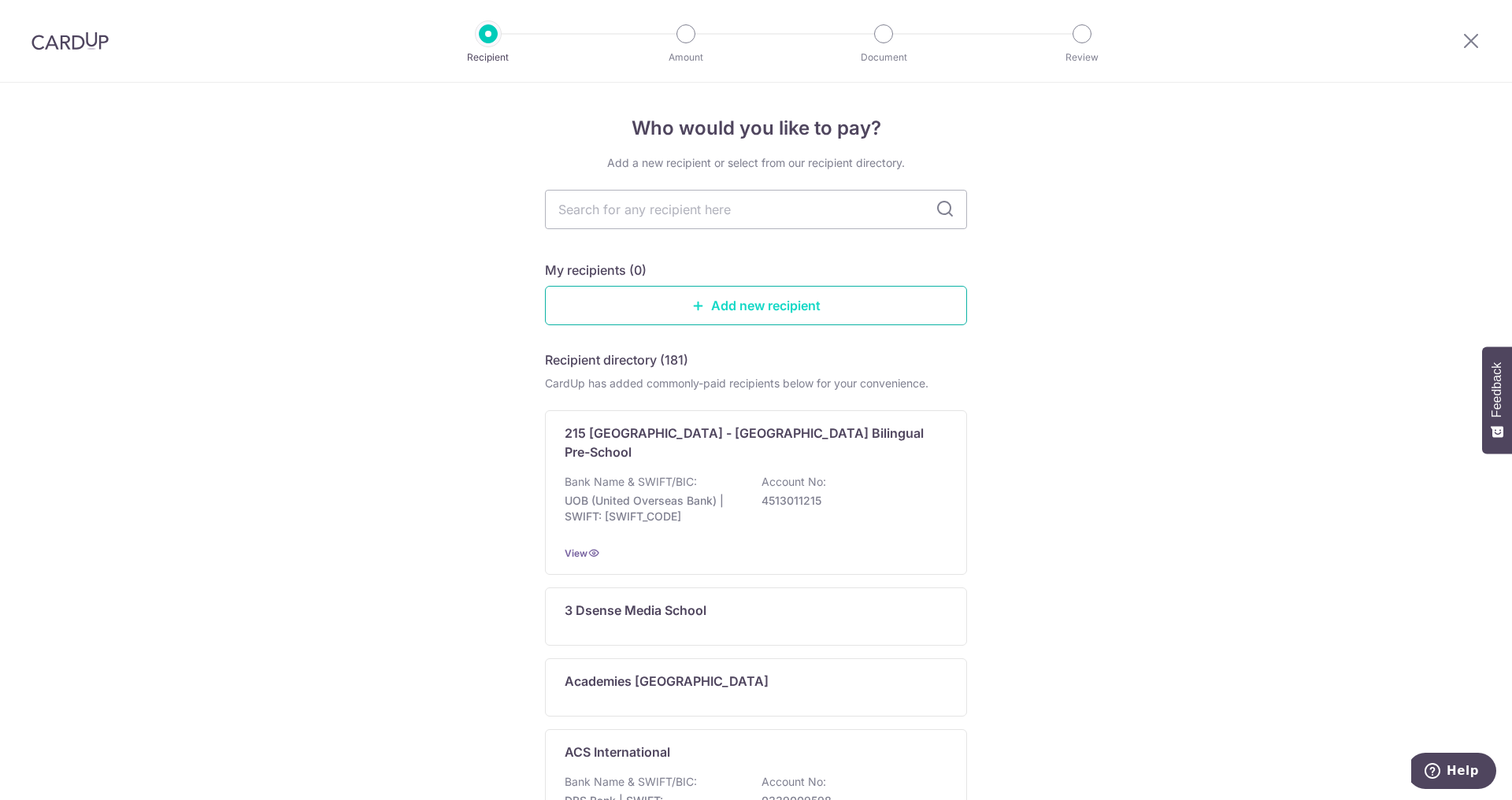
click at [657, 301] on link "Add new recipient" at bounding box center [756, 305] width 422 height 39
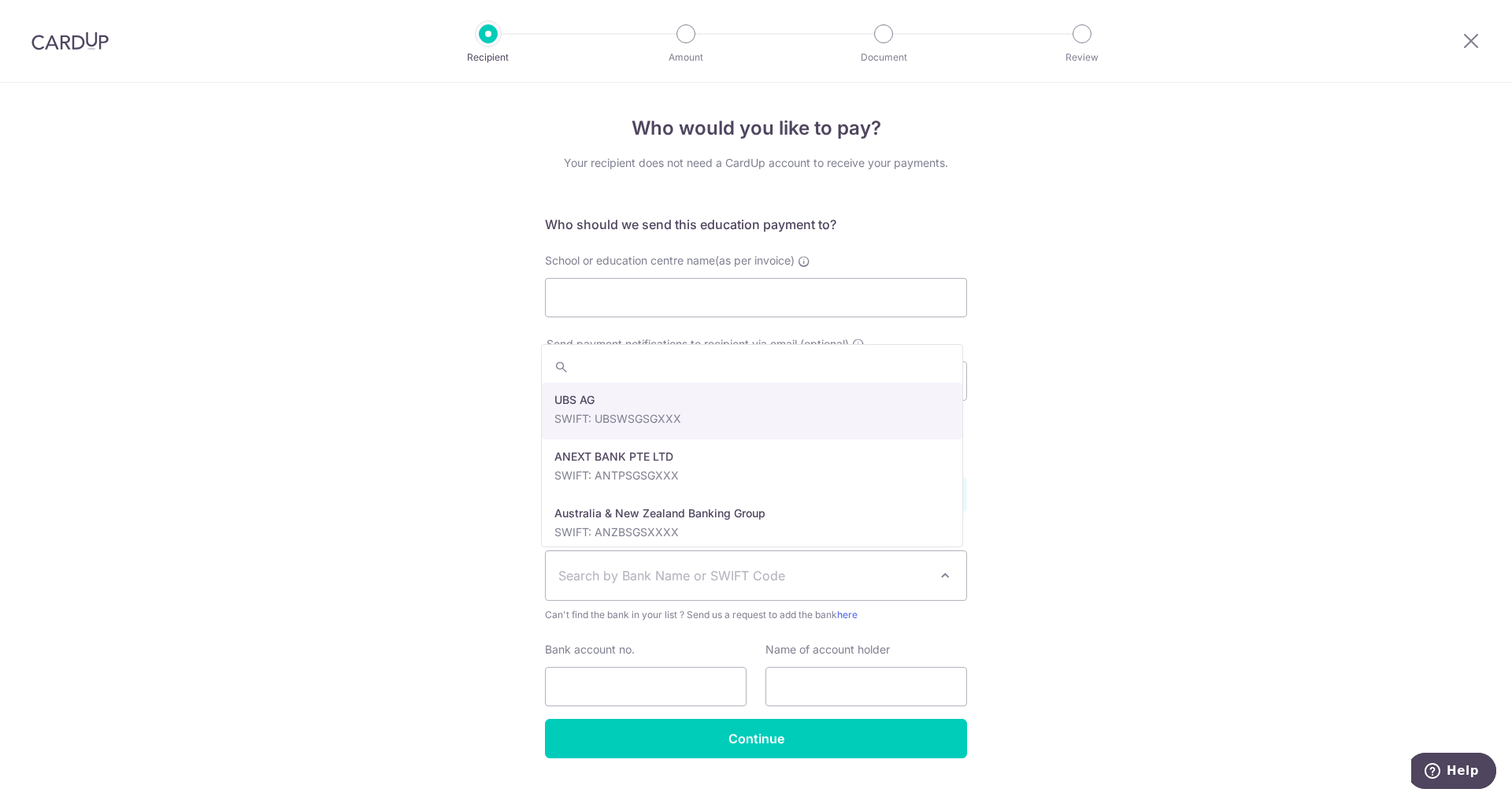
click at [863, 569] on span "Search by Bank Name or SWIFT Code" at bounding box center [744, 575] width 370 height 19
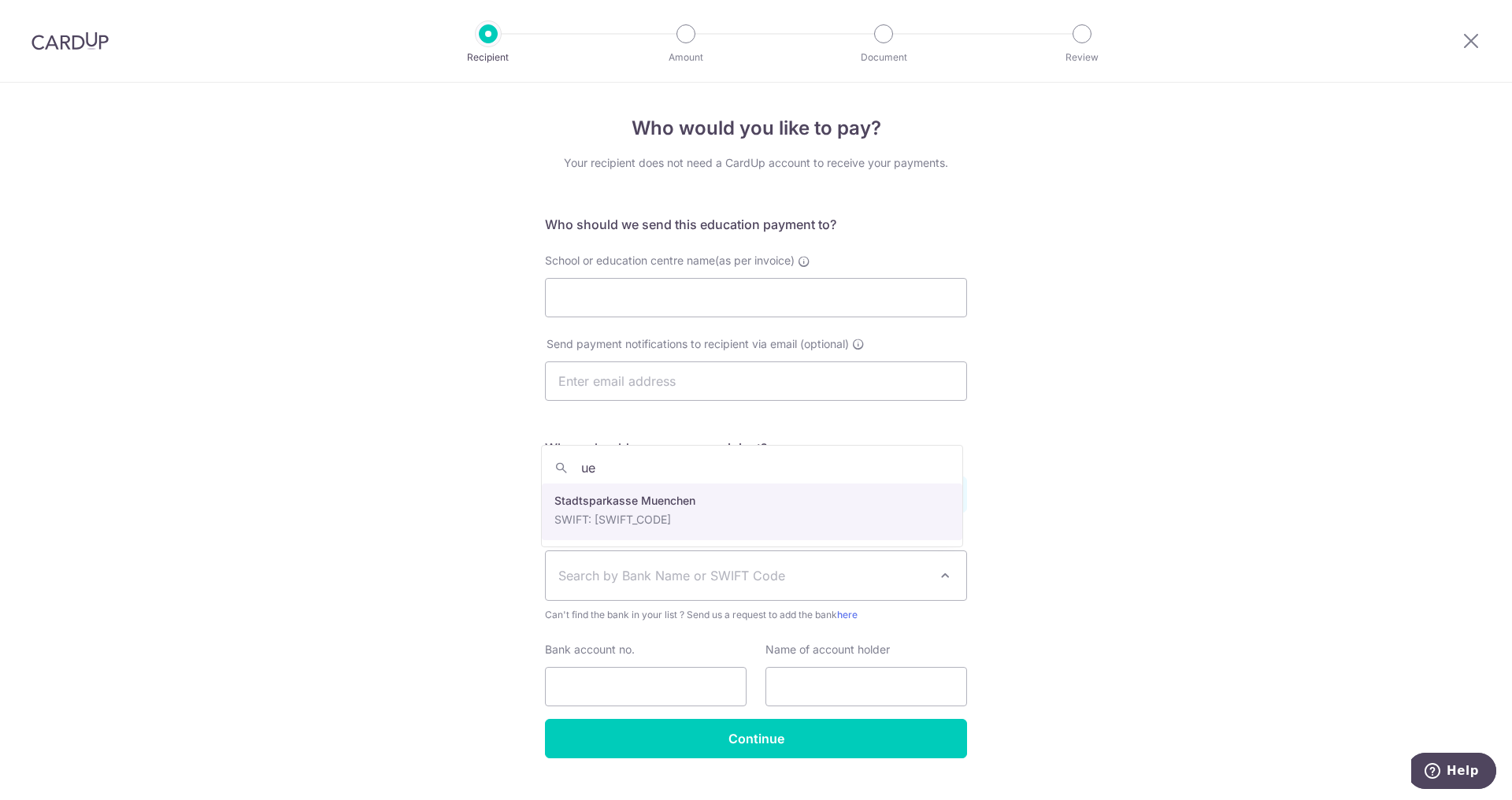
type input "u"
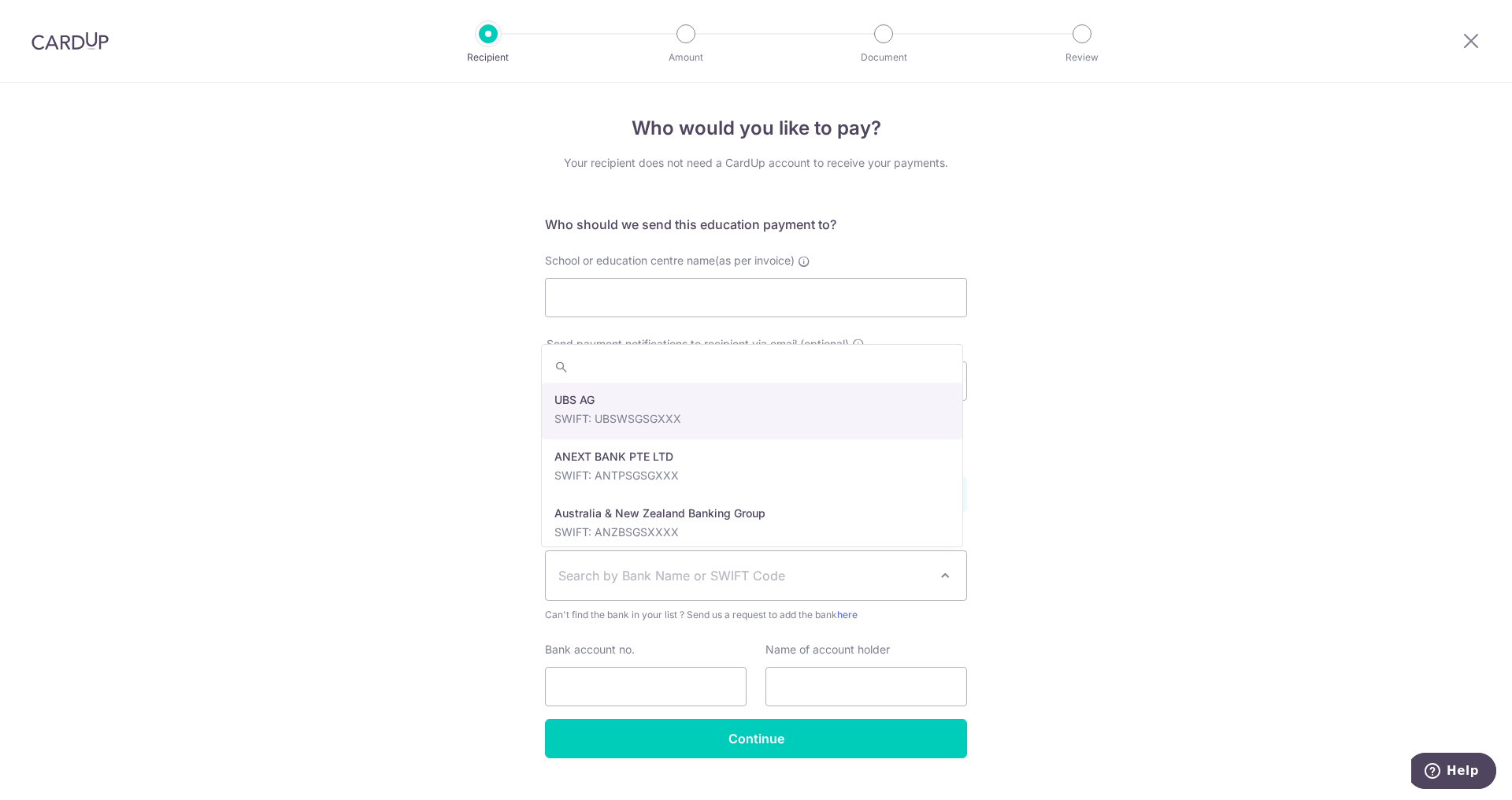
click at [1251, 416] on div "Who would you like to pay? Your recipient does not need a CardUp account to rec…" at bounding box center [756, 458] width 1512 height 749
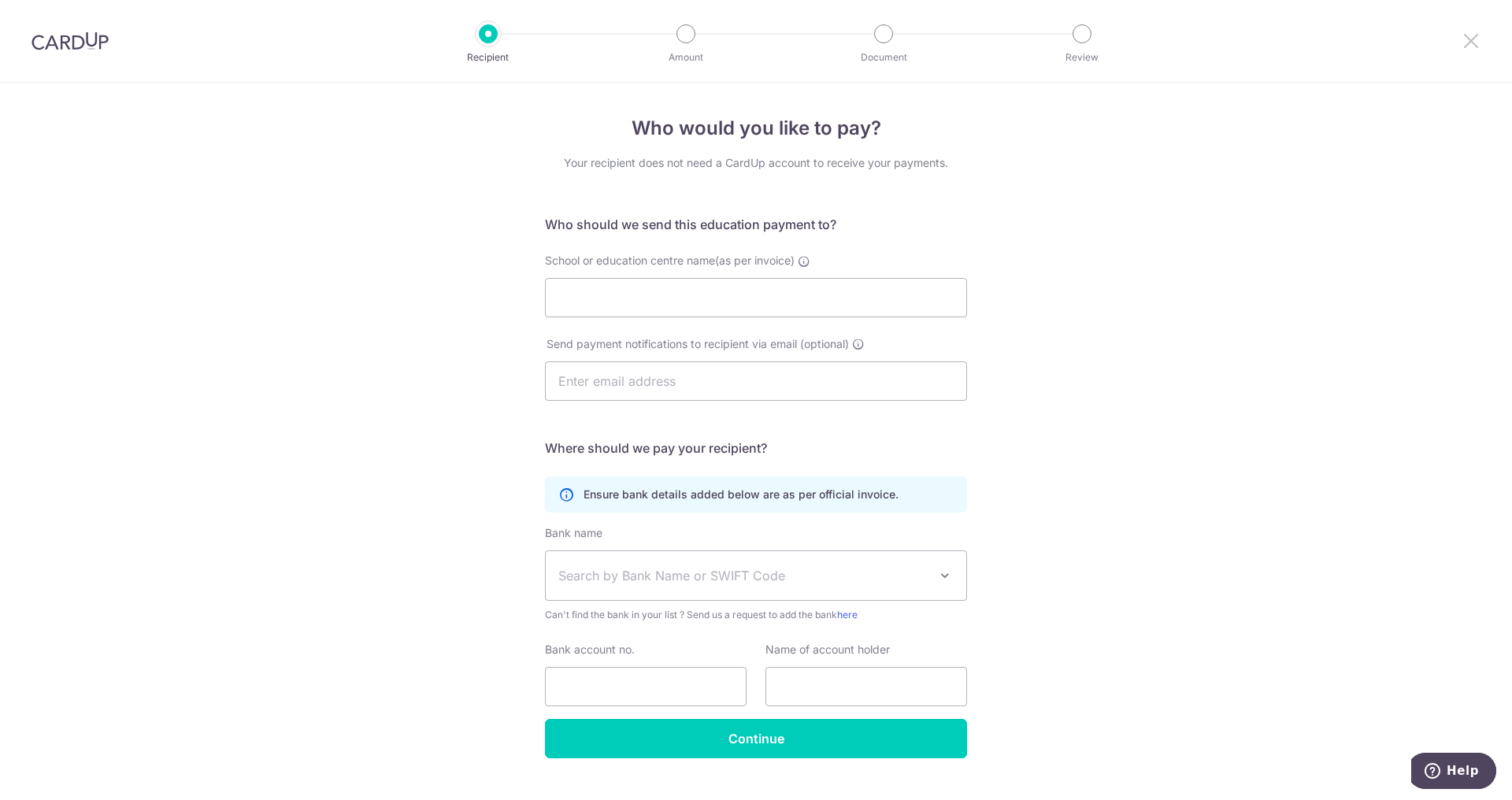
click at [1461, 40] on icon at bounding box center [1470, 41] width 19 height 20
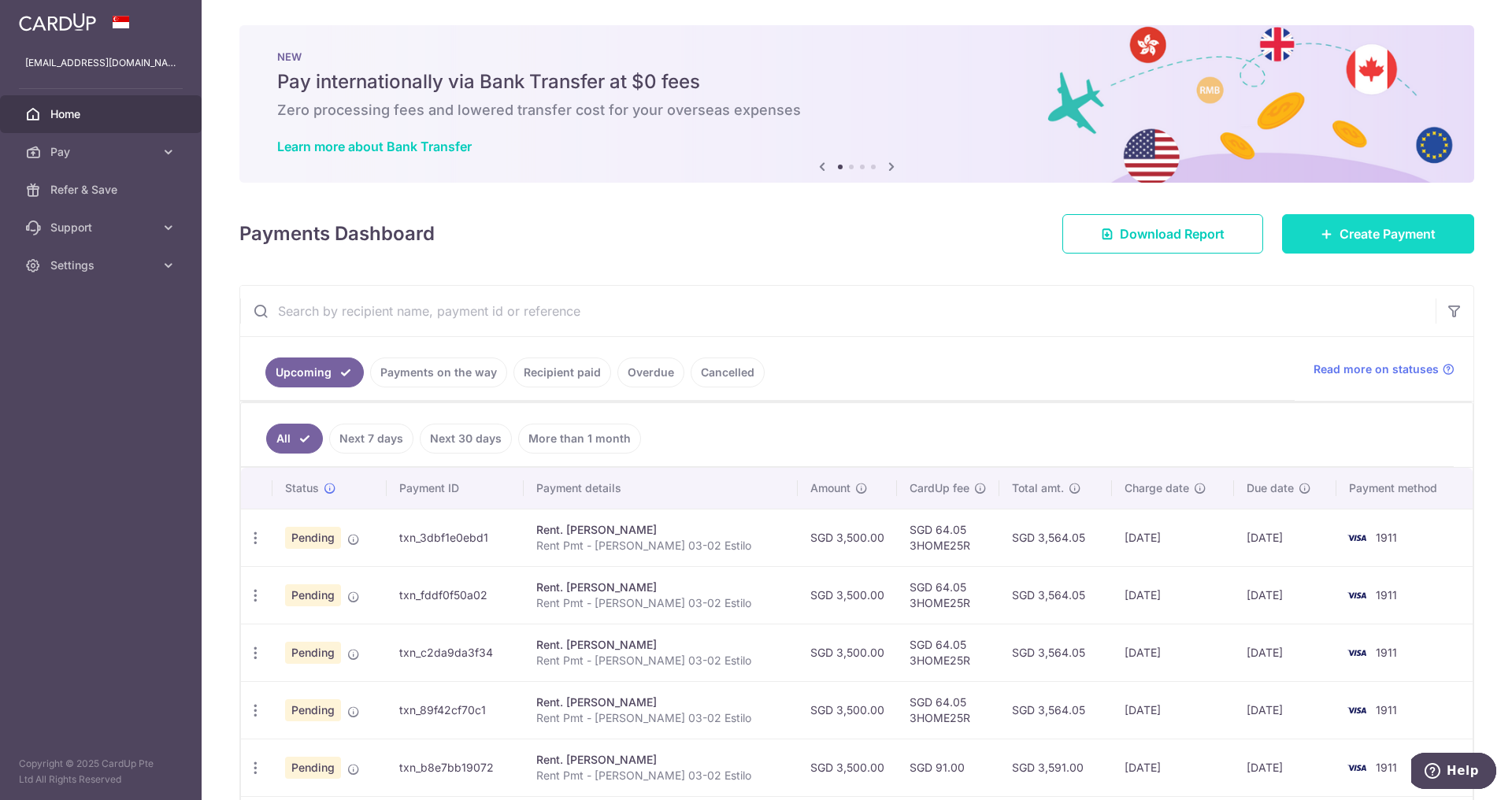
click at [1329, 246] on link "Create Payment" at bounding box center [1378, 234] width 192 height 39
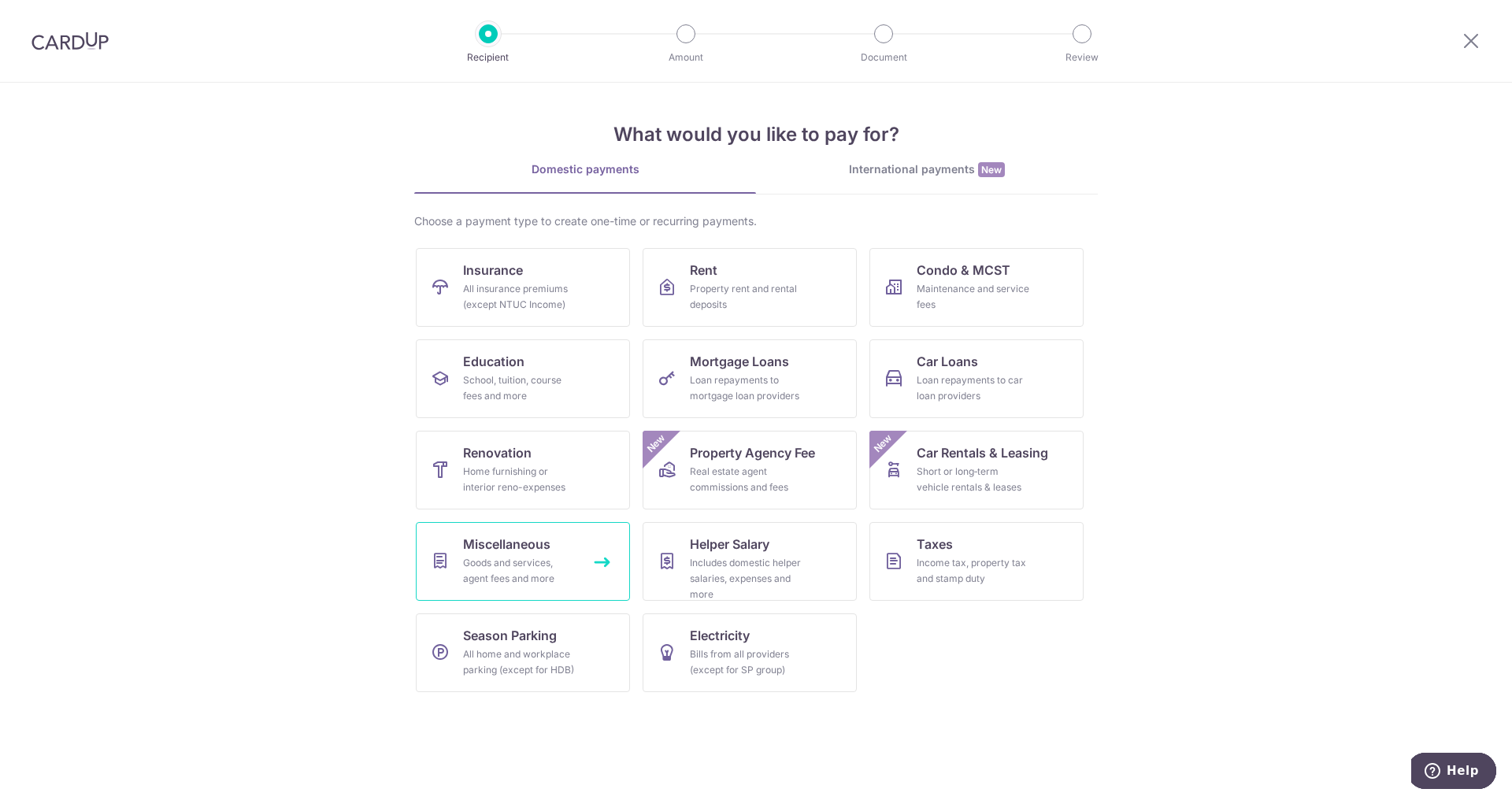
click at [521, 565] on div "Goods and services, agent fees and more" at bounding box center [520, 571] width 113 height 32
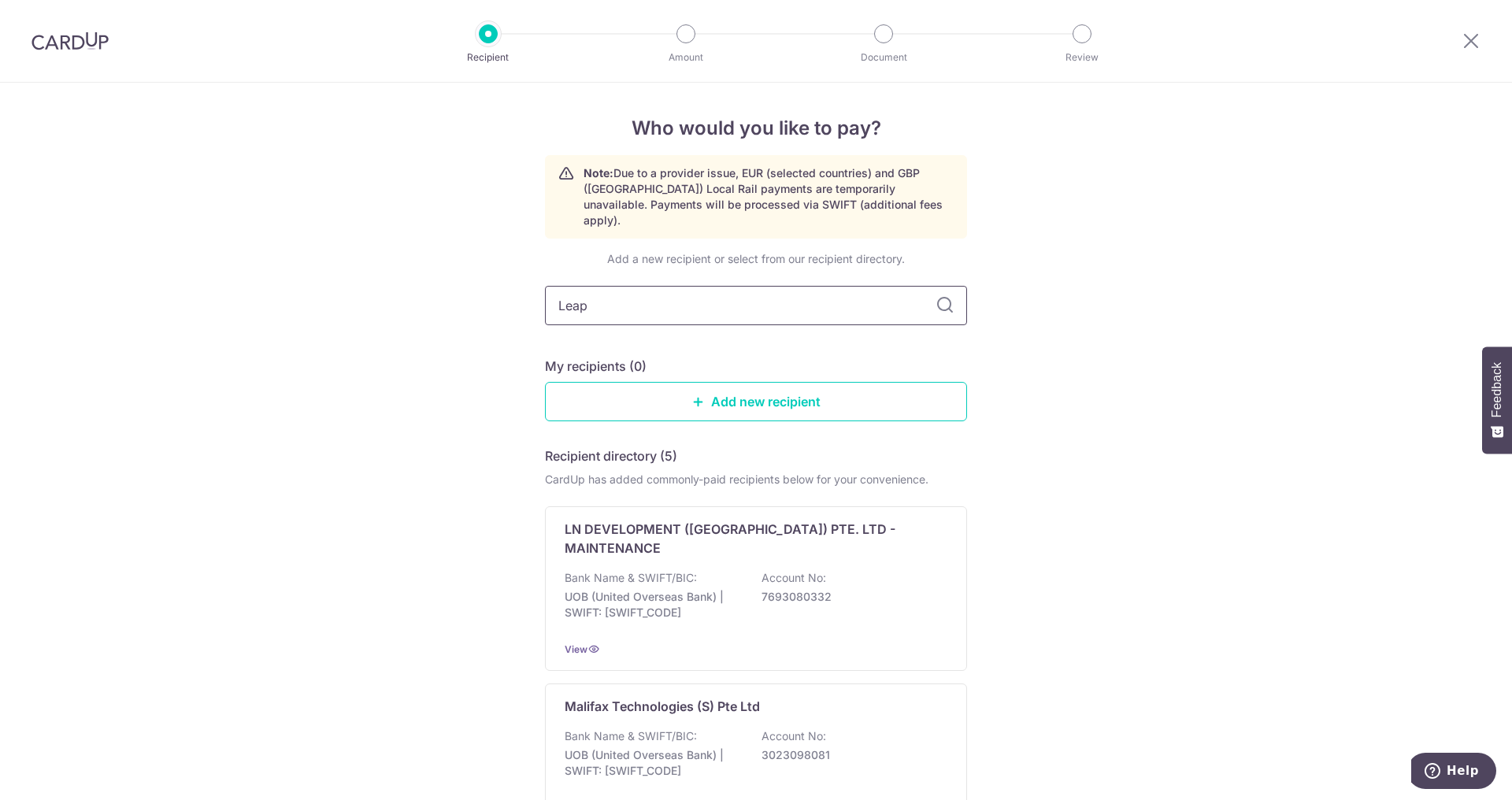
type input "Leap"
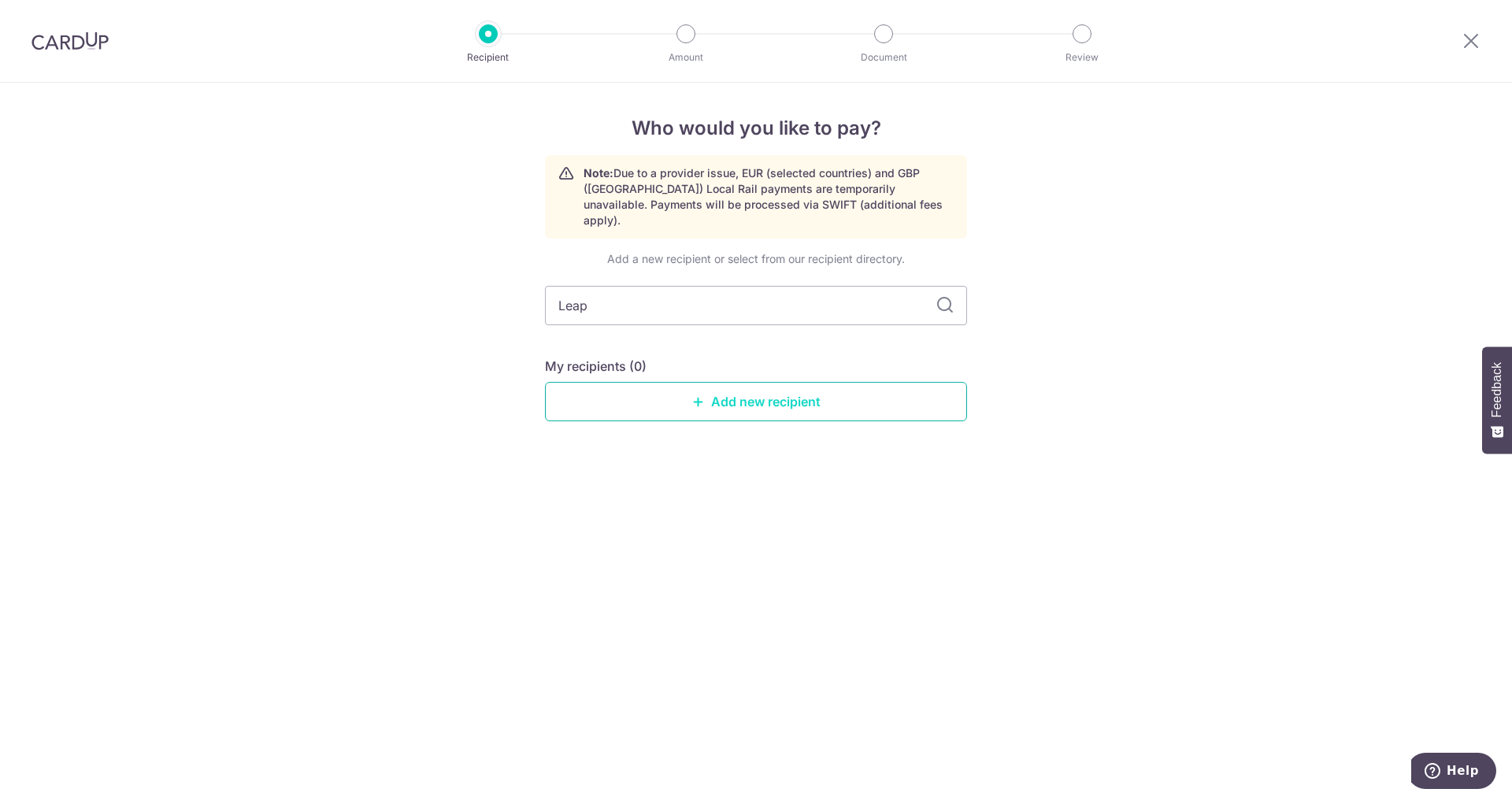
click at [701, 382] on link "Add new recipient" at bounding box center [756, 402] width 422 height 39
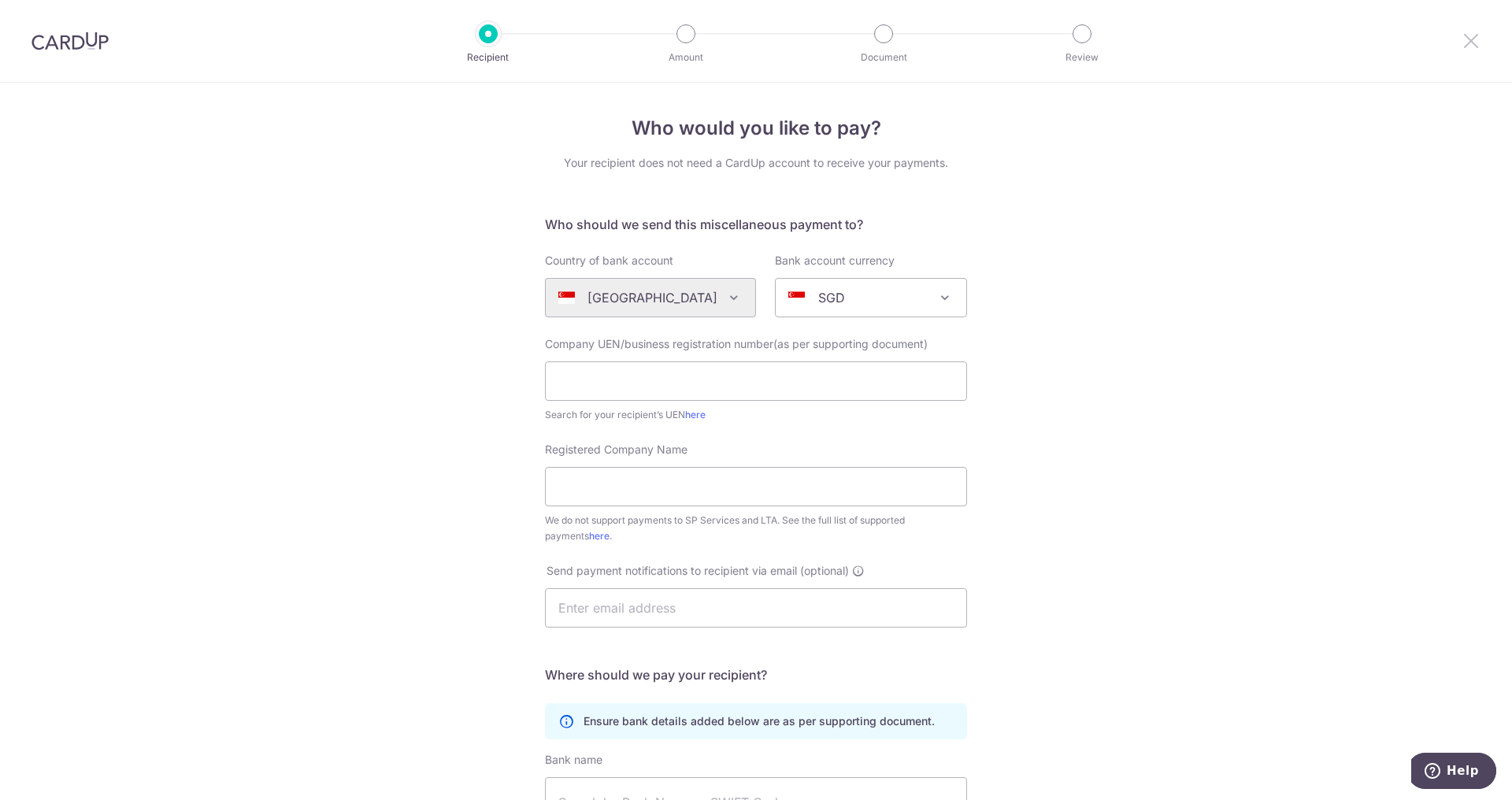
click at [1470, 38] on icon at bounding box center [1470, 41] width 19 height 20
